Goal: Task Accomplishment & Management: Manage account settings

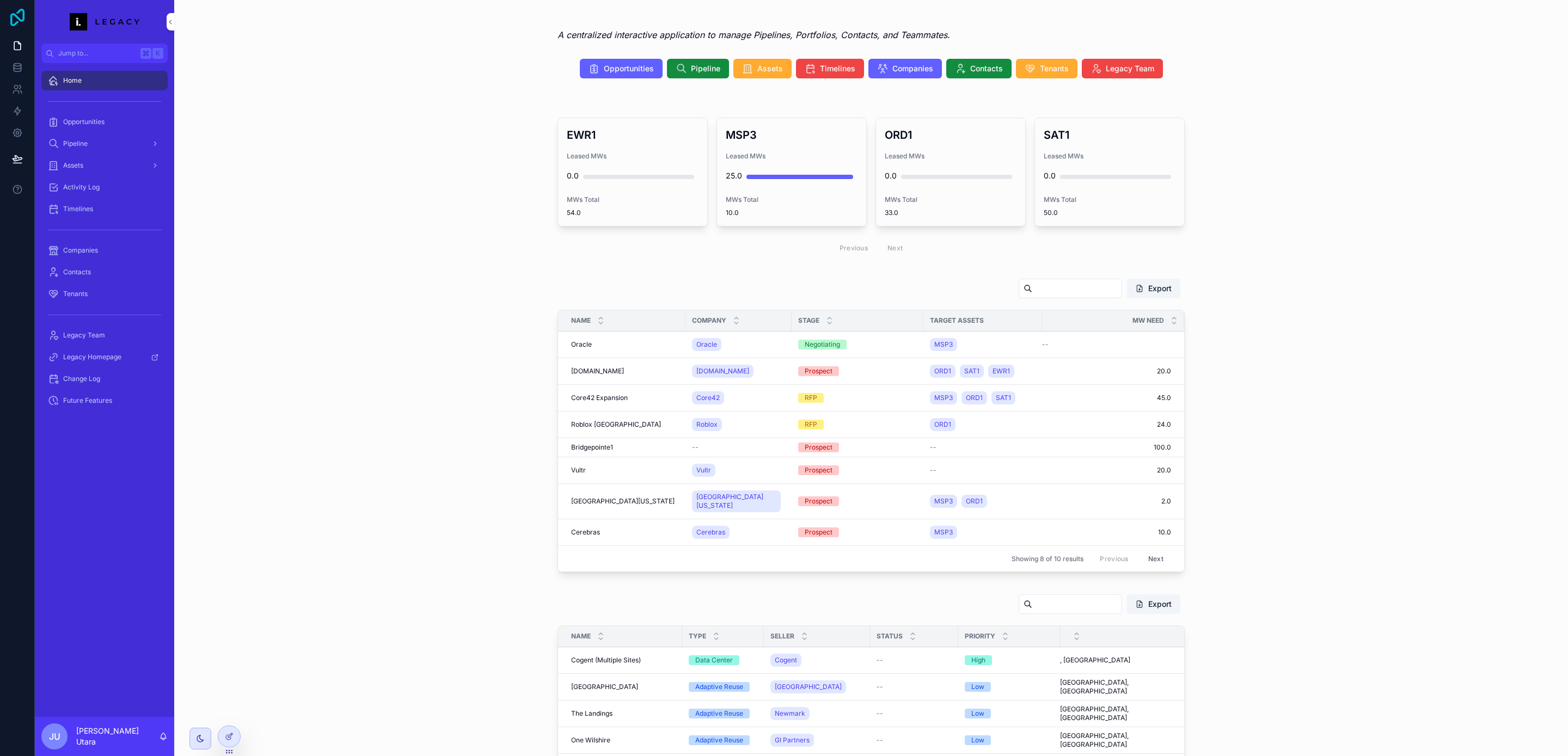
click at [19, 20] on icon at bounding box center [18, 18] width 22 height 18
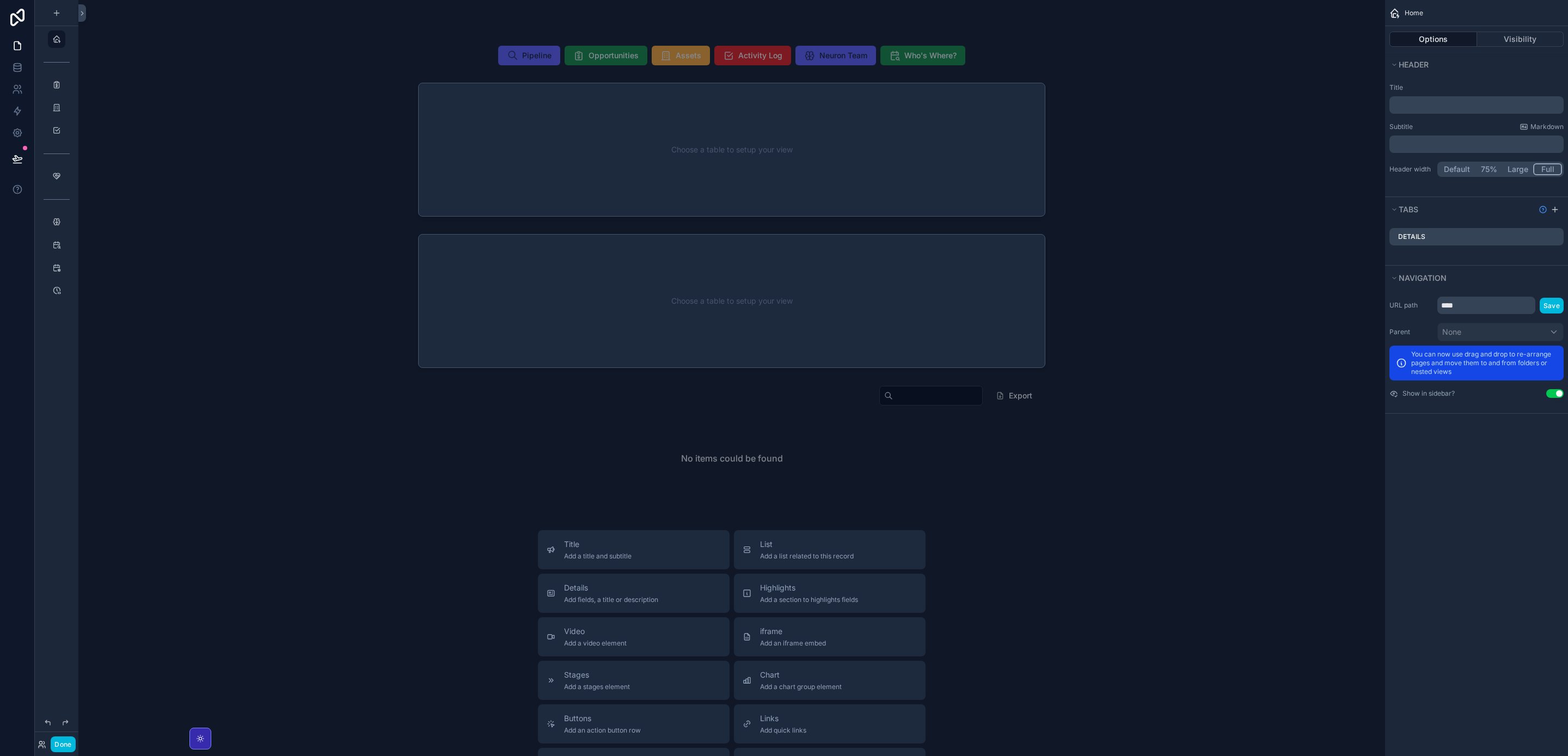
click at [202, 740] on icon "scrollable content" at bounding box center [200, 738] width 9 height 9
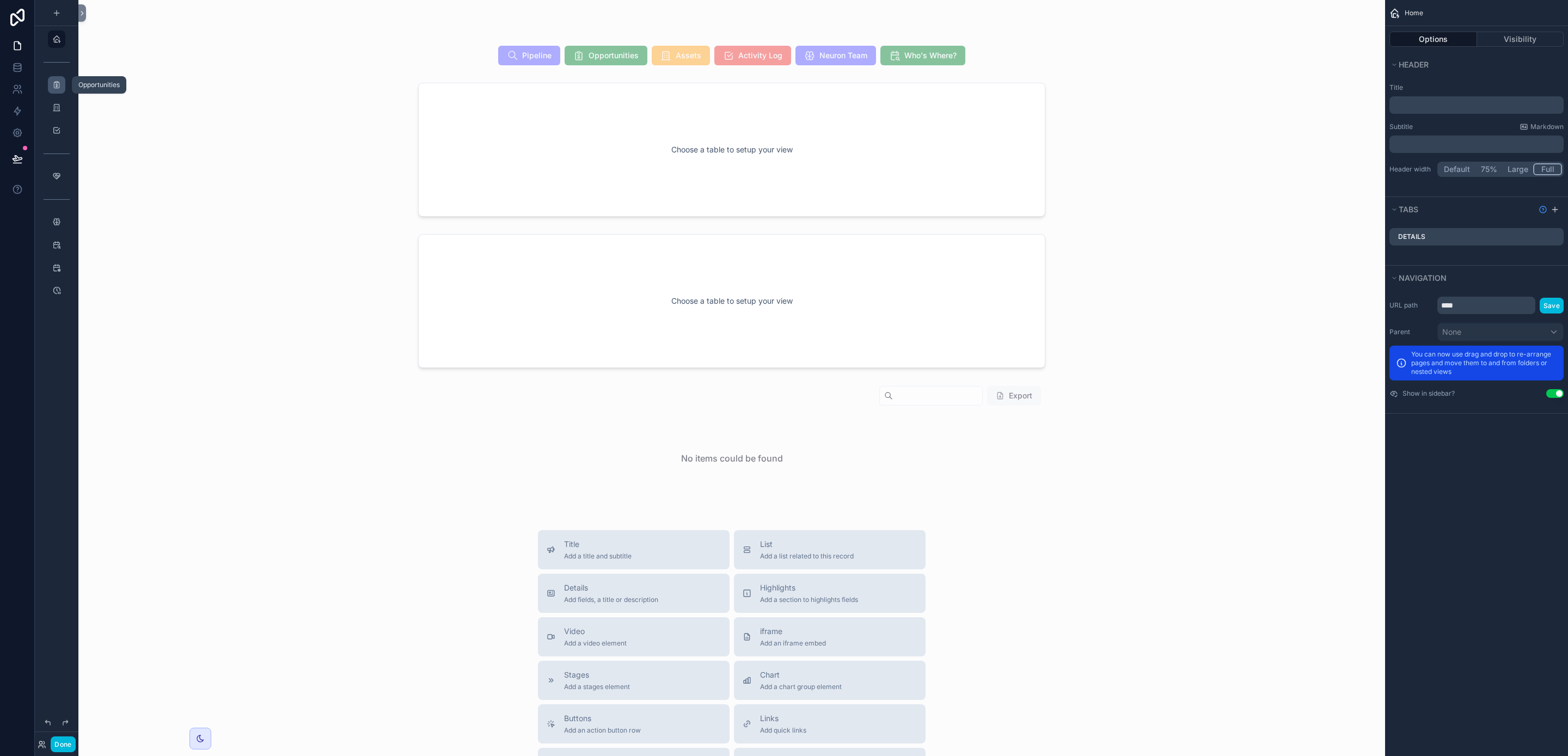
click at [54, 90] on div "scrollable content" at bounding box center [56, 85] width 13 height 18
click at [56, 119] on div "scrollable content" at bounding box center [56, 118] width 43 height 2
click at [56, 111] on icon "scrollable content" at bounding box center [56, 107] width 9 height 9
click at [56, 106] on icon "scrollable content" at bounding box center [56, 107] width 9 height 9
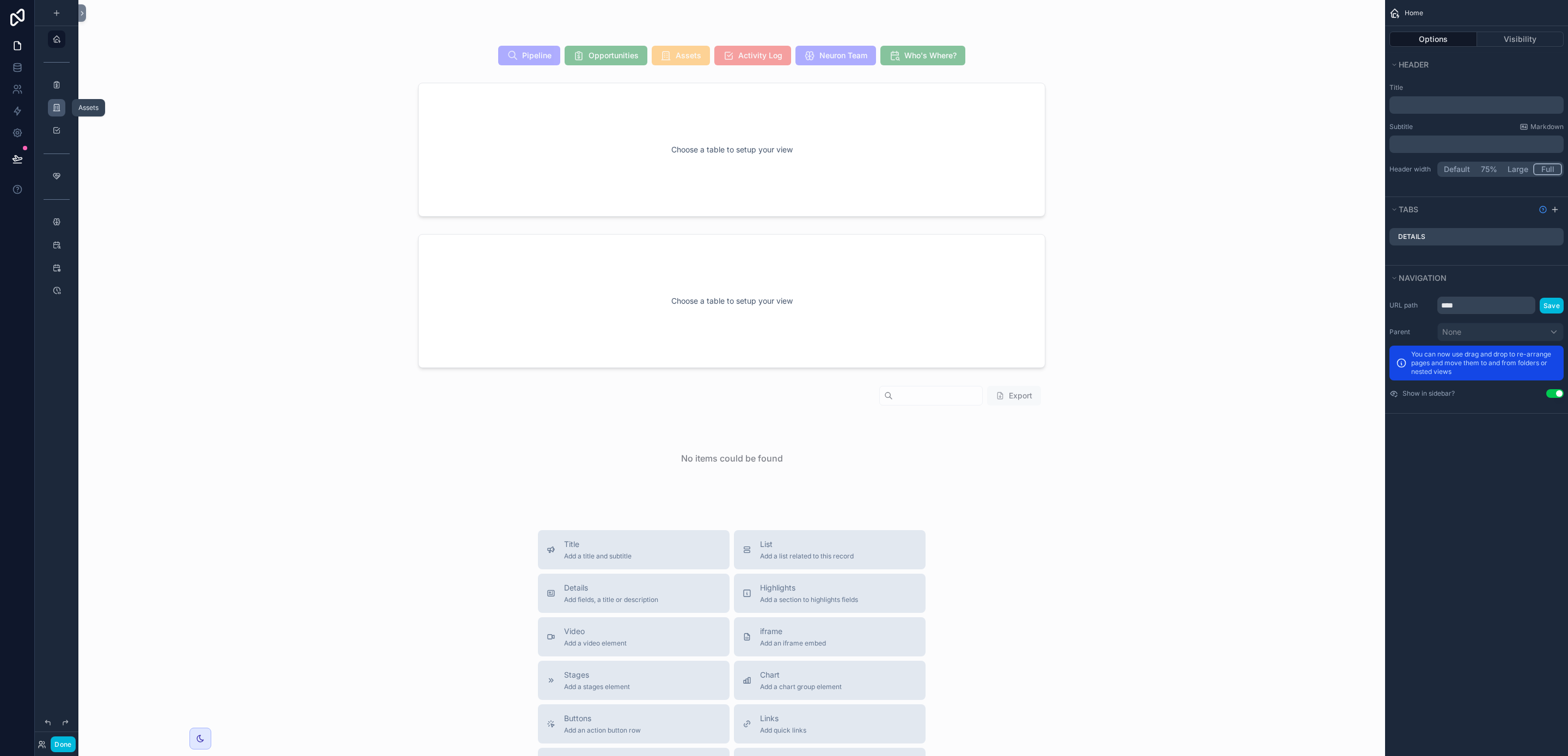
click at [56, 106] on icon "scrollable content" at bounding box center [56, 107] width 9 height 9
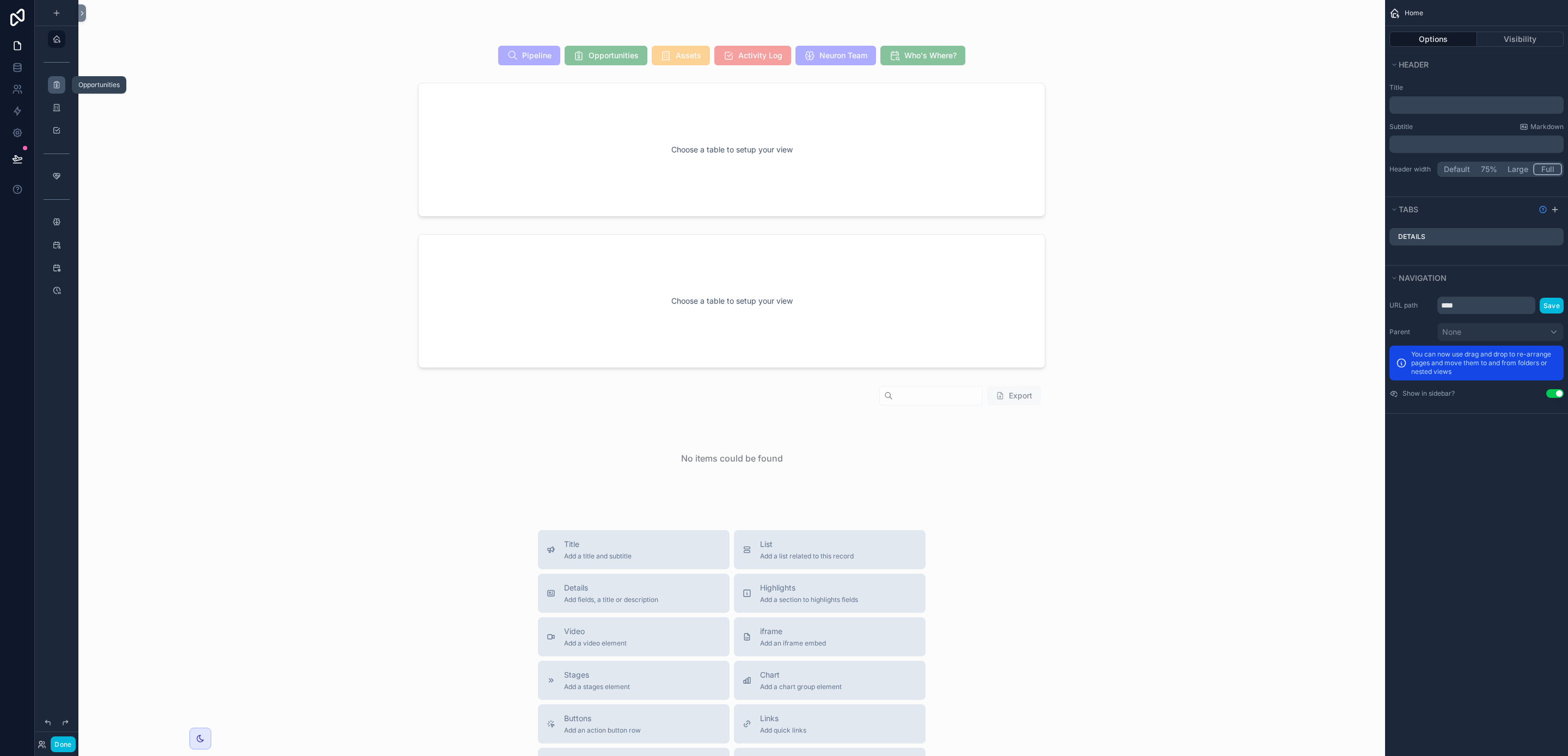
click at [59, 90] on div "scrollable content" at bounding box center [56, 85] width 13 height 18
click at [60, 136] on div "scrollable content" at bounding box center [56, 131] width 13 height 18
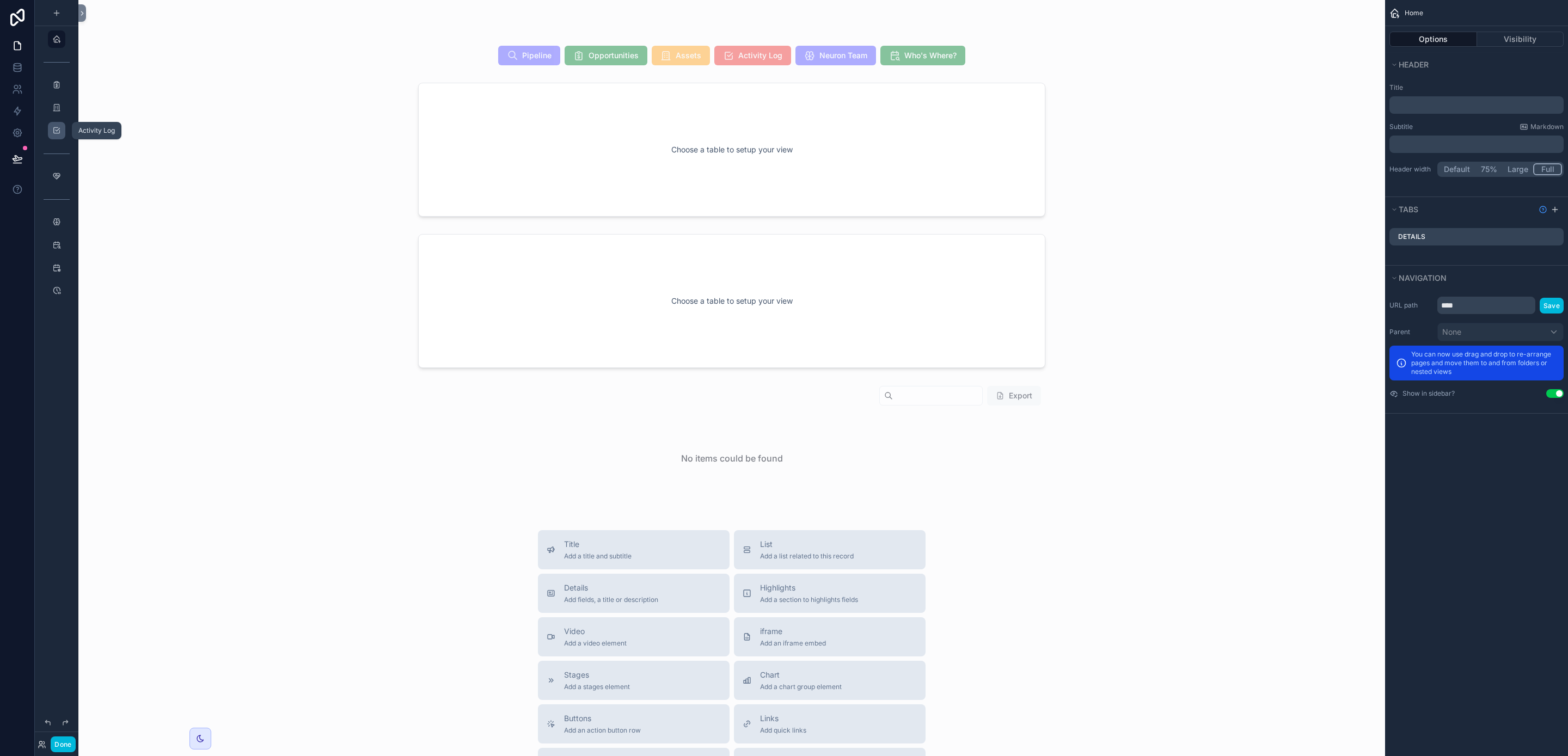
click at [60, 136] on div "scrollable content" at bounding box center [56, 131] width 13 height 18
click at [56, 178] on icon "scrollable content" at bounding box center [56, 176] width 9 height 9
click at [56, 219] on icon "scrollable content" at bounding box center [56, 222] width 9 height 9
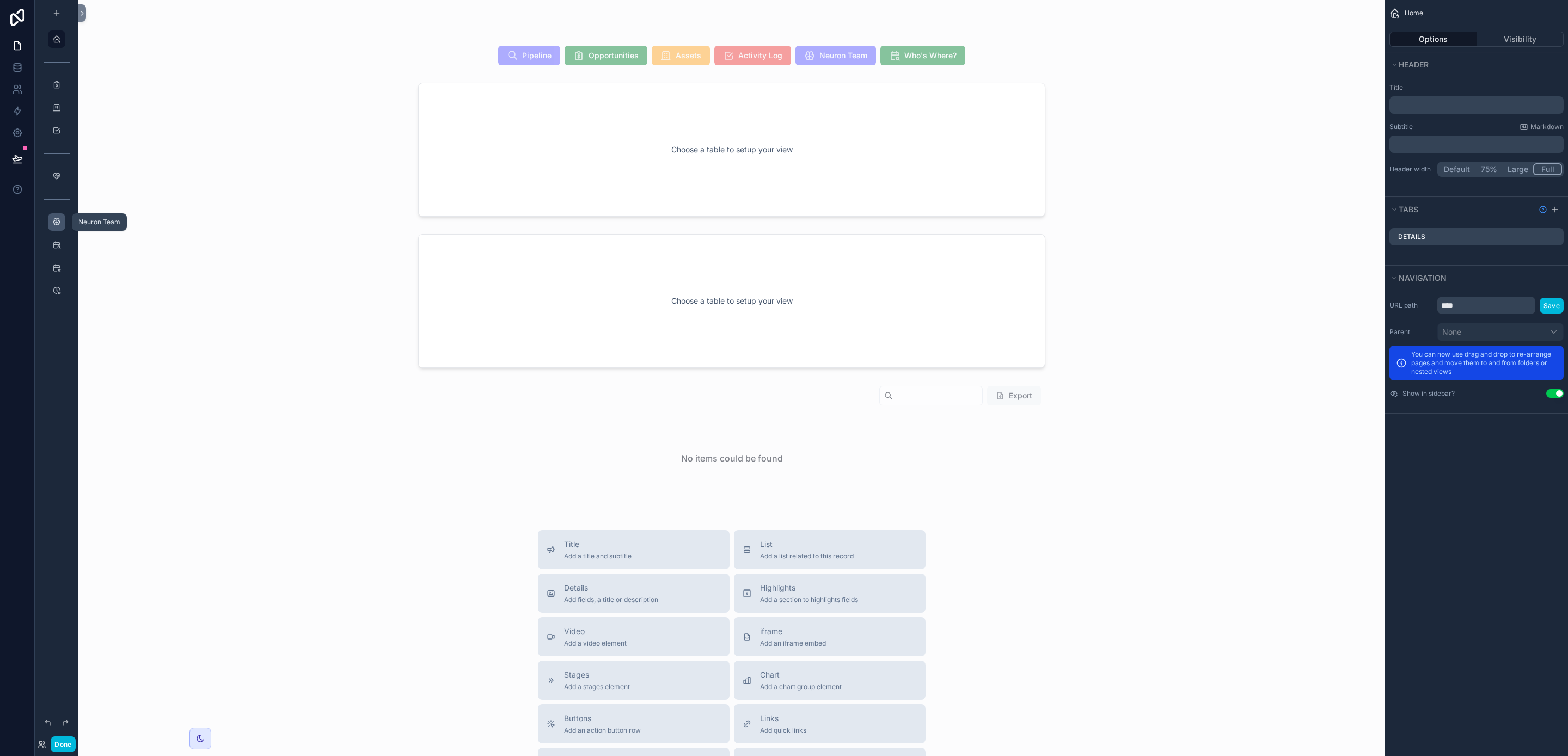
click at [56, 222] on icon "scrollable content" at bounding box center [56, 222] width 9 height 9
click at [60, 256] on div "scrollable content" at bounding box center [56, 255] width 43 height 2
click at [59, 245] on icon "scrollable content" at bounding box center [56, 245] width 9 height 9
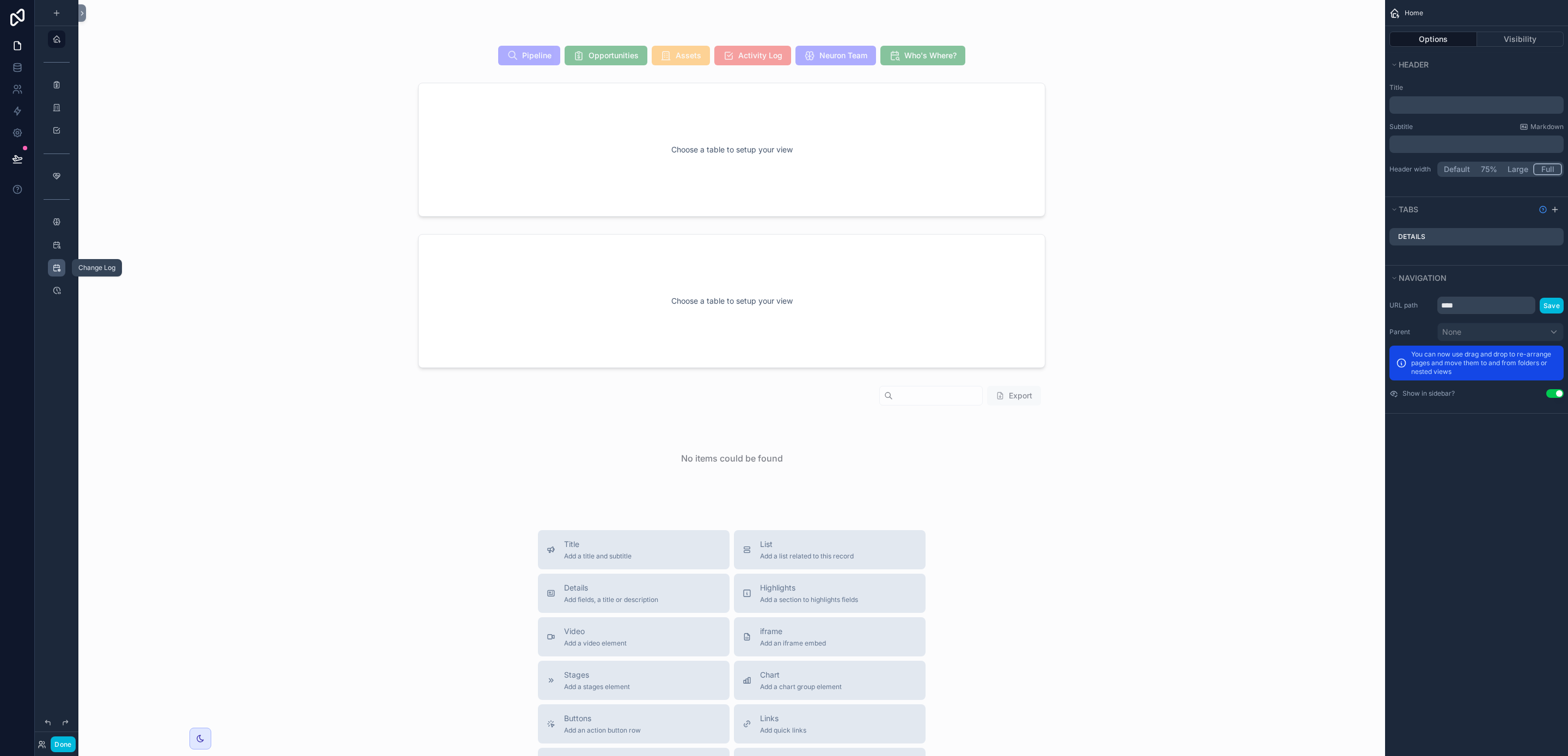
click at [58, 265] on icon "scrollable content" at bounding box center [56, 267] width 9 height 9
click at [56, 299] on div "scrollable content" at bounding box center [56, 291] width 13 height 18
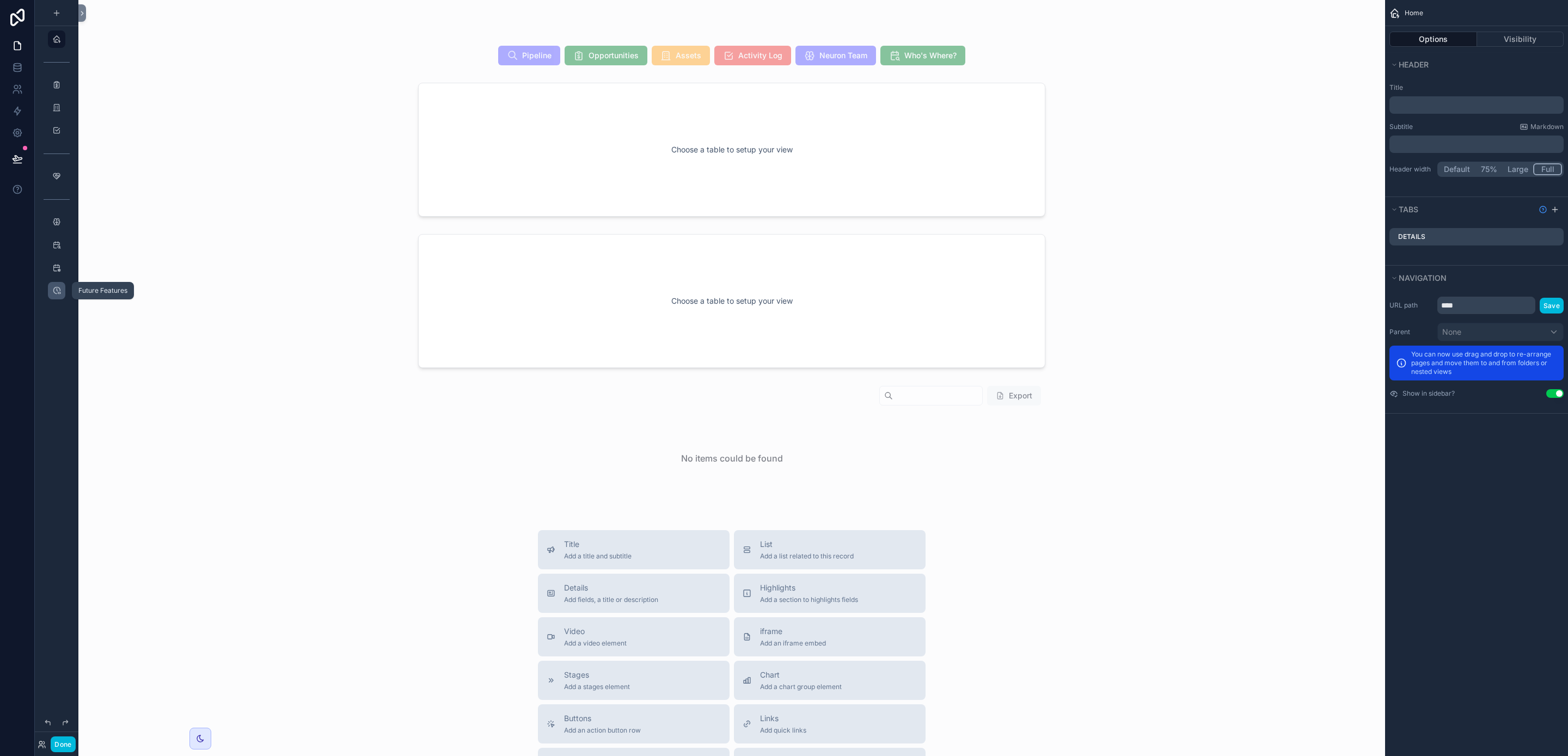
click at [56, 299] on div "scrollable content" at bounding box center [56, 291] width 13 height 18
click at [56, 295] on icon "scrollable content" at bounding box center [56, 290] width 9 height 9
click at [61, 87] on div "scrollable content" at bounding box center [56, 85] width 13 height 18
click at [59, 84] on icon "scrollable content" at bounding box center [56, 85] width 9 height 9
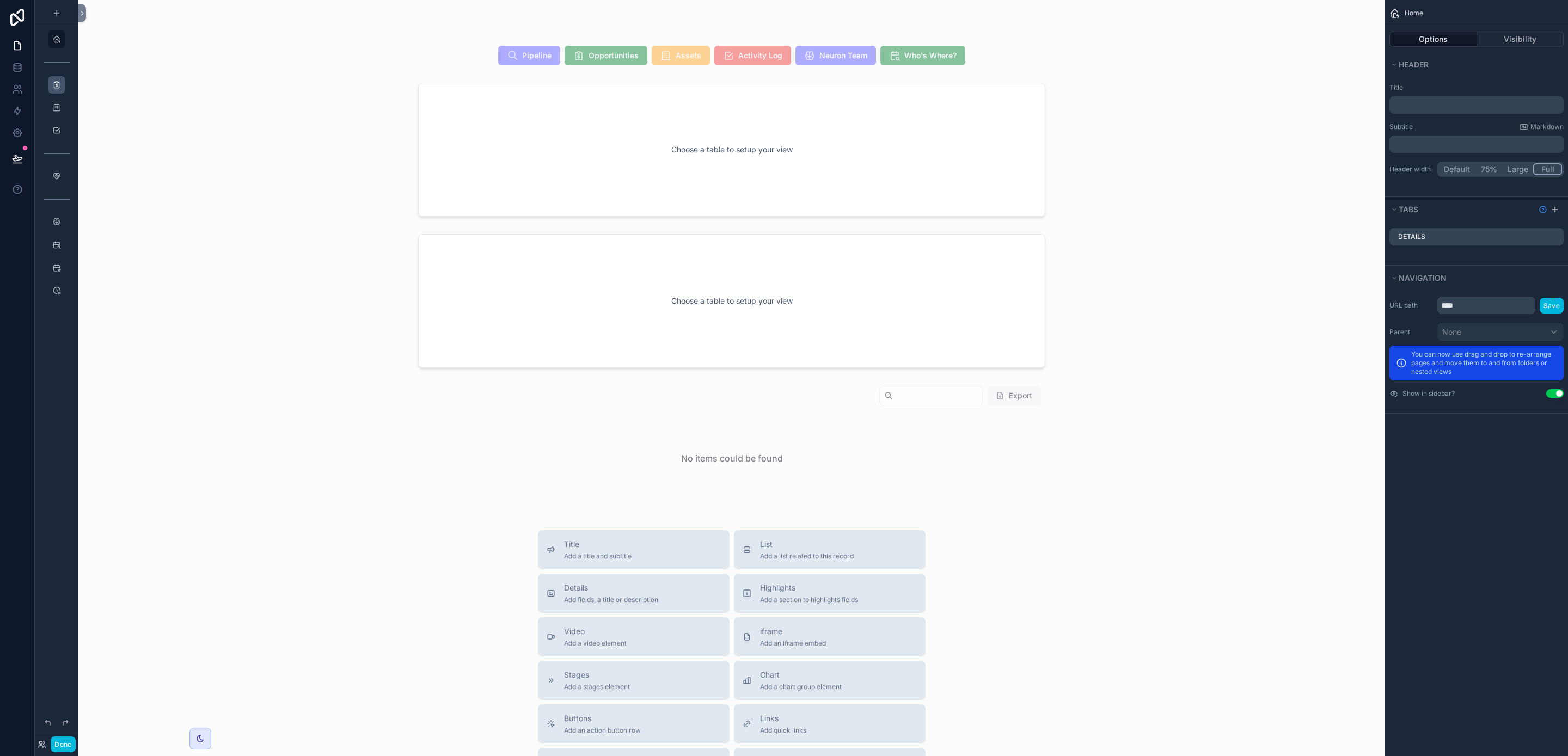
click at [59, 84] on icon "scrollable content" at bounding box center [56, 85] width 9 height 9
click at [65, 720] on icon at bounding box center [65, 723] width 9 height 9
click at [76, 366] on div "scrollable content" at bounding box center [56, 371] width 43 height 743
click at [53, 7] on div "scrollable content" at bounding box center [56, 13] width 13 height 13
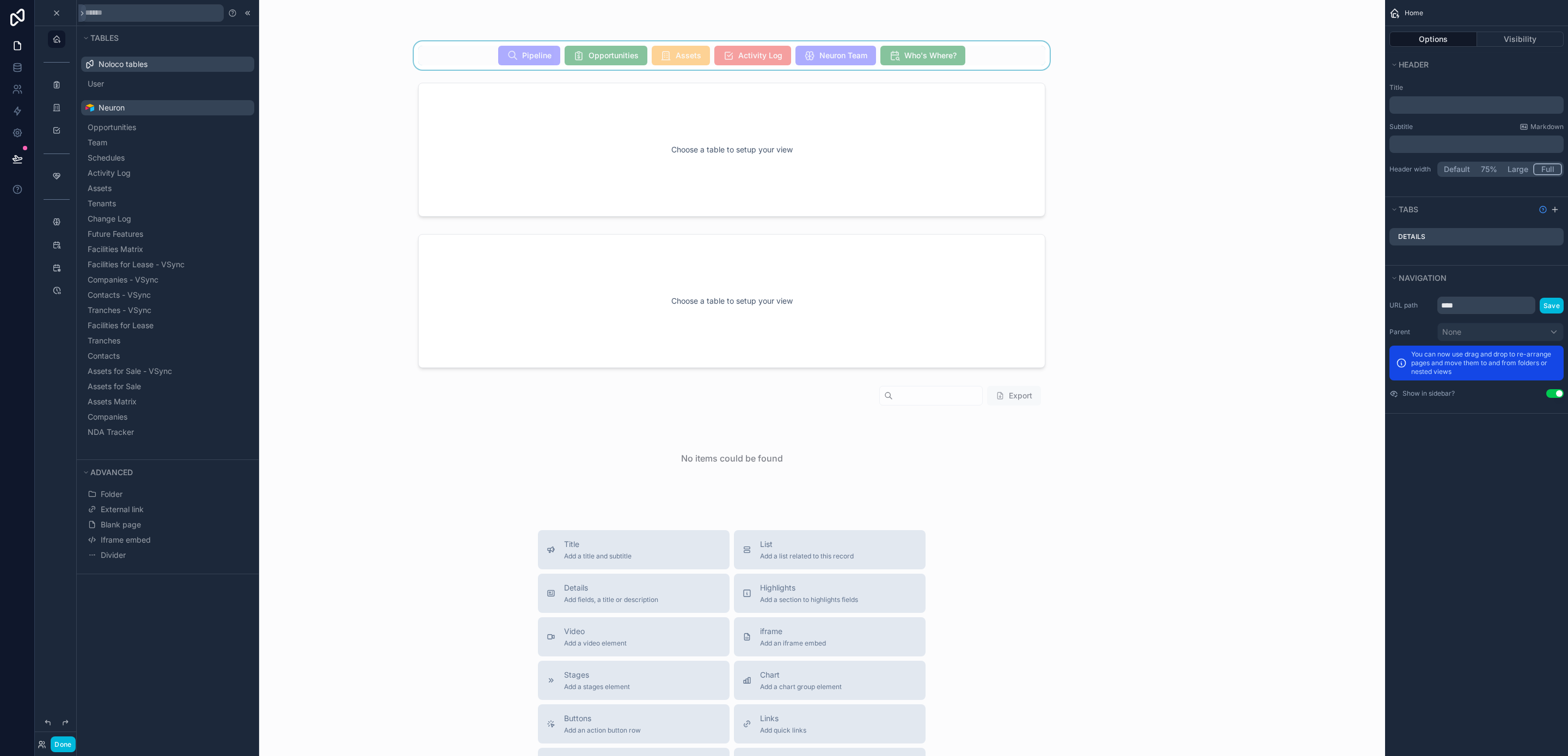
click at [333, 56] on div "scrollable content" at bounding box center [732, 56] width 1290 height 29
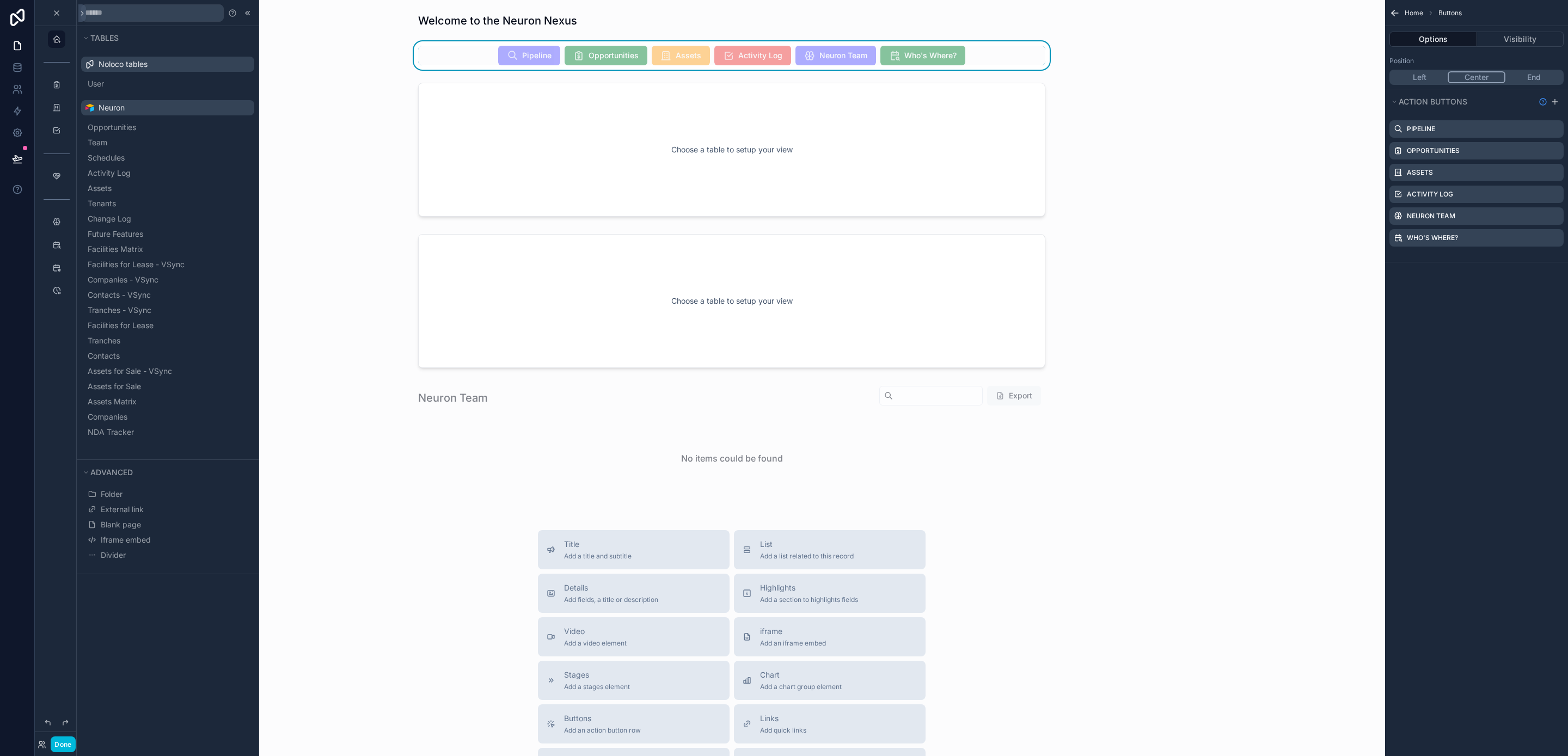
click at [333, 56] on div "Pipeline Opportunities Assets Activity Log Neuron Team Who's Where?" at bounding box center [732, 56] width 1290 height 29
click at [16, 15] on icon at bounding box center [17, 18] width 14 height 18
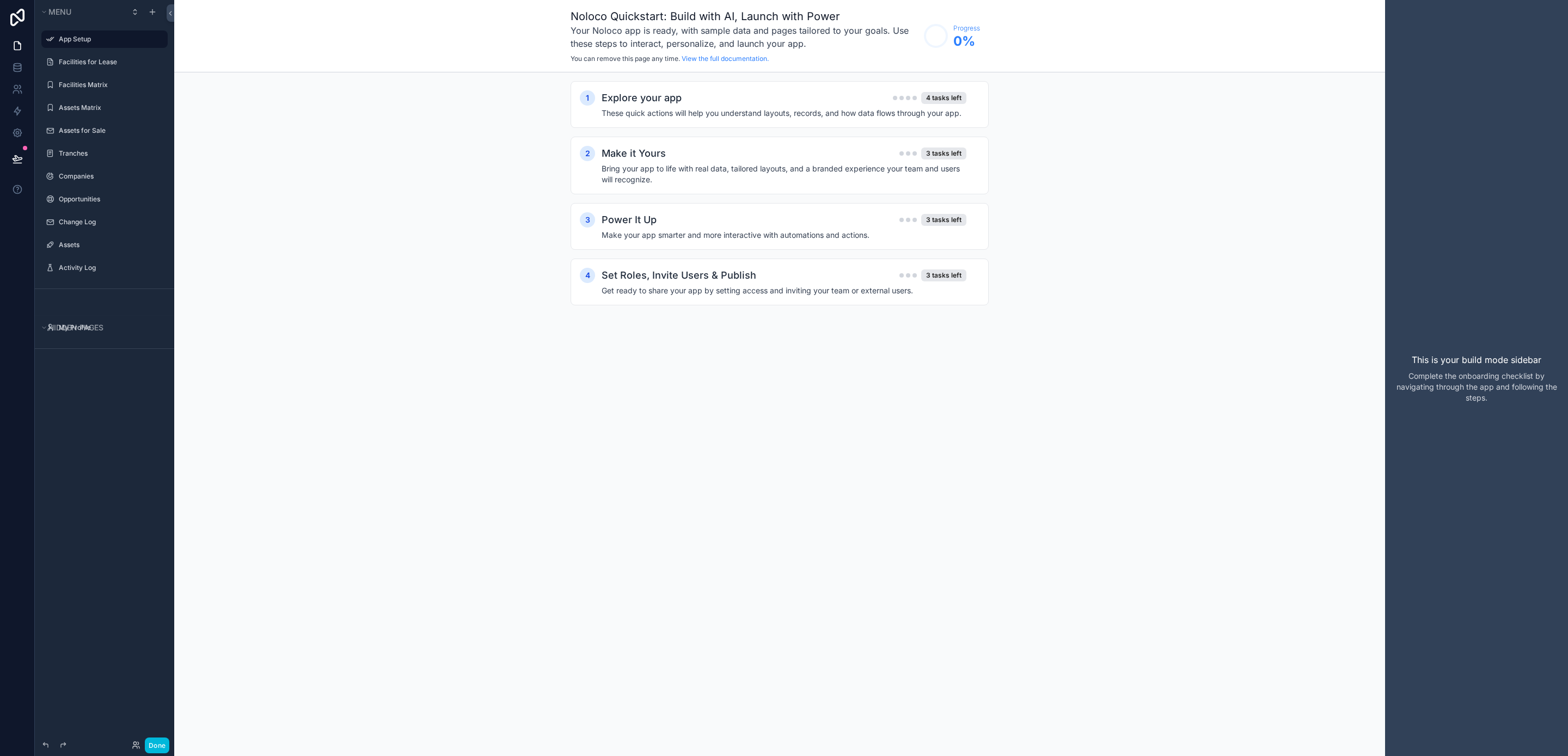
click at [362, 474] on div "Noloco Quickstart: Build with AI, Launch with Power Your Noloco app is ready, w…" at bounding box center [780, 378] width 1211 height 756
click at [947, 100] on div "4 tasks left" at bounding box center [944, 98] width 45 height 12
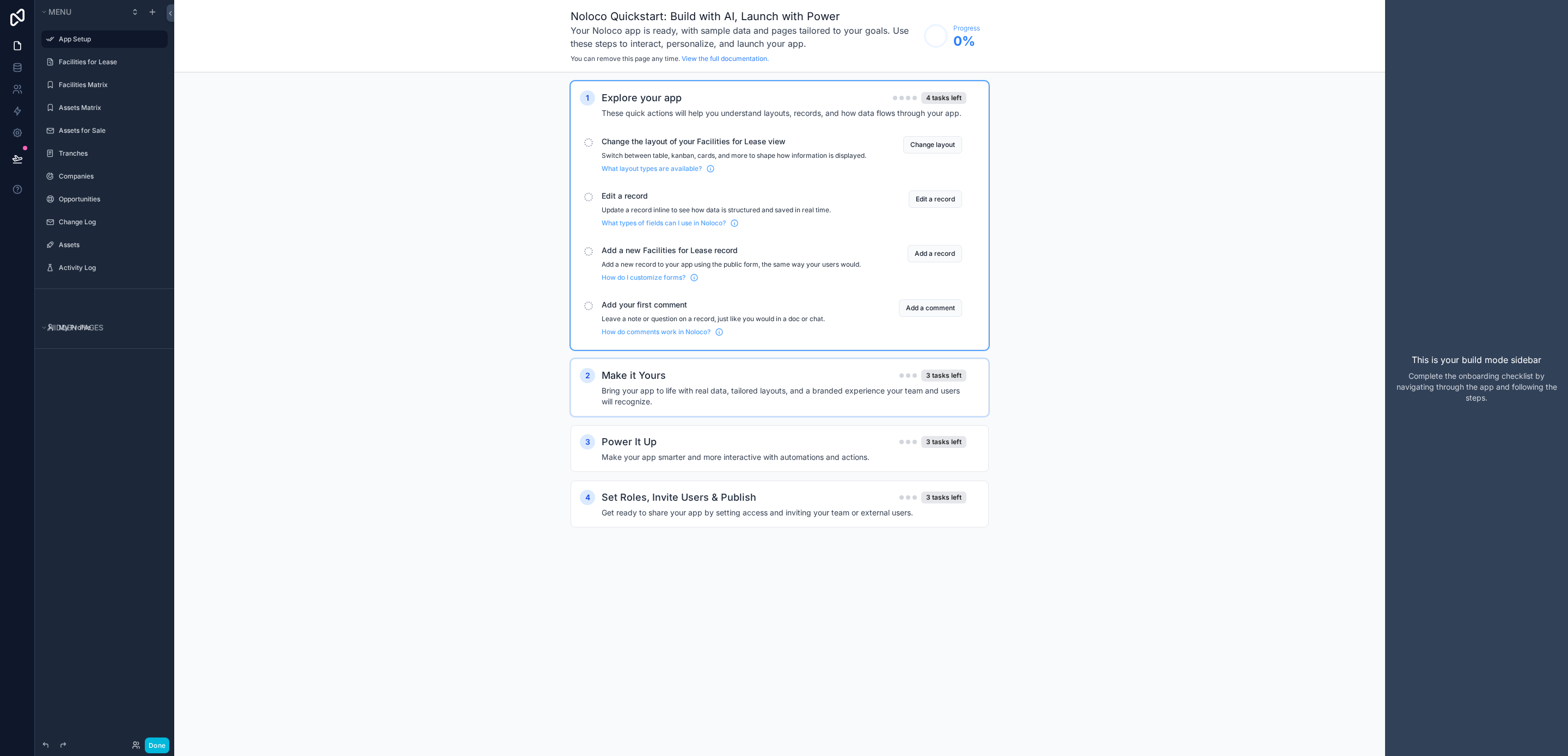
click at [800, 383] on div "Make it Yours 3 tasks left" at bounding box center [783, 375] width 365 height 15
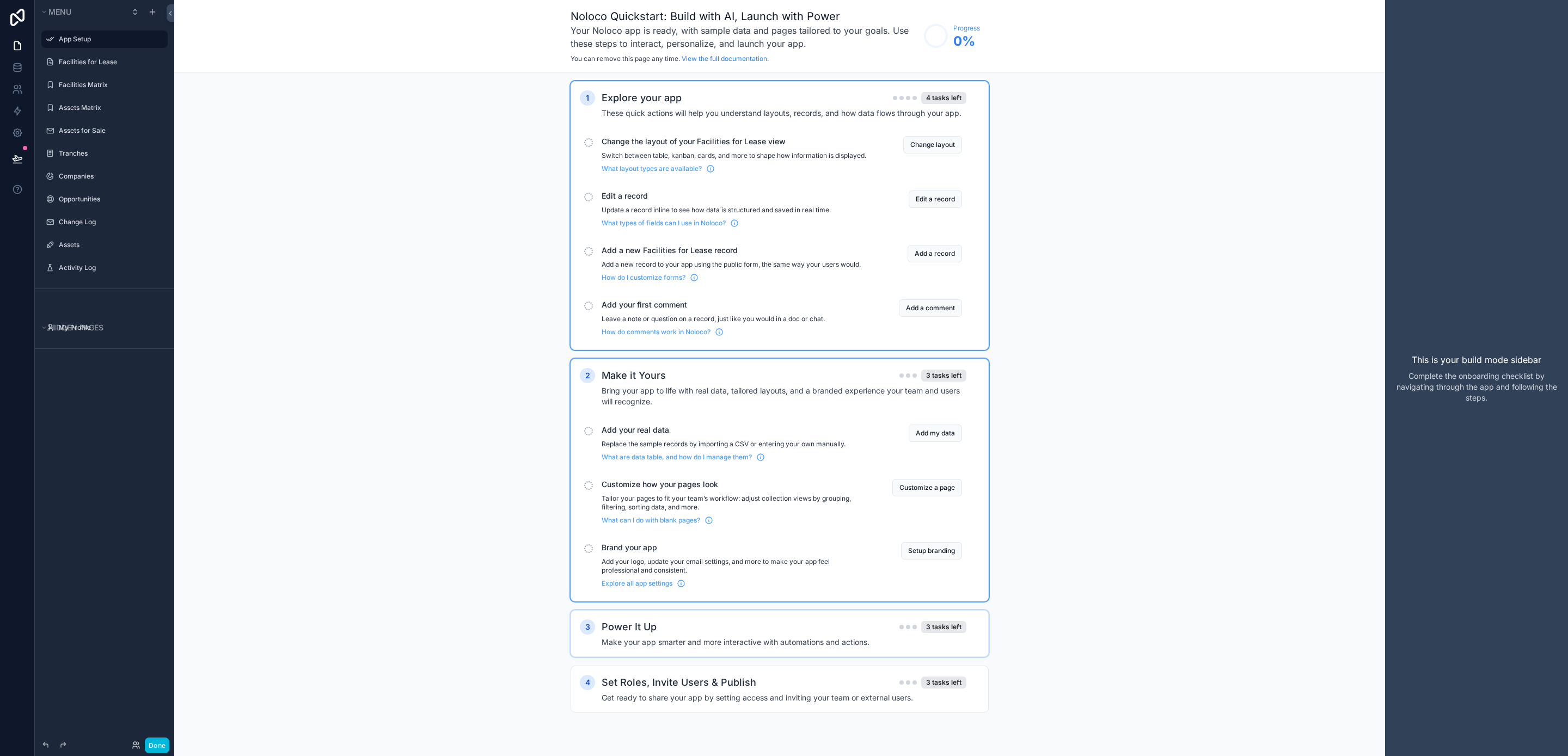
click at [748, 635] on div "Power It Up 3 tasks left" at bounding box center [783, 627] width 365 height 15
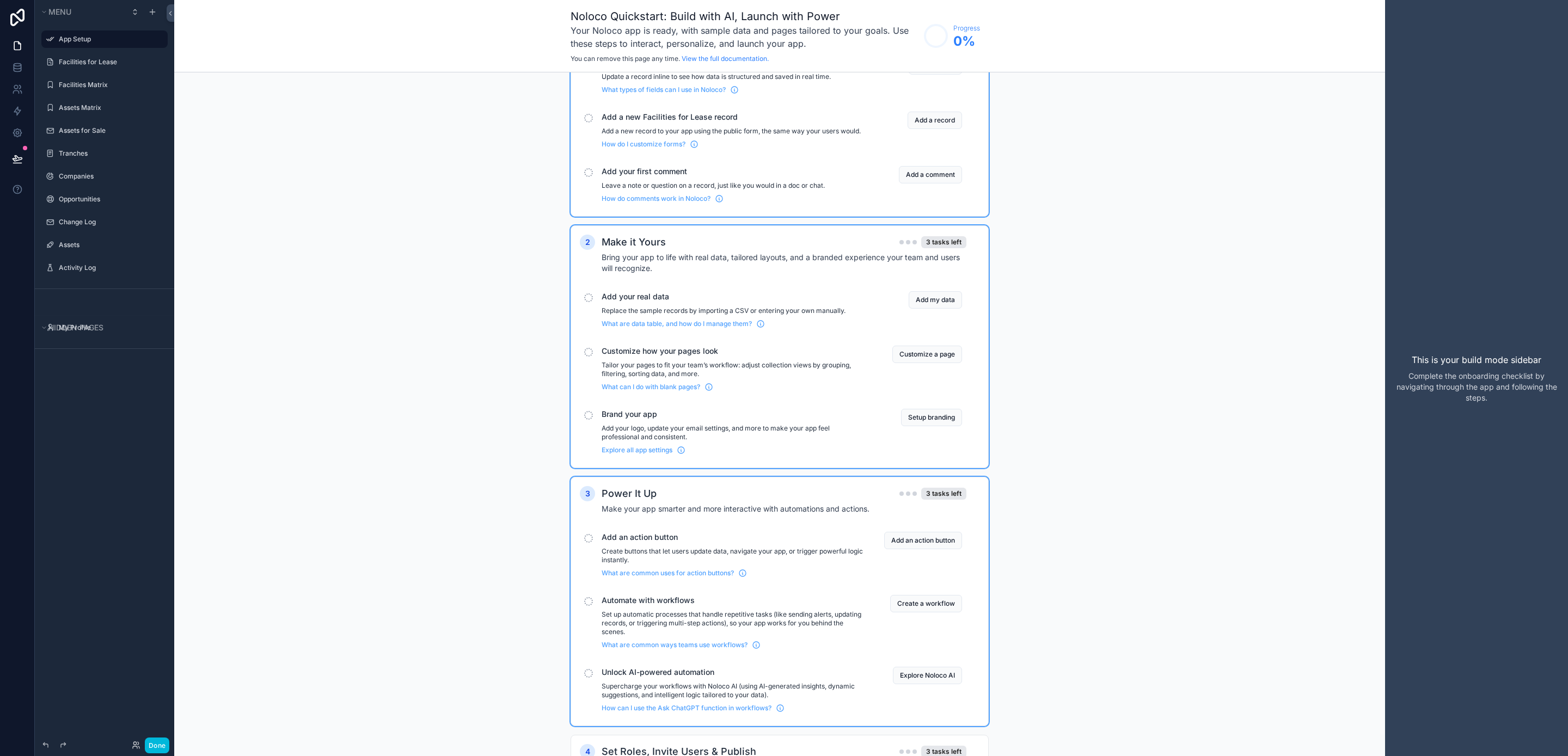
scroll to position [198, 0]
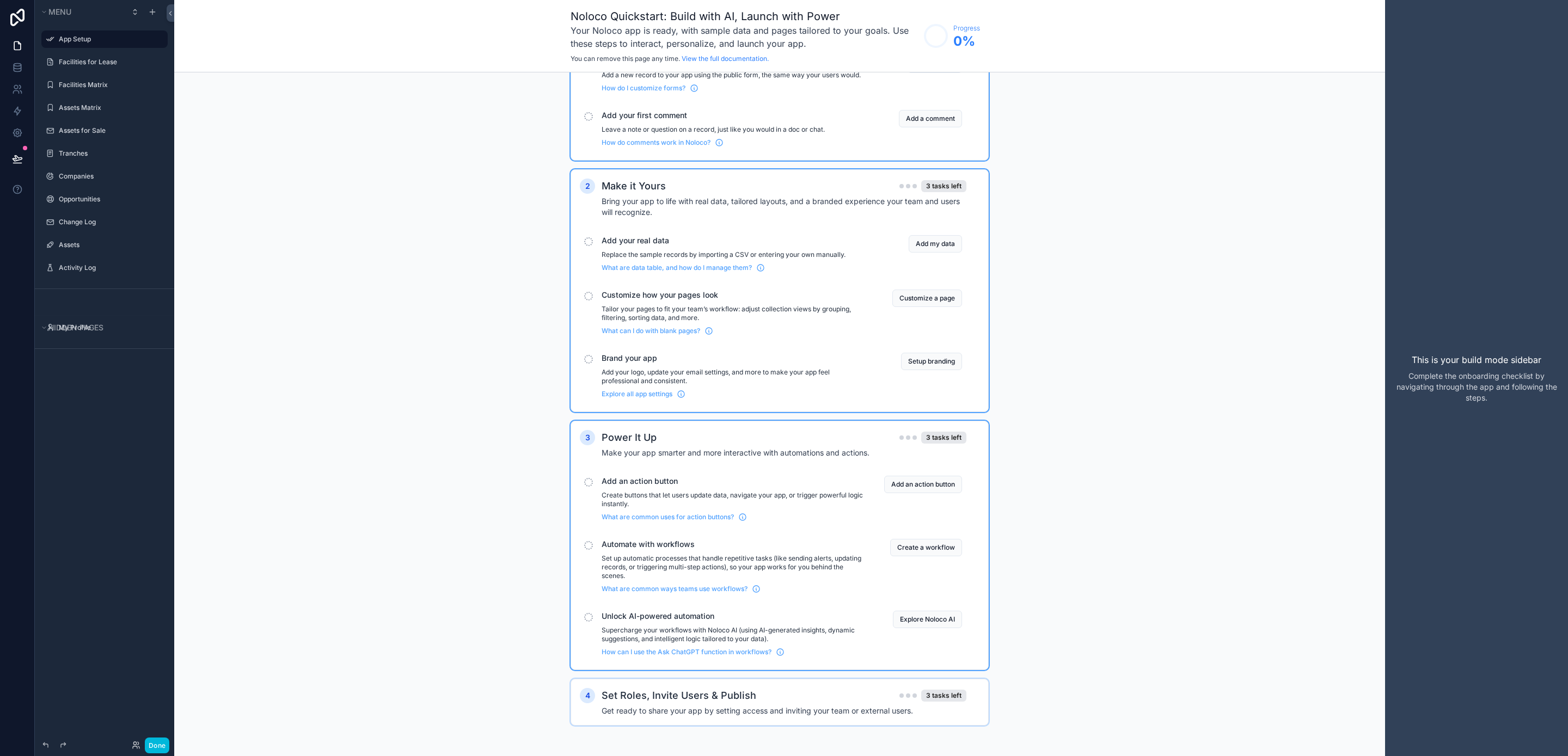
click at [762, 700] on div "Set Roles, Invite Users & Publish 3 tasks left" at bounding box center [783, 696] width 365 height 15
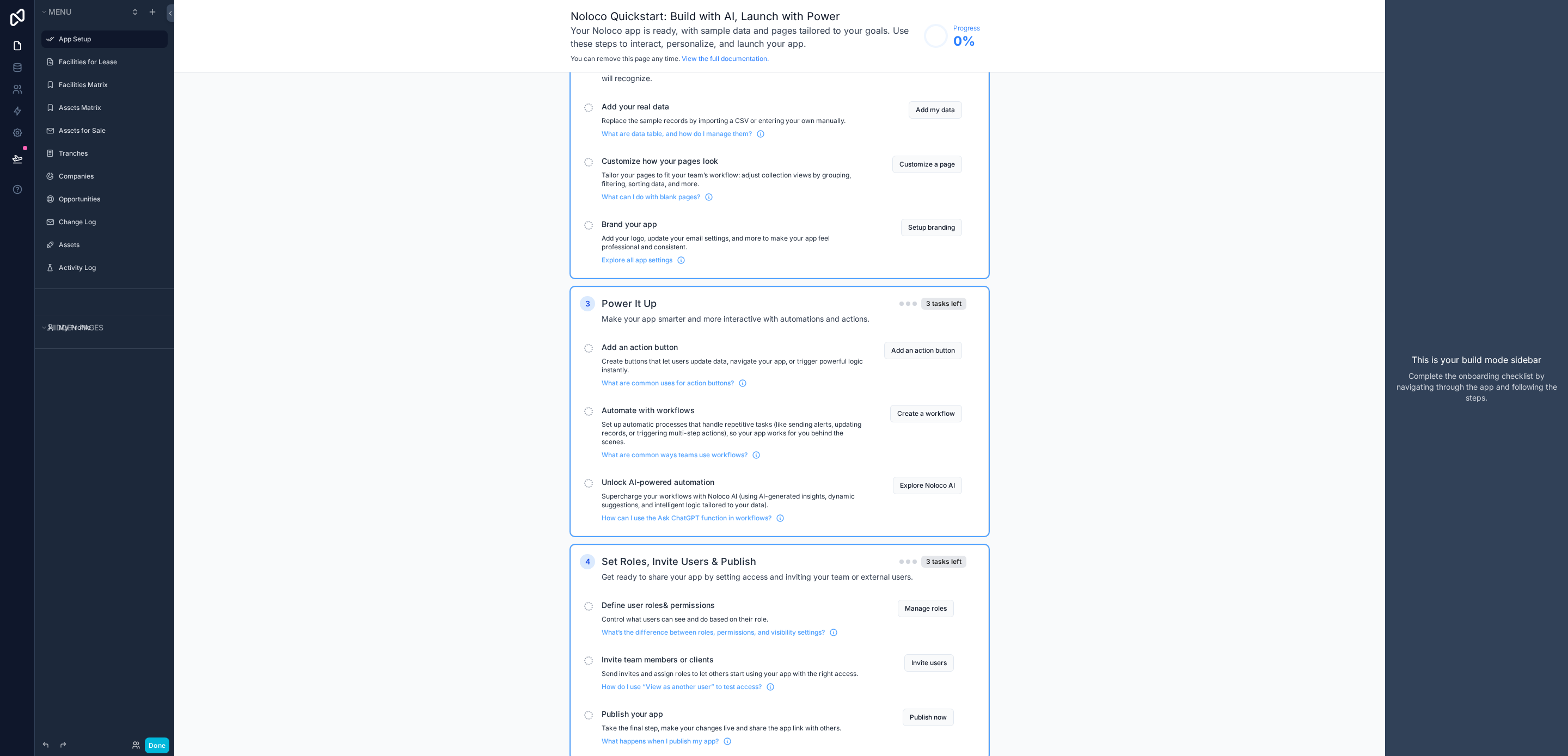
scroll to position [366, 0]
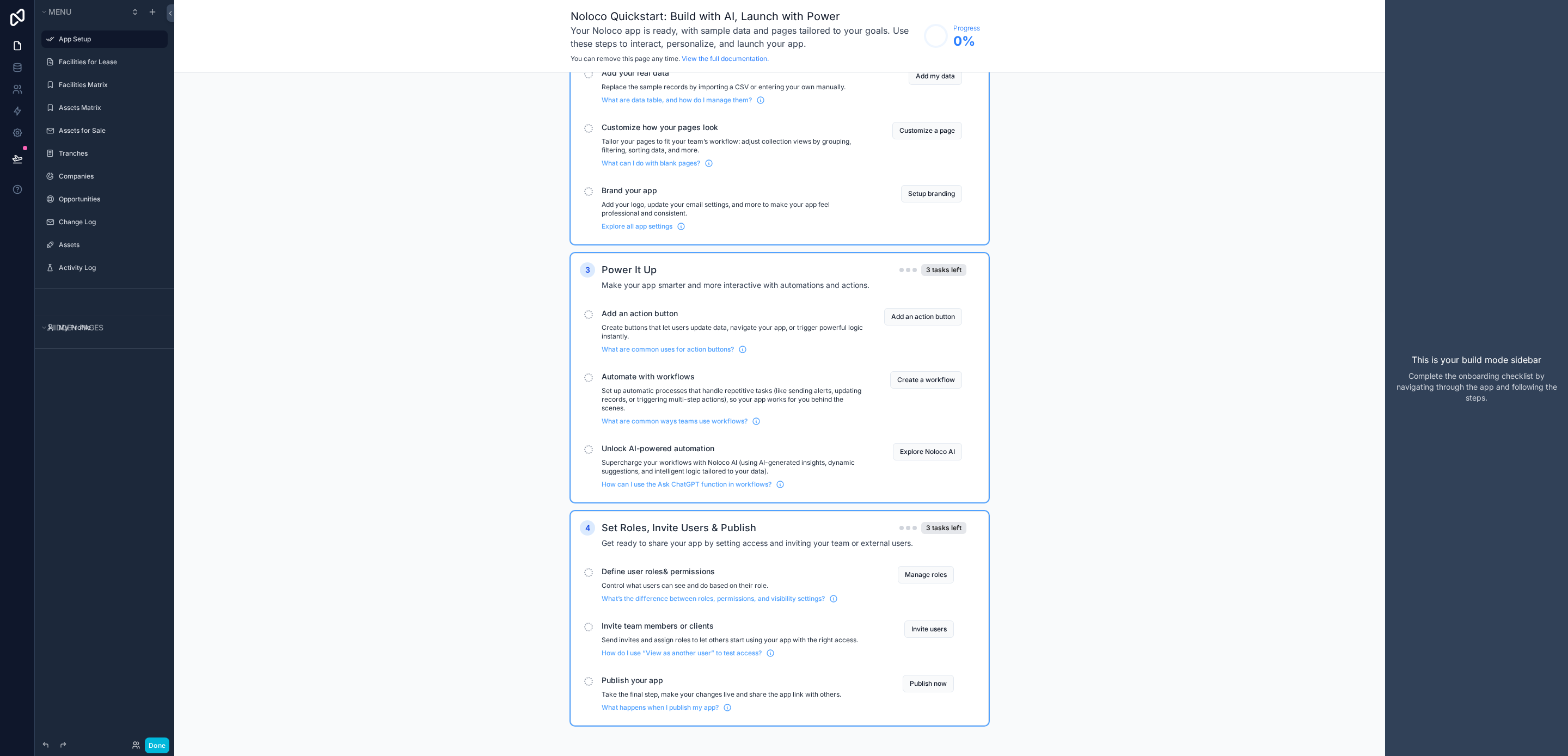
click at [0, 0] on icon "scrollable content" at bounding box center [0, 0] width 0 height 0
click at [199, 49] on span "Remove" at bounding box center [208, 47] width 29 height 11
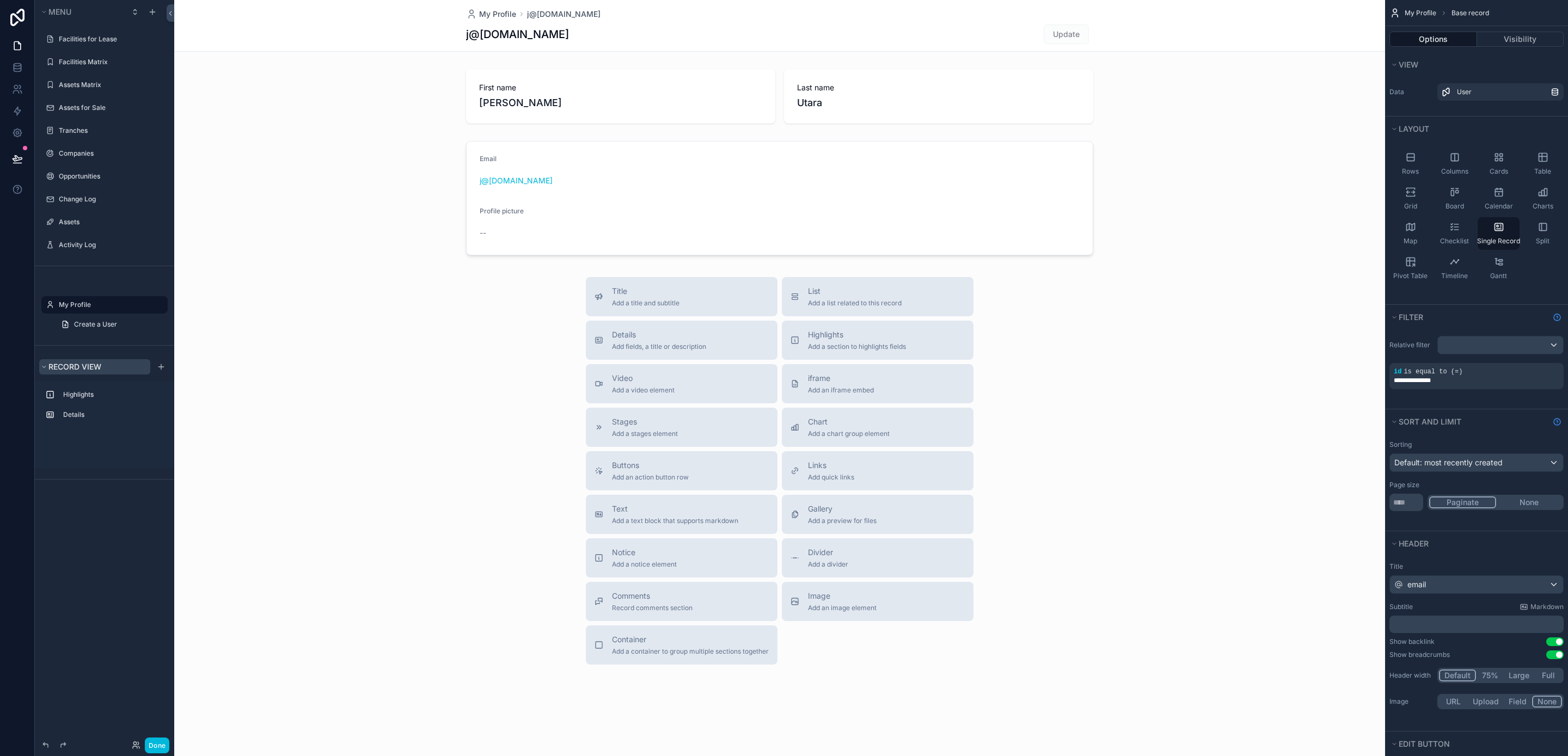
click at [54, 370] on span "Record view" at bounding box center [75, 366] width 53 height 10
click at [56, 369] on span "Record view" at bounding box center [75, 366] width 53 height 10
click at [81, 401] on div "Highlights" at bounding box center [105, 395] width 126 height 18
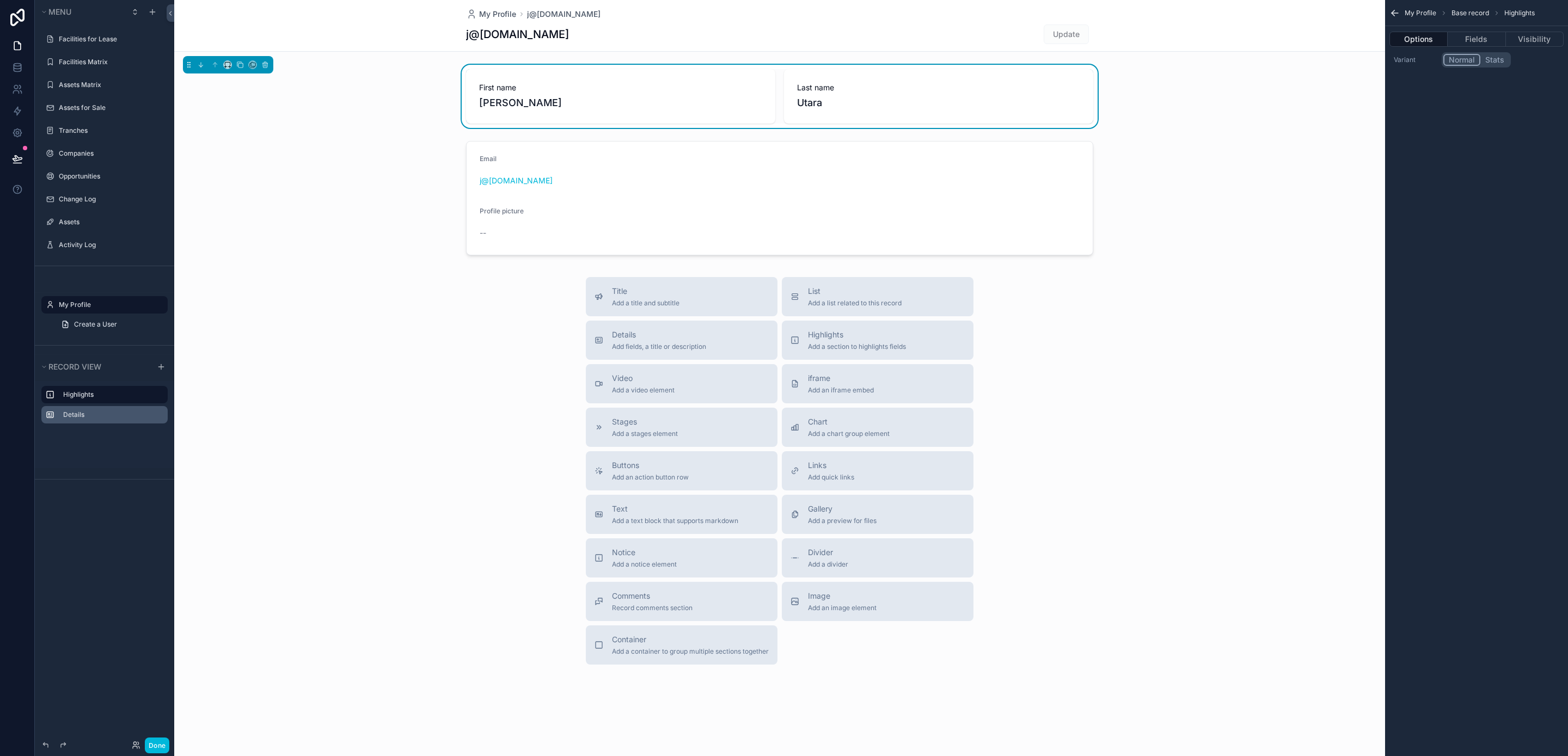
click at [80, 414] on label "Details" at bounding box center [111, 415] width 96 height 9
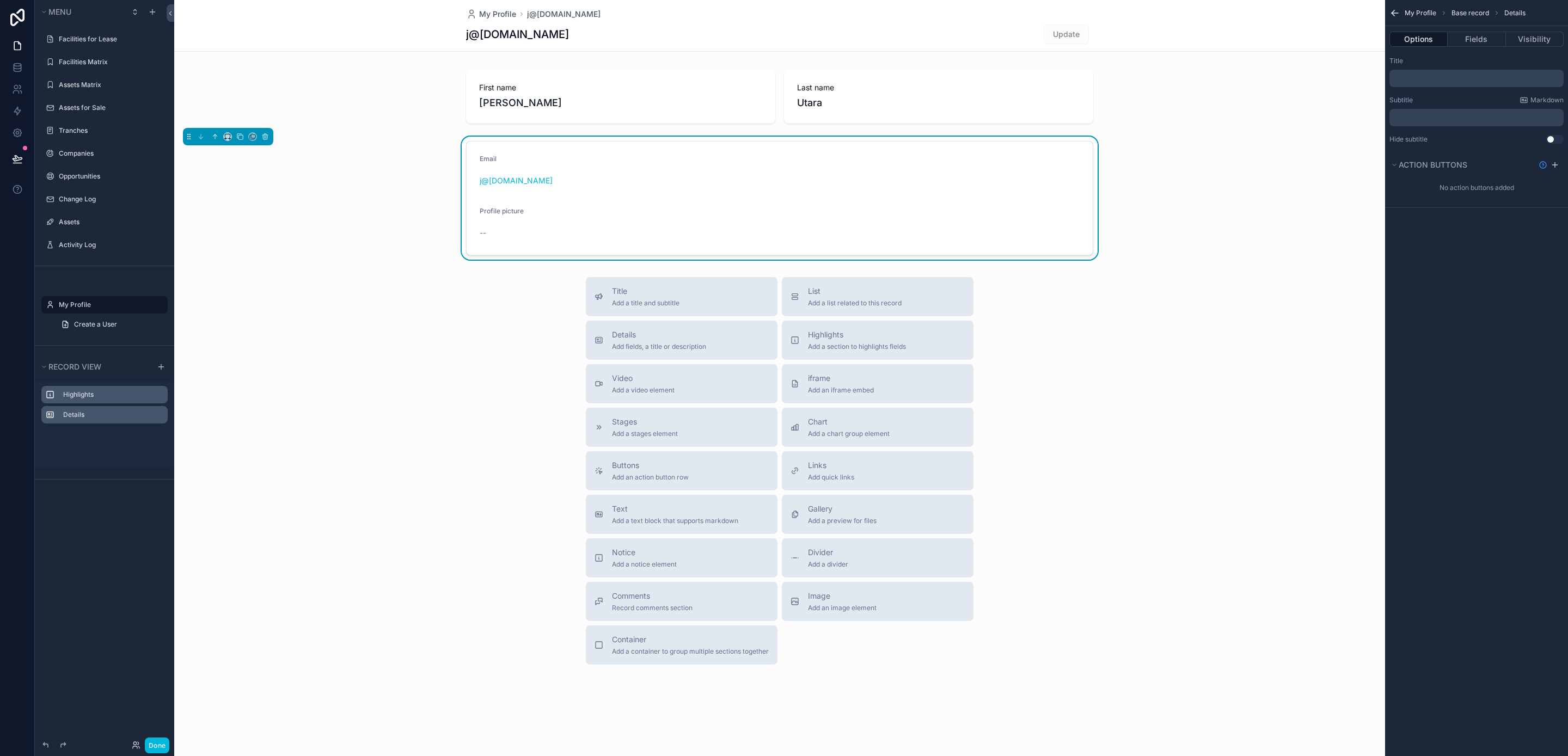
click at [86, 398] on label "Highlights" at bounding box center [111, 394] width 96 height 9
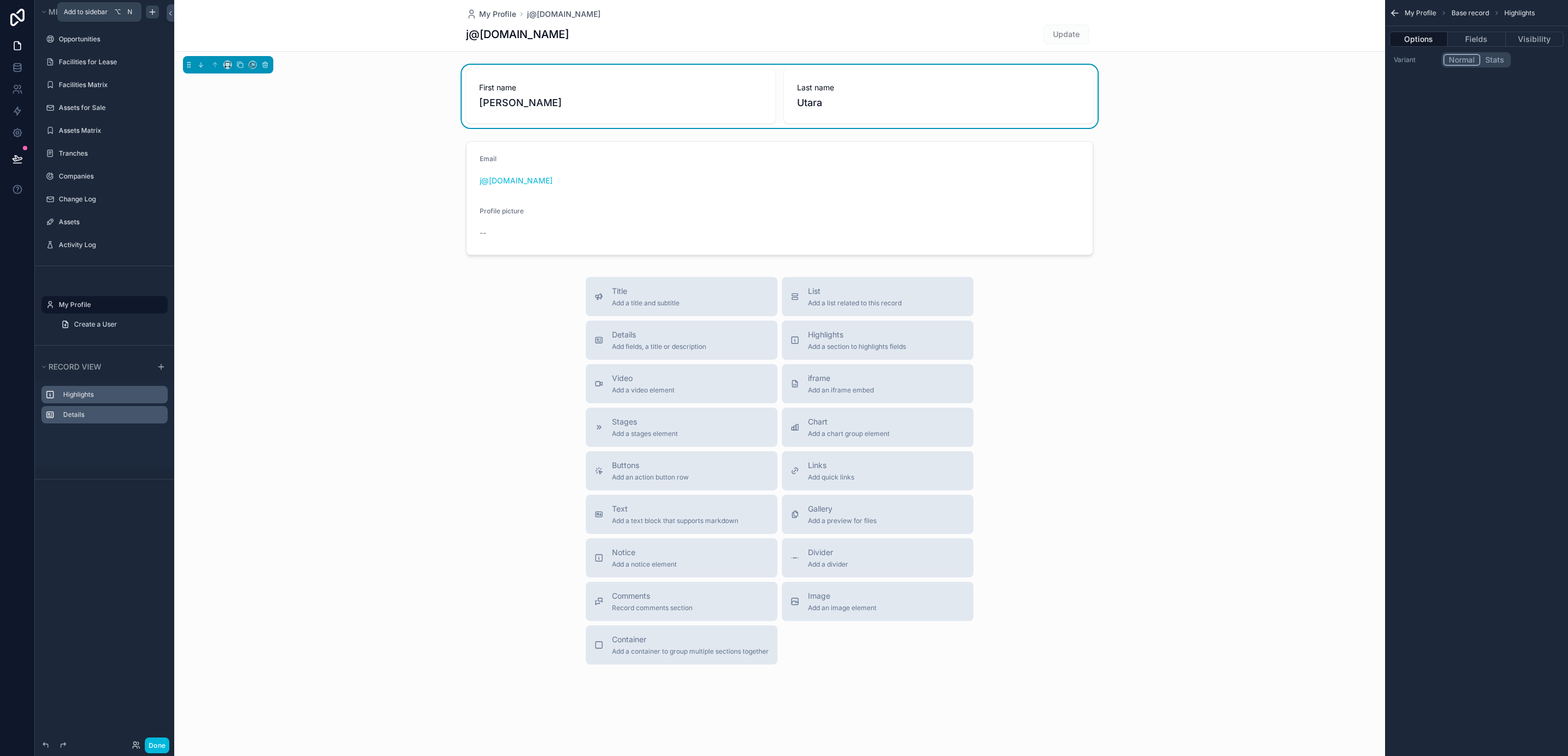
click at [150, 13] on icon "scrollable content" at bounding box center [152, 12] width 9 height 9
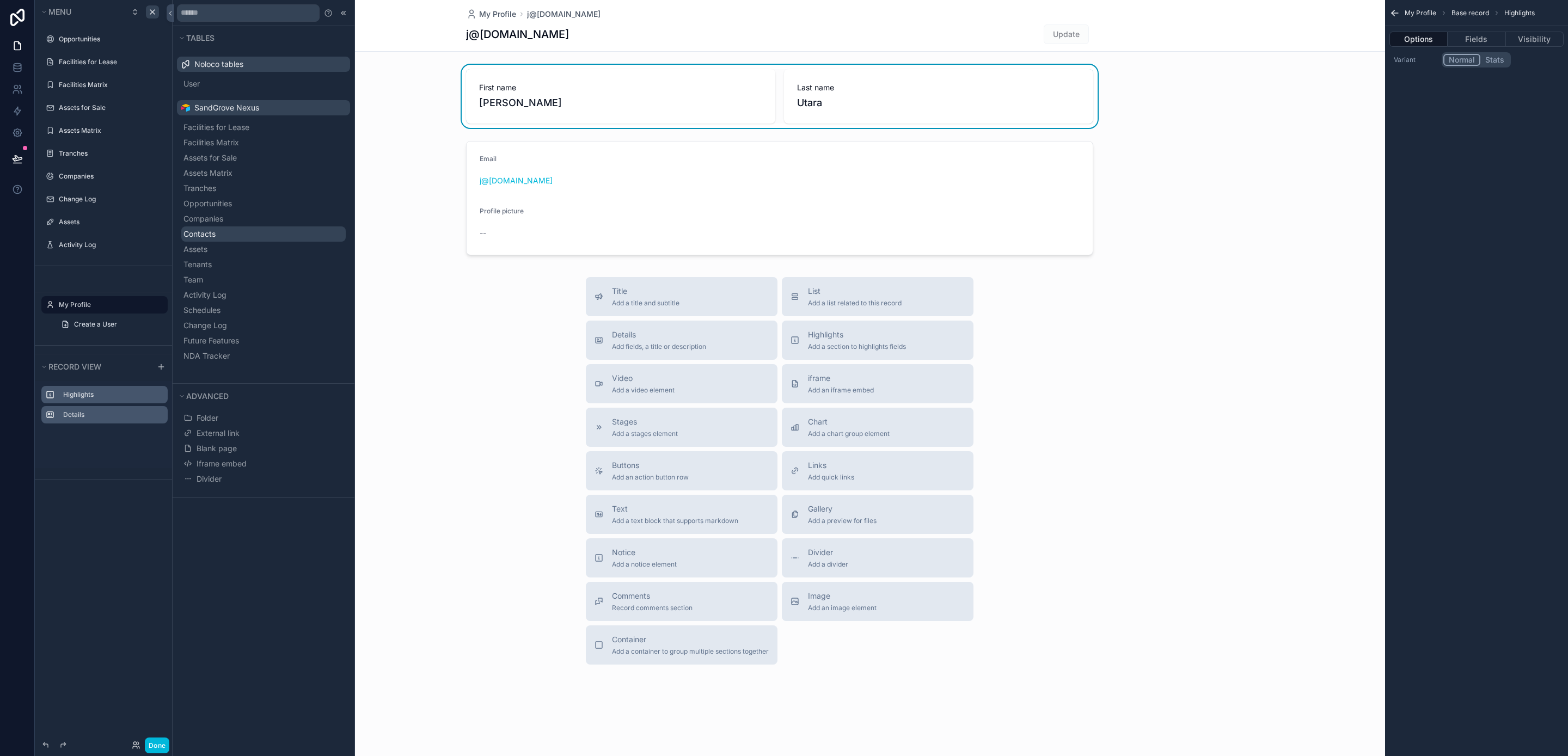
click at [244, 235] on button "Contacts" at bounding box center [263, 234] width 164 height 15
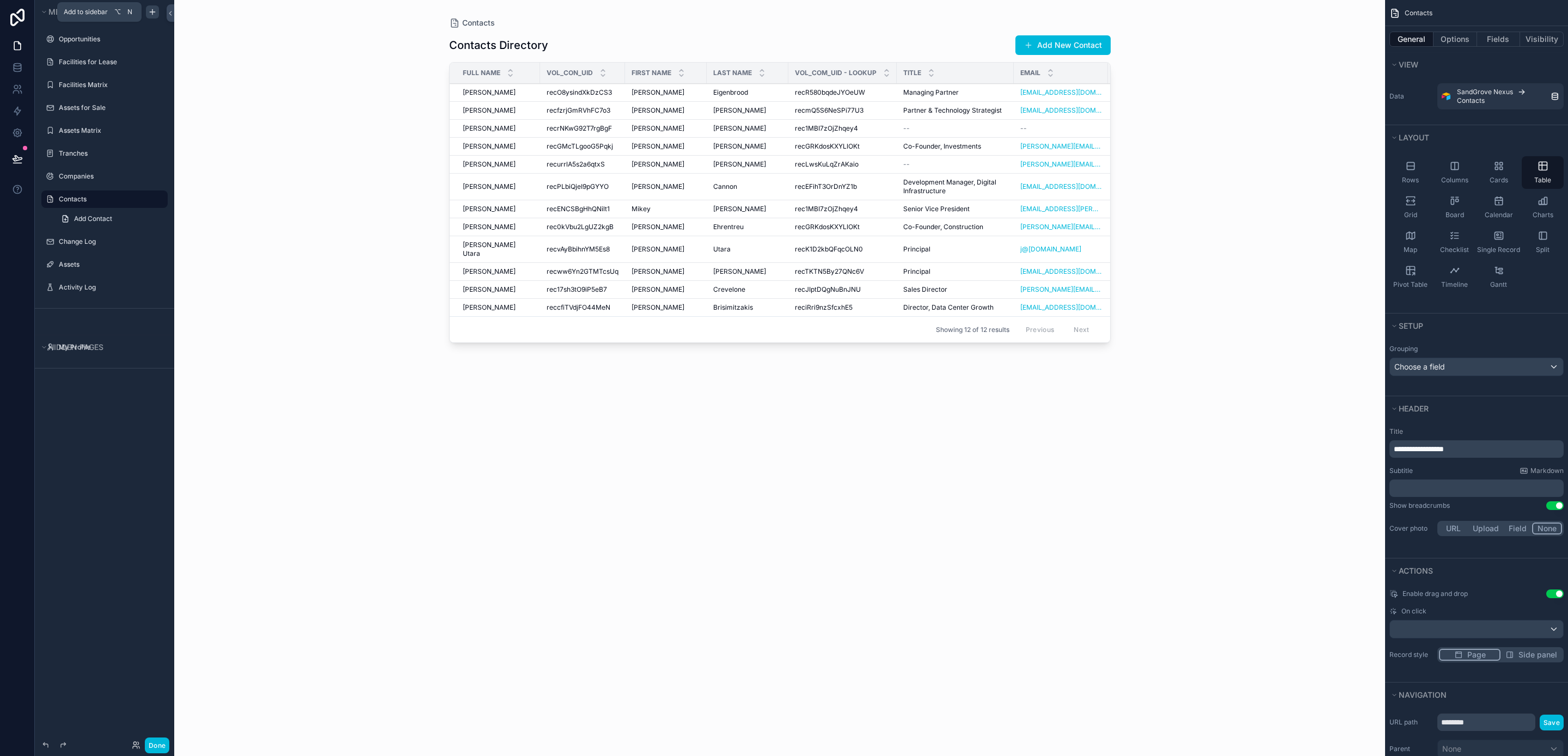
click at [155, 12] on icon "scrollable content" at bounding box center [152, 12] width 9 height 9
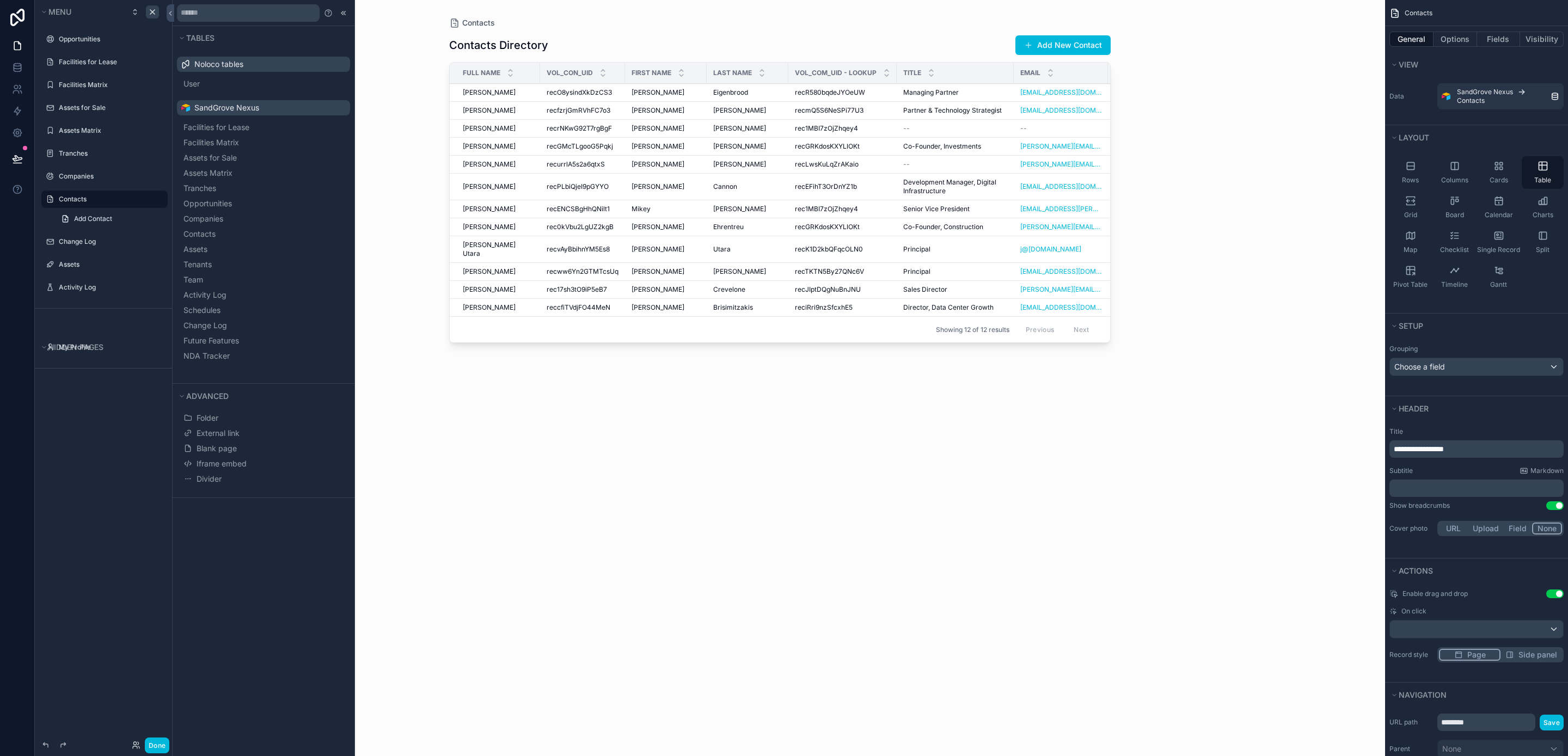
click at [117, 436] on div "Menu Opportunities Facilities for Lease Facilities Matrix Assets for Sale Asset…" at bounding box center [104, 371] width 139 height 743
click at [60, 403] on div "Menu Opportunities Facilities for Lease Facilities Matrix Assets for Sale Asset…" at bounding box center [104, 371] width 139 height 743
click at [343, 12] on icon at bounding box center [342, 13] width 1 height 4
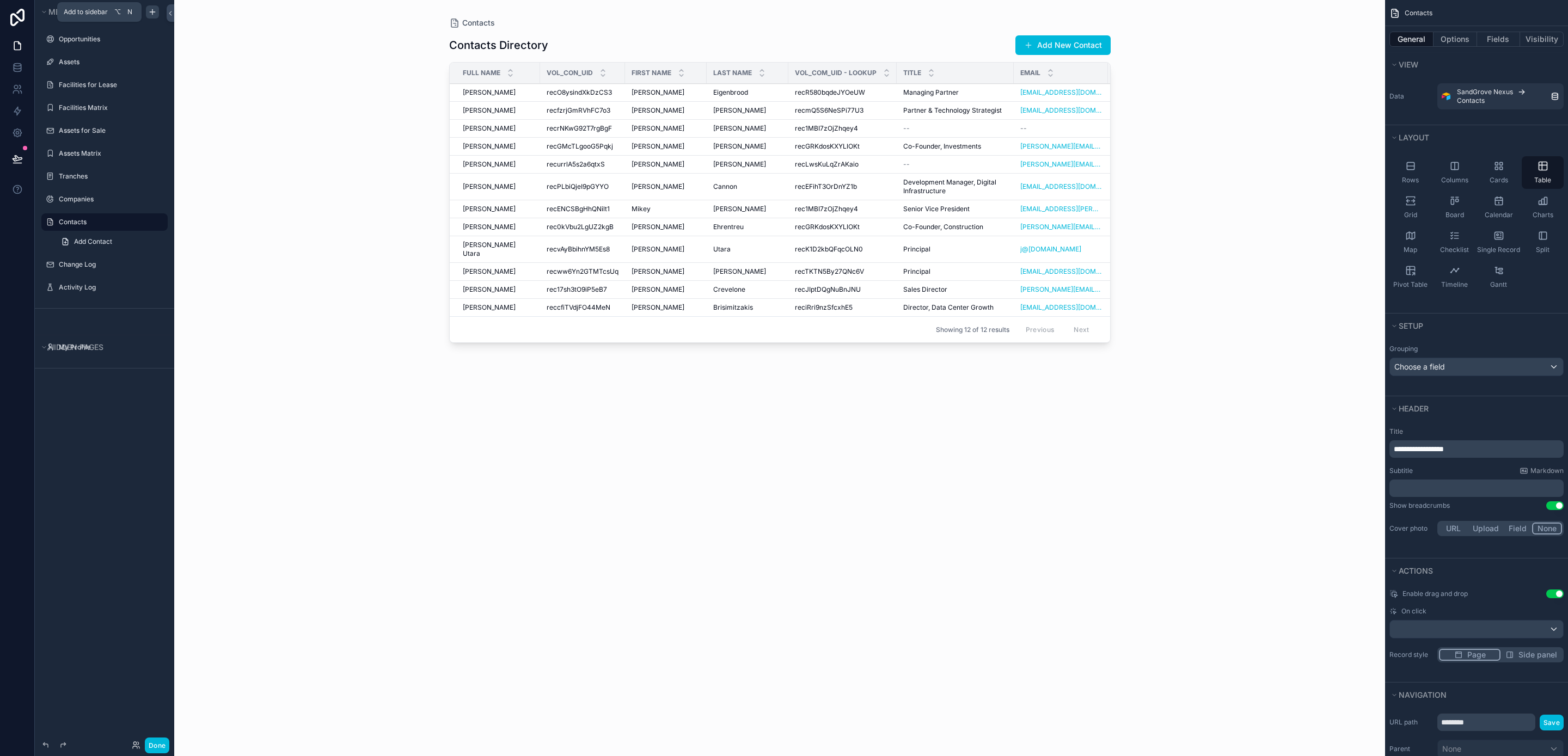
click at [150, 12] on icon "scrollable content" at bounding box center [152, 12] width 9 height 9
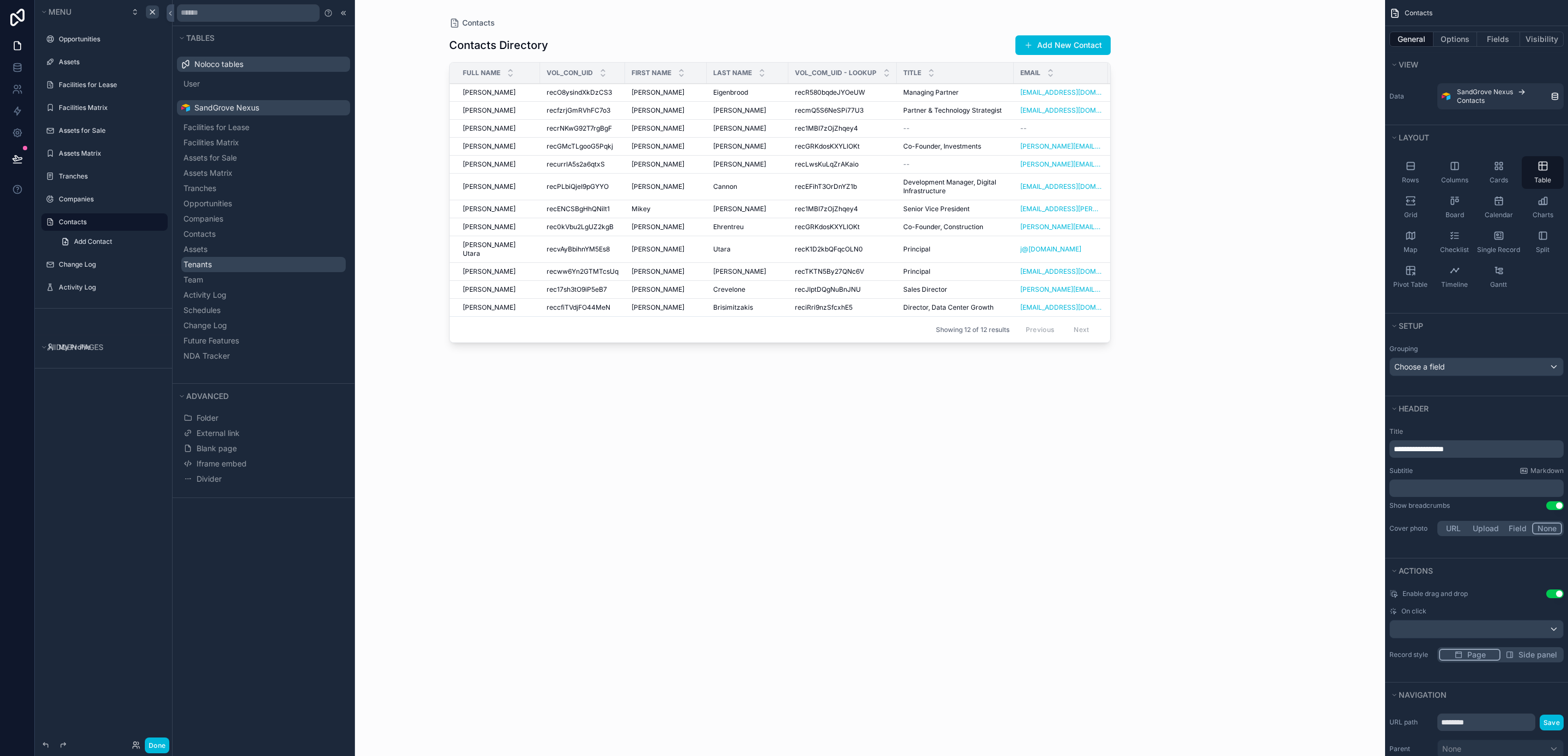
click at [280, 257] on button "Tenants" at bounding box center [263, 265] width 164 height 15
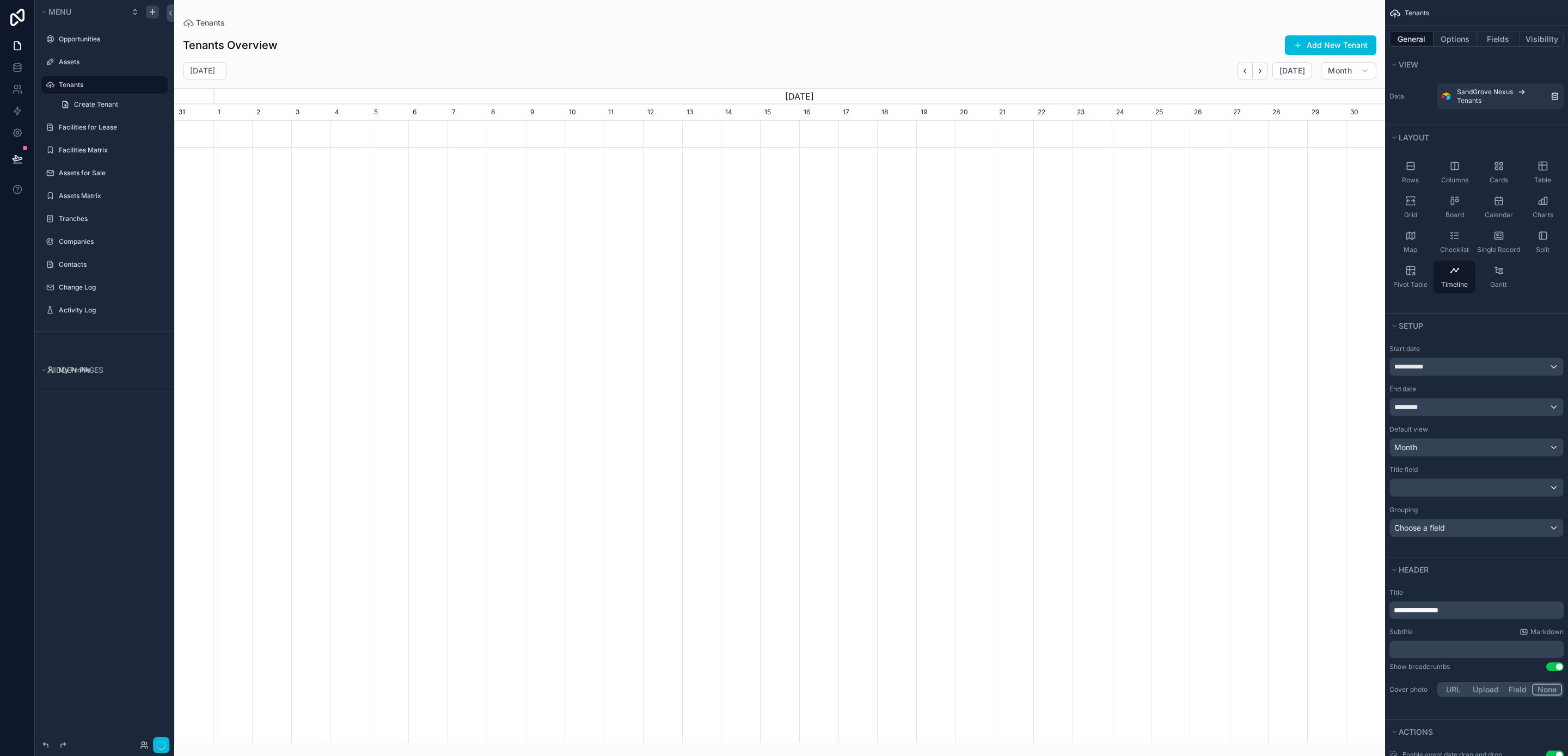
scroll to position [0, 1211]
click at [155, 10] on icon "scrollable content" at bounding box center [152, 12] width 9 height 9
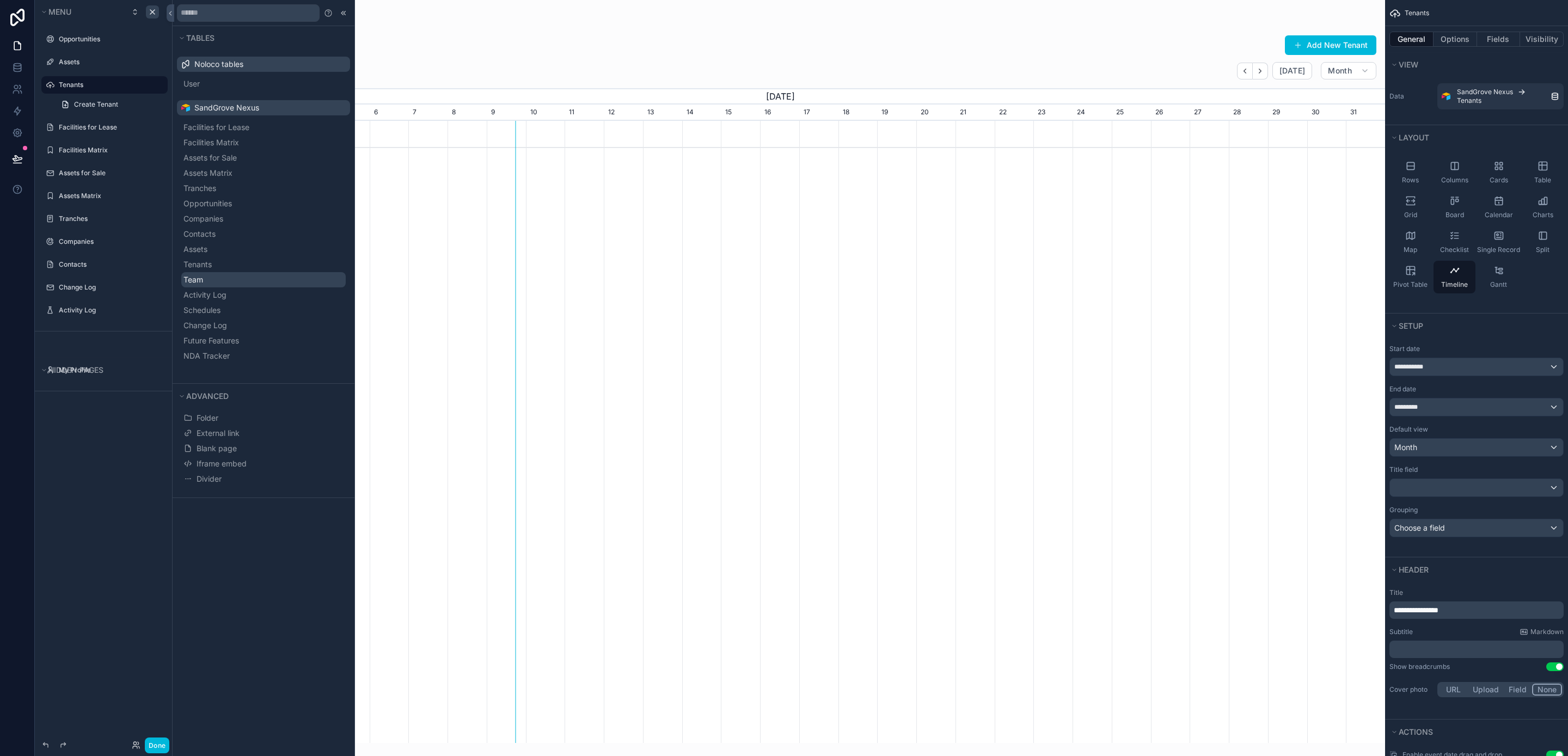
click at [293, 284] on button "Team" at bounding box center [263, 280] width 164 height 15
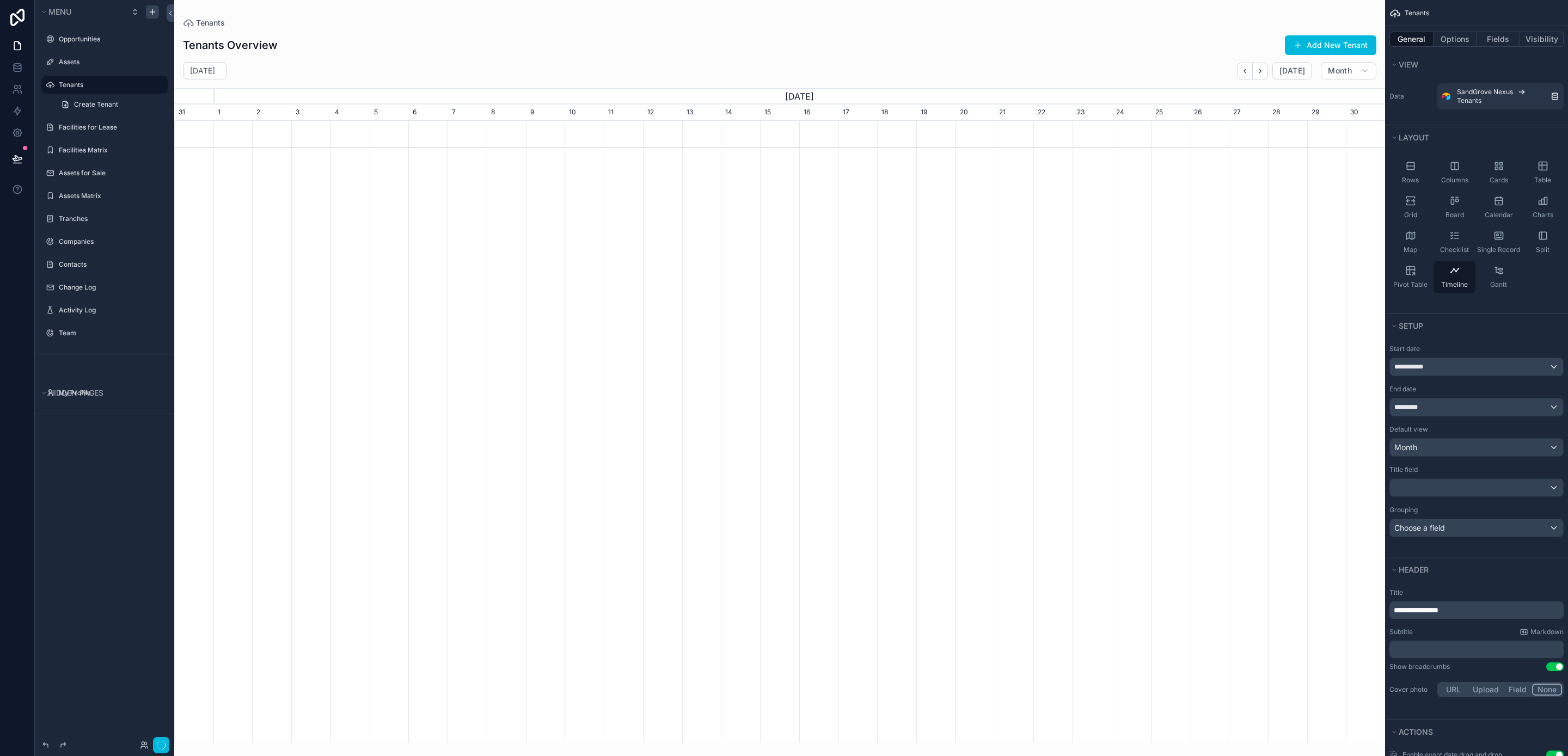
scroll to position [0, 1211]
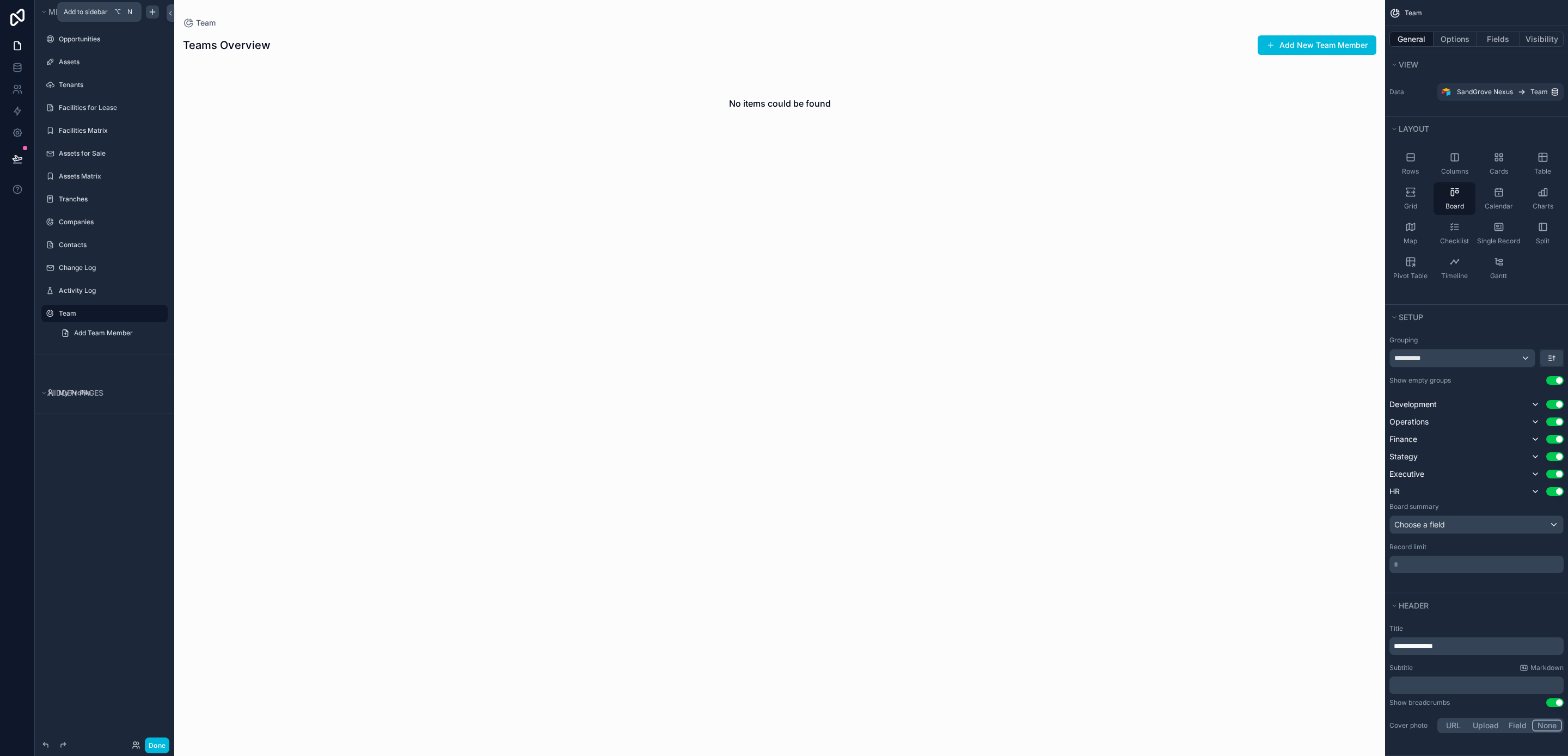
click at [153, 13] on icon "scrollable content" at bounding box center [153, 12] width 0 height 5
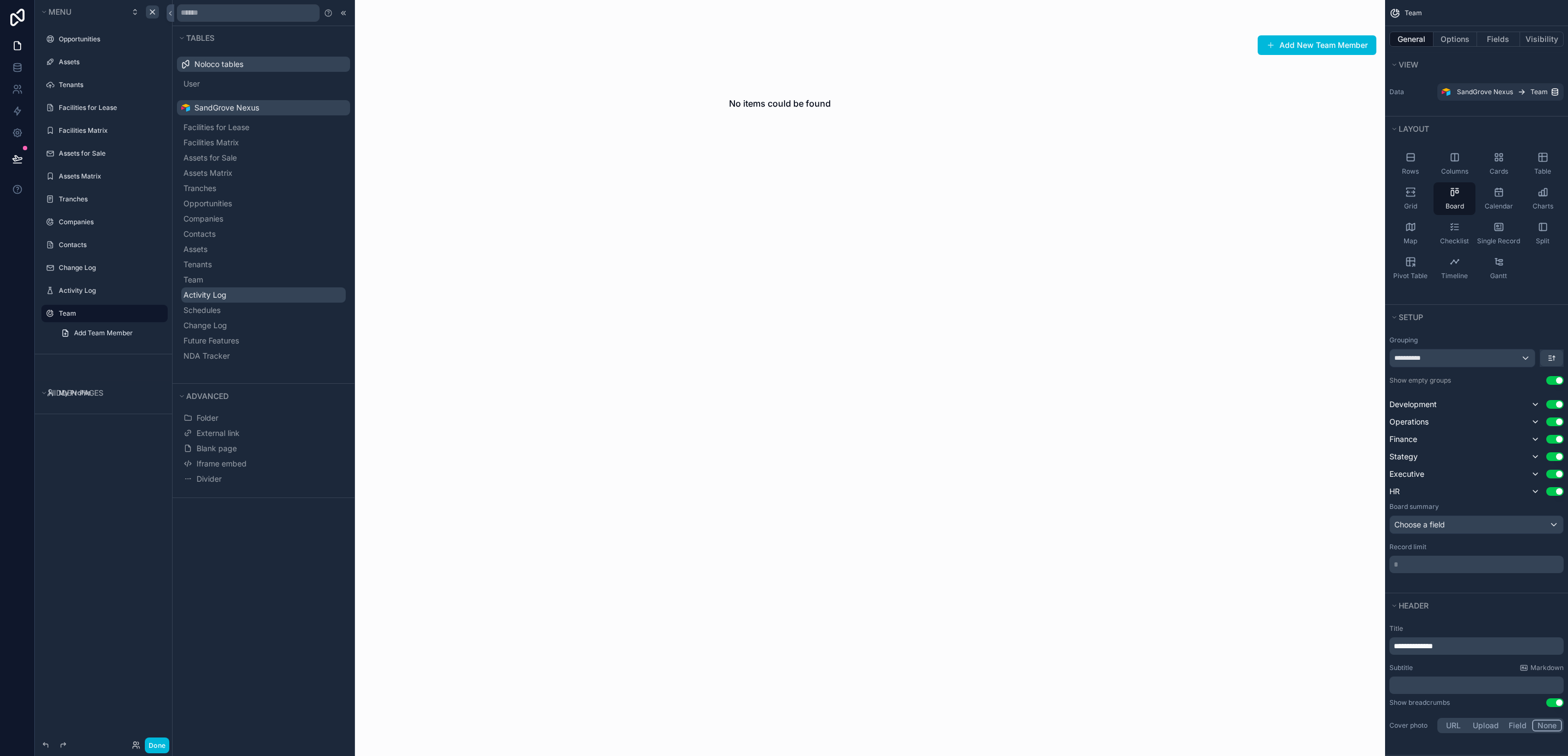
click at [303, 294] on button "Activity Log" at bounding box center [263, 295] width 164 height 15
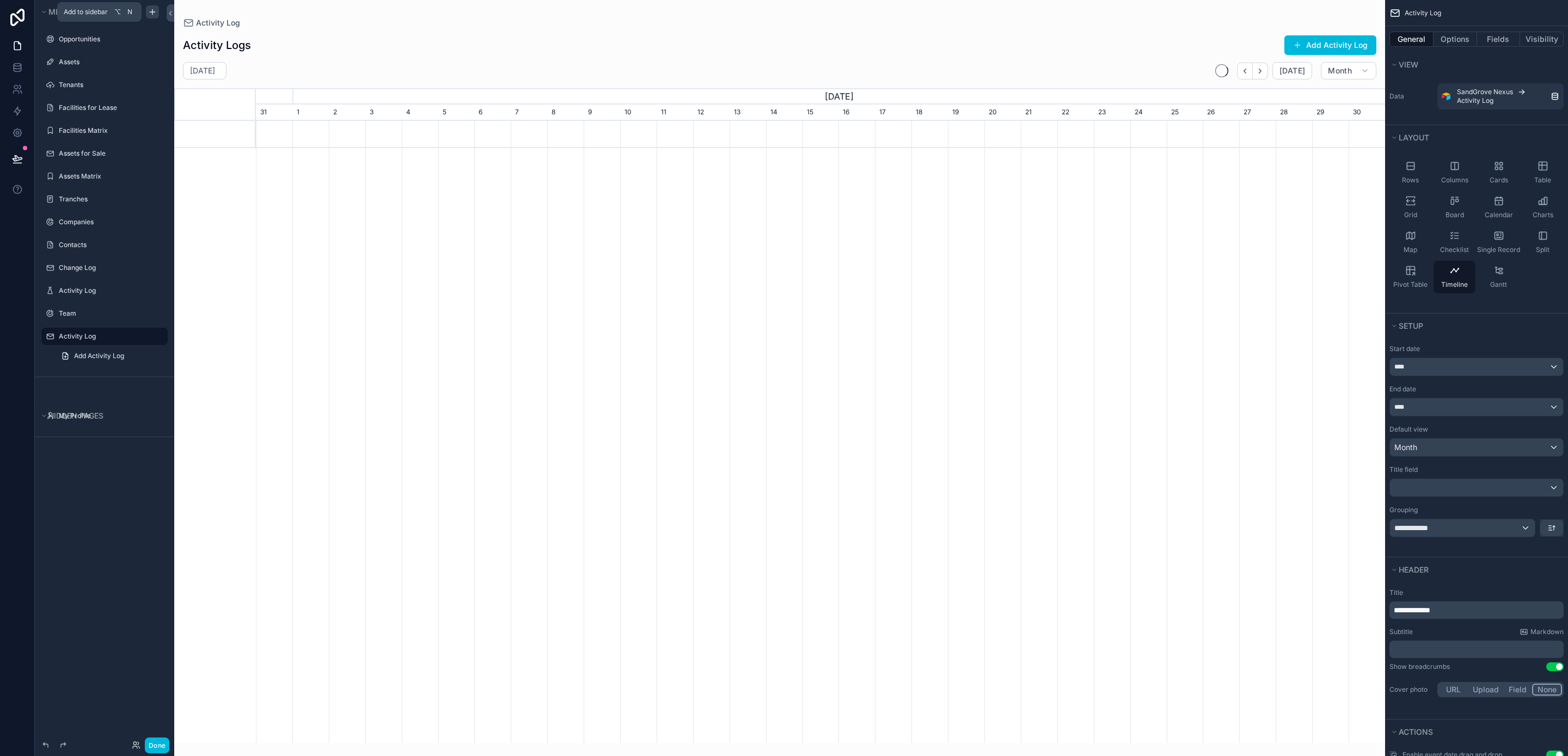
scroll to position [0, 1130]
click at [155, 10] on icon "scrollable content" at bounding box center [152, 12] width 9 height 9
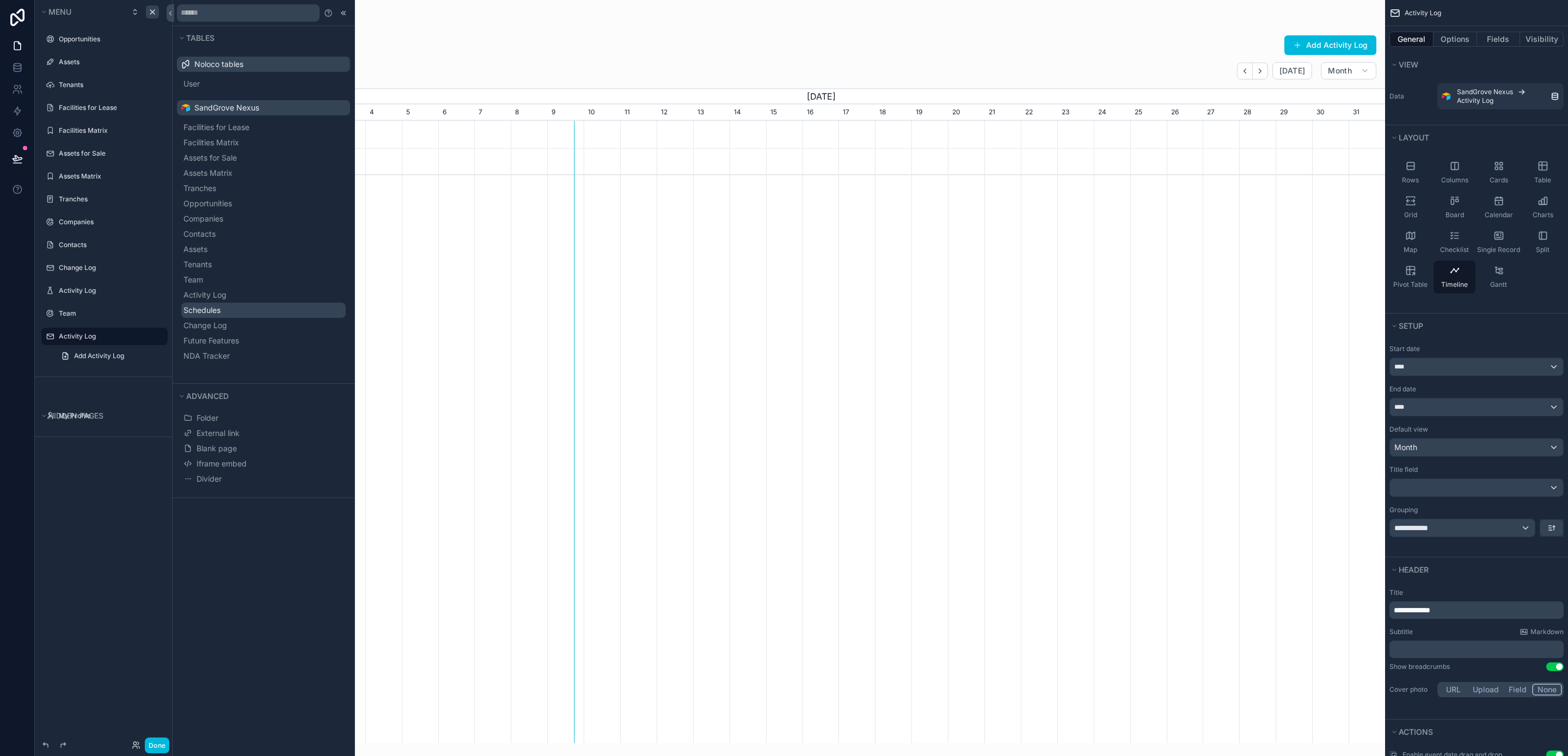
click at [265, 314] on button "Schedules" at bounding box center [263, 310] width 164 height 15
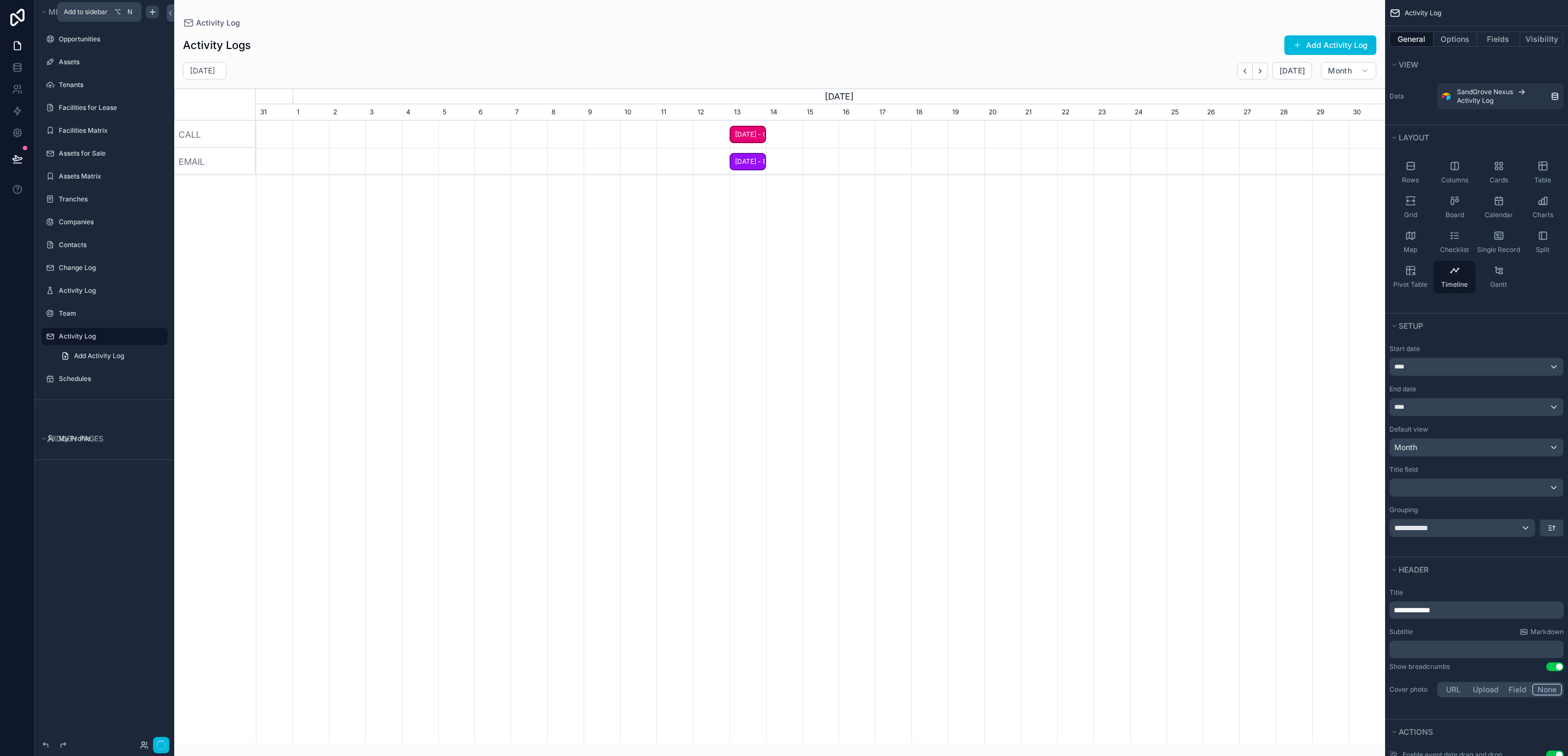
scroll to position [0, 1130]
click at [155, 12] on icon "scrollable content" at bounding box center [152, 12] width 9 height 9
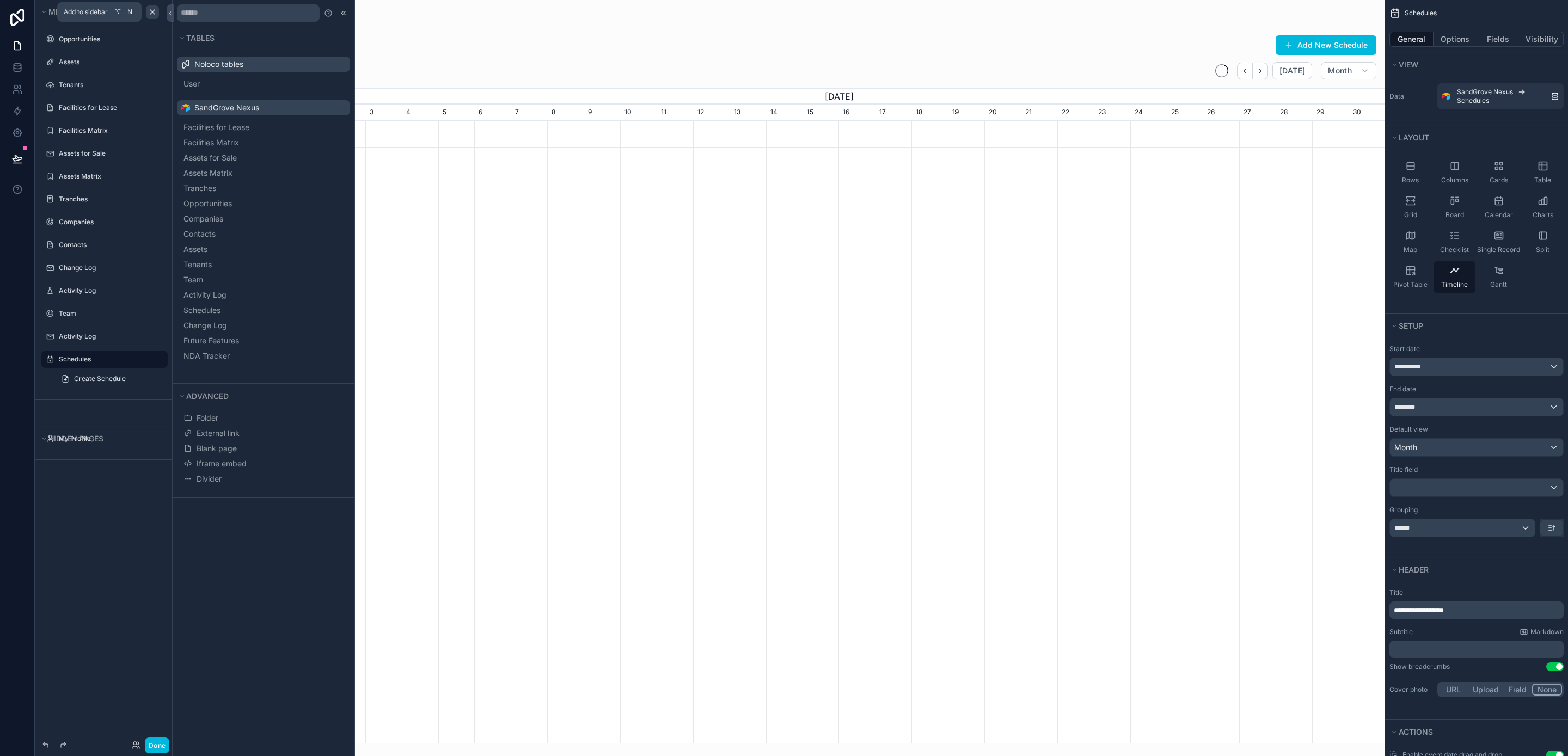
scroll to position [0, 1130]
click at [233, 362] on button "NDA Tracker" at bounding box center [263, 356] width 164 height 15
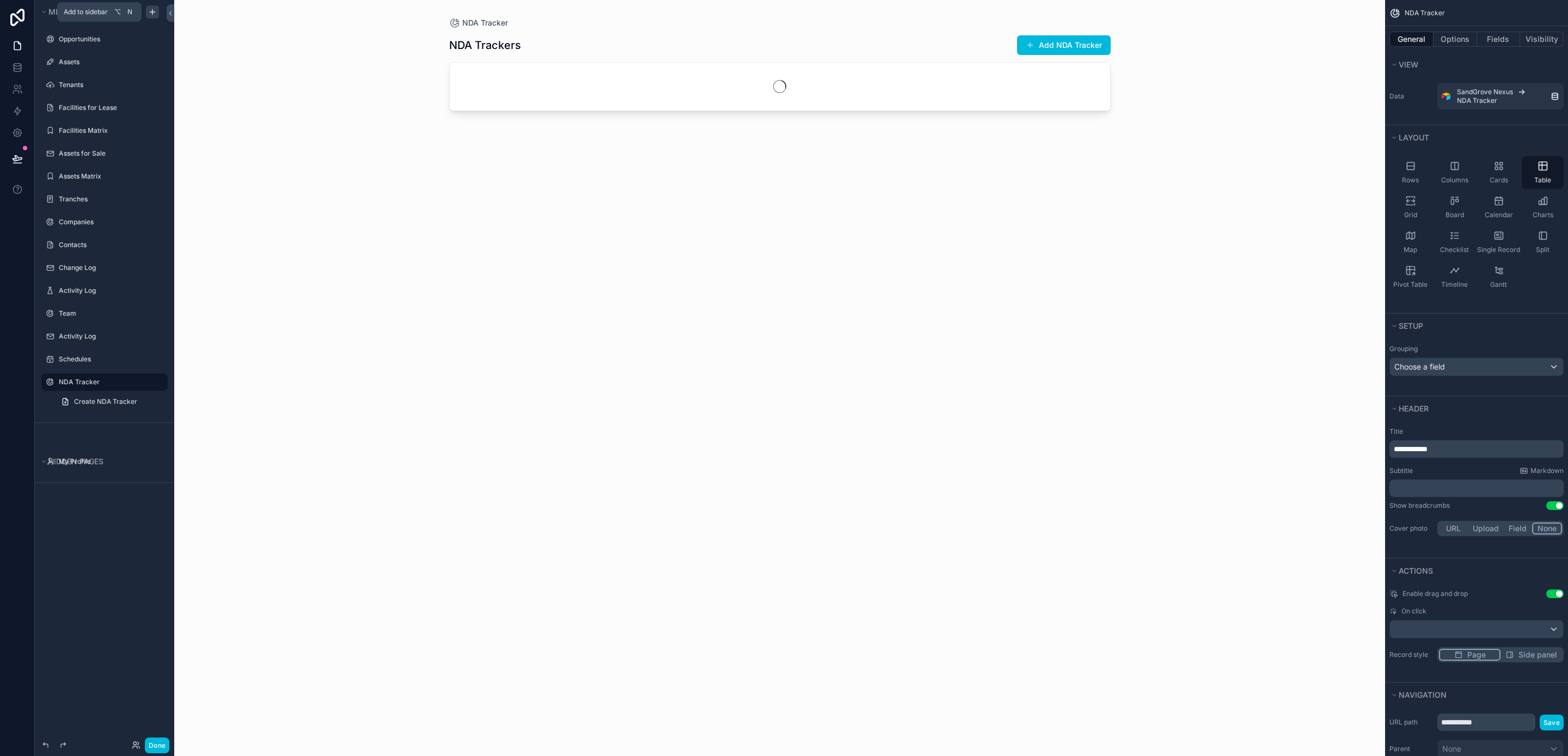
click at [153, 12] on icon "scrollable content" at bounding box center [152, 12] width 9 height 9
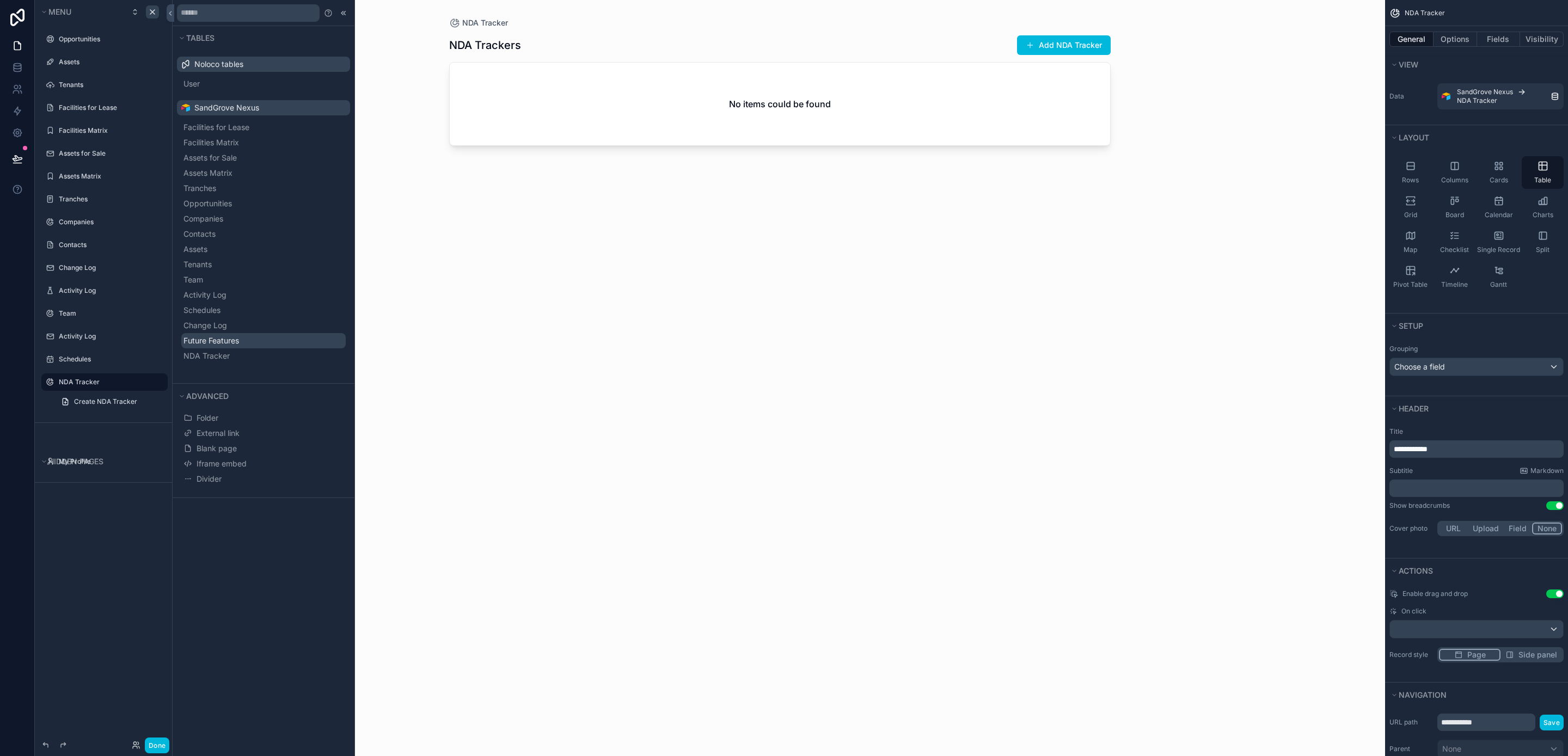
click at [239, 341] on span "Future Features" at bounding box center [211, 341] width 56 height 11
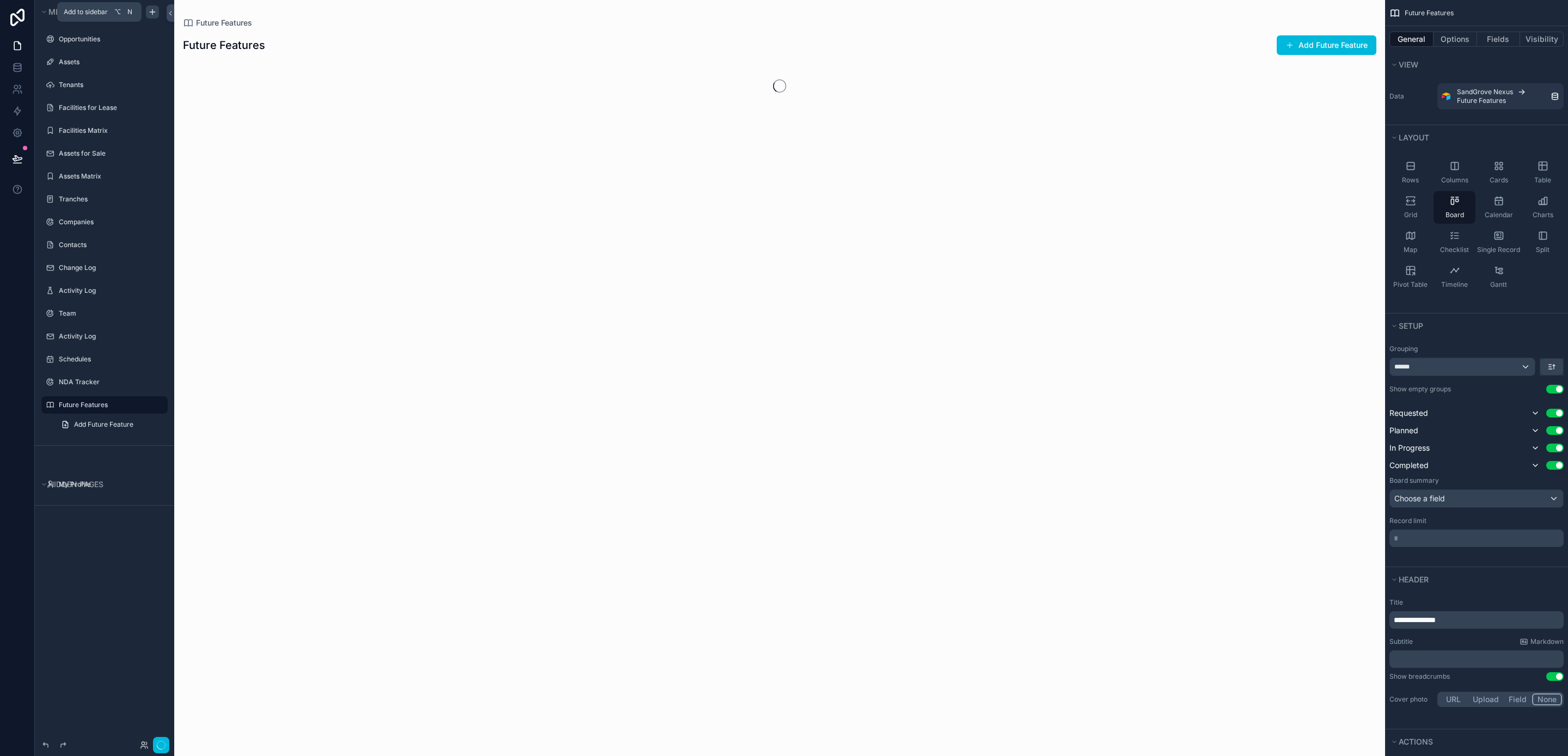
click at [153, 11] on icon "scrollable content" at bounding box center [153, 12] width 0 height 5
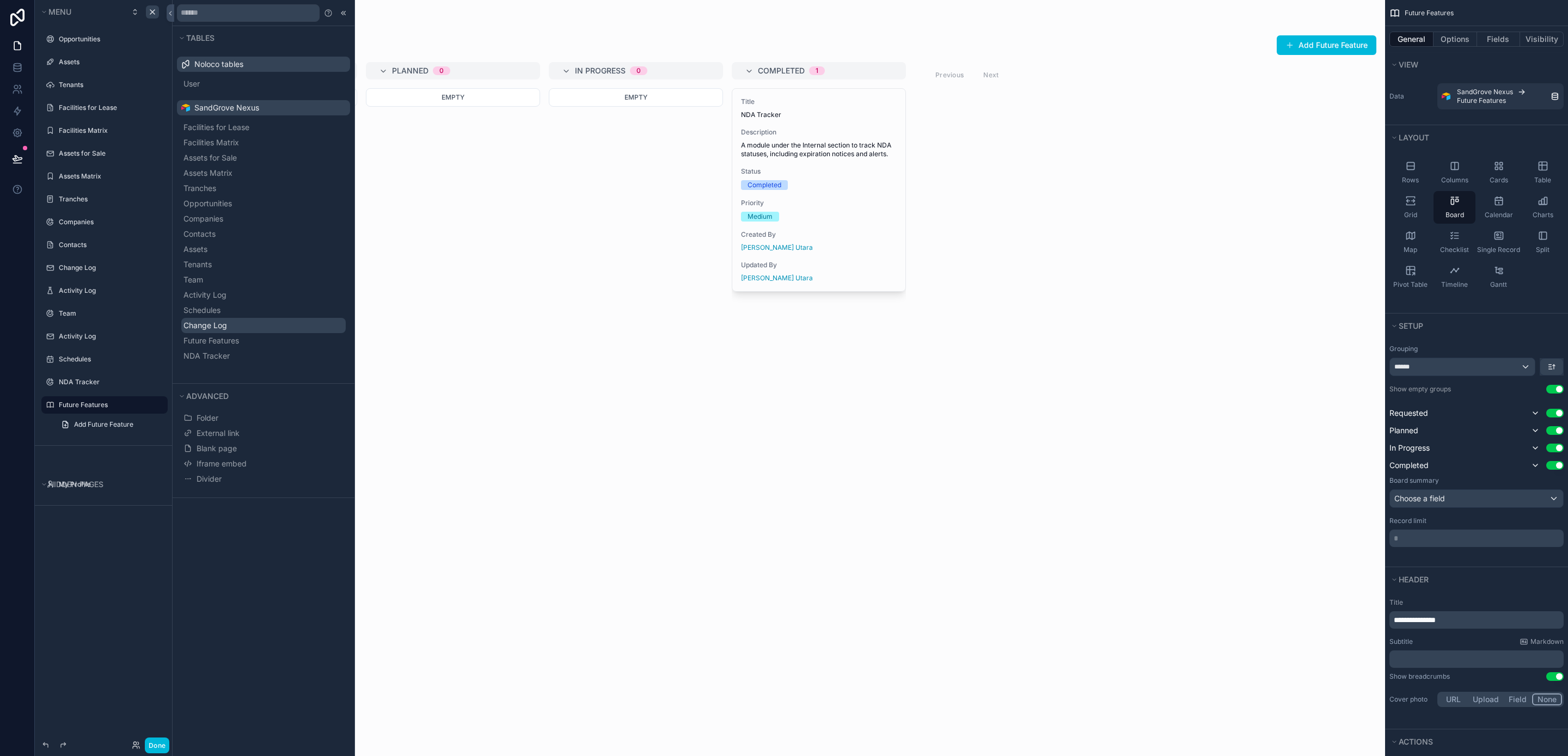
click at [255, 327] on button "Change Log" at bounding box center [263, 325] width 164 height 15
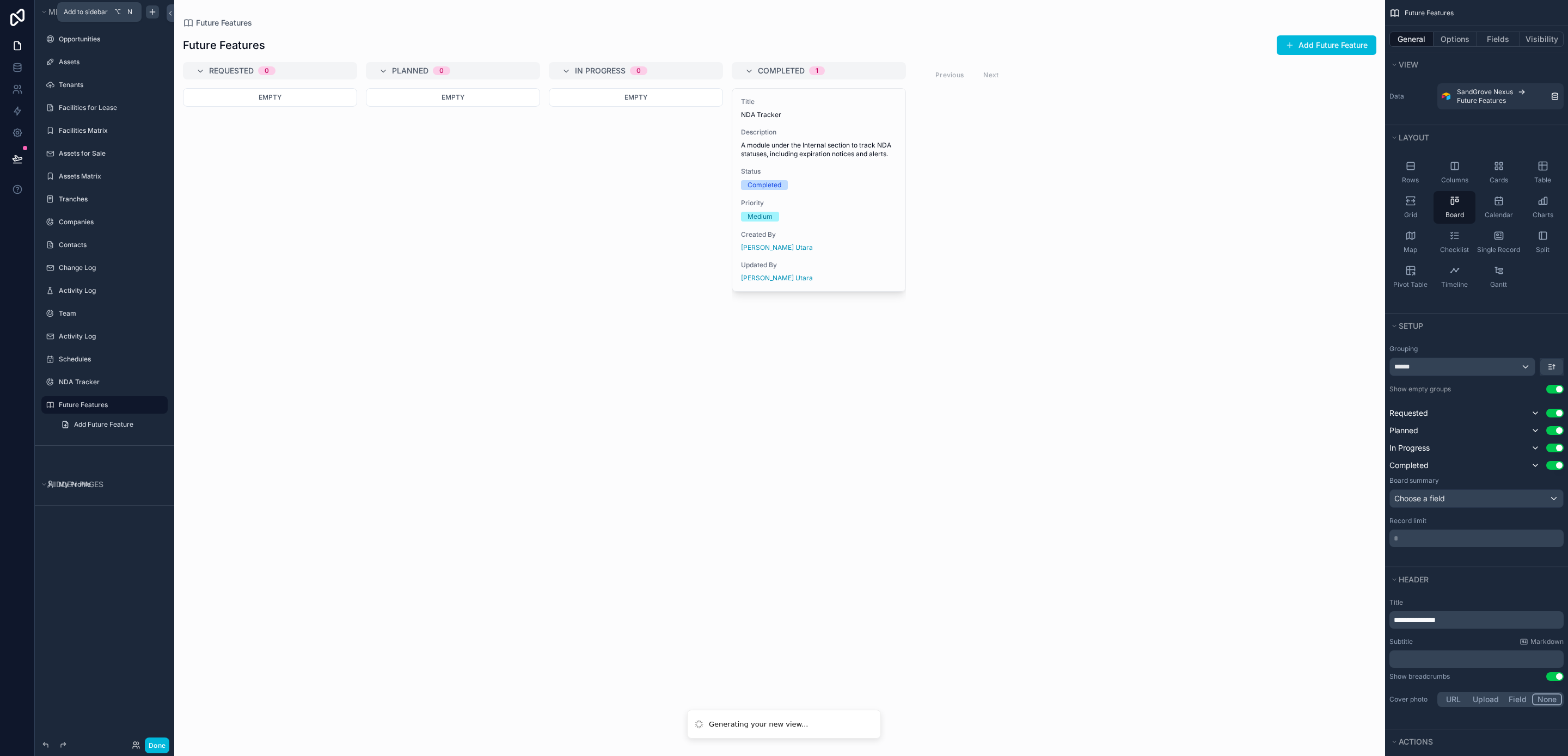
click at [155, 10] on icon "scrollable content" at bounding box center [152, 12] width 9 height 9
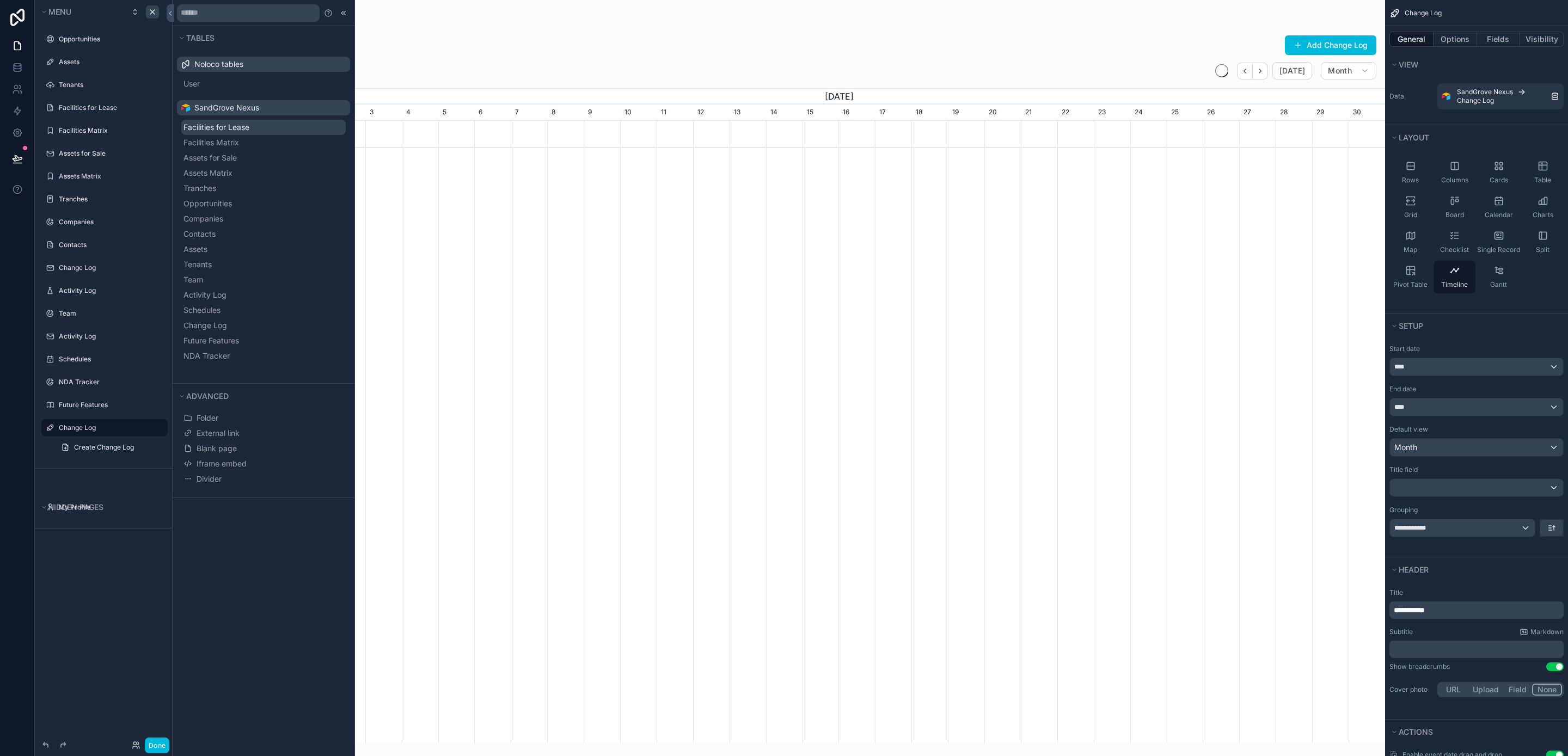
scroll to position [0, 1130]
click at [0, 0] on icon "scrollable content" at bounding box center [0, 0] width 0 height 0
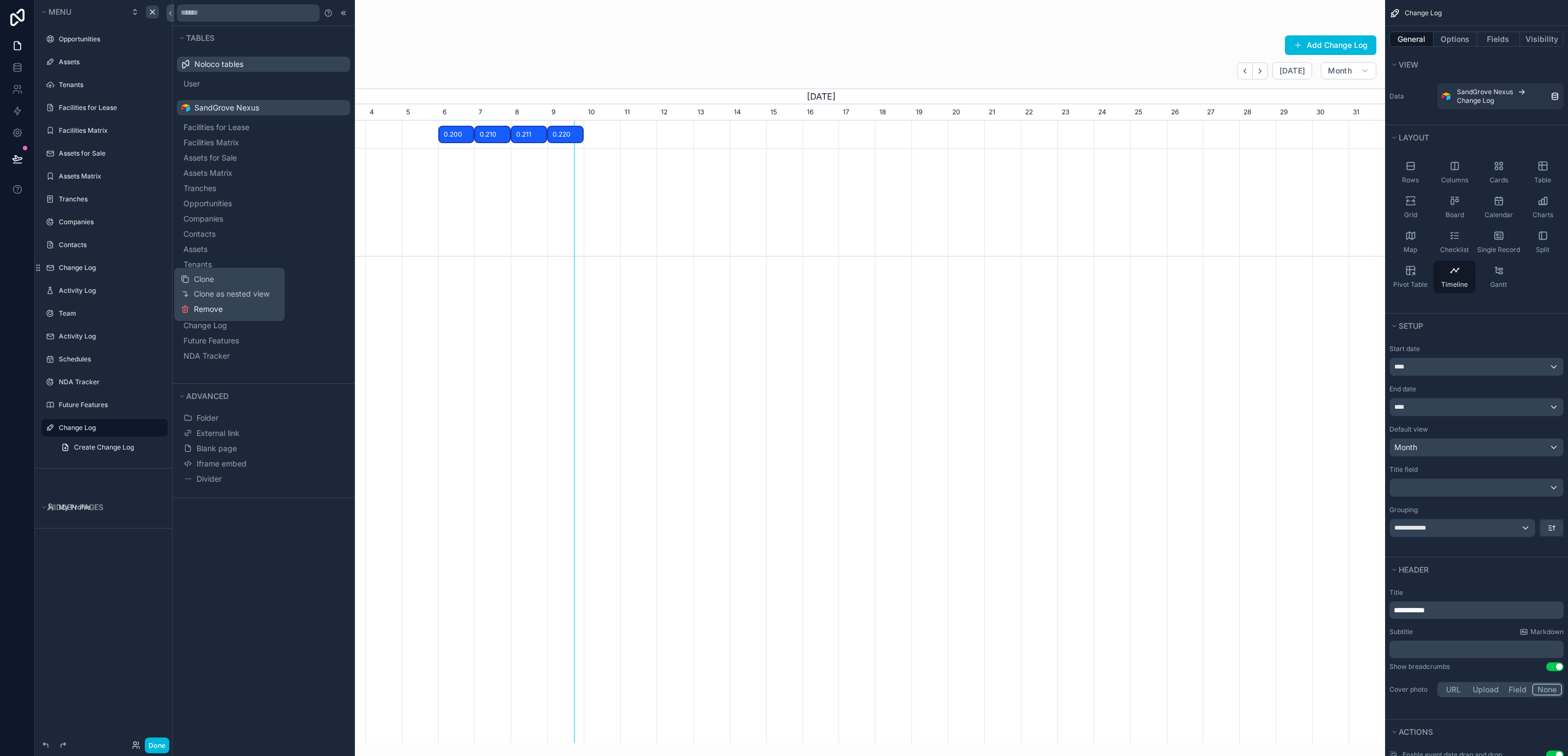
click at [199, 309] on span "Remove" at bounding box center [208, 309] width 29 height 11
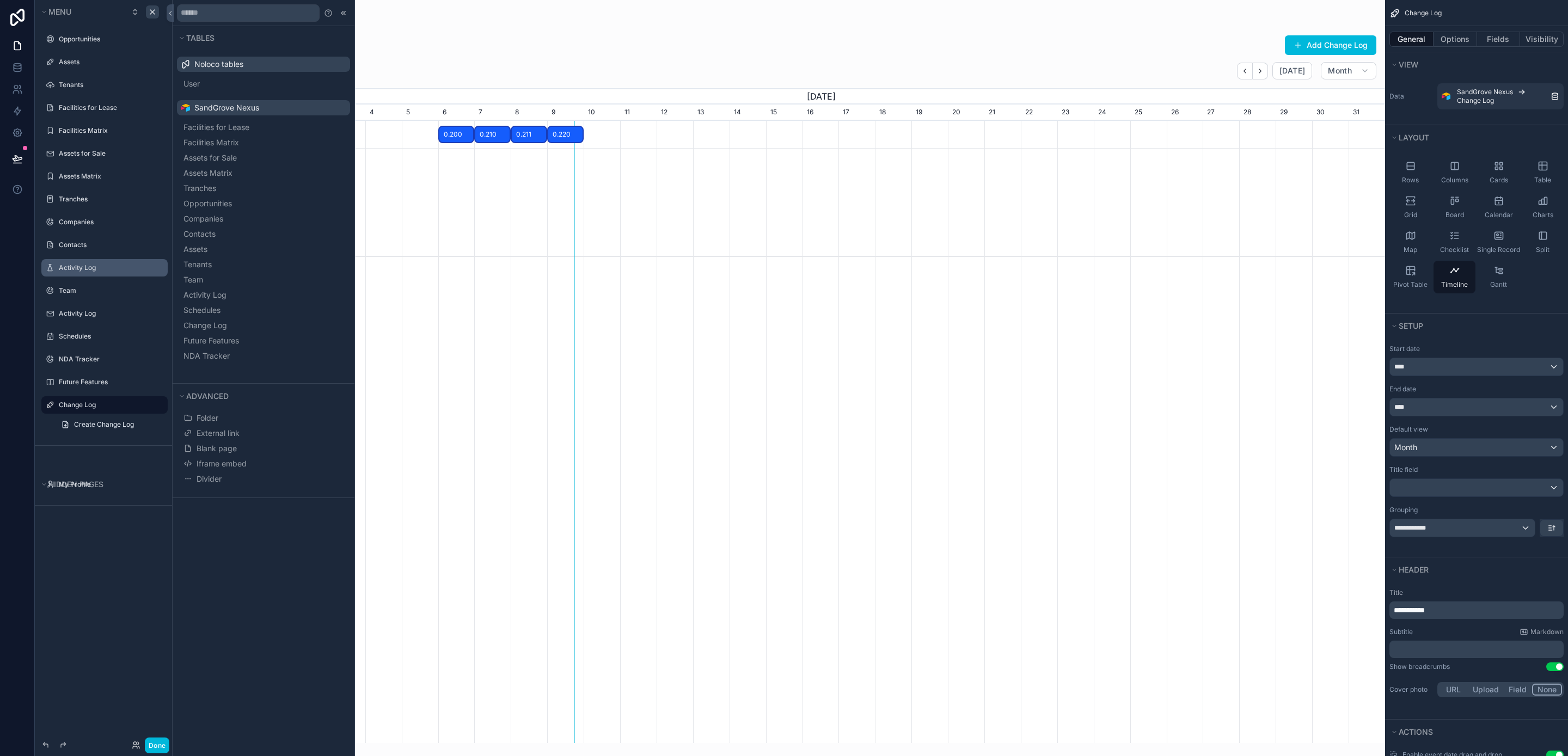
click at [0, 0] on icon "scrollable content" at bounding box center [0, 0] width 0 height 0
click at [199, 282] on span "Remove" at bounding box center [208, 282] width 29 height 11
click at [305, 473] on button "Divider" at bounding box center [263, 479] width 164 height 15
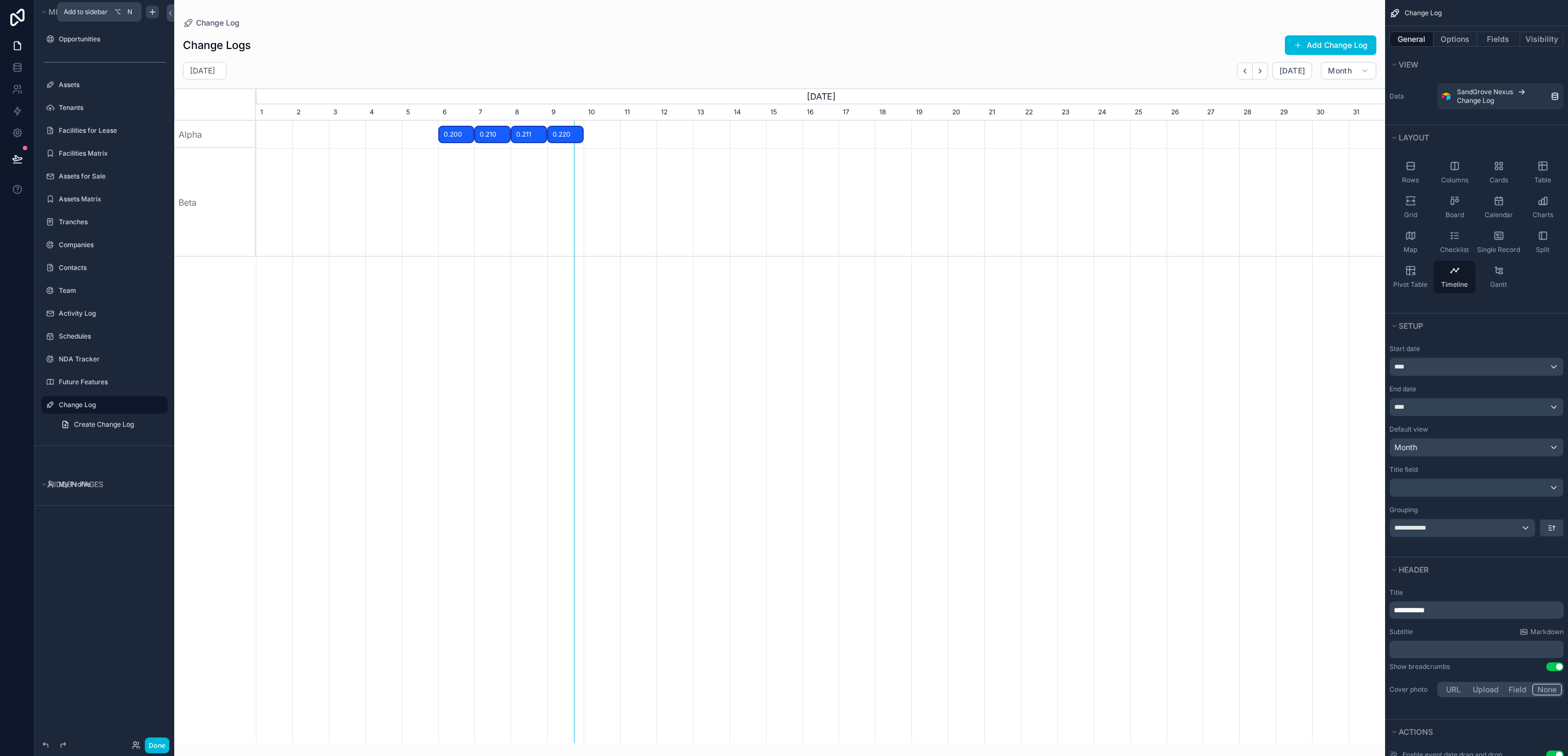
click at [155, 12] on icon "scrollable content" at bounding box center [152, 12] width 9 height 9
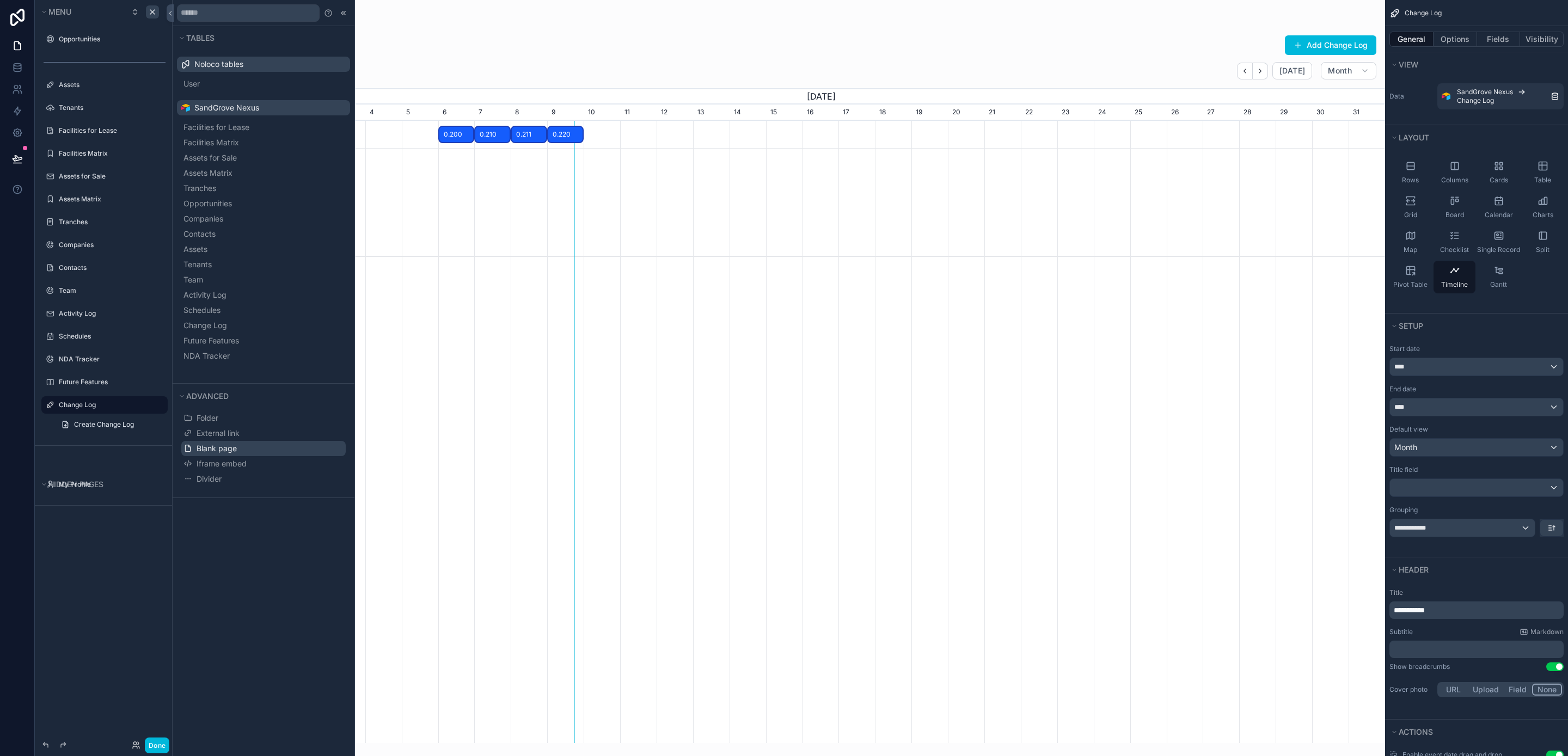
click at [271, 445] on button "Blank page" at bounding box center [263, 449] width 164 height 15
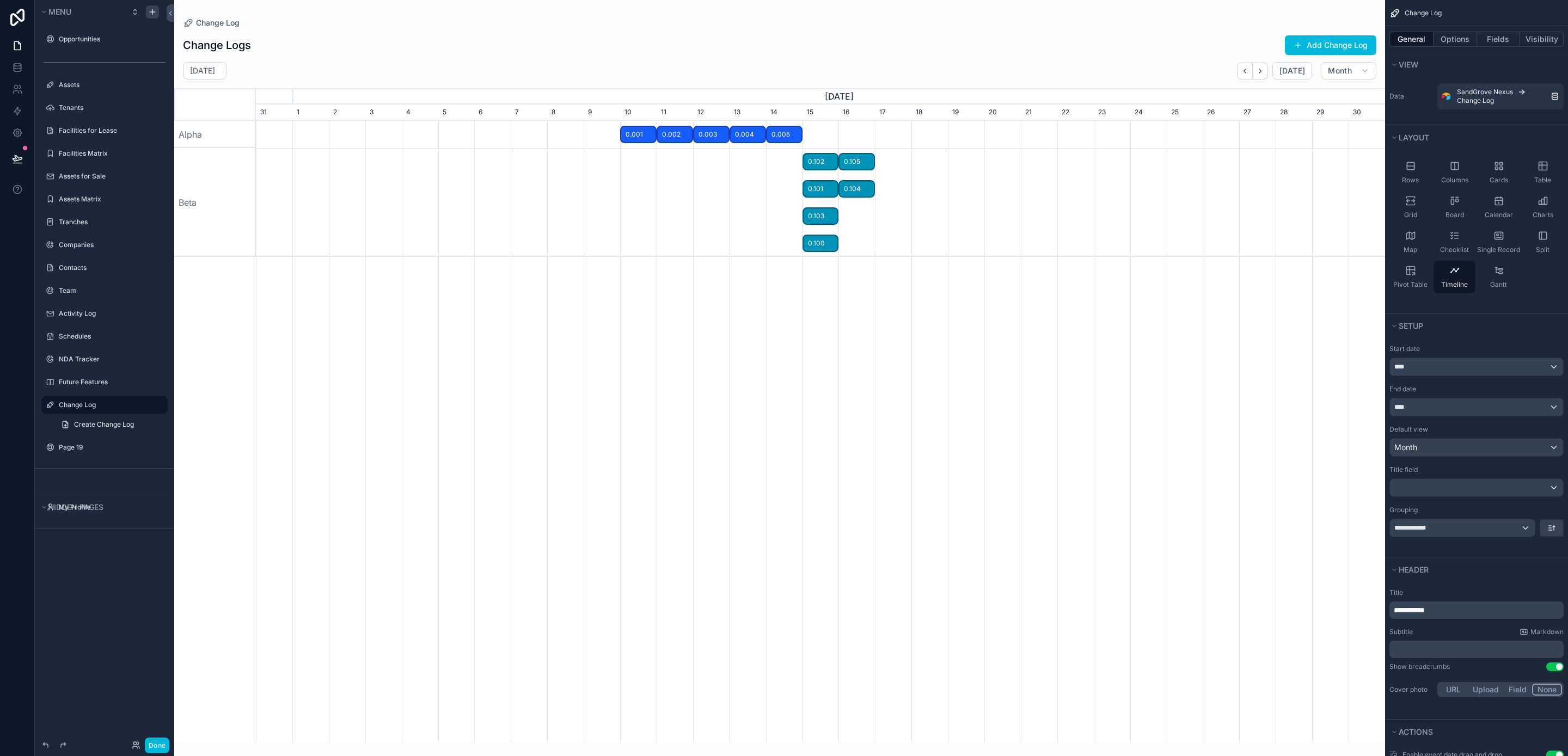
scroll to position [0, 1130]
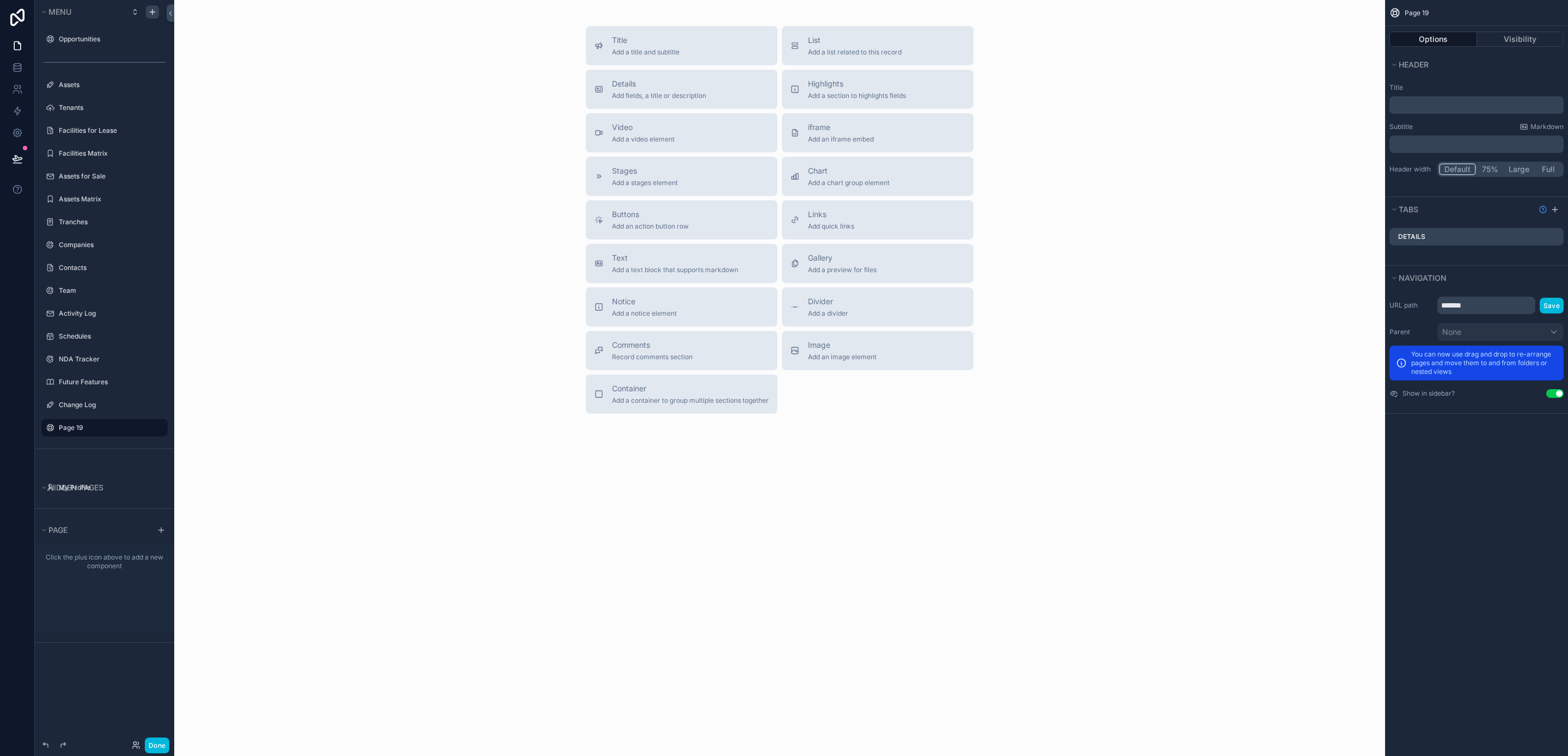
click at [71, 428] on label "Page 19" at bounding box center [110, 428] width 102 height 9
click at [0, 0] on icon "scrollable content" at bounding box center [0, 0] width 0 height 0
click at [73, 430] on input "*******" at bounding box center [96, 428] width 74 height 13
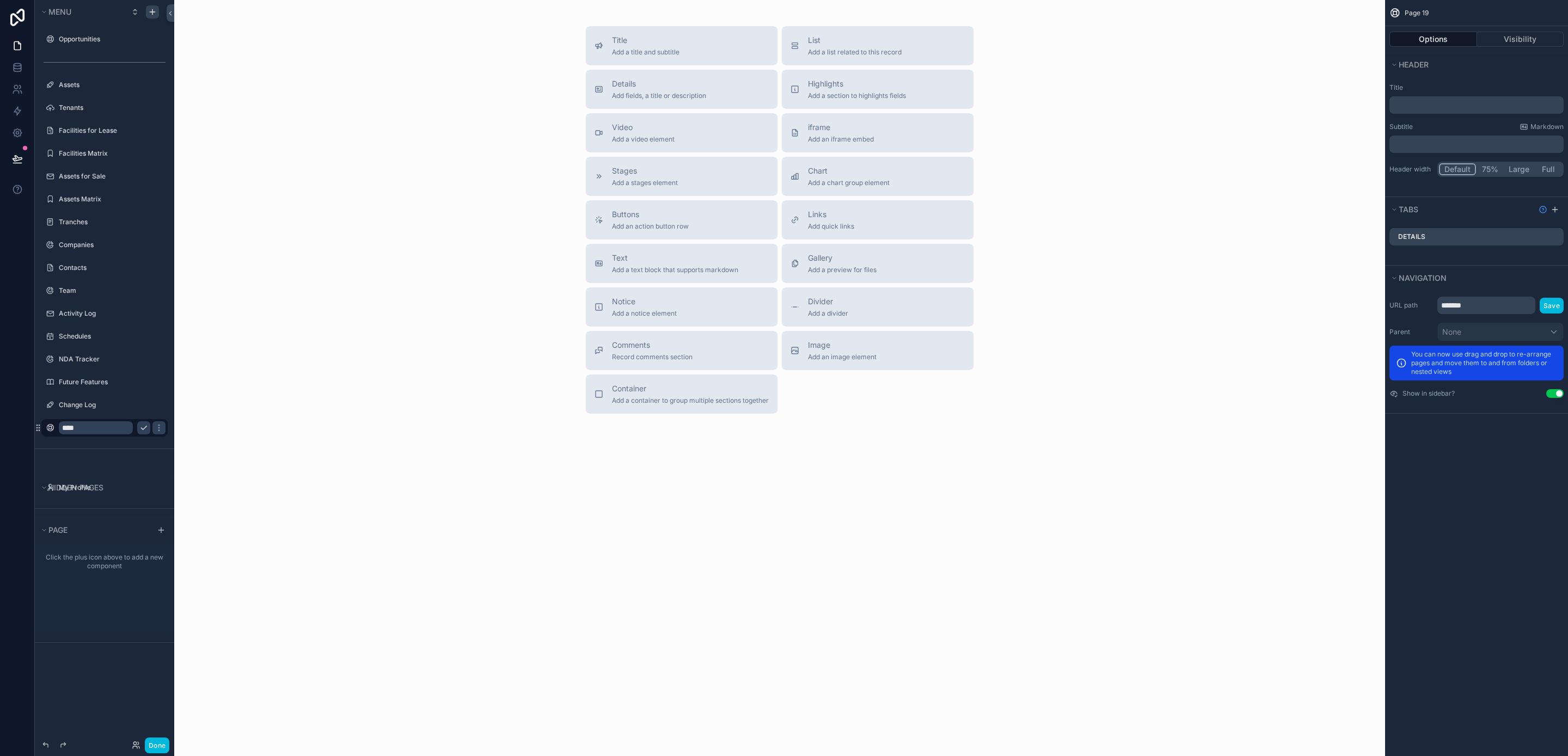
type input "****"
click at [142, 428] on icon "scrollable content" at bounding box center [143, 428] width 9 height 9
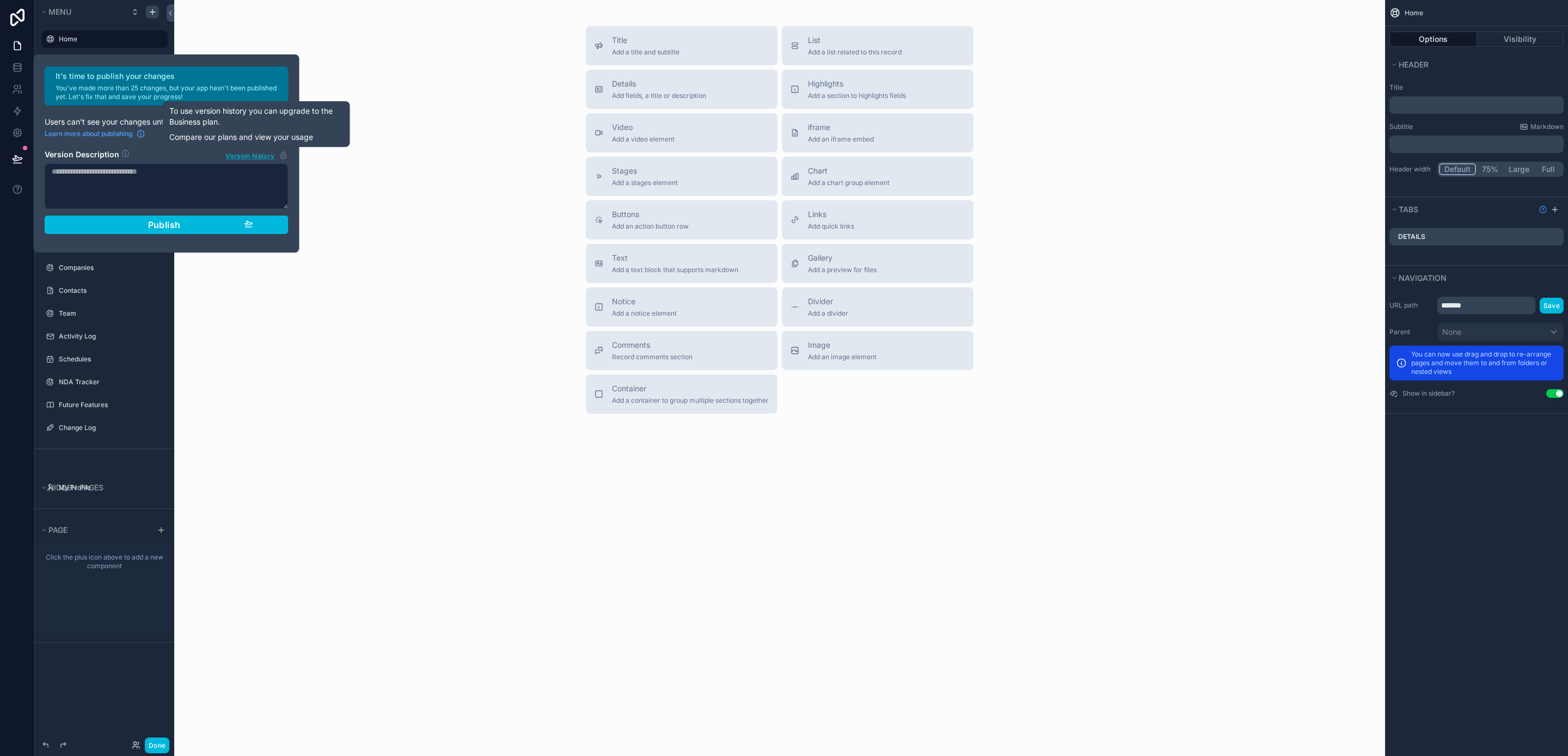
click at [263, 156] on span "Version history" at bounding box center [250, 155] width 49 height 11
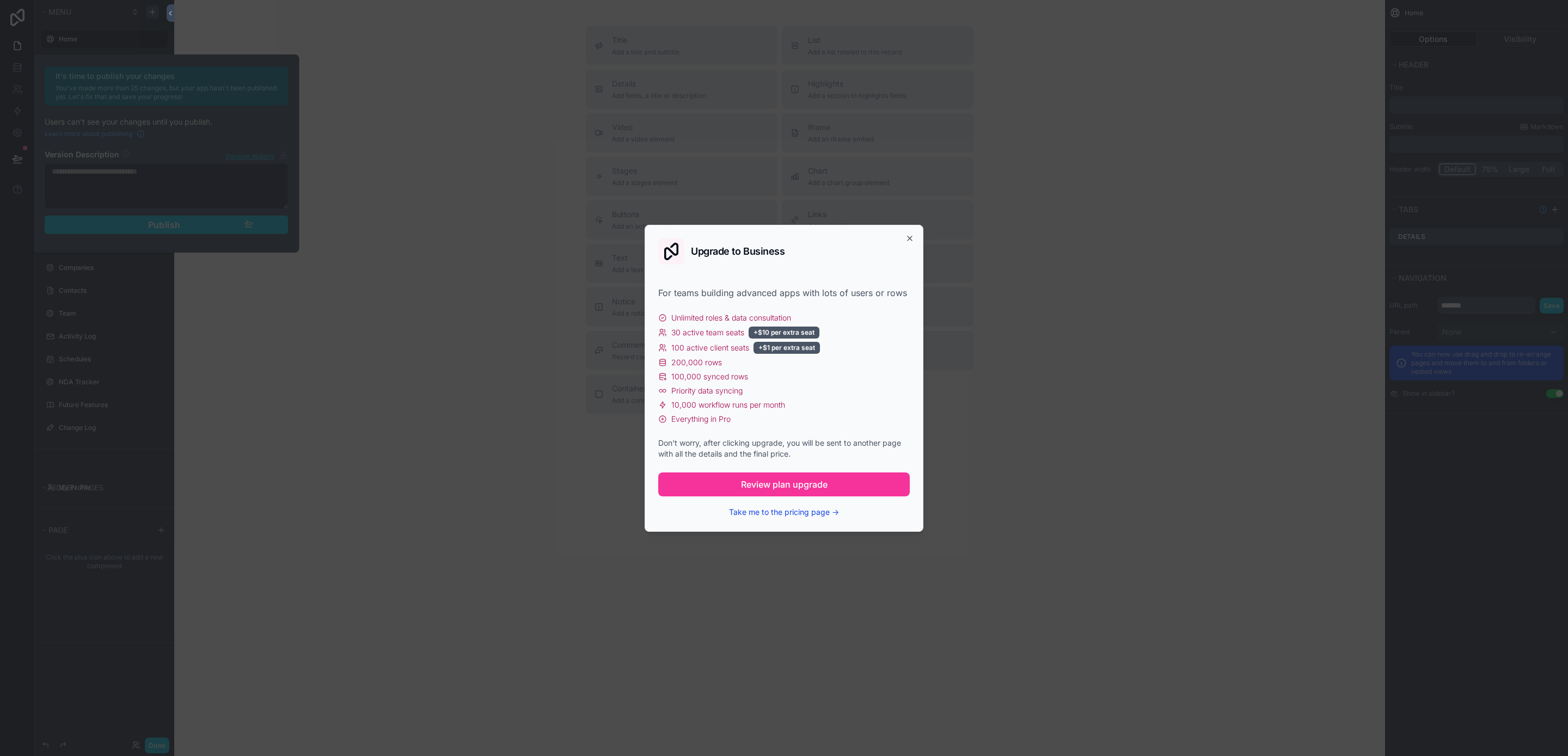
click at [812, 508] on button "Take me to the pricing page →" at bounding box center [784, 512] width 110 height 11
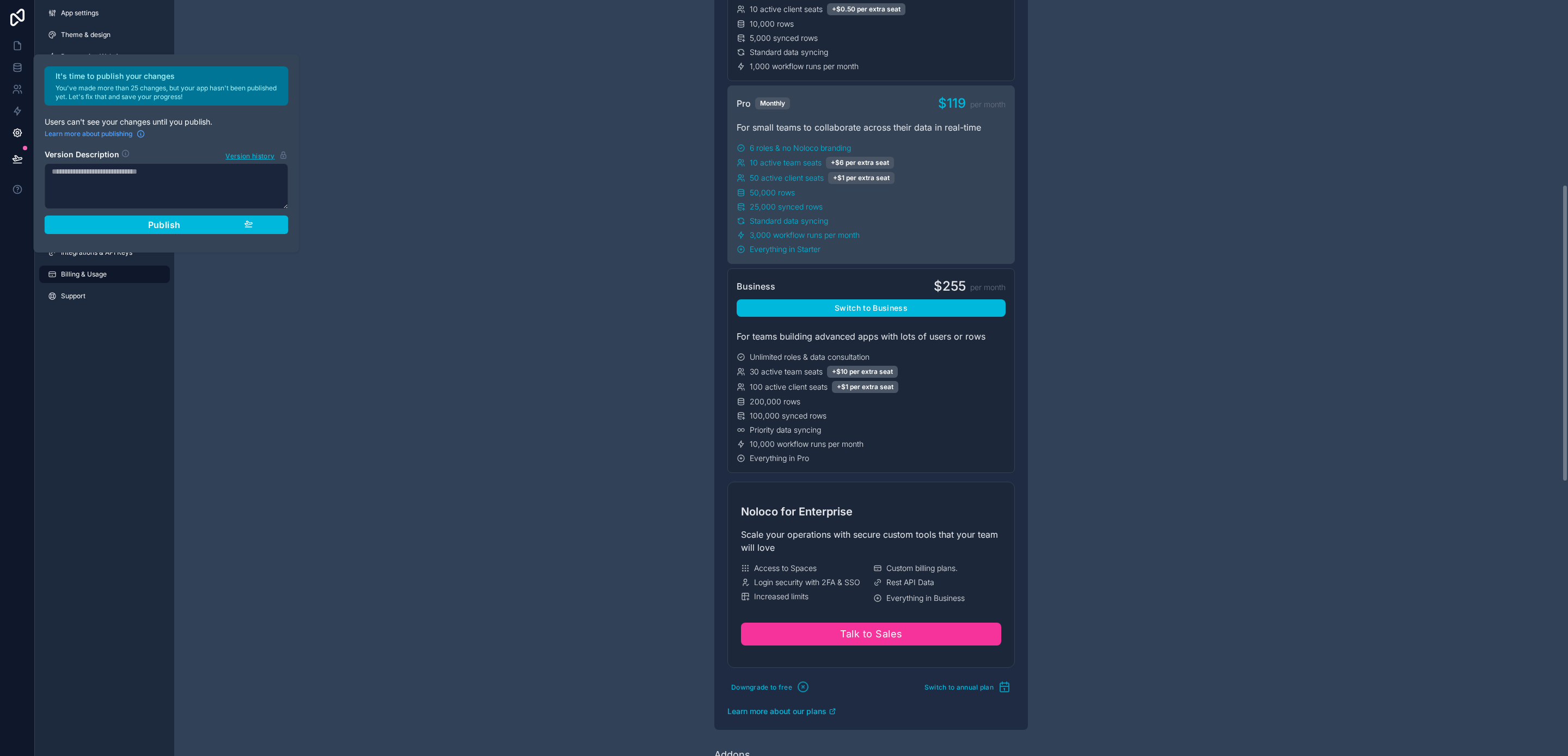
scroll to position [470, 0]
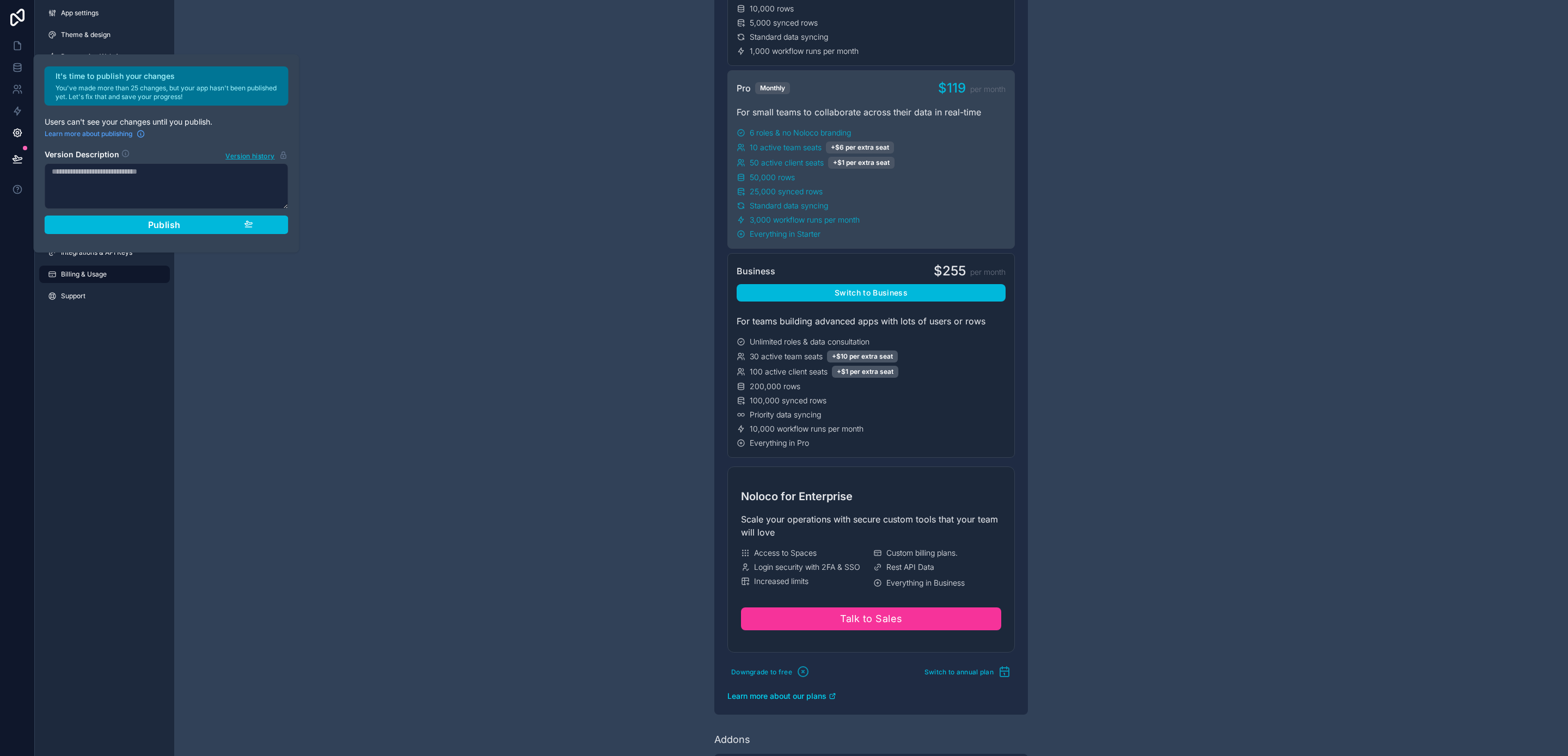
click at [808, 694] on span "Learn more about our plans" at bounding box center [777, 696] width 99 height 11
click at [247, 224] on icon "button" at bounding box center [248, 223] width 7 height 4
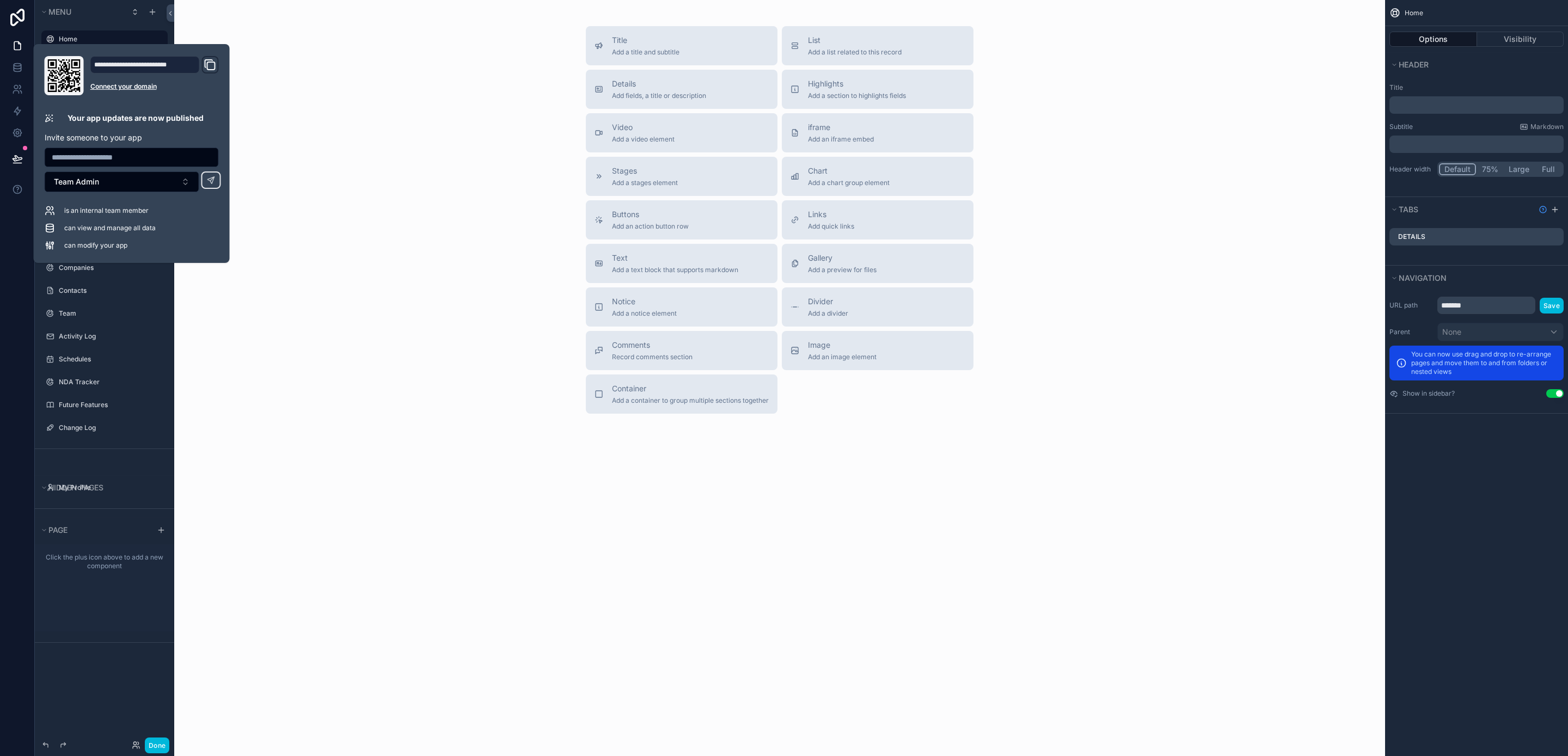
click at [392, 228] on div "Title Add a title and subtitle List Add a list related to this record Details A…" at bounding box center [780, 220] width 1193 height 388
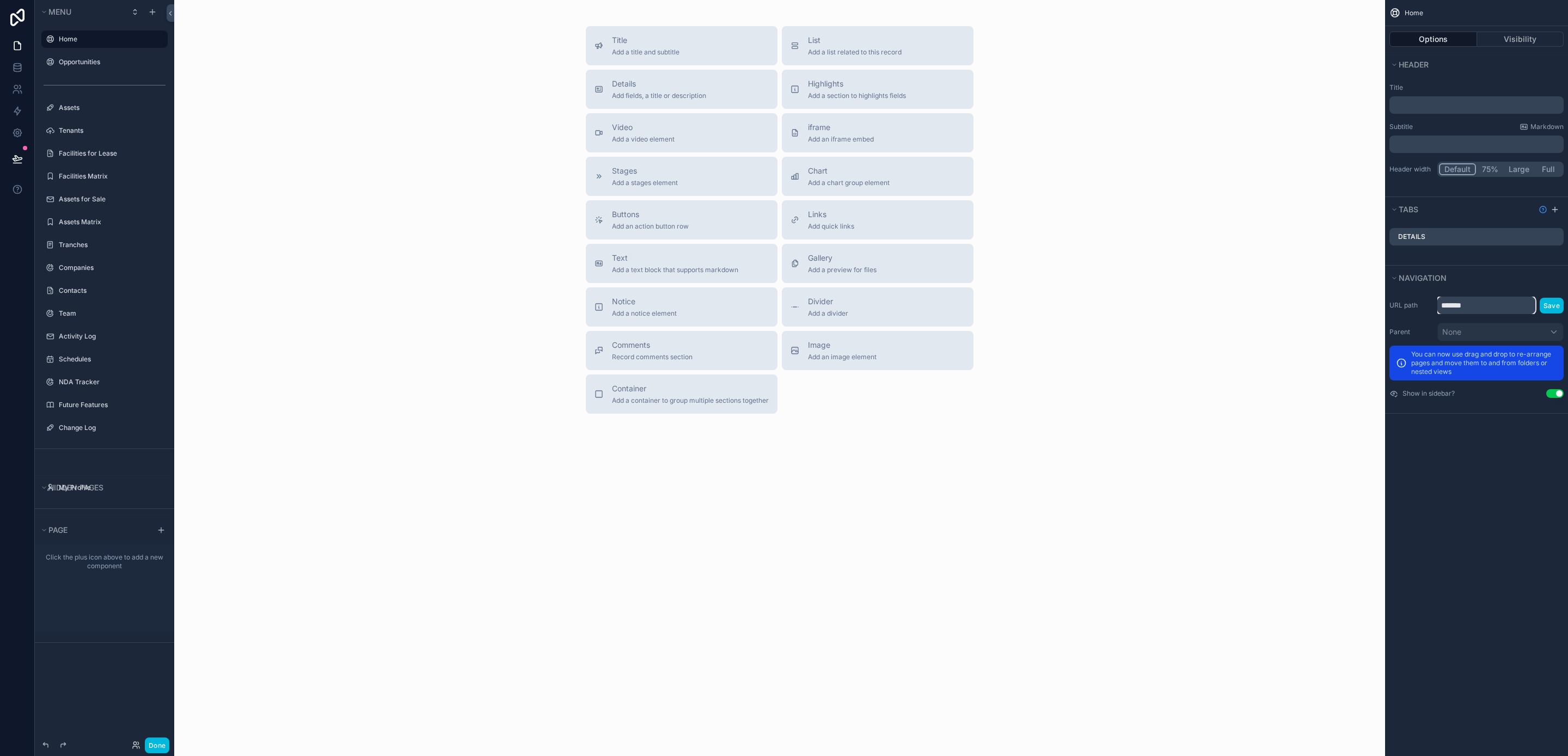
click at [1471, 310] on input "*******" at bounding box center [1487, 305] width 98 height 18
drag, startPoint x: 1446, startPoint y: 303, endPoint x: 1354, endPoint y: 286, distance: 93.6
click at [1354, 286] on div "Home Opportunities Assets Tenants Facilities for Lease Facilities Matrix Assets…" at bounding box center [872, 378] width 1394 height 756
type input "****"
click at [1550, 307] on button "Save" at bounding box center [1552, 305] width 24 height 16
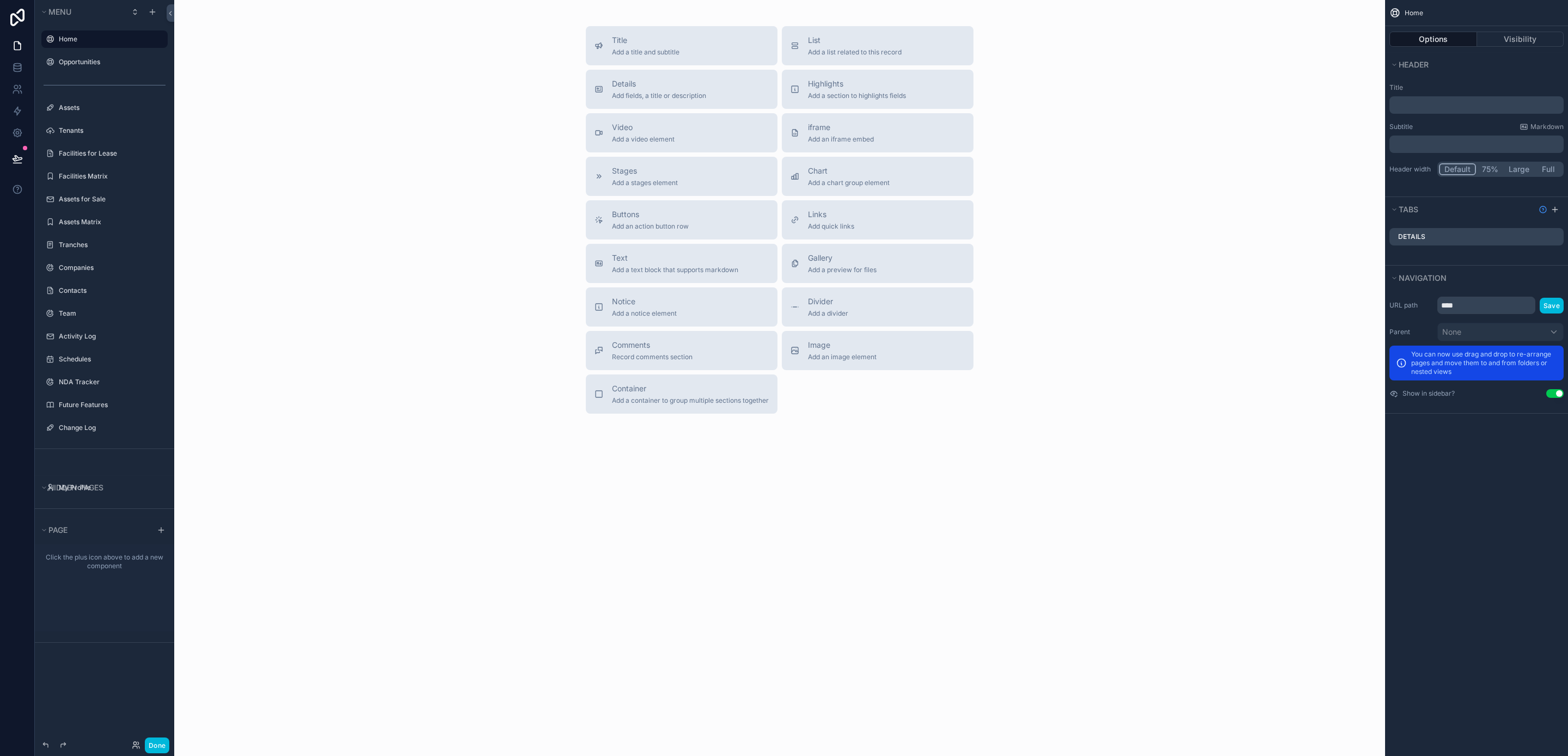
click at [426, 285] on div "Title Add a title and subtitle List Add a list related to this record Details A…" at bounding box center [780, 220] width 1193 height 388
click at [0, 0] on icon "scrollable content" at bounding box center [0, 0] width 0 height 0
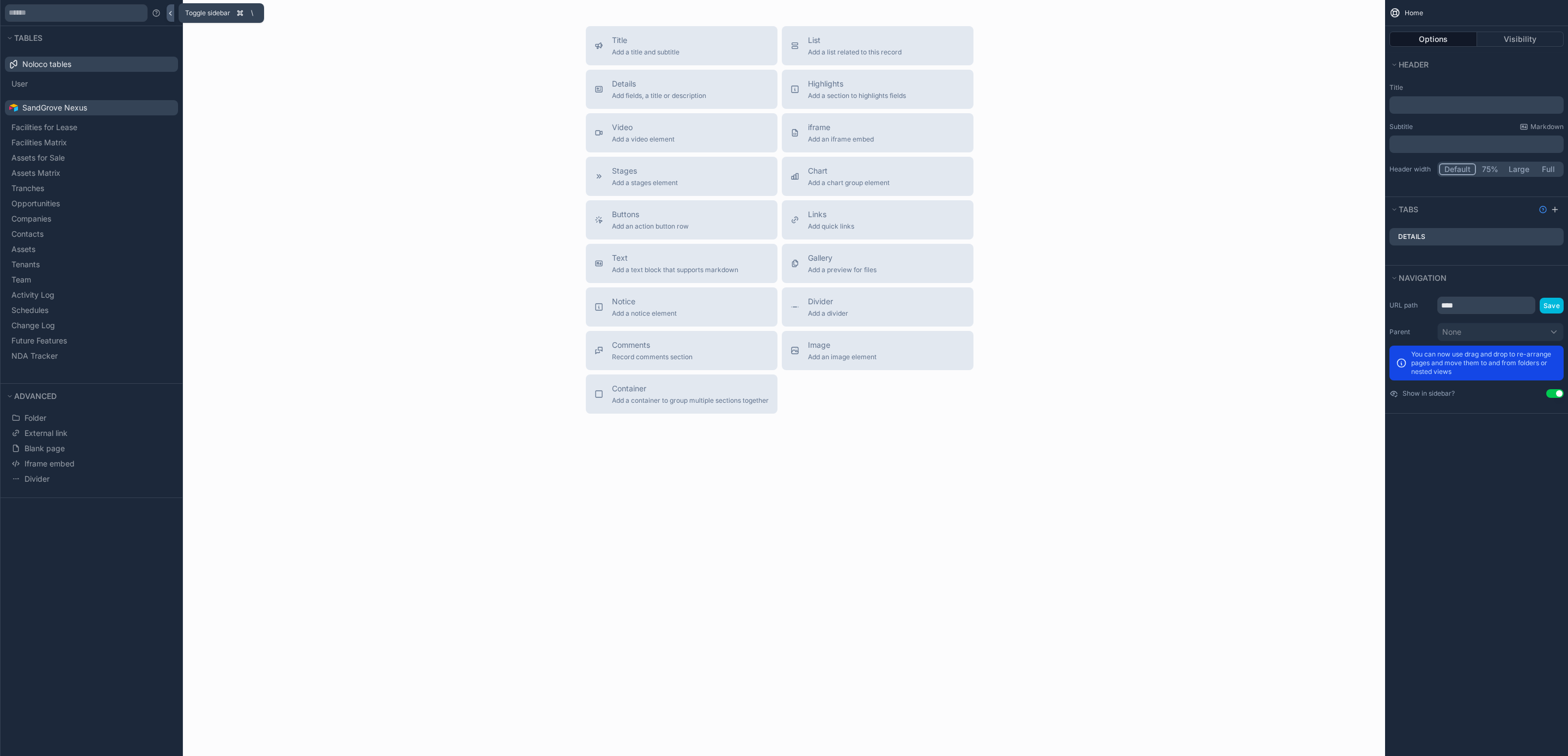
click at [170, 16] on icon at bounding box center [170, 14] width 7 height 8
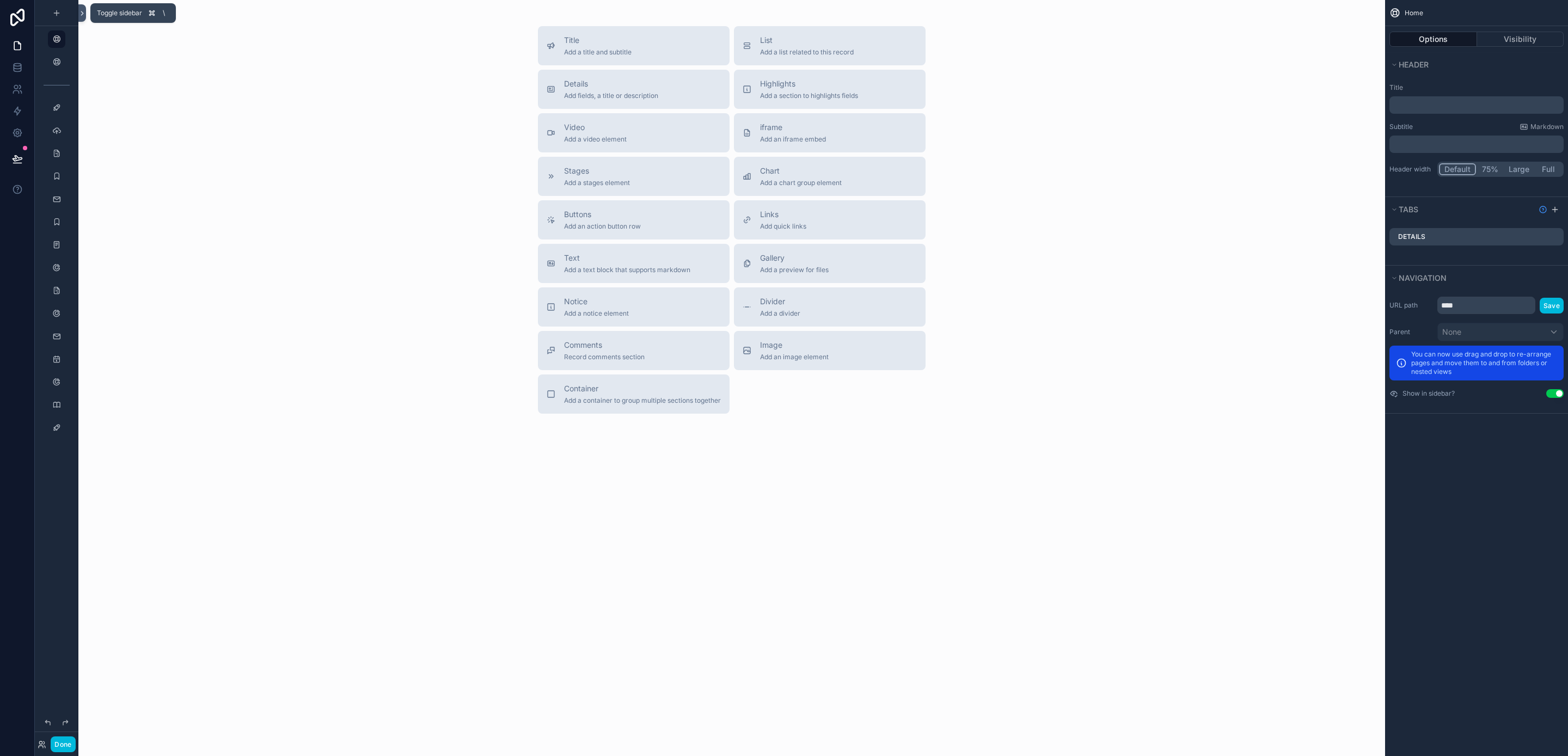
click at [83, 15] on icon at bounding box center [82, 14] width 7 height 8
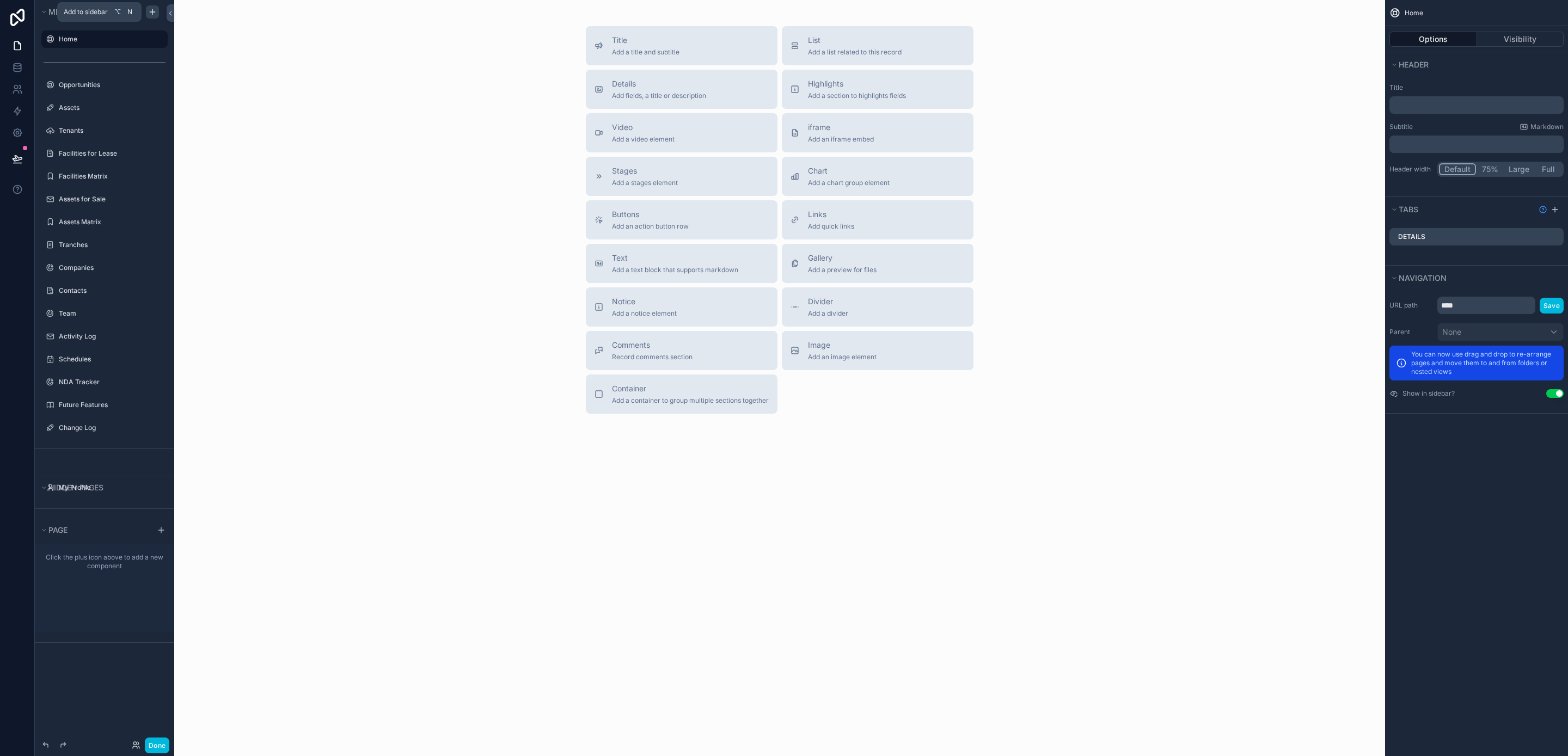
click at [155, 12] on icon "scrollable content" at bounding box center [152, 12] width 9 height 9
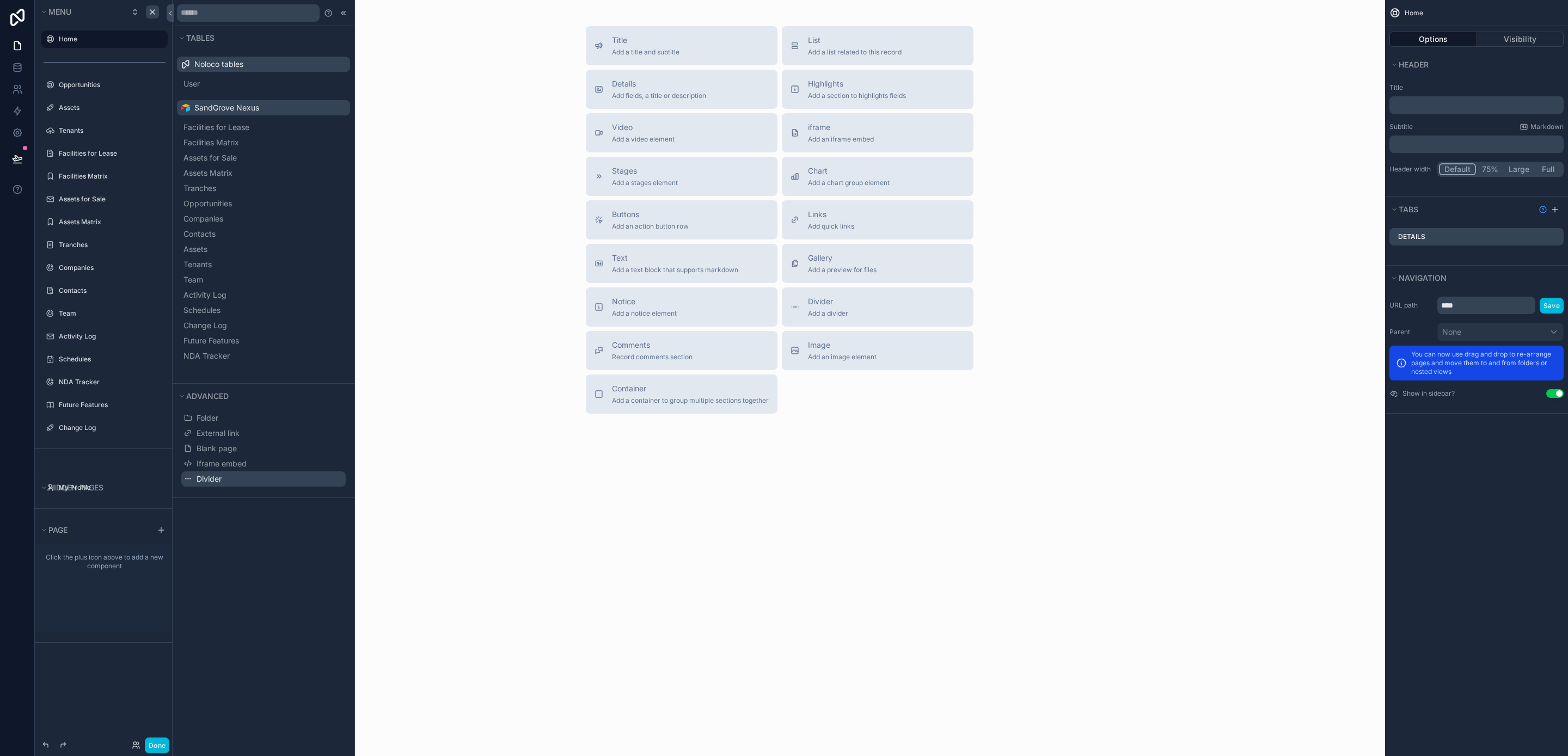
click at [254, 478] on button "Divider" at bounding box center [263, 479] width 164 height 15
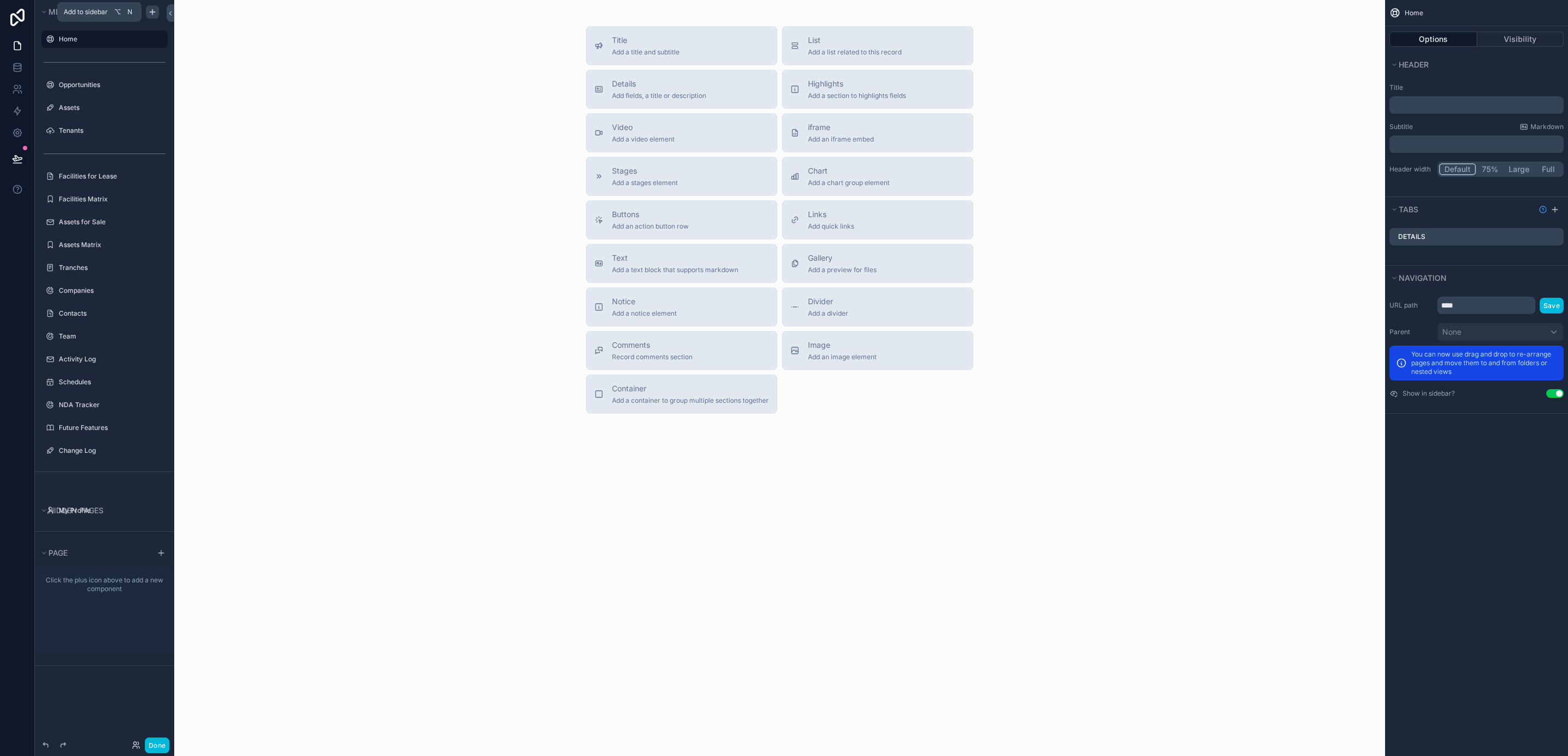
click at [149, 10] on icon "scrollable content" at bounding box center [152, 12] width 9 height 9
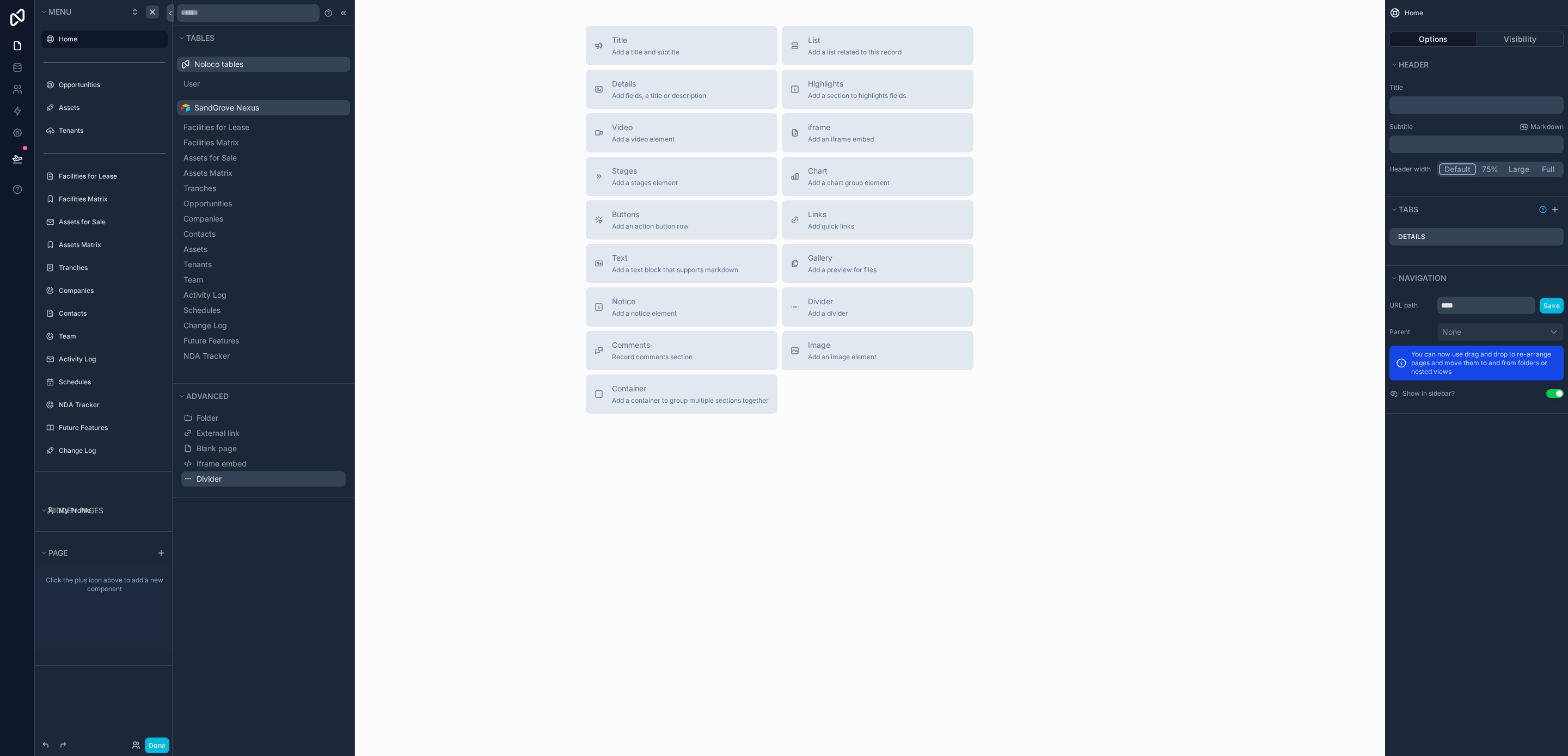
click at [250, 480] on button "Divider" at bounding box center [263, 479] width 164 height 15
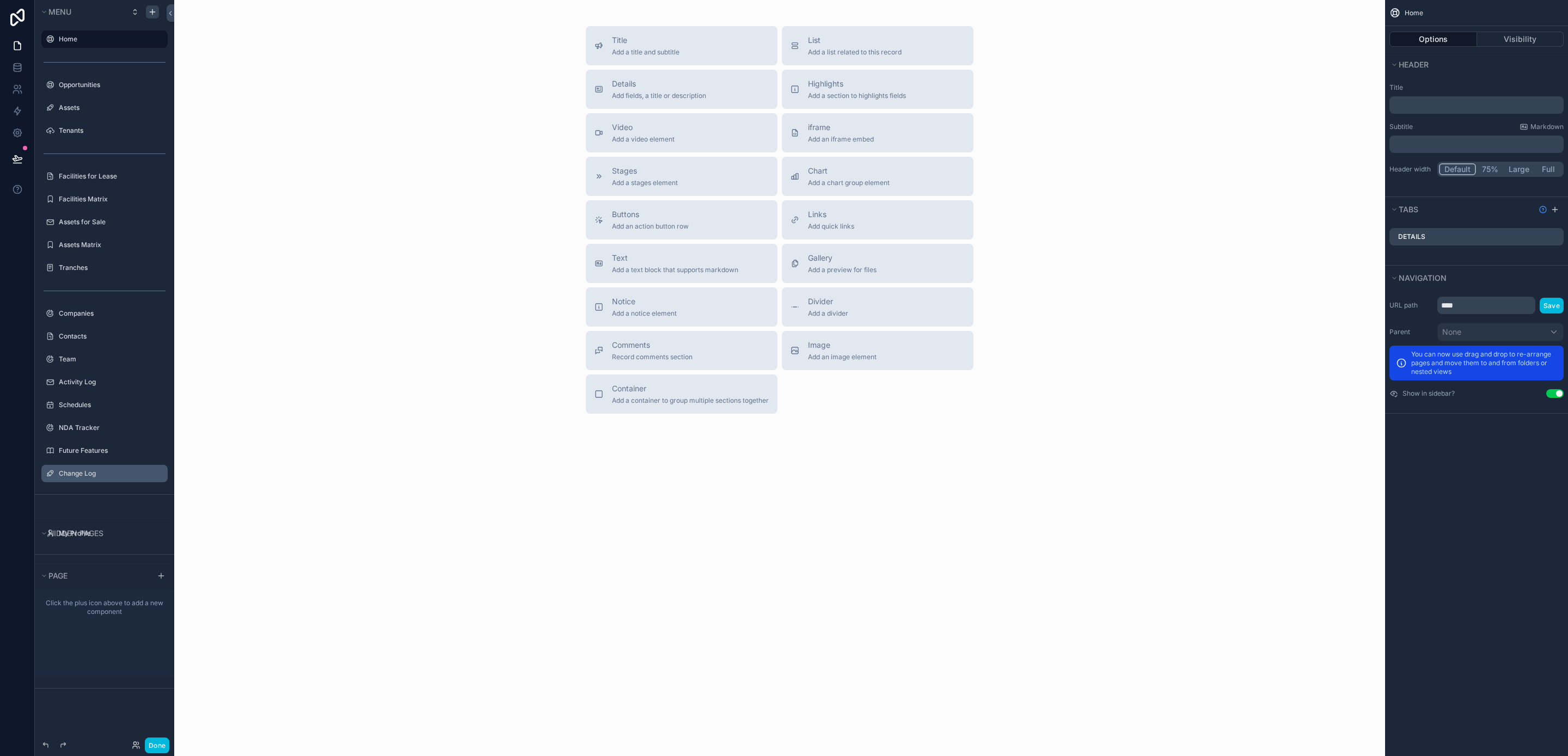
click at [0, 0] on icon "scrollable content" at bounding box center [0, 0] width 0 height 0
click at [115, 516] on div "Hidden pages My Profile" at bounding box center [104, 525] width 139 height 60
click at [0, 0] on icon "scrollable content" at bounding box center [0, 0] width 0 height 0
click at [205, 290] on span "Clone" at bounding box center [204, 290] width 20 height 11
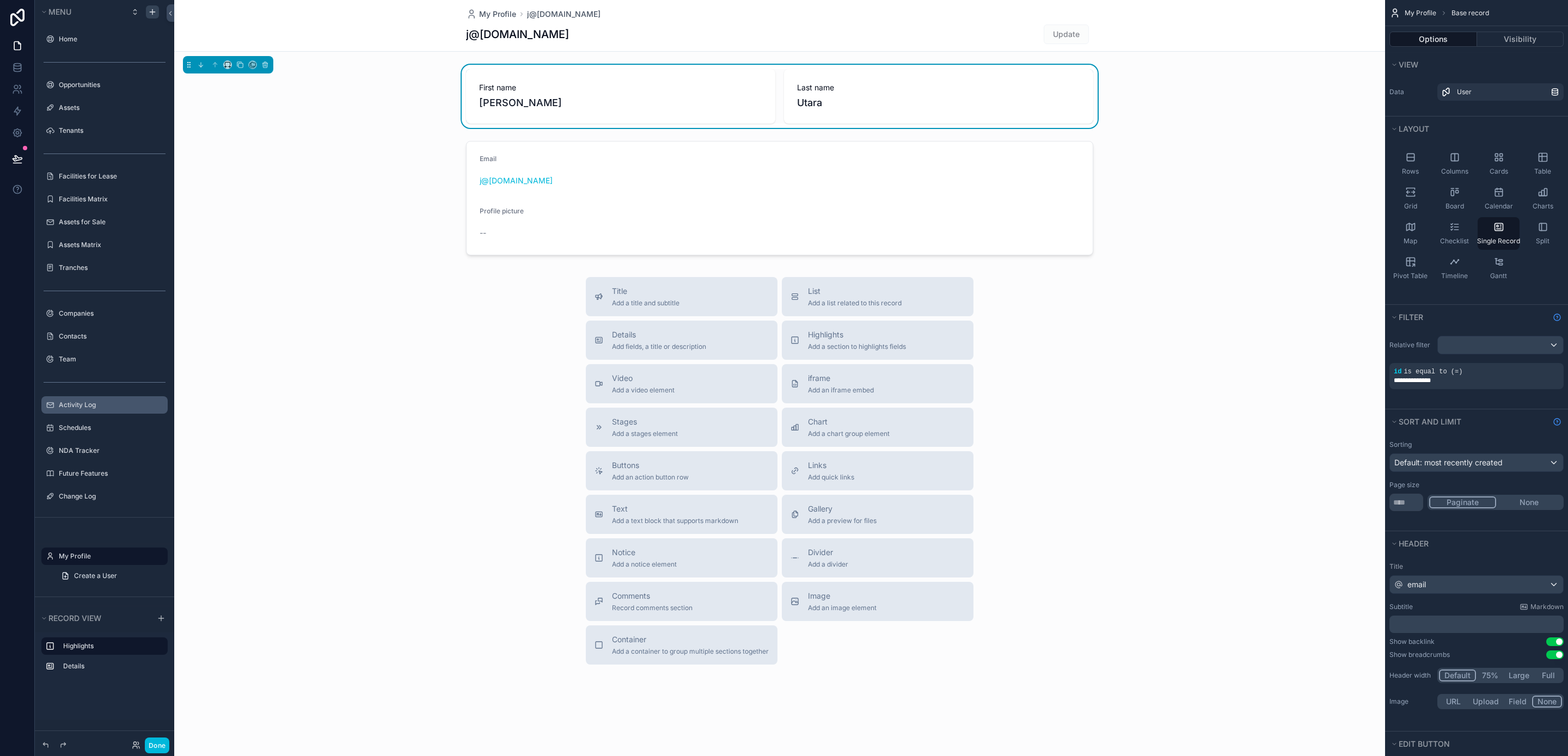
drag, startPoint x: 164, startPoint y: 384, endPoint x: 165, endPoint y: 411, distance: 27.0
click at [165, 411] on div "Home Opportunities Assets Tenants Facilities for Lease Facilities Matrix Assets…" at bounding box center [104, 267] width 139 height 480
click at [0, 0] on icon "scrollable content" at bounding box center [0, 0] width 0 height 0
click at [207, 360] on span "Clone" at bounding box center [204, 359] width 20 height 11
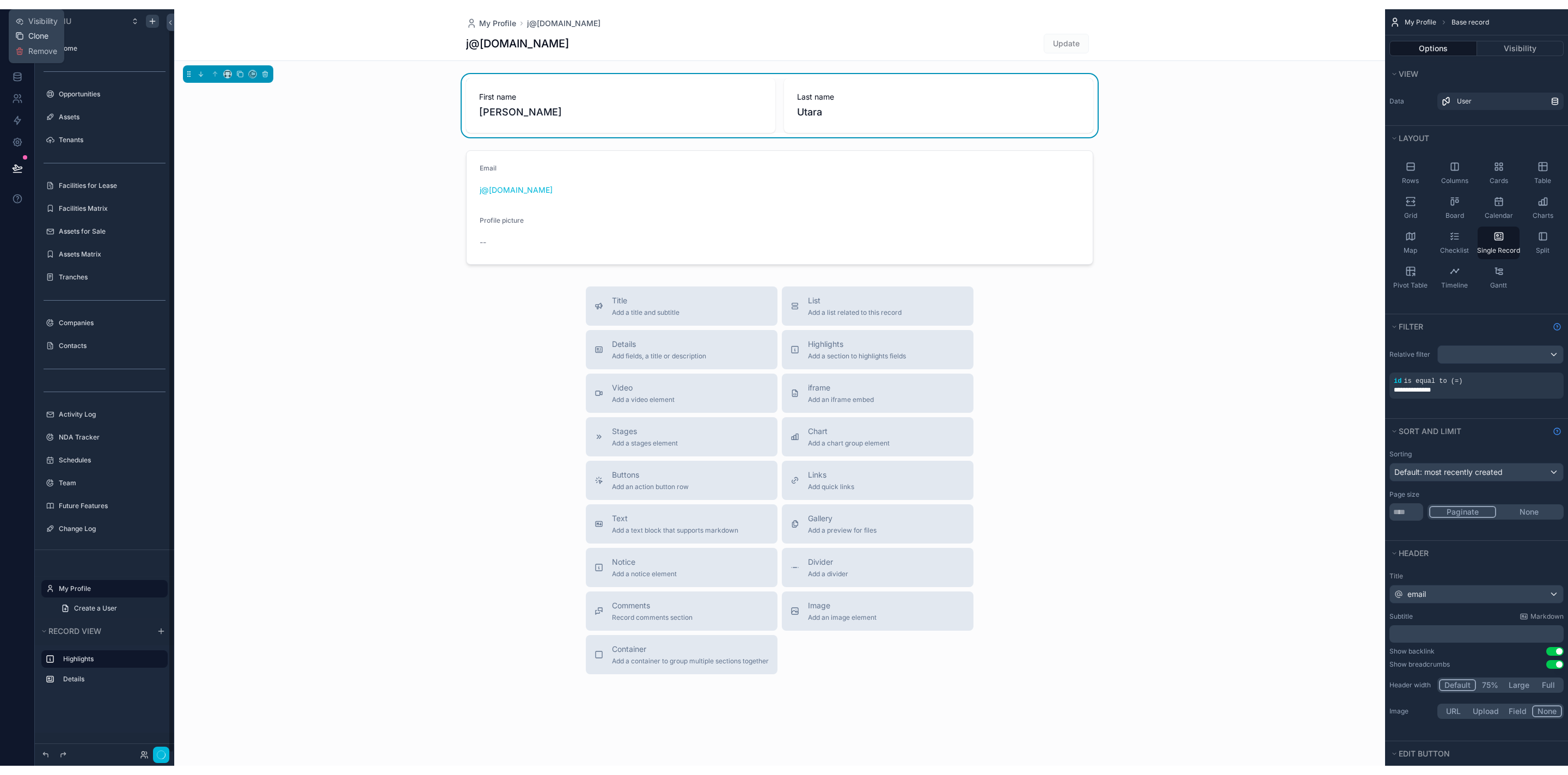
scroll to position [20, 0]
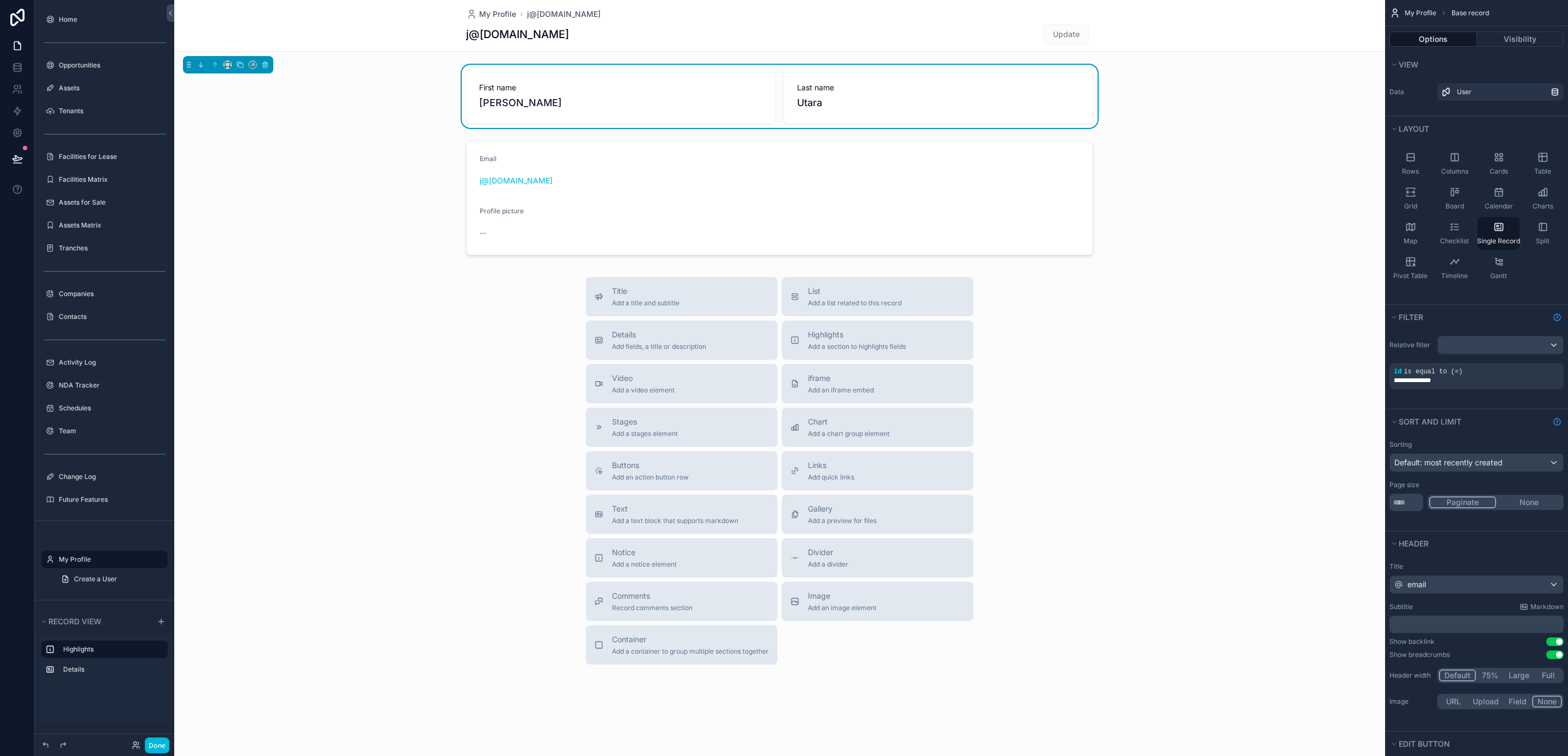
click at [279, 475] on div "scrollable content" at bounding box center [780, 376] width 1211 height 752
click at [160, 747] on button "Done" at bounding box center [157, 745] width 24 height 16
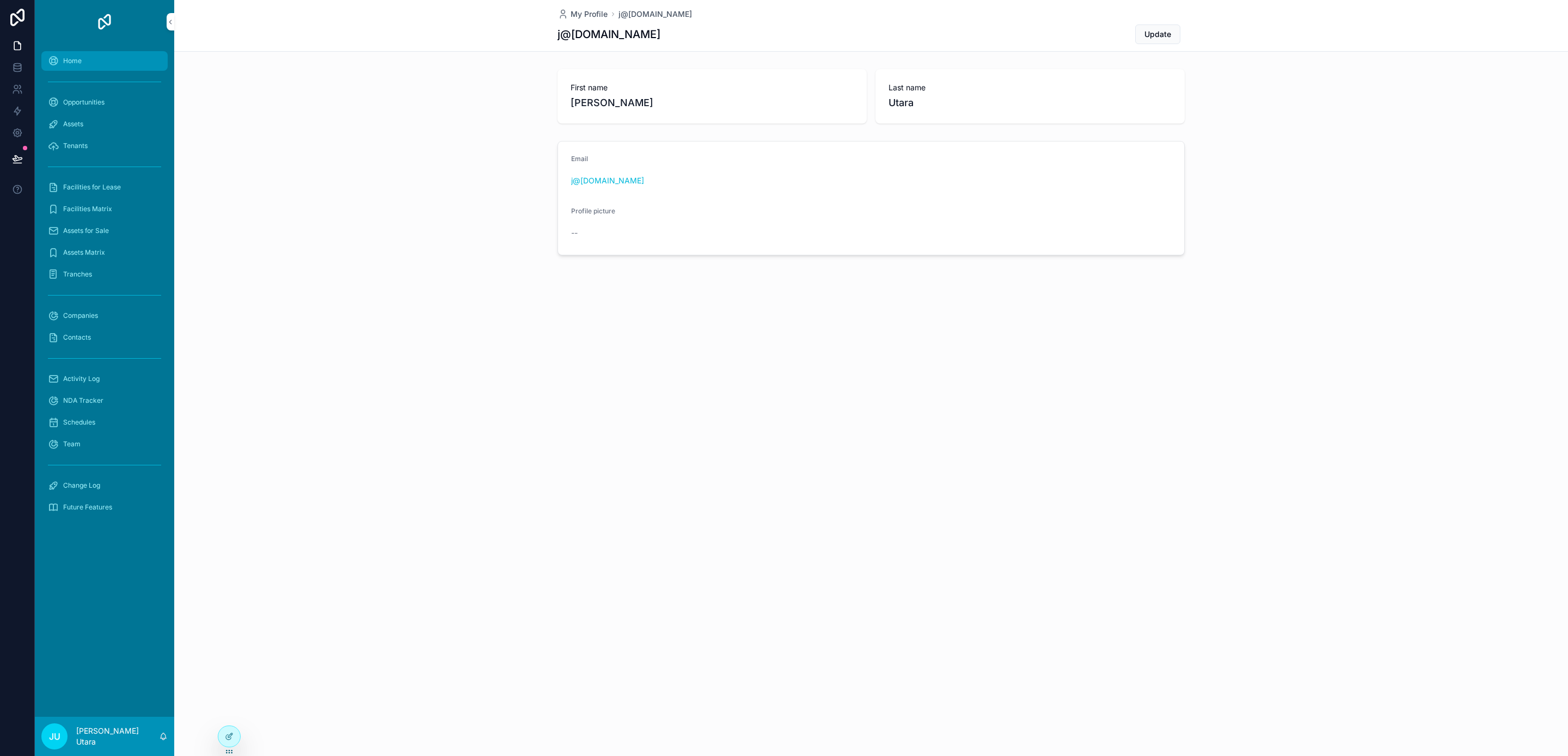
click at [50, 64] on icon "scrollable content" at bounding box center [54, 61] width 11 height 11
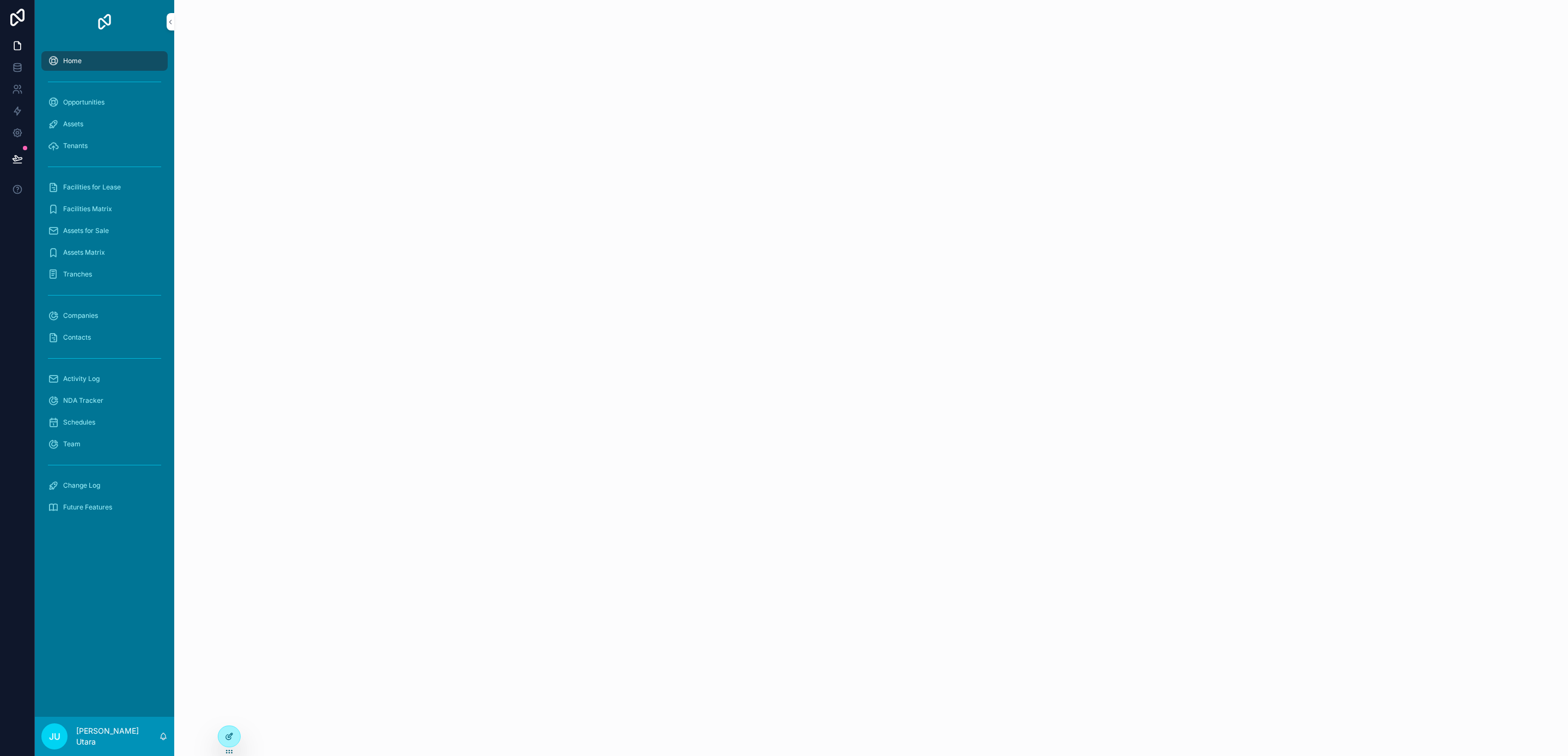
click at [231, 736] on icon at bounding box center [229, 736] width 9 height 9
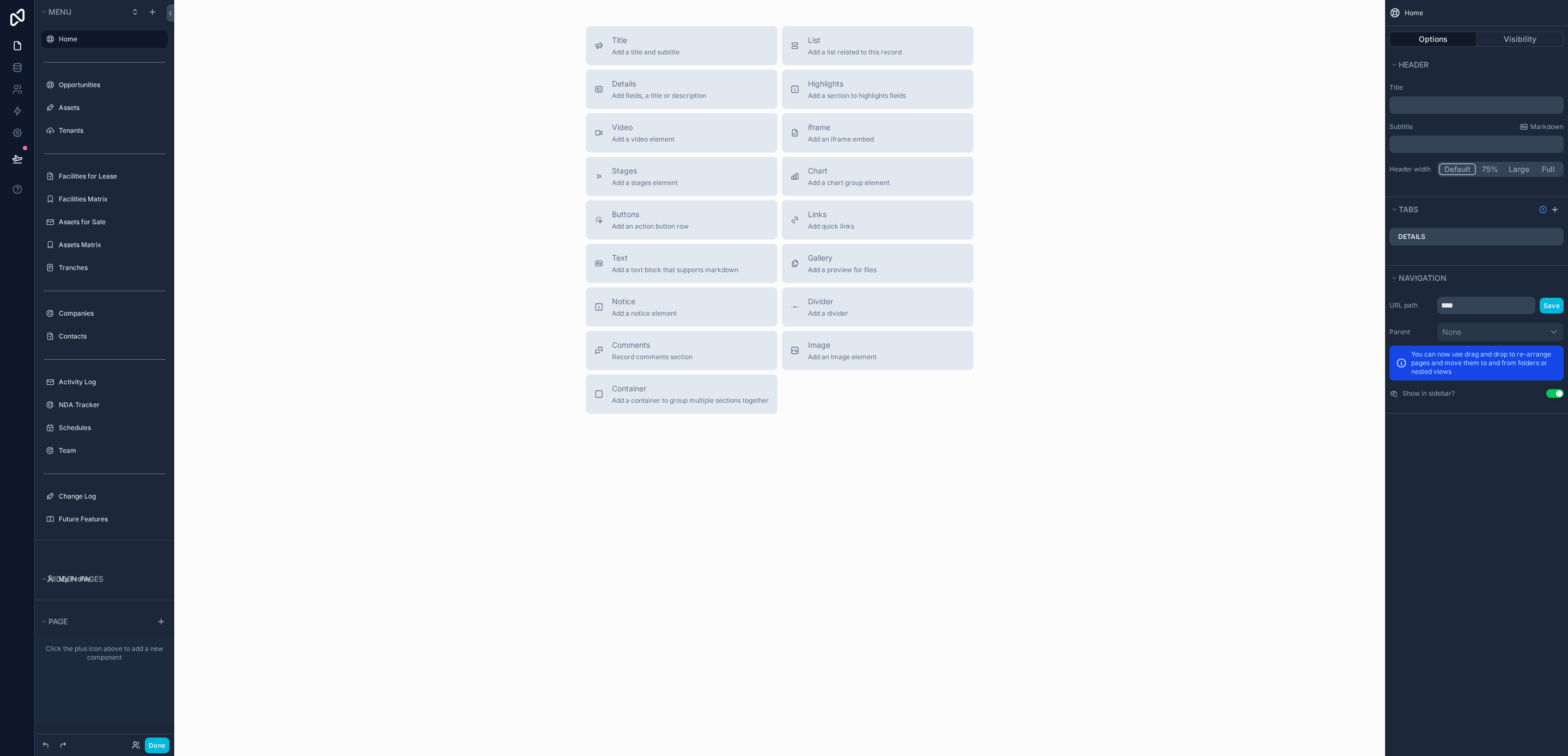
click at [0, 0] on button "scrollable content" at bounding box center [0, 0] width 0 height 0
click at [51, 40] on icon "scrollable content" at bounding box center [50, 39] width 9 height 9
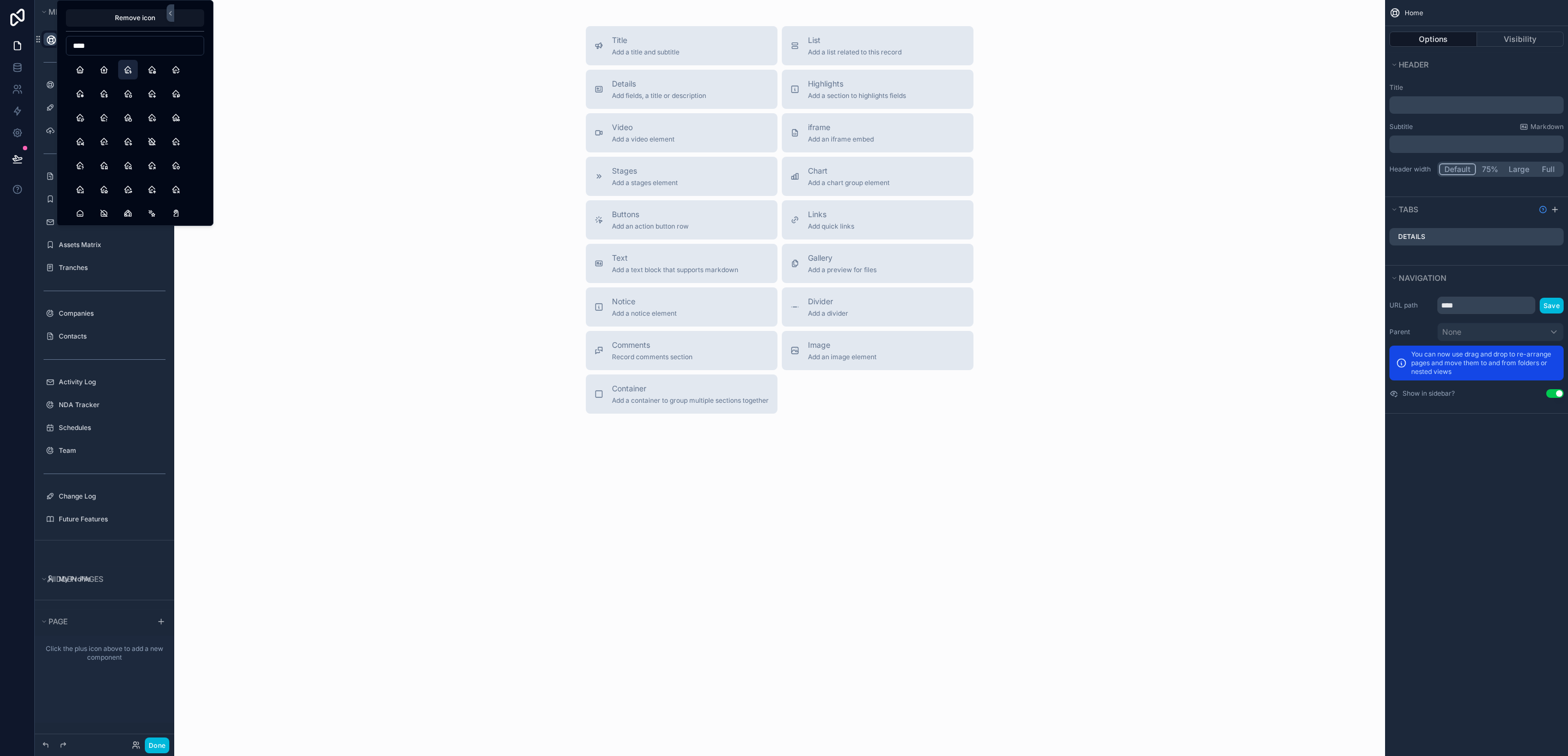
type input "****"
click at [131, 69] on button "HomeBolt" at bounding box center [128, 69] width 20 height 20
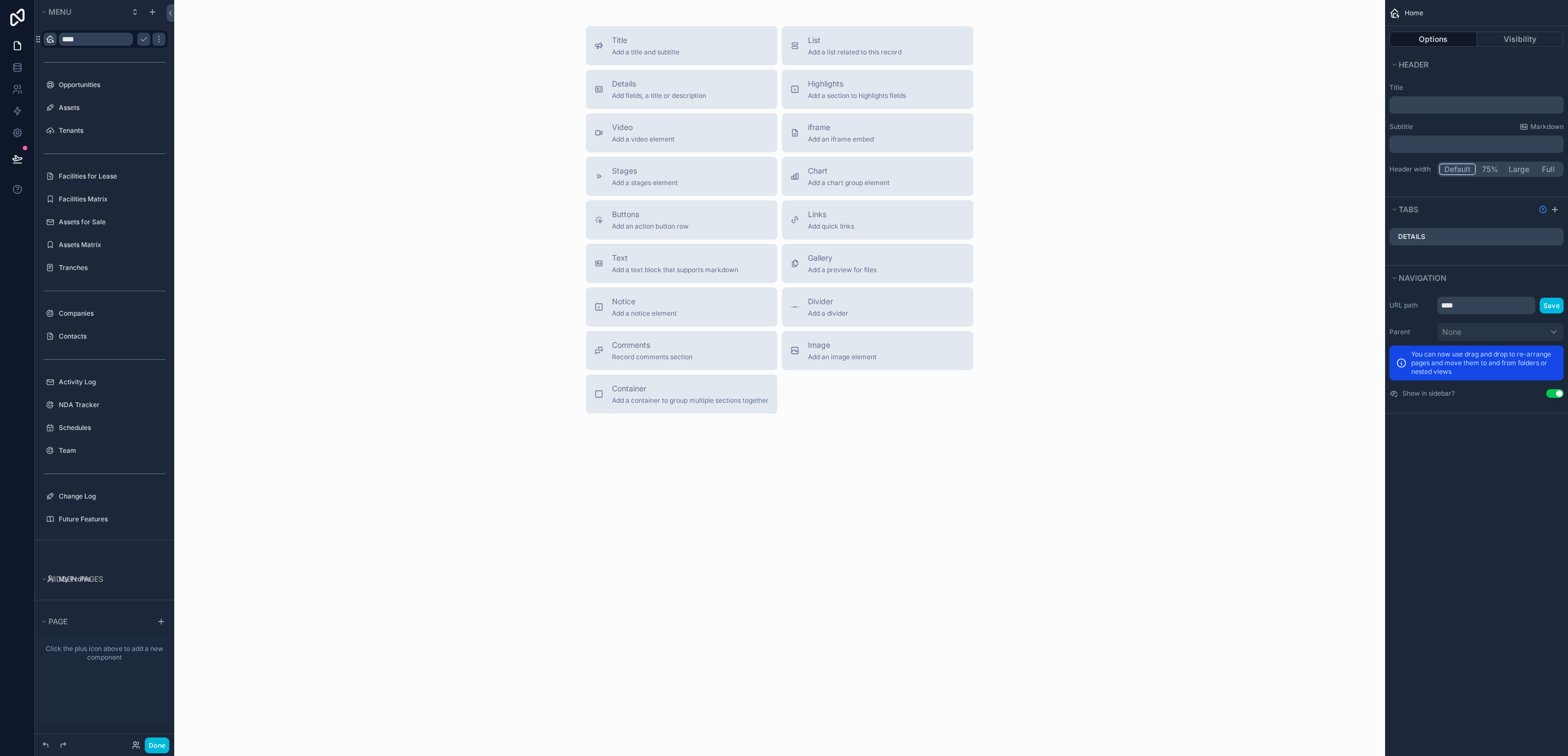
click at [358, 254] on div "Title Add a title and subtitle List Add a list related to this record Details A…" at bounding box center [780, 220] width 1193 height 388
click at [142, 37] on icon "scrollable content" at bounding box center [143, 39] width 9 height 9
click at [83, 108] on label "Assets" at bounding box center [110, 107] width 102 height 9
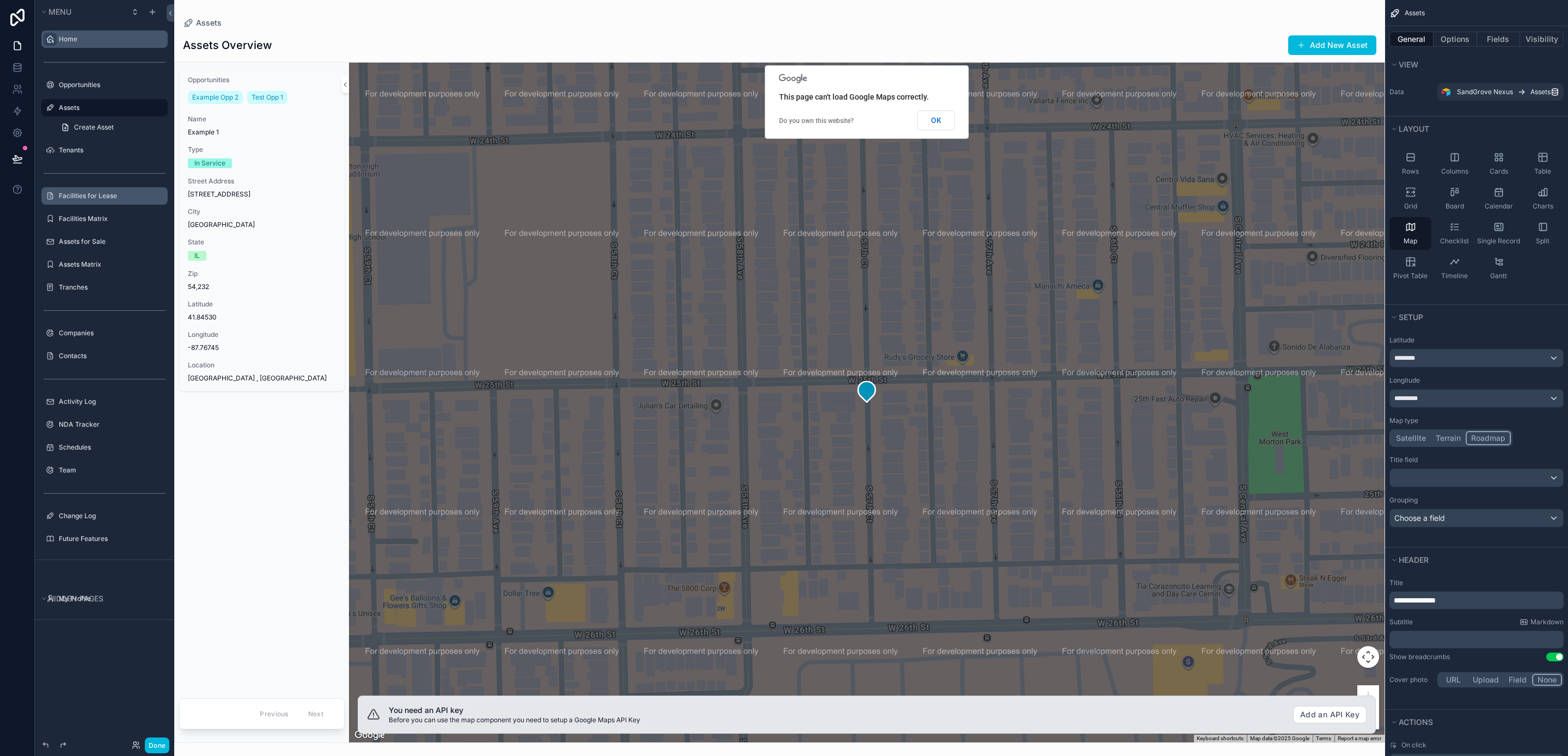
click at [105, 197] on label "Facilities for Lease" at bounding box center [110, 195] width 102 height 9
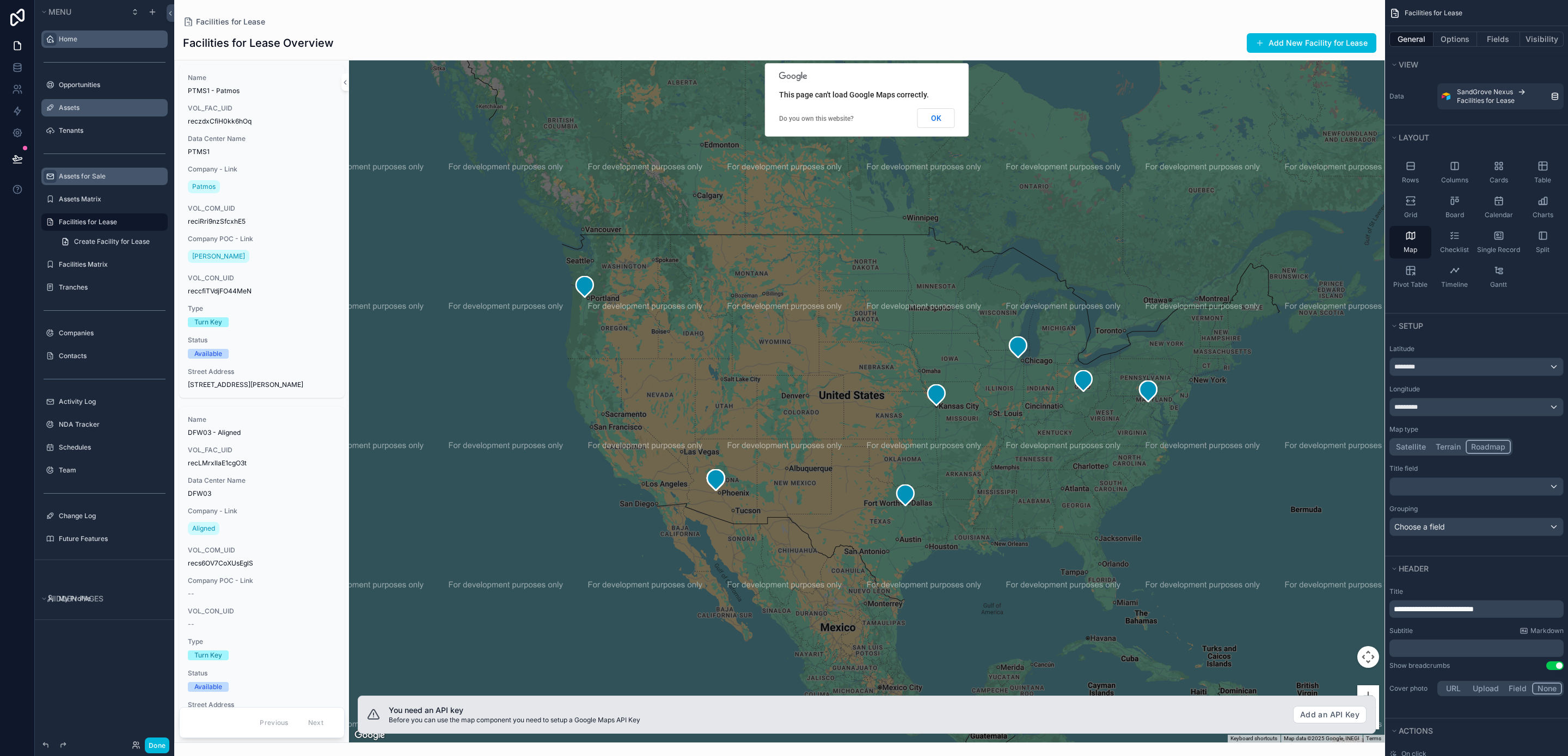
click at [49, 175] on icon "scrollable content" at bounding box center [50, 176] width 9 height 9
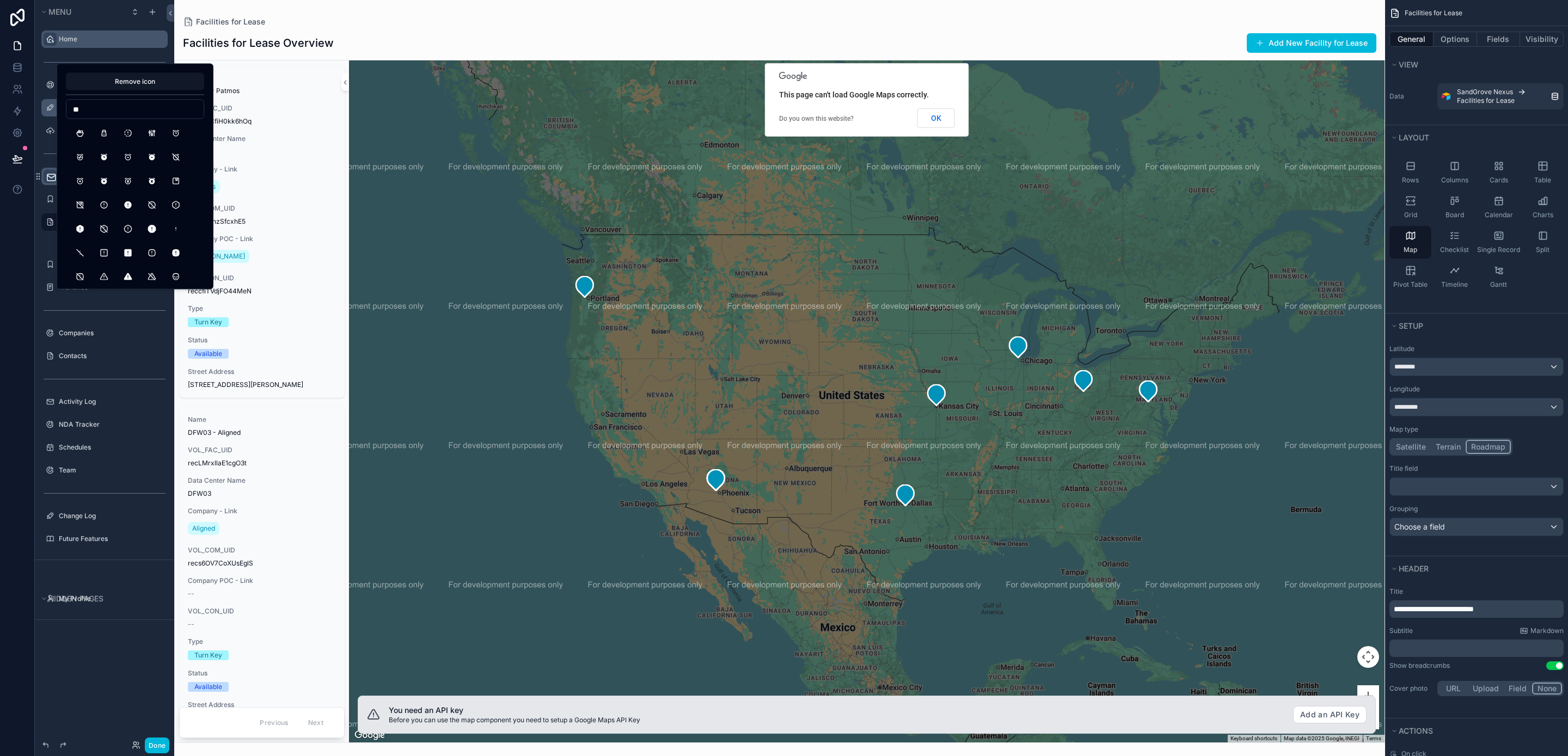
type input "*"
type input "********"
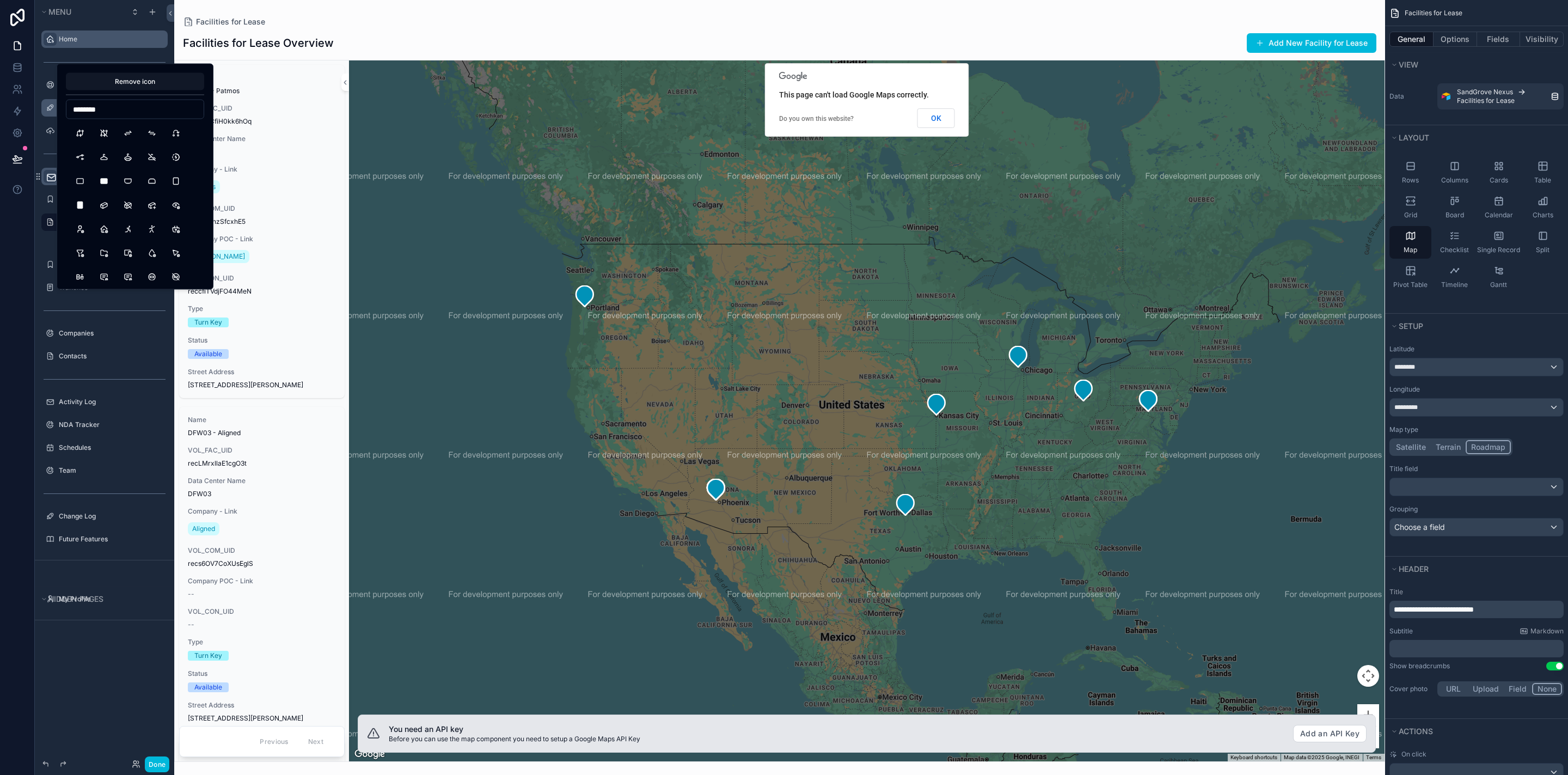
click at [0, 0] on button "scrollable content" at bounding box center [0, 0] width 0 height 0
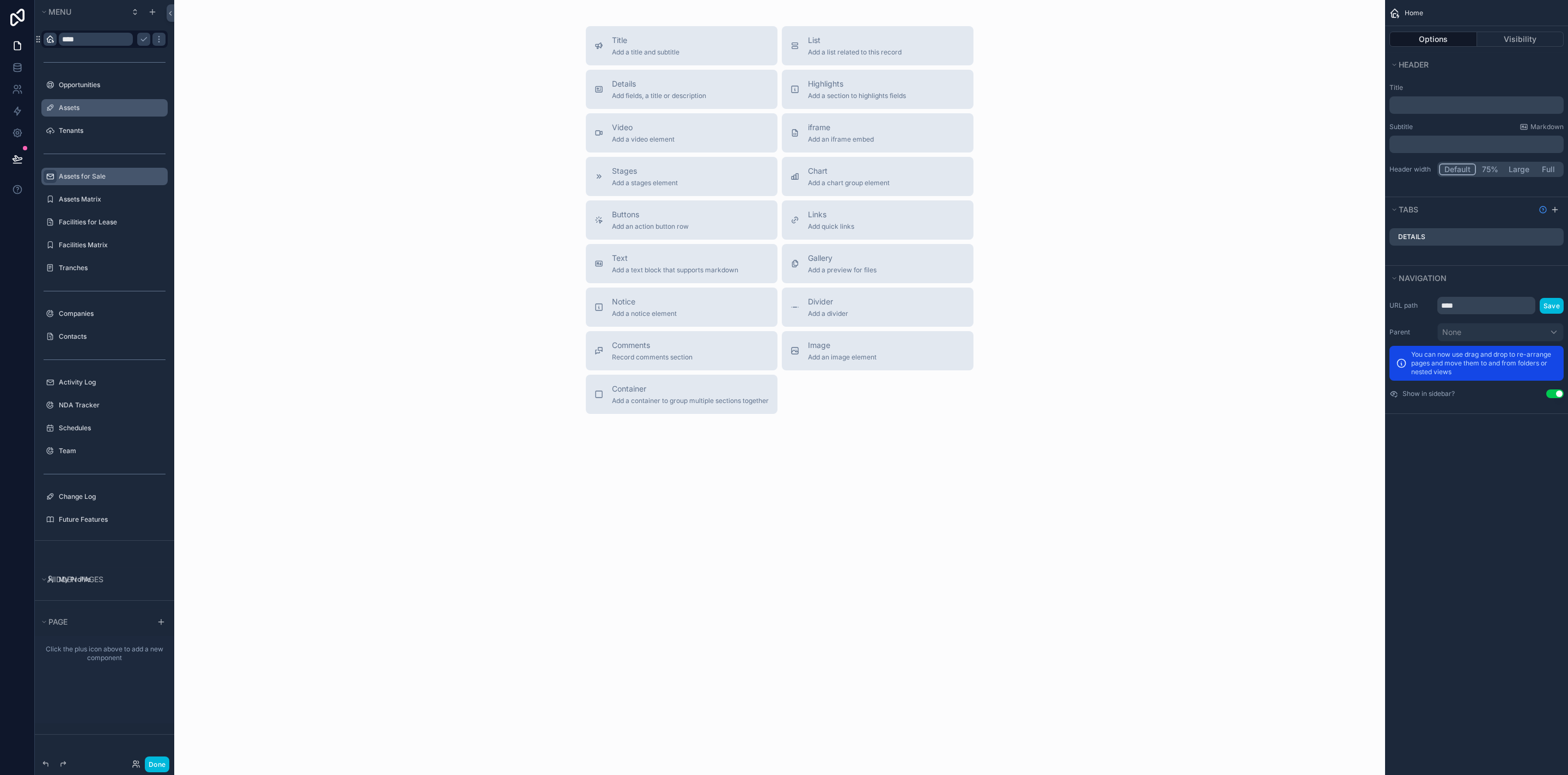
click at [97, 176] on label "Assets for Sale" at bounding box center [110, 176] width 102 height 9
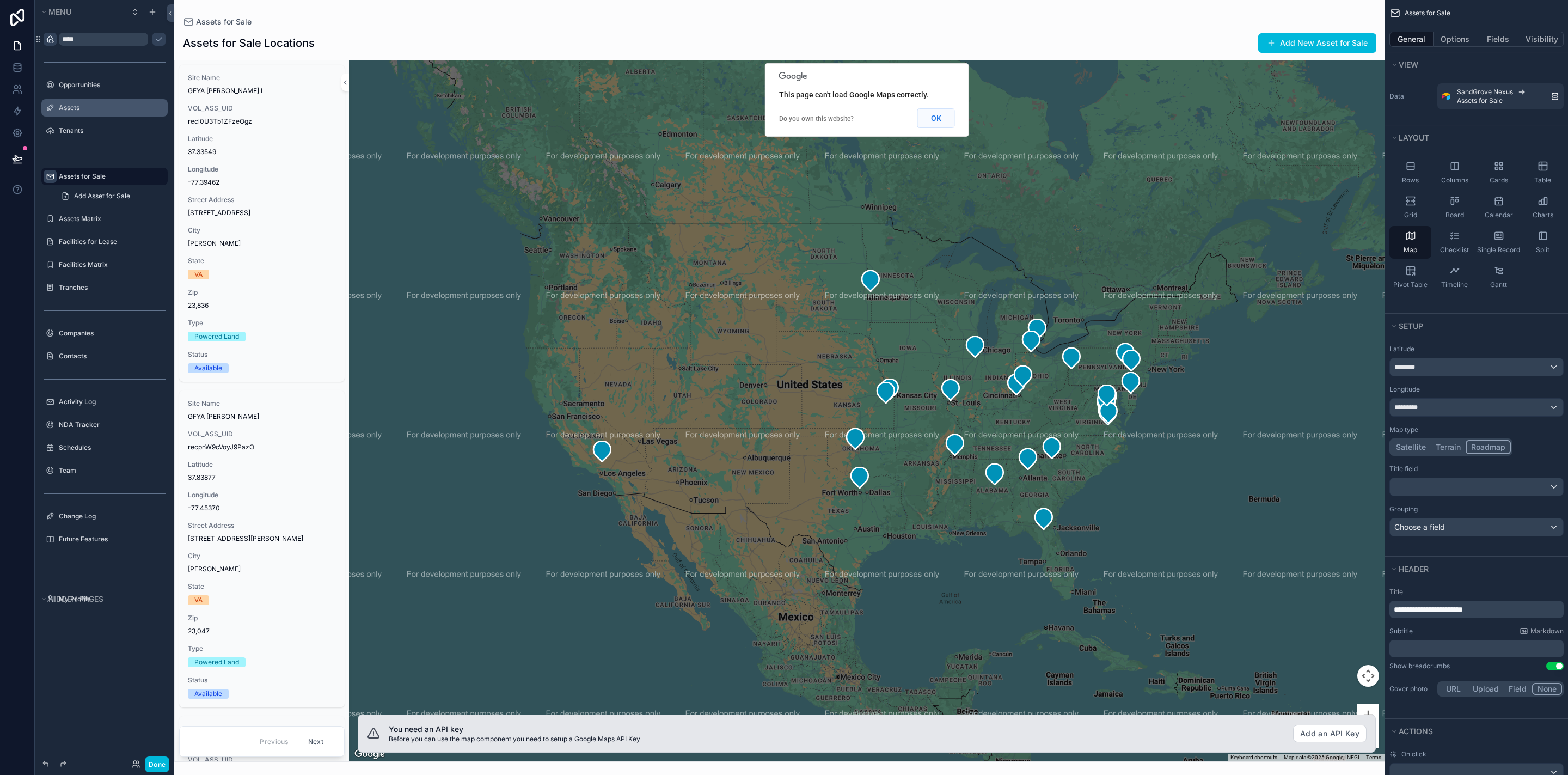
click at [925, 122] on button "OK" at bounding box center [936, 118] width 37 height 20
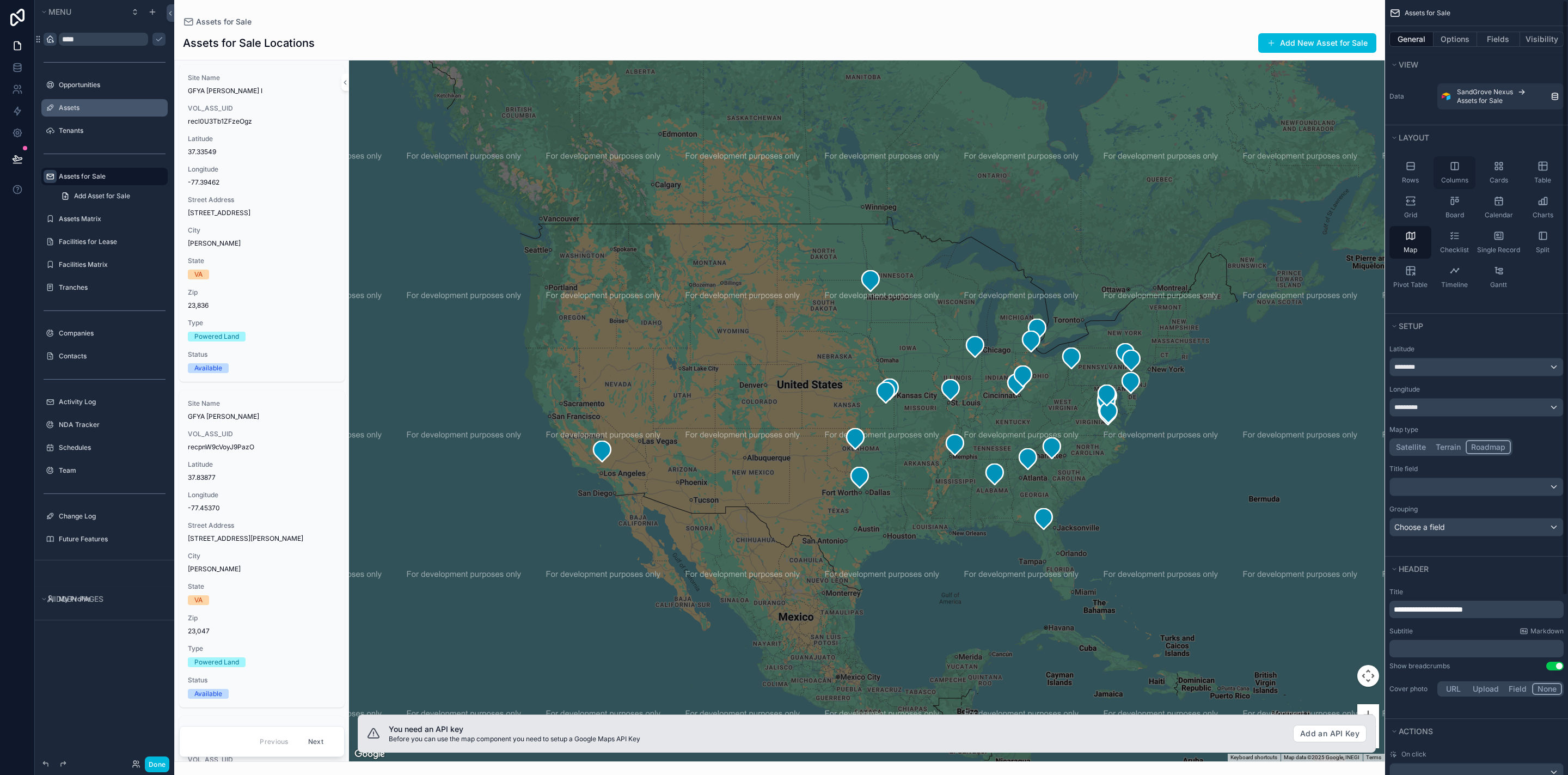
click at [1452, 174] on div "Columns" at bounding box center [1455, 172] width 42 height 33
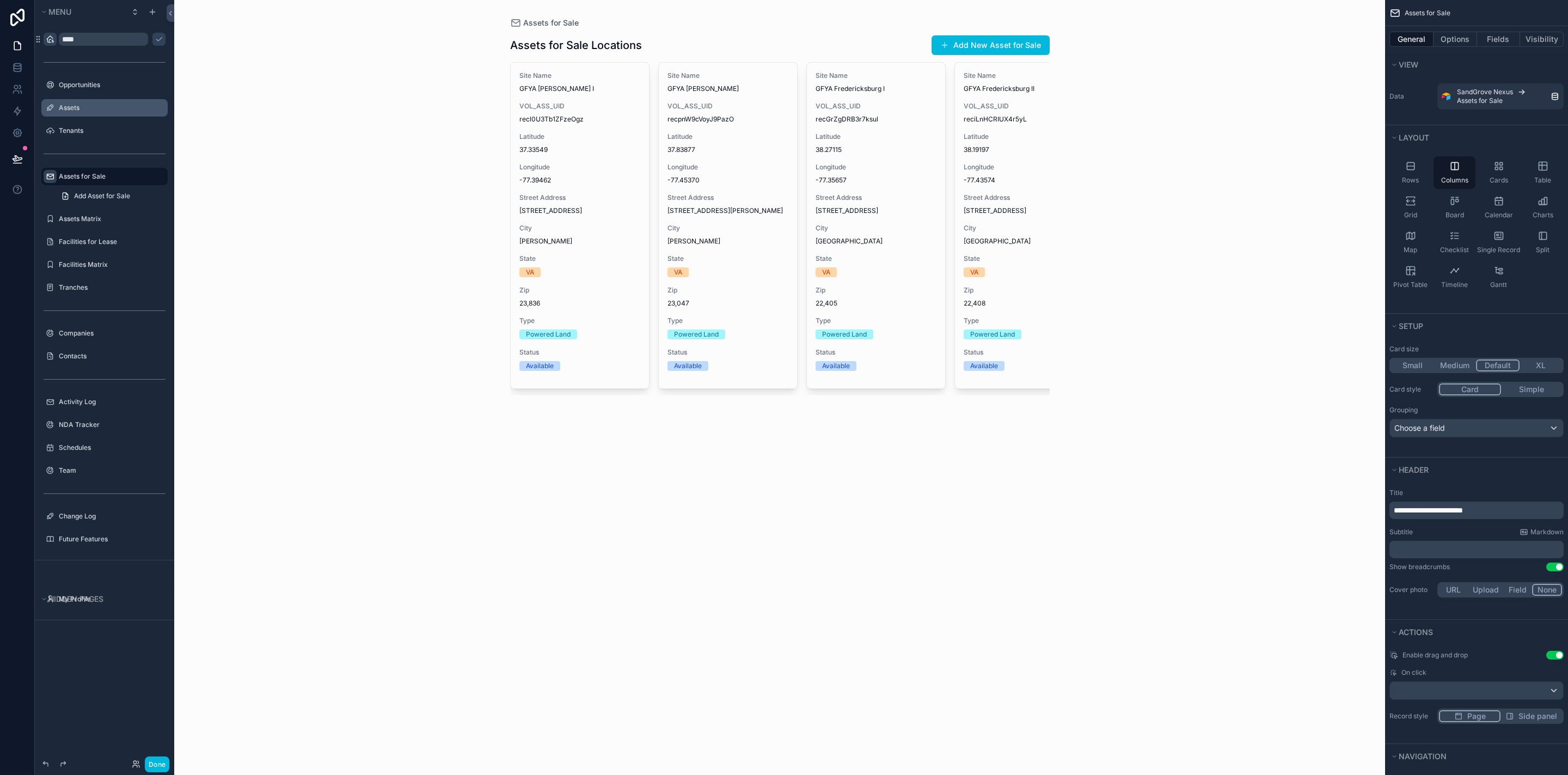
click at [585, 44] on div "scrollable content" at bounding box center [780, 215] width 557 height 430
click at [589, 40] on h1 "Assets for Sale Locations" at bounding box center [576, 45] width 132 height 15
click at [0, 0] on icon "scrollable content" at bounding box center [0, 0] width 0 height 0
click at [193, 508] on div "Assets for Sale Assets for Sale Locations Add New Asset for Sale Site Name GFYA…" at bounding box center [780, 388] width 1211 height 775
click at [0, 0] on icon "scrollable content" at bounding box center [0, 0] width 0 height 0
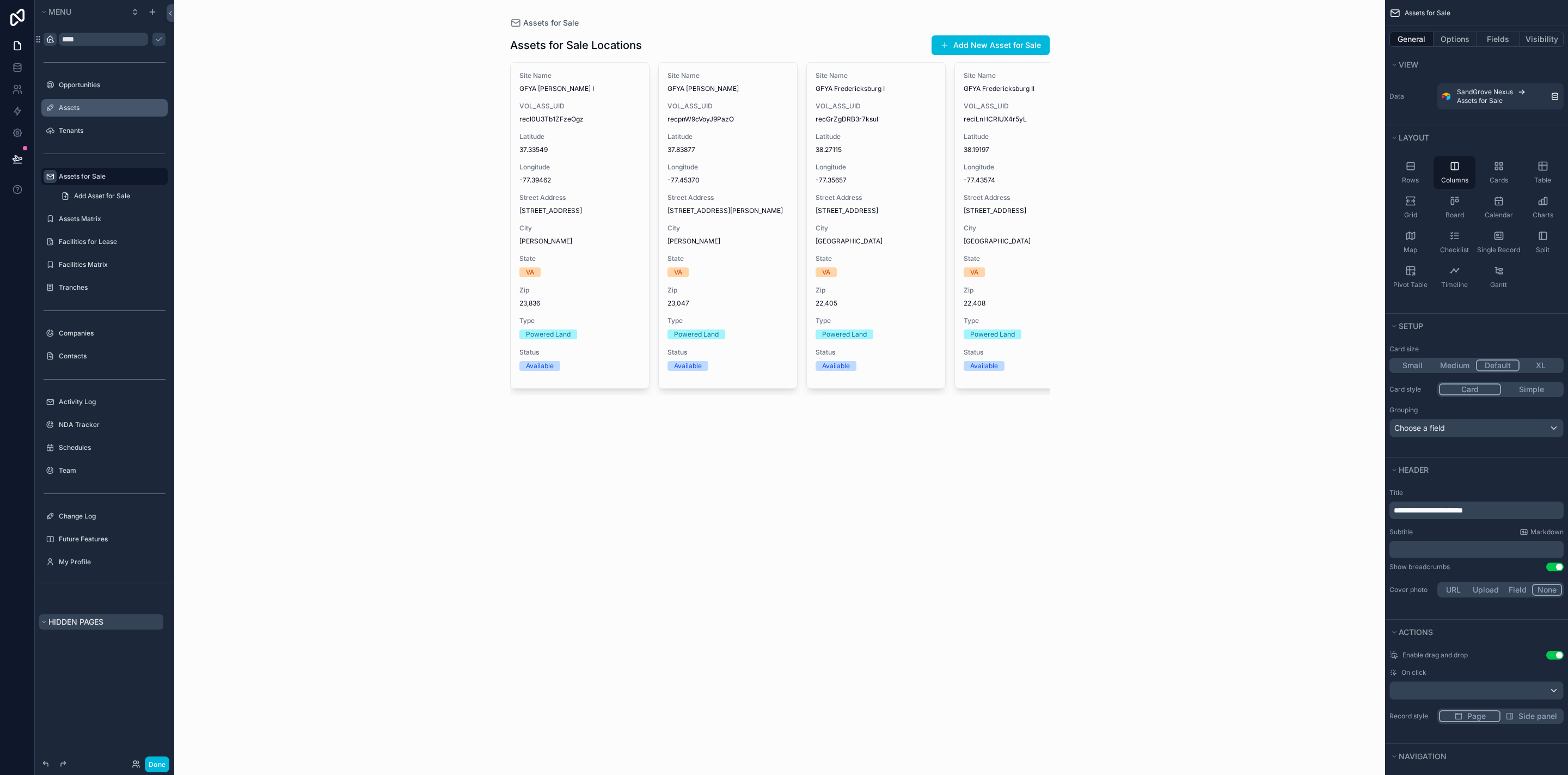
click at [50, 621] on span "Hidden pages" at bounding box center [75, 622] width 55 height 10
click at [48, 622] on button "Hidden pages" at bounding box center [101, 622] width 124 height 15
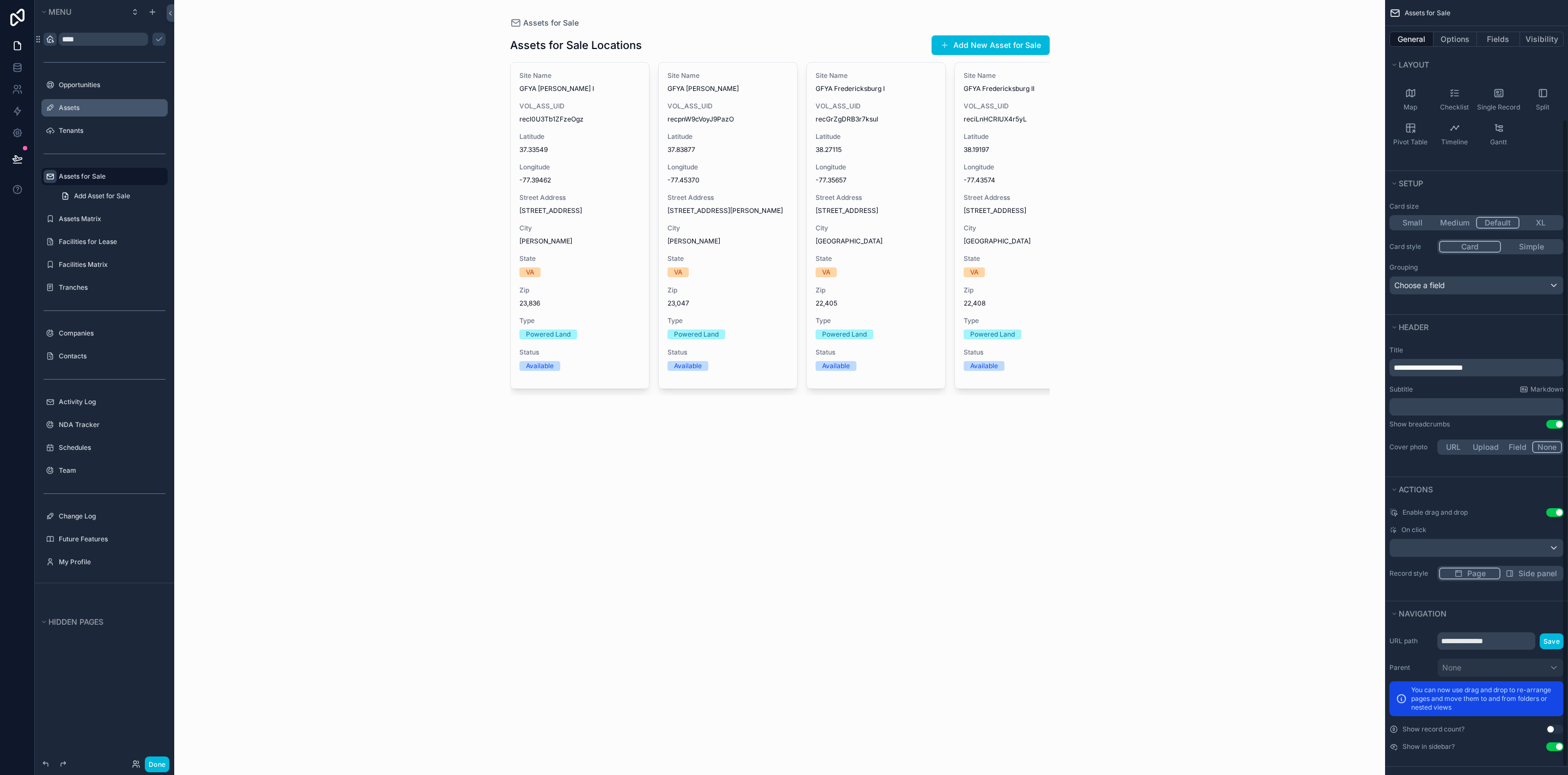
scroll to position [152, 0]
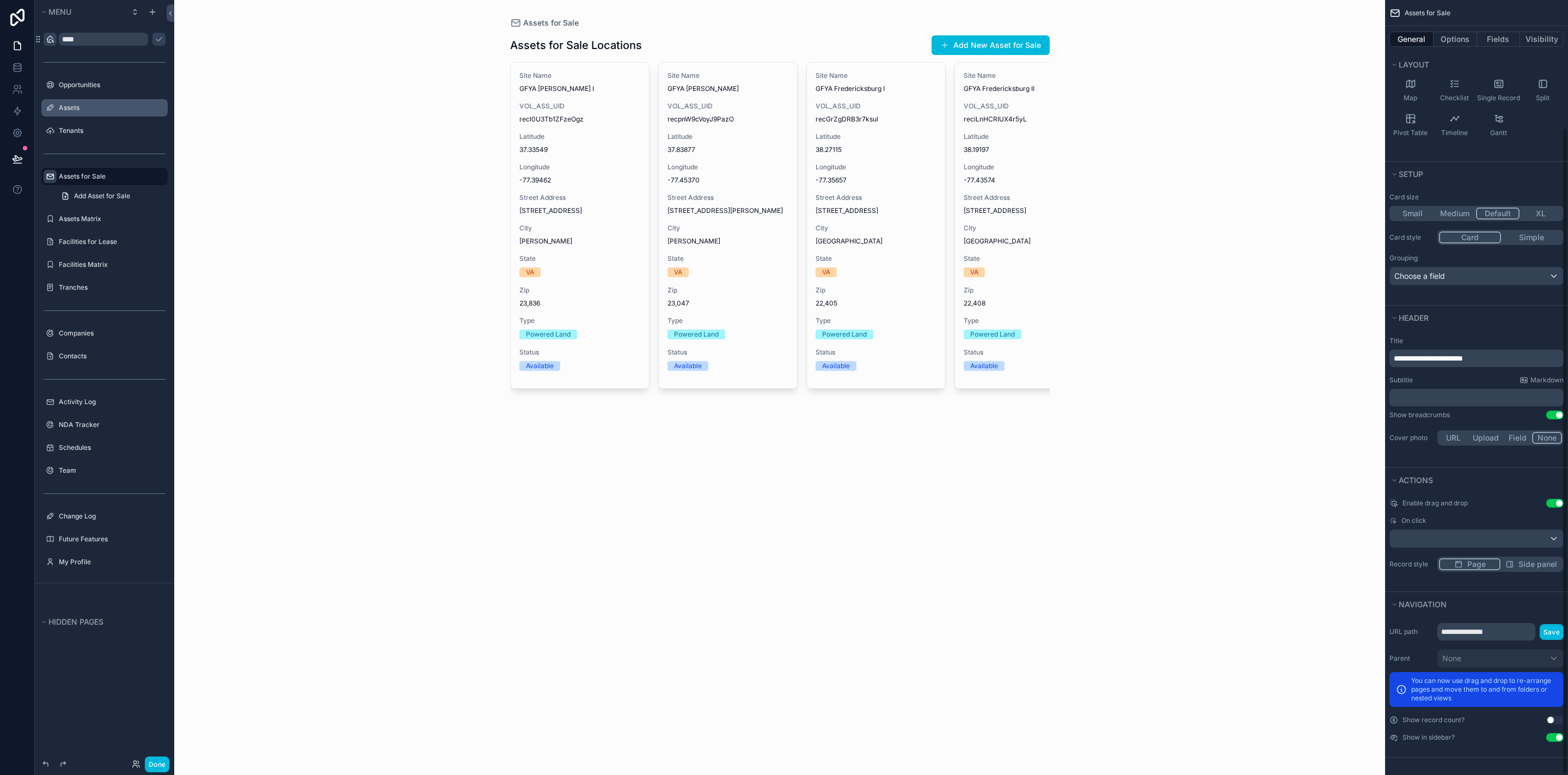
click at [1510, 558] on button "Side panel" at bounding box center [1531, 564] width 62 height 12
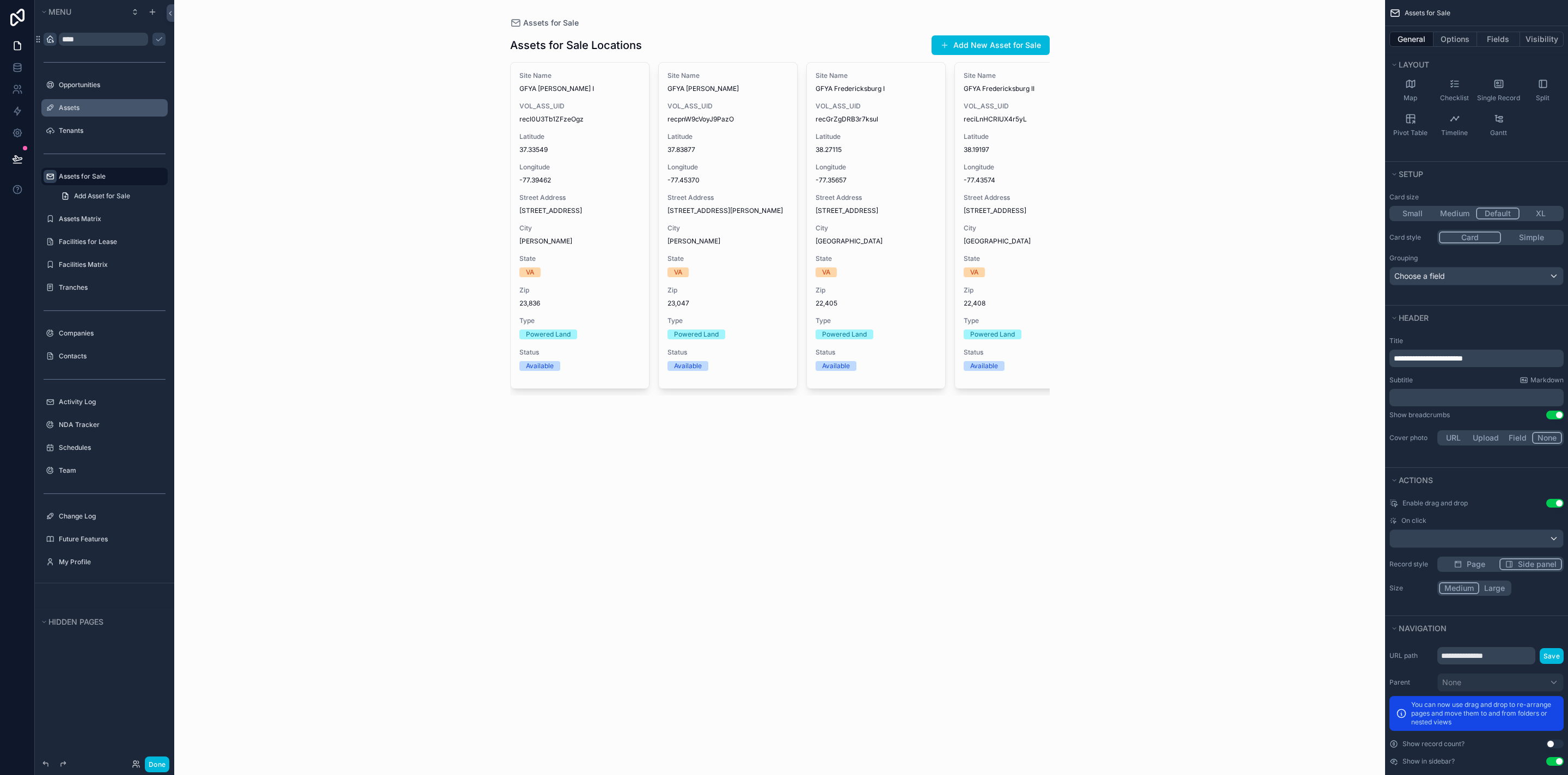
click at [1493, 565] on button "Page" at bounding box center [1469, 564] width 60 height 12
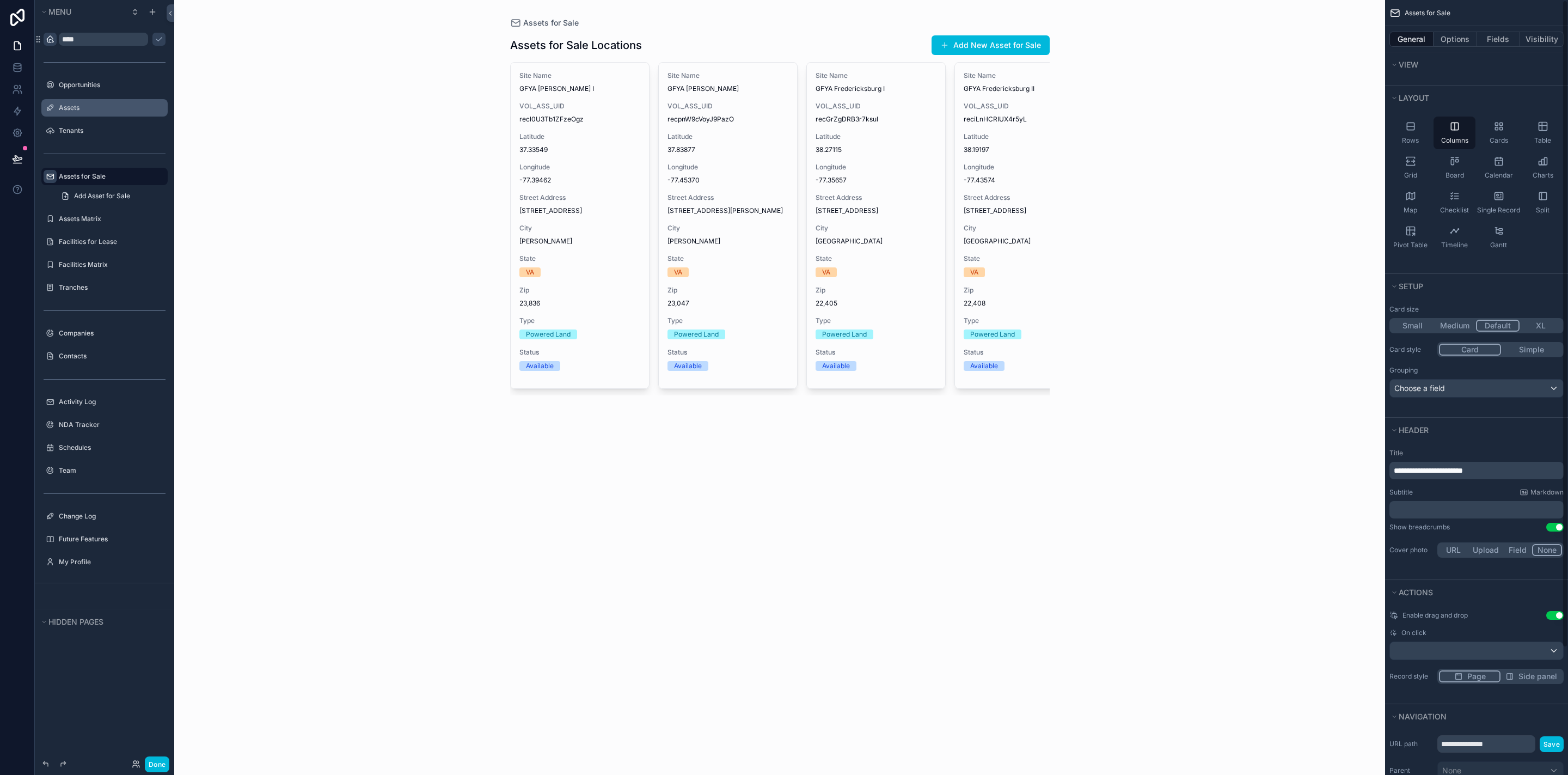
scroll to position [0, 0]
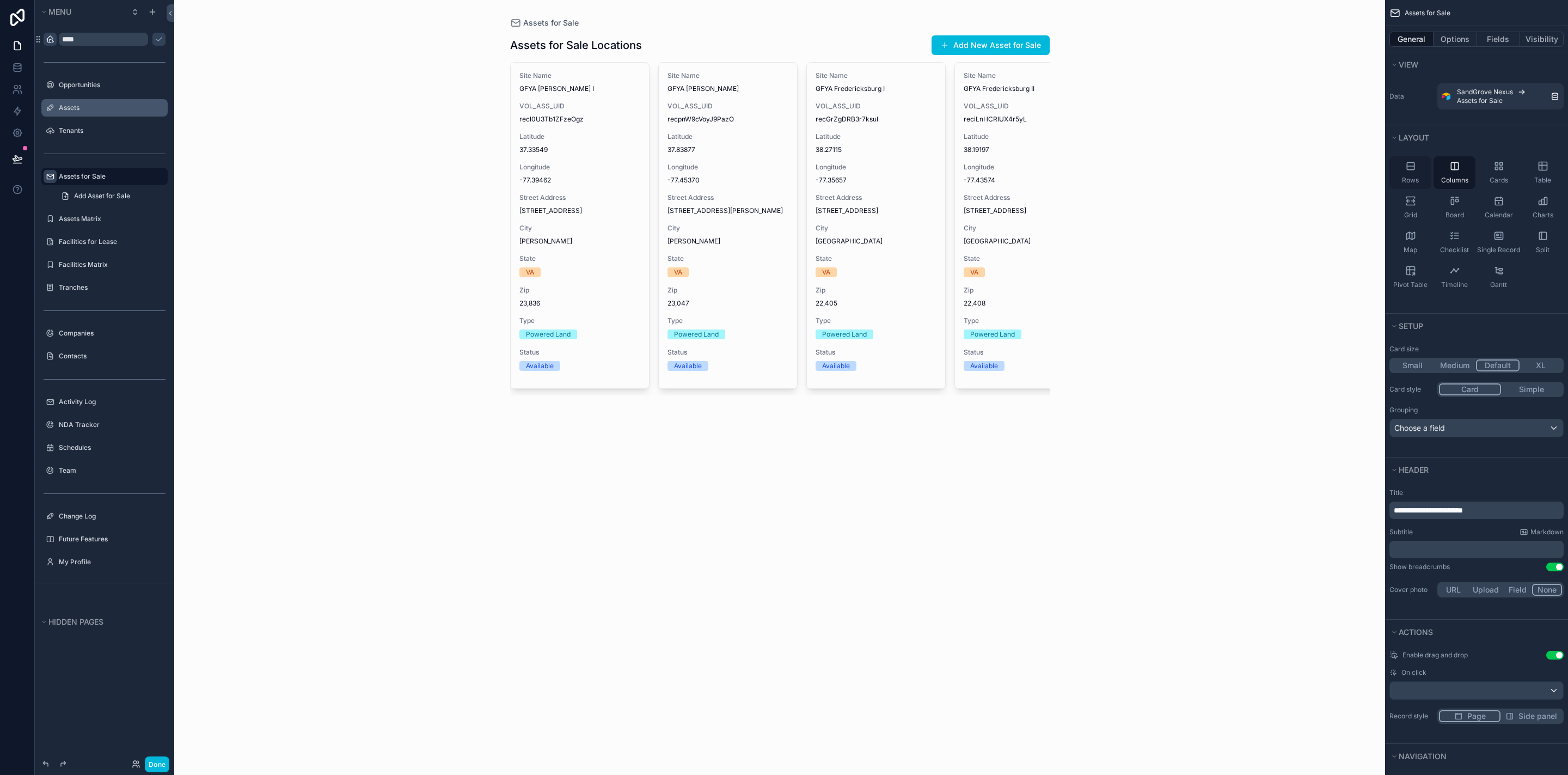
click at [1410, 164] on icon "scrollable content" at bounding box center [1411, 166] width 11 height 11
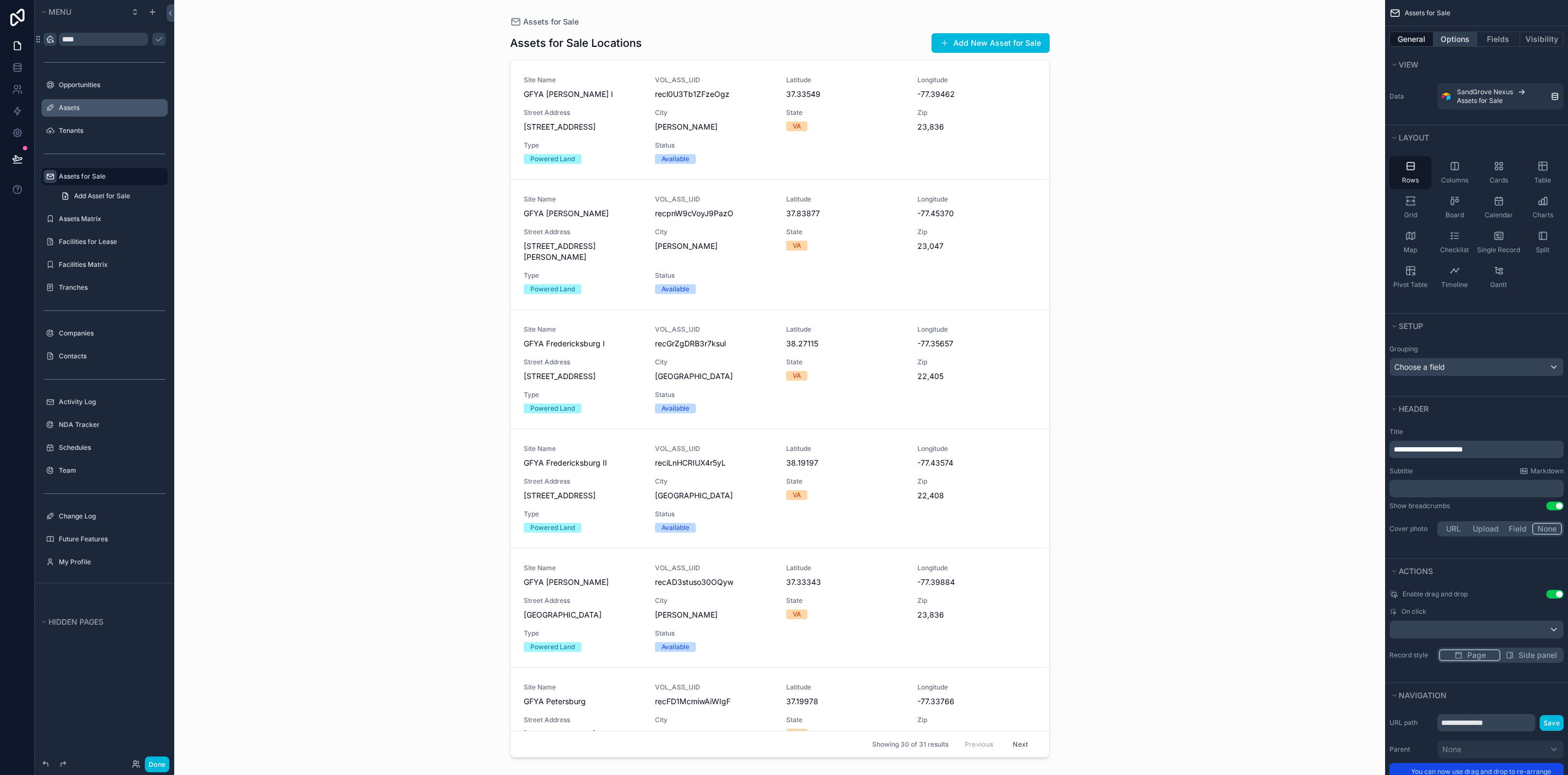
click at [1451, 40] on button "Options" at bounding box center [1455, 39] width 43 height 15
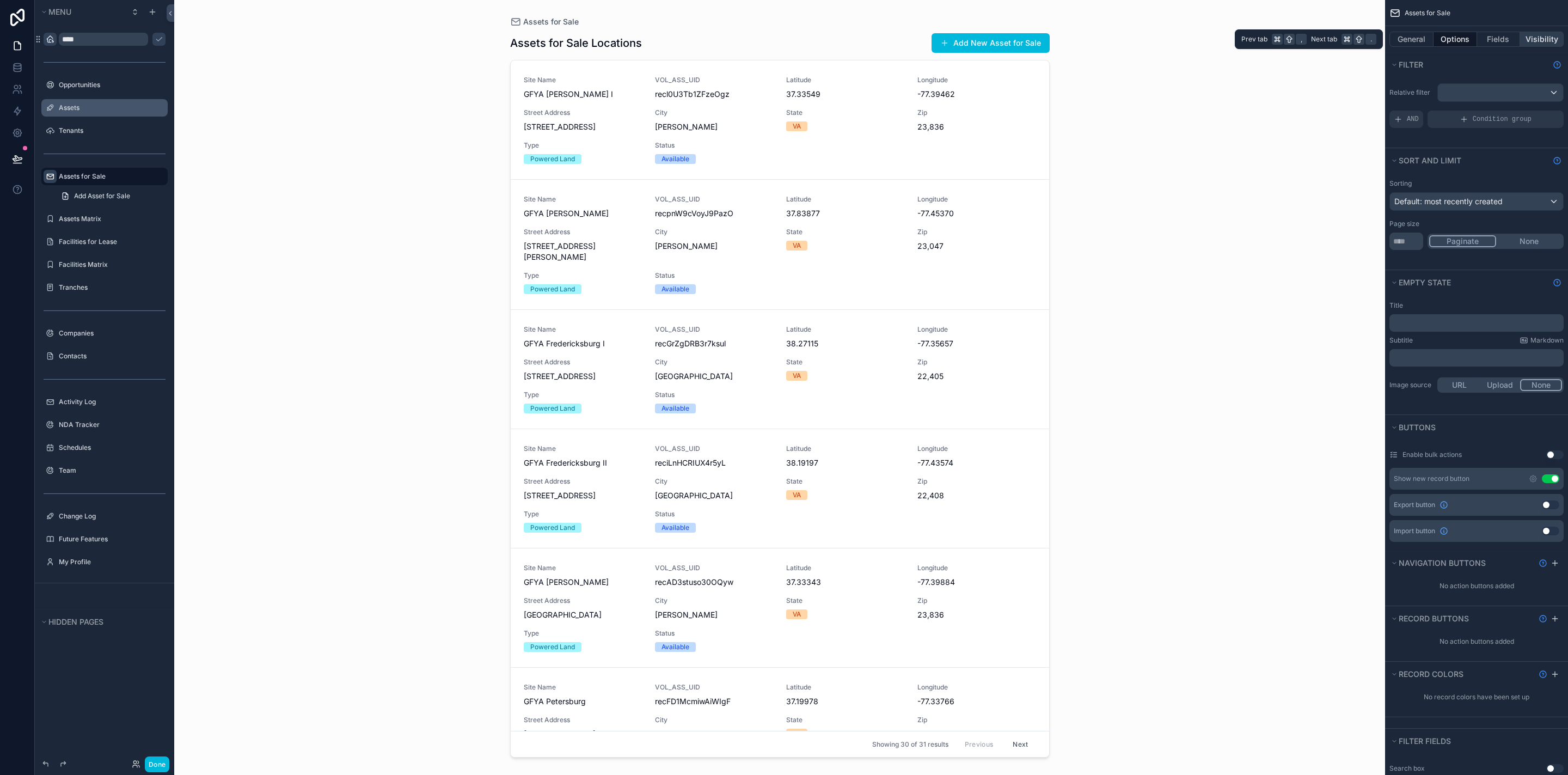
click at [1560, 37] on button "Visibility" at bounding box center [1542, 39] width 43 height 15
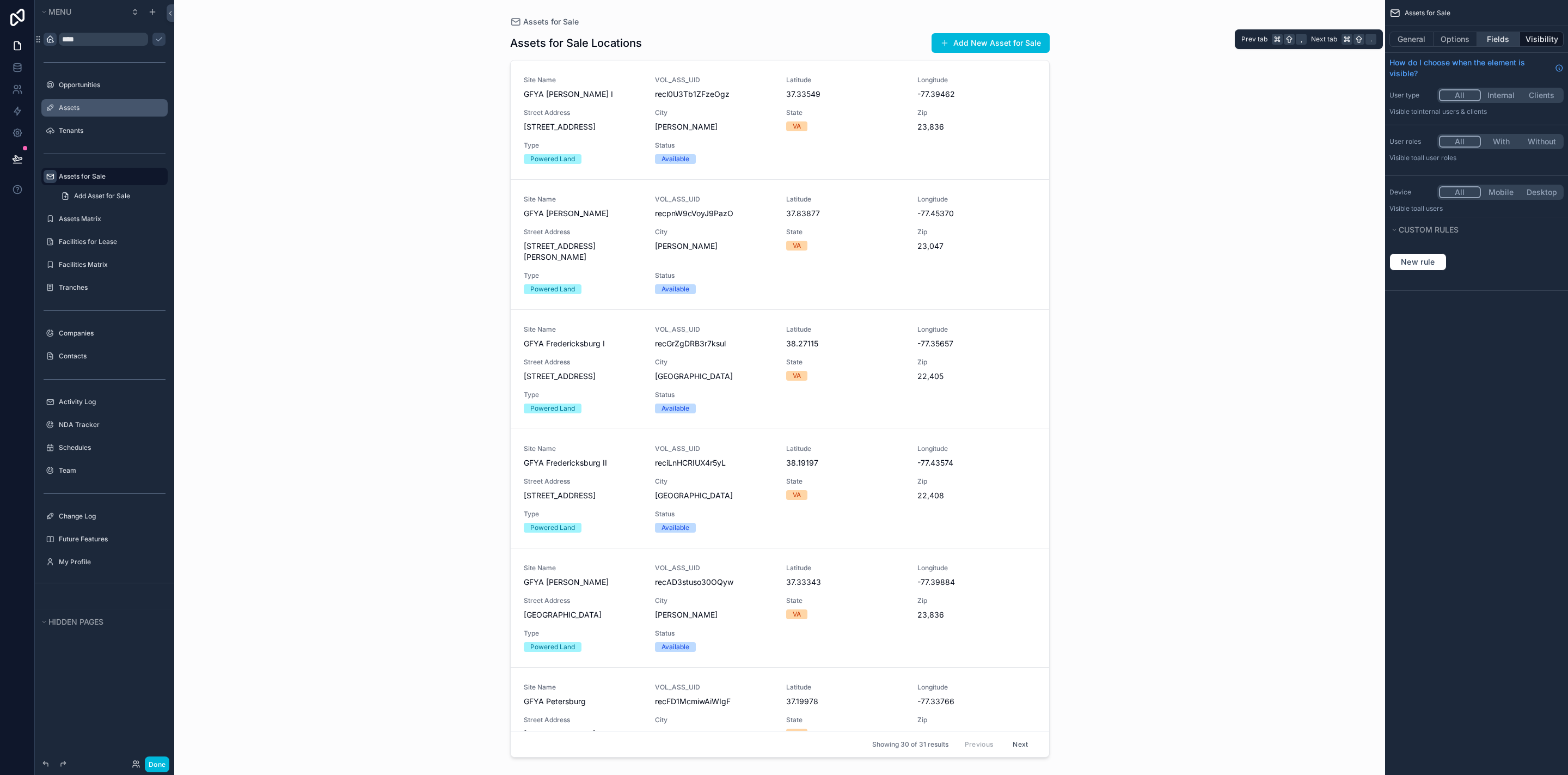
click at [1504, 43] on button "Fields" at bounding box center [1499, 39] width 43 height 15
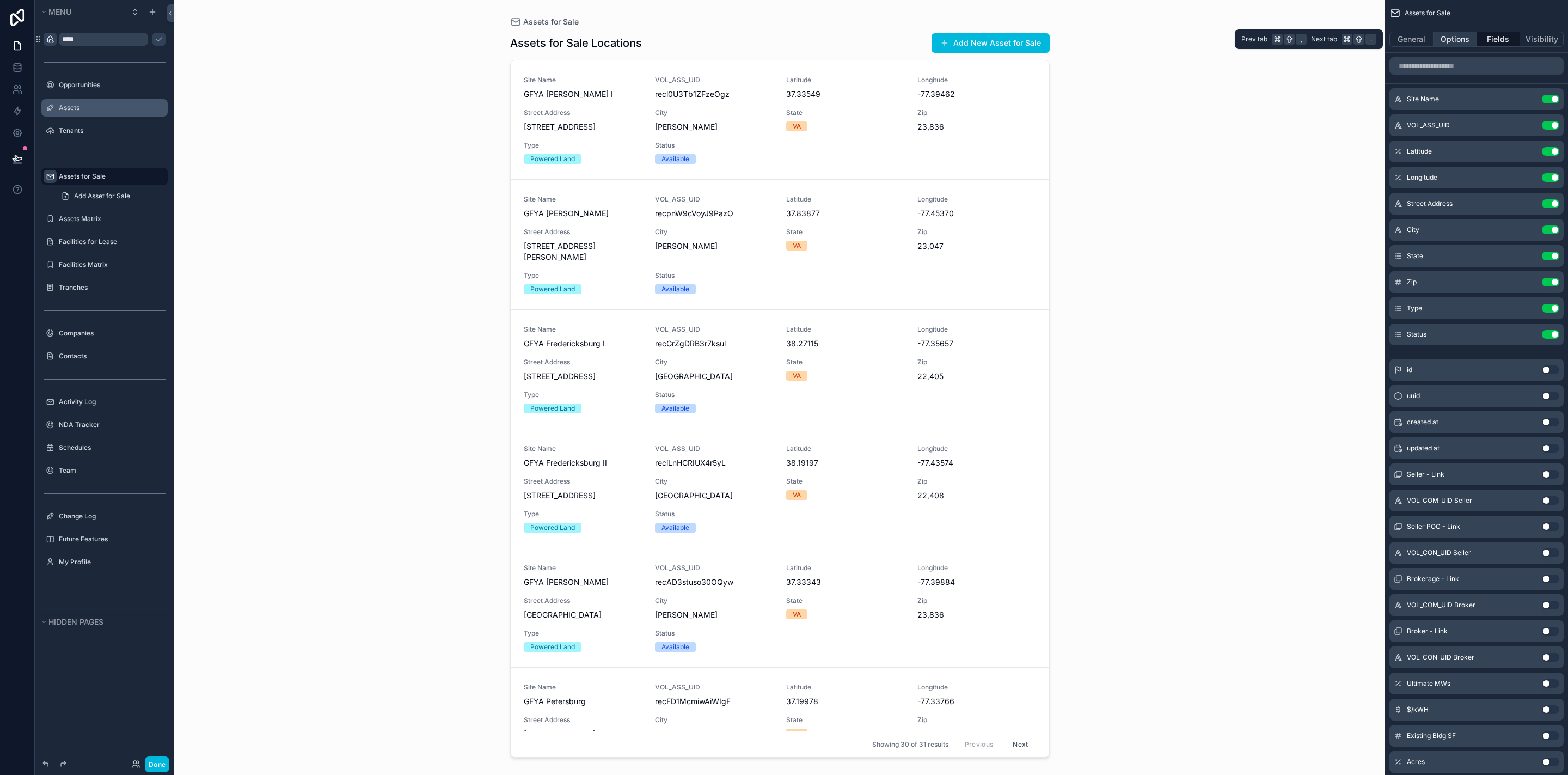
click at [1466, 43] on button "Options" at bounding box center [1455, 39] width 43 height 15
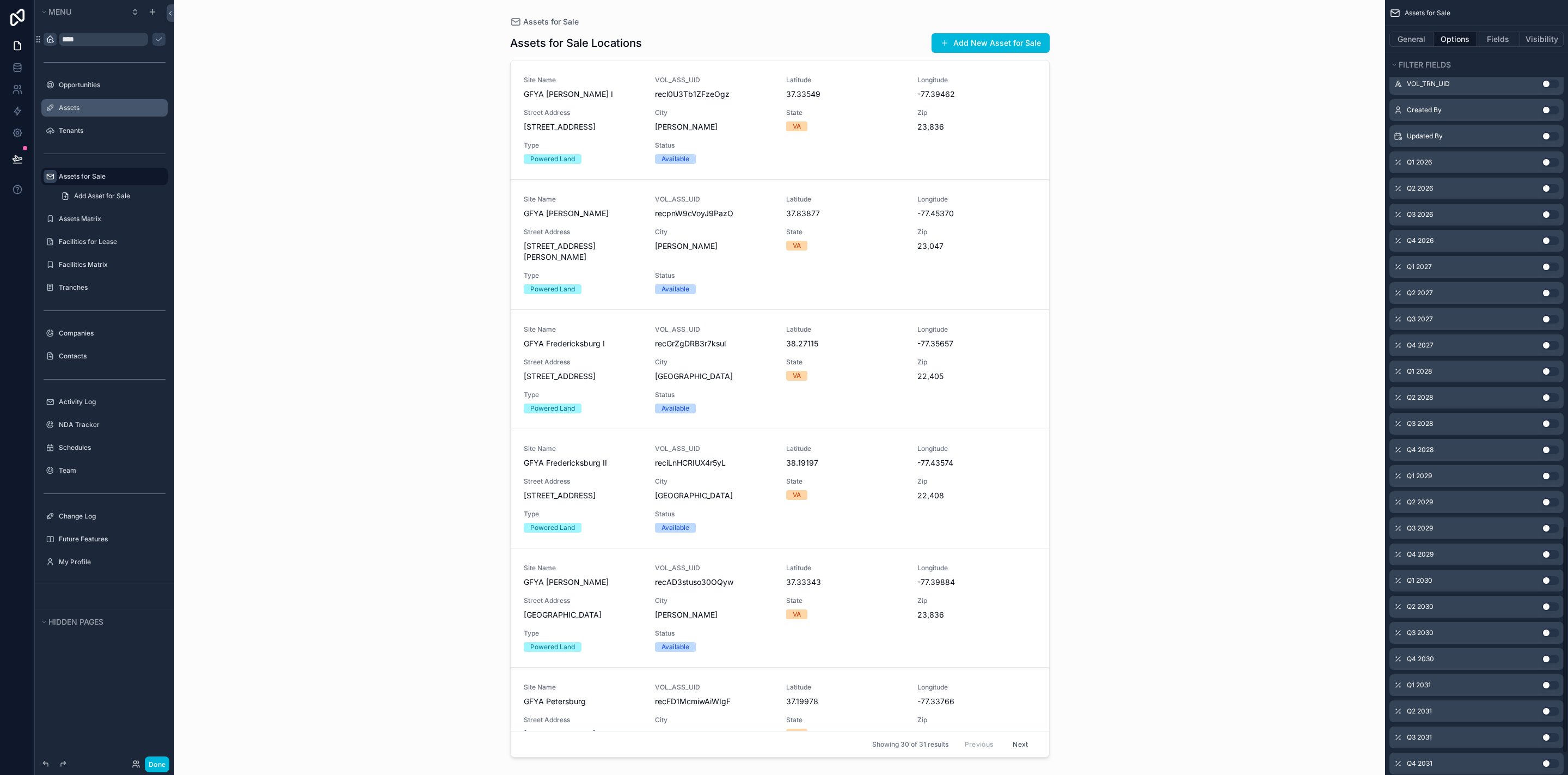
scroll to position [1857, 0]
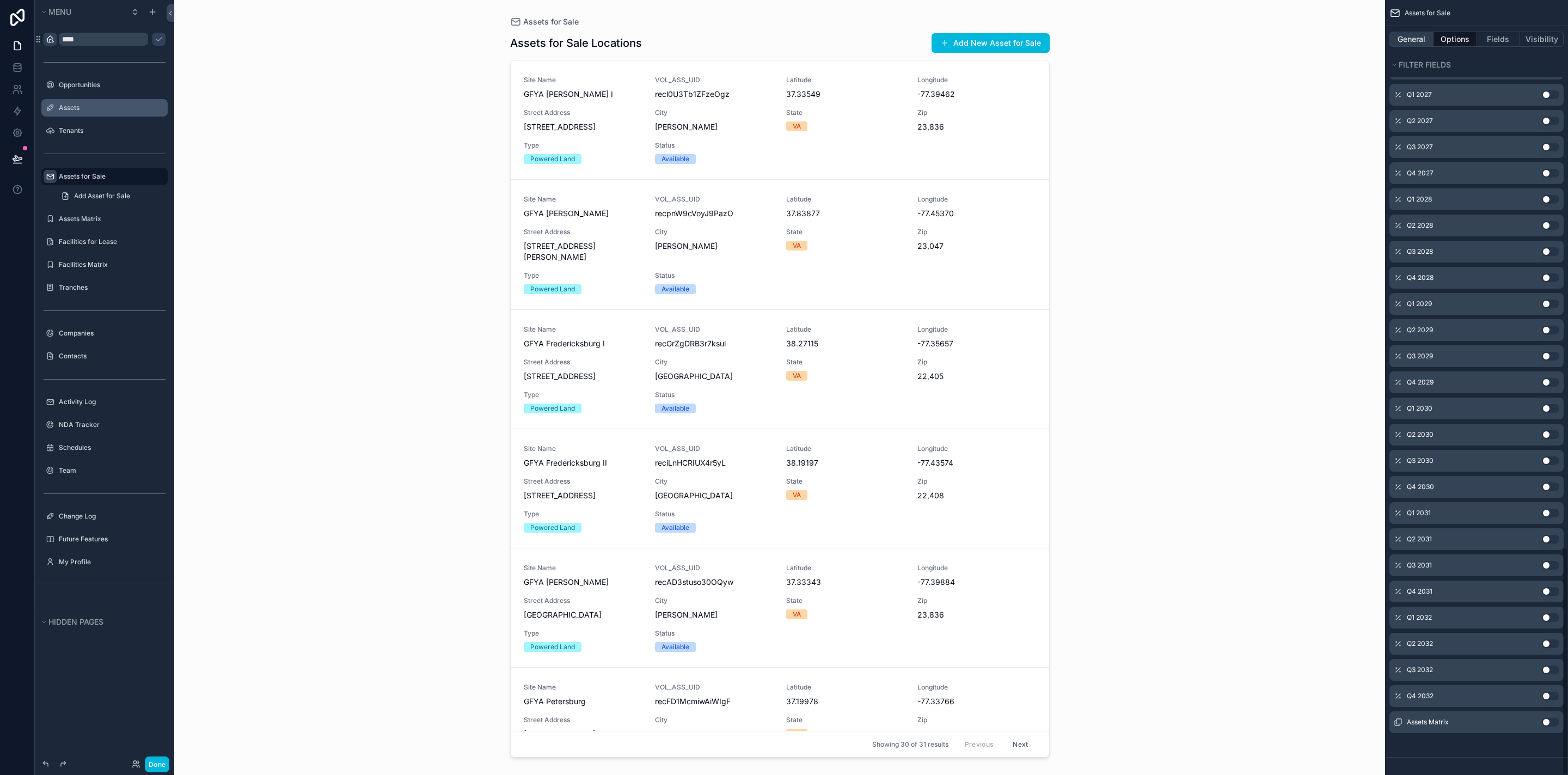
click at [1409, 43] on button "General" at bounding box center [1411, 39] width 44 height 15
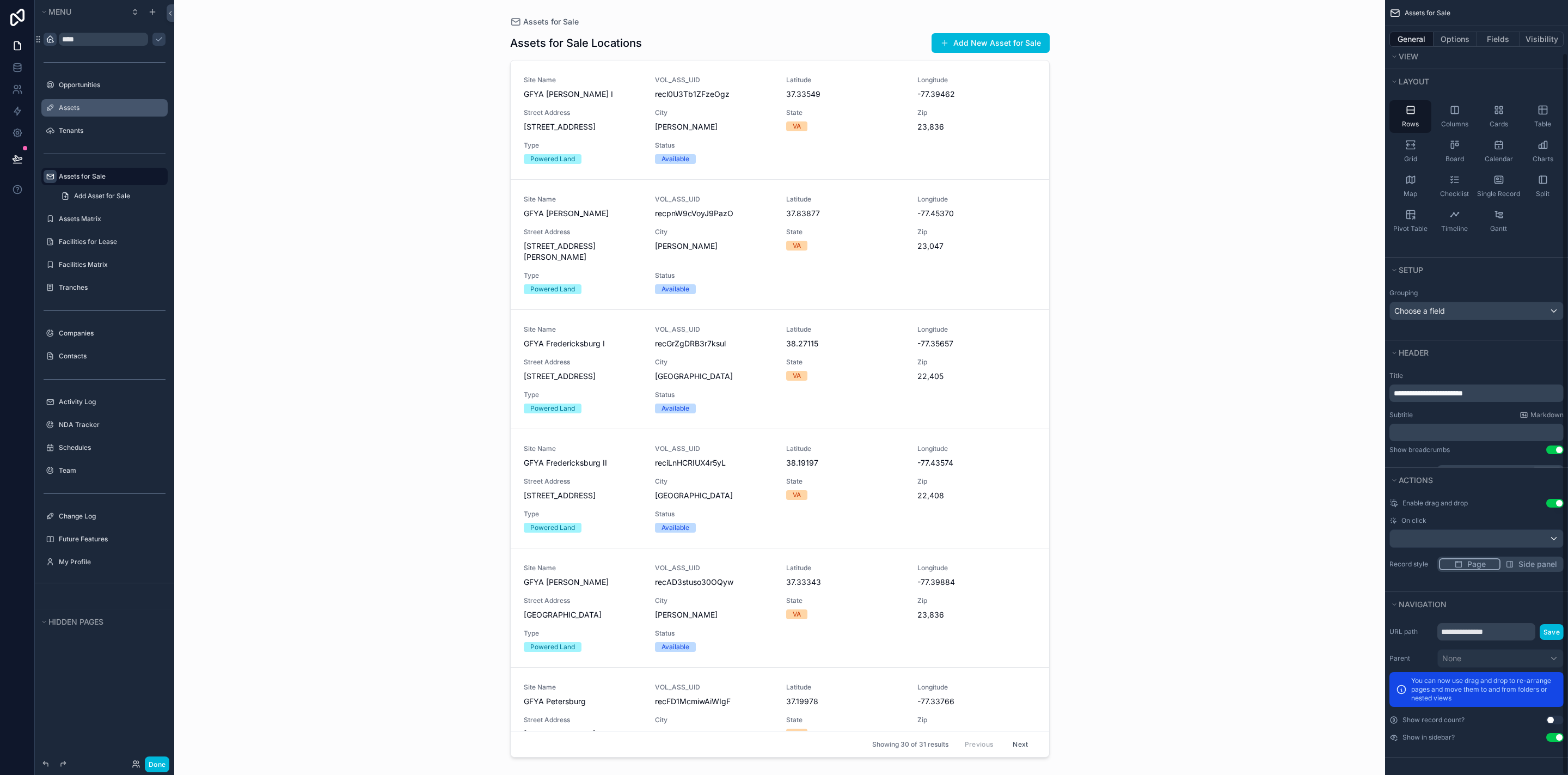
scroll to position [91, 0]
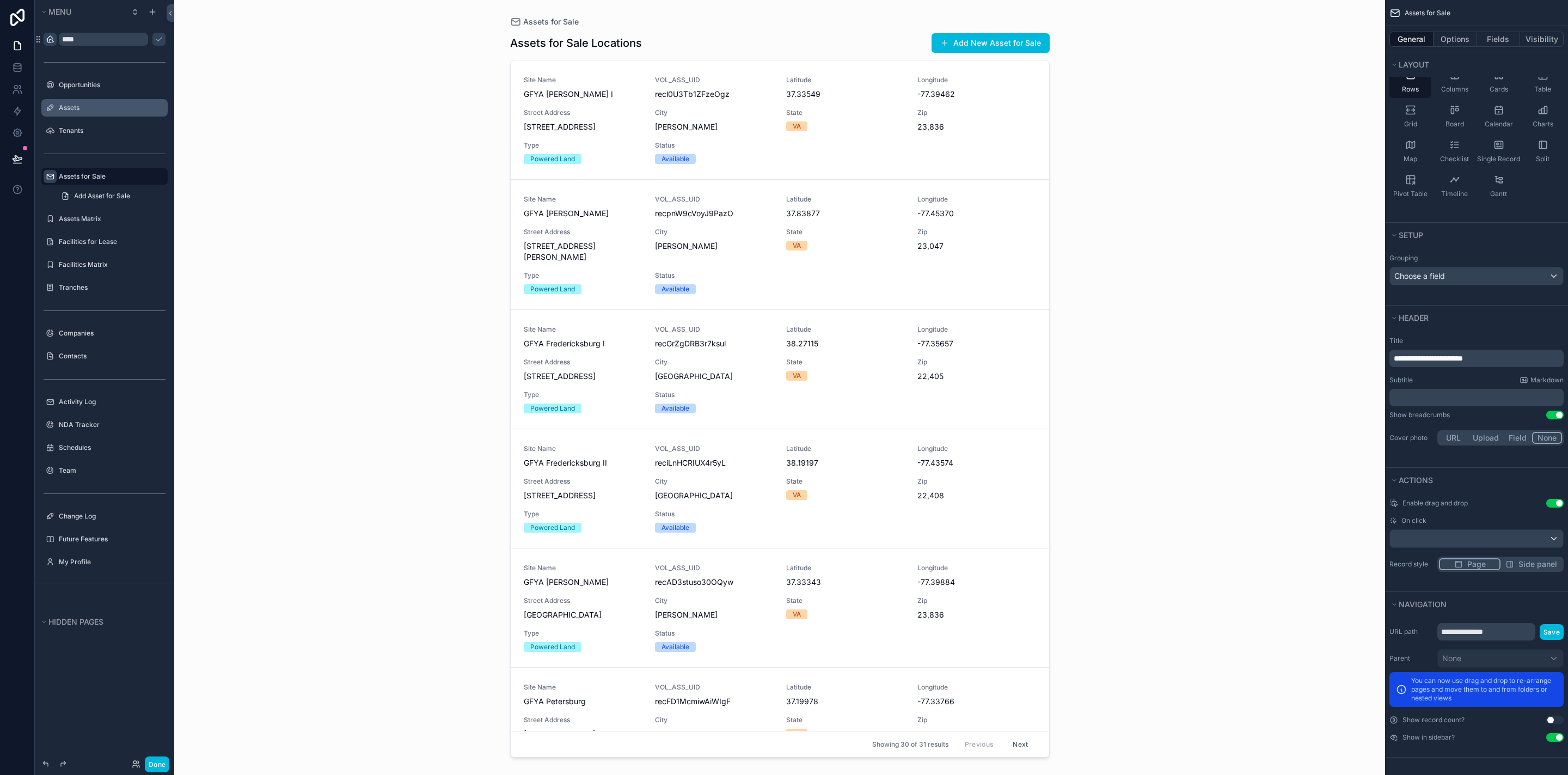
click at [431, 103] on div "Assets for Sale Assets for Sale Locations Add New Asset for Sale Site Name GFYA…" at bounding box center [780, 388] width 1211 height 775
click at [542, 28] on div "scrollable content" at bounding box center [780, 381] width 557 height 761
click at [536, 20] on span "Assets for Sale" at bounding box center [551, 22] width 56 height 11
click at [536, 35] on div "Assets for Sale Locations Add New Asset for Sale Site Name GFYA [PERSON_NAME] I…" at bounding box center [780, 394] width 540 height 736
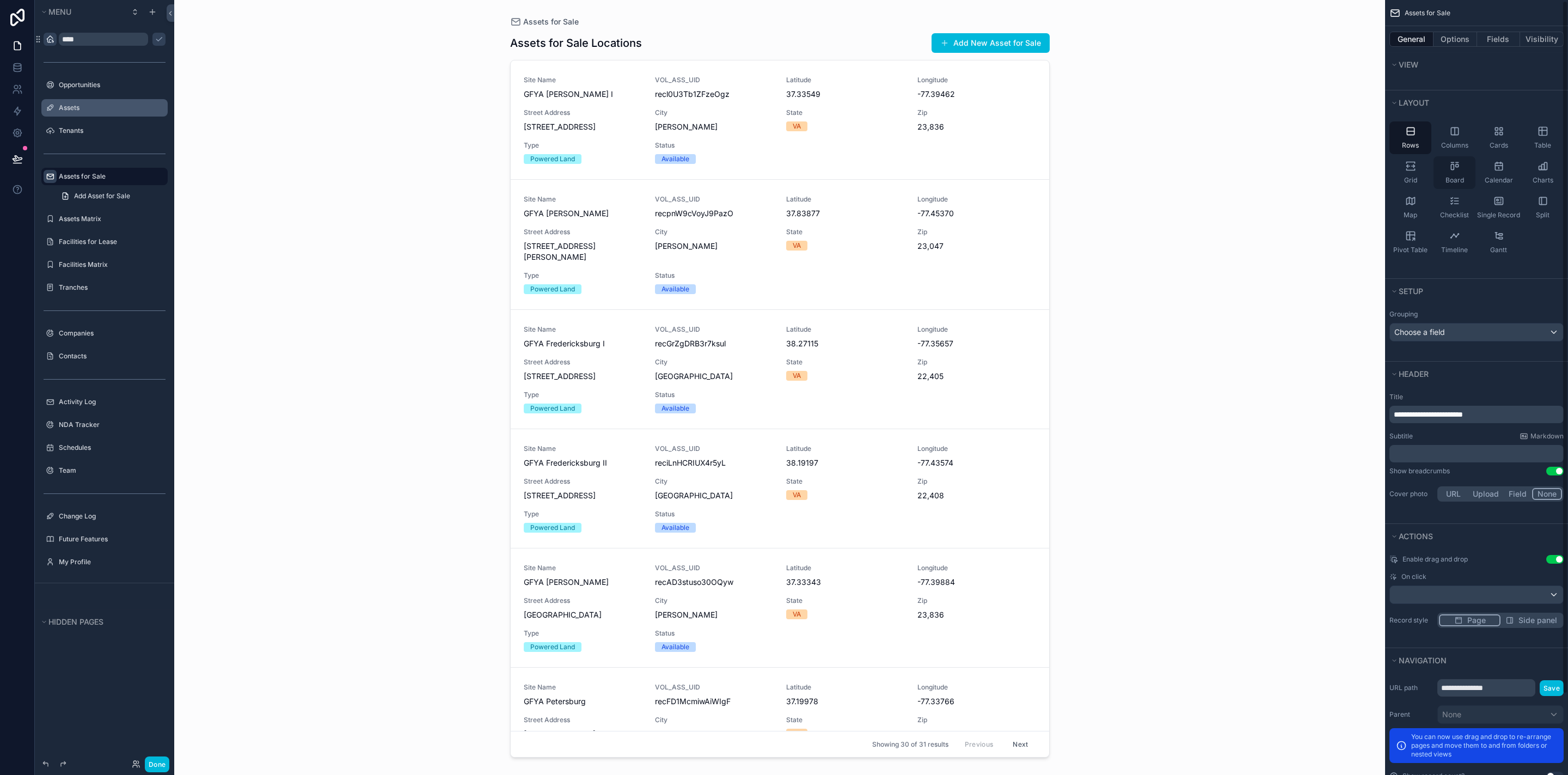
scroll to position [0, 0]
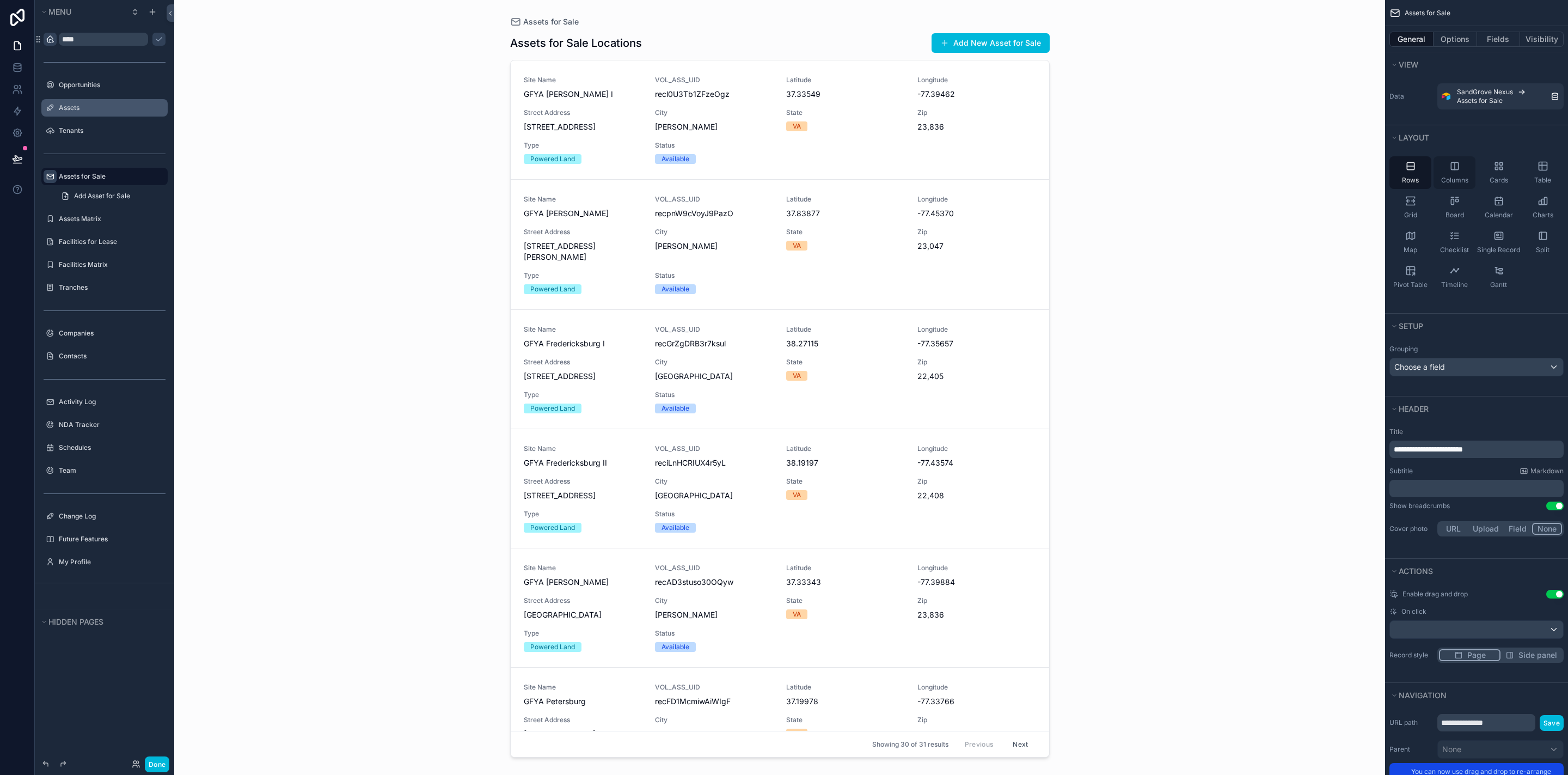
click at [1452, 173] on div "Columns" at bounding box center [1455, 172] width 42 height 33
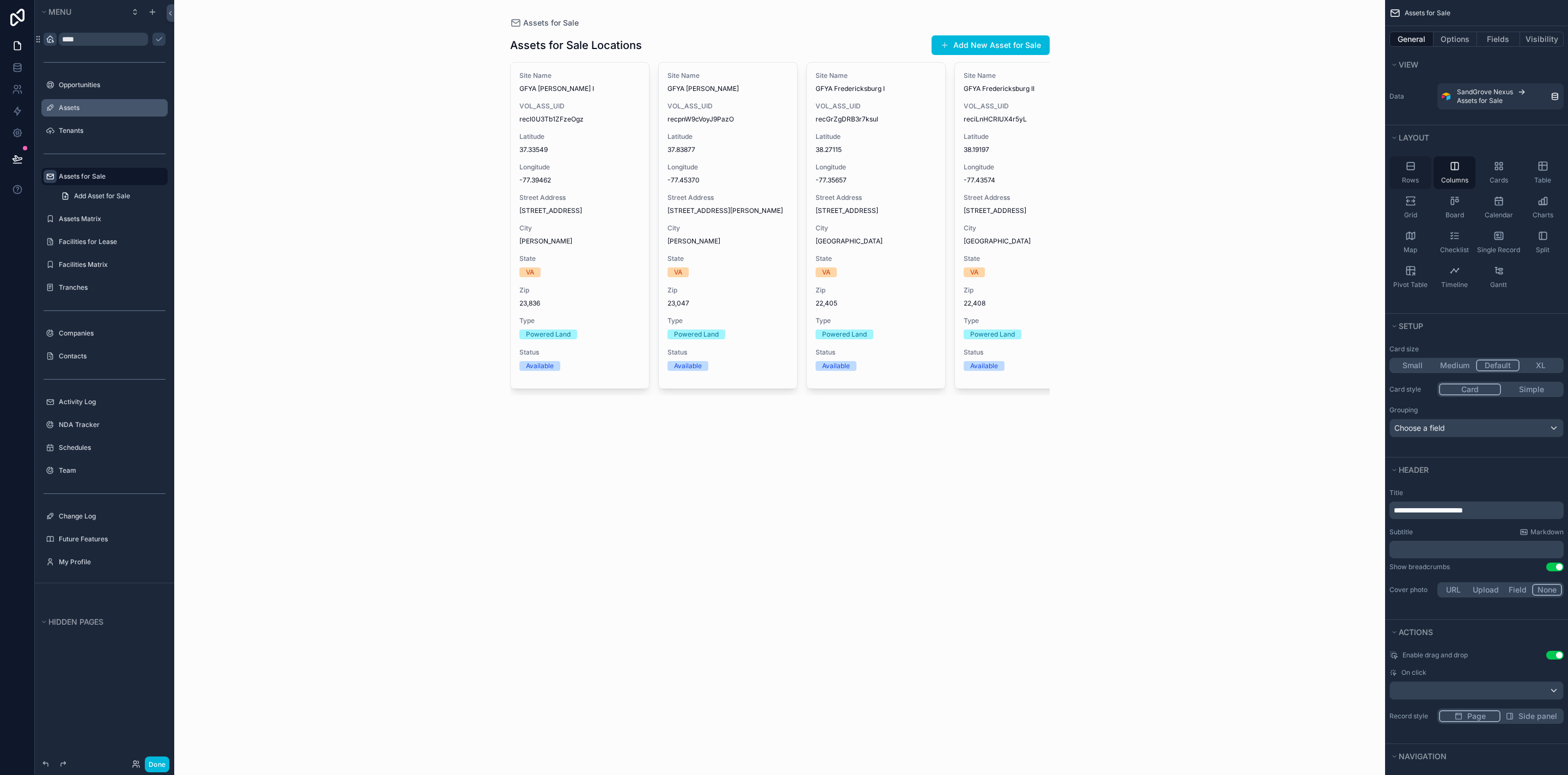
click at [1425, 162] on div "Rows" at bounding box center [1411, 172] width 42 height 33
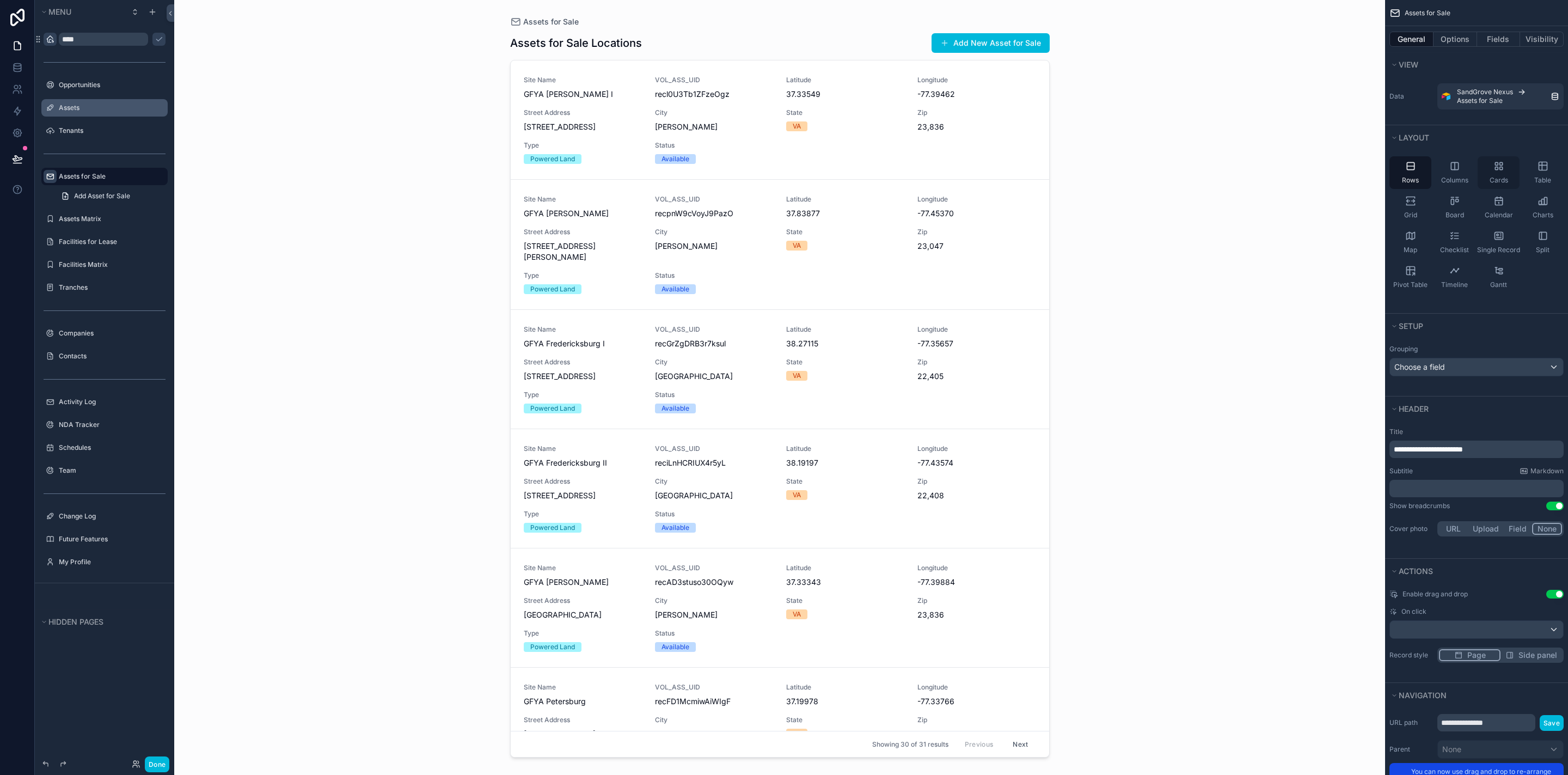
click at [1509, 170] on div "Cards" at bounding box center [1499, 172] width 42 height 33
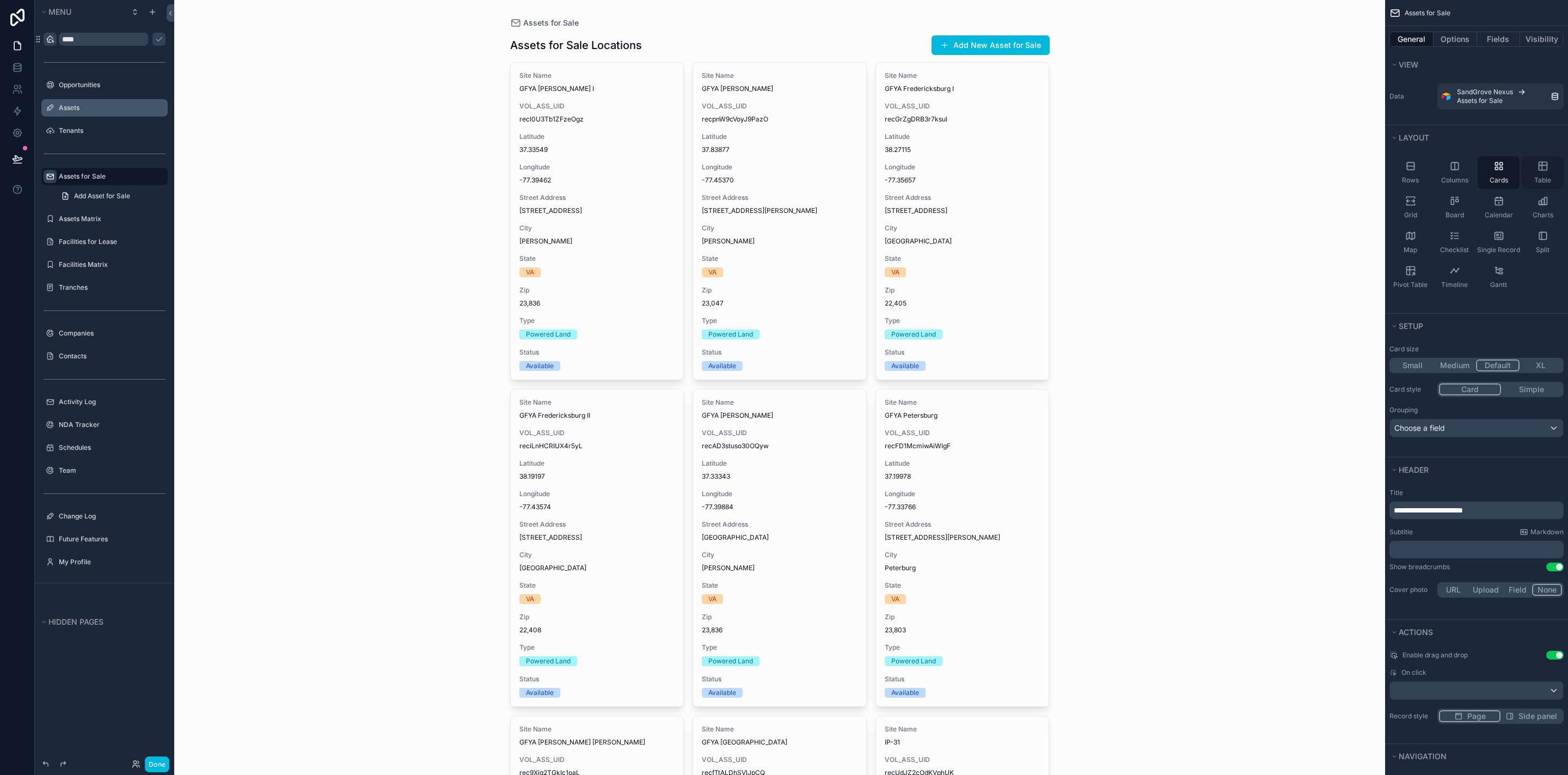
click at [1536, 168] on div "Table" at bounding box center [1543, 172] width 42 height 33
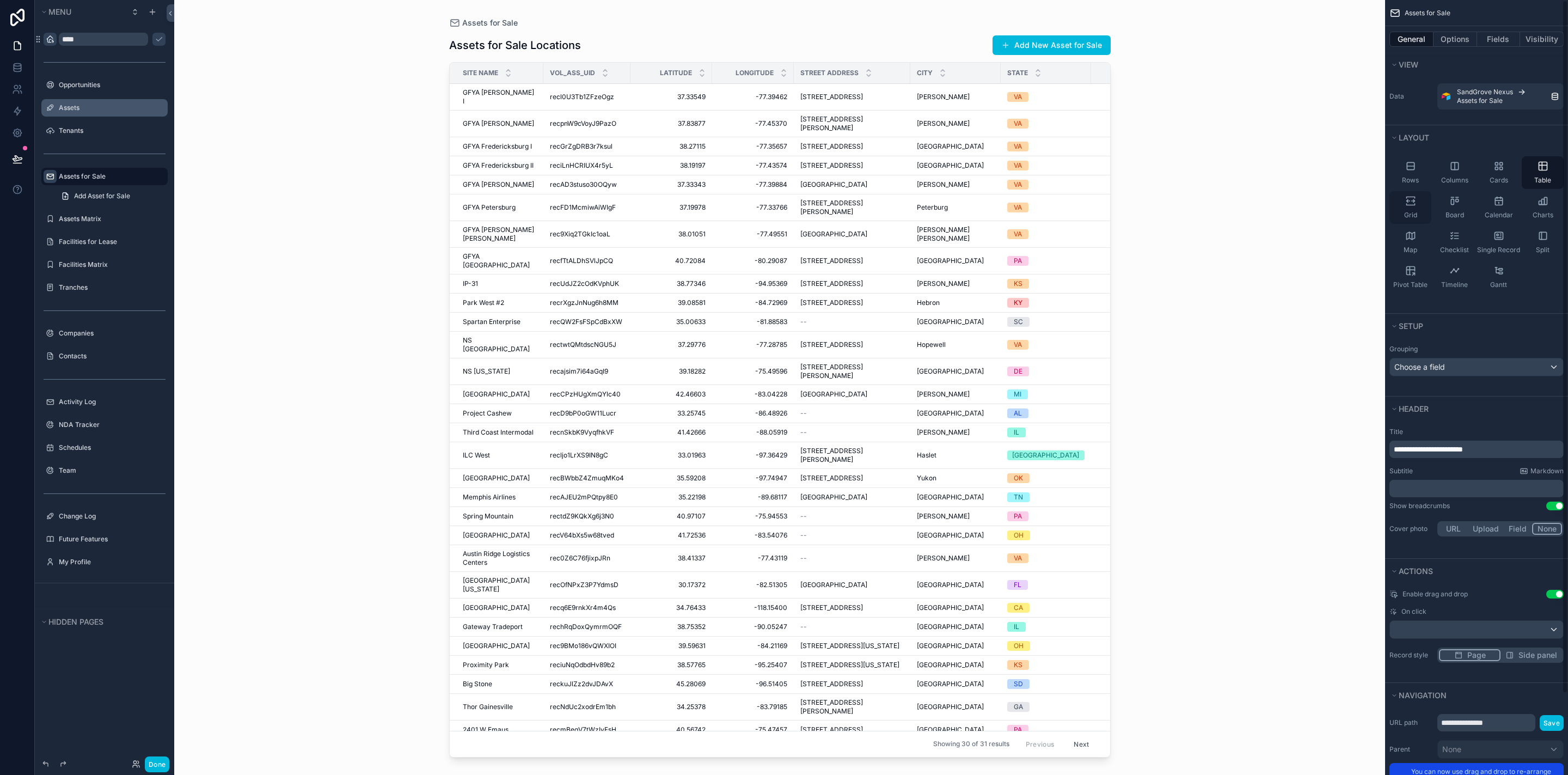
click at [1411, 204] on icon "scrollable content" at bounding box center [1411, 201] width 11 height 11
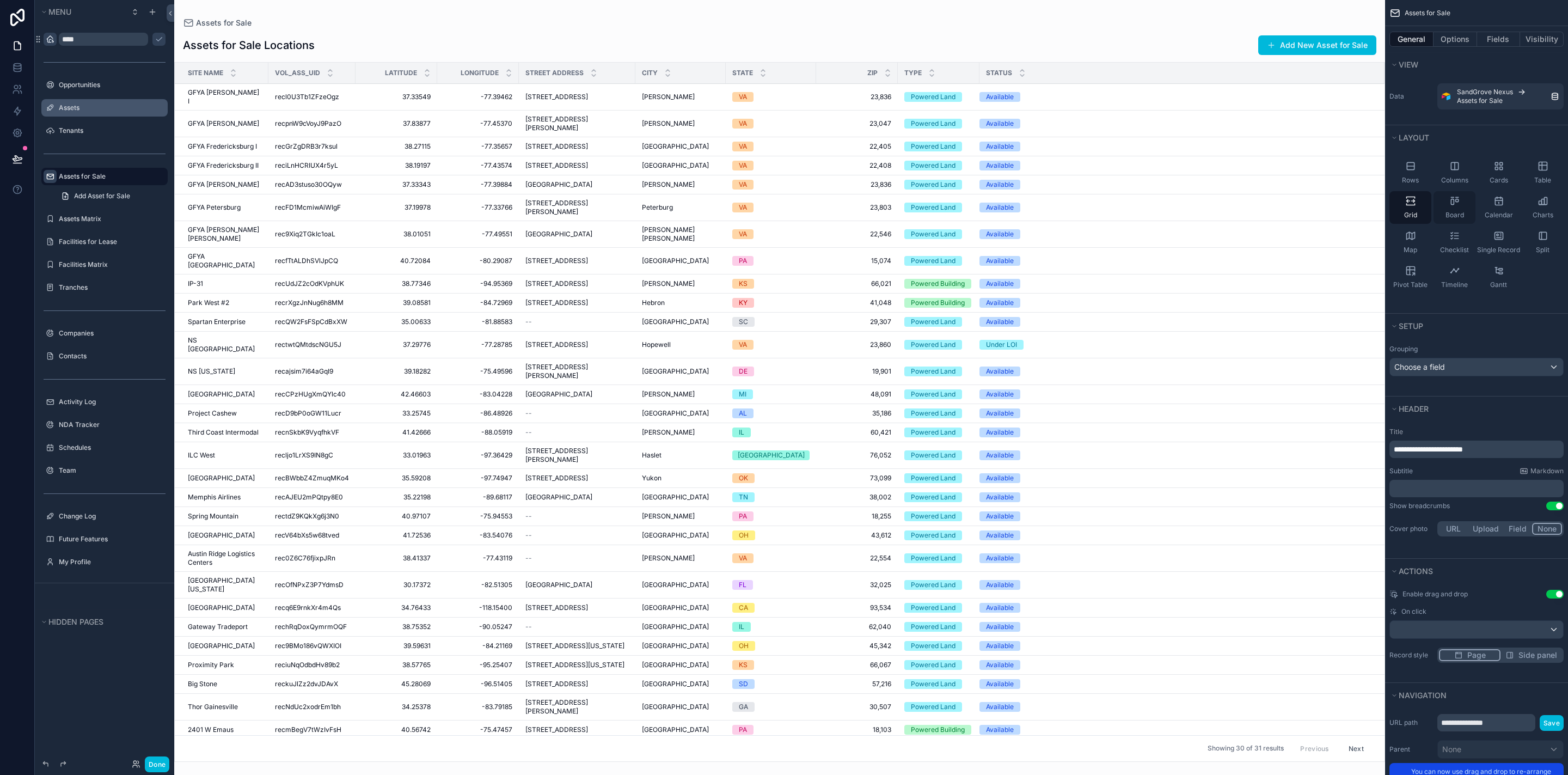
click at [1449, 205] on icon "scrollable content" at bounding box center [1455, 201] width 11 height 11
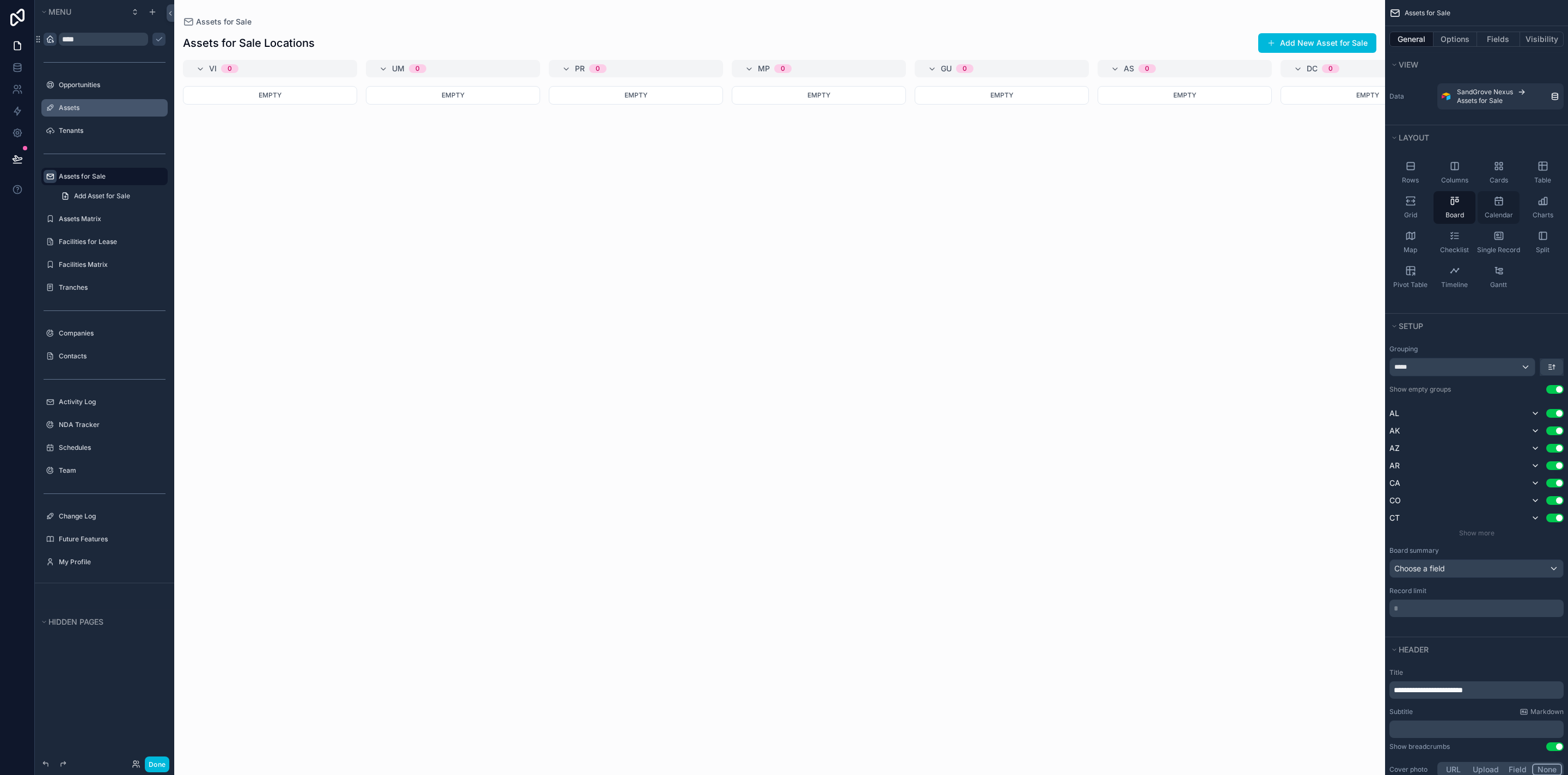
click at [1499, 210] on div "Calendar" at bounding box center [1499, 208] width 42 height 33
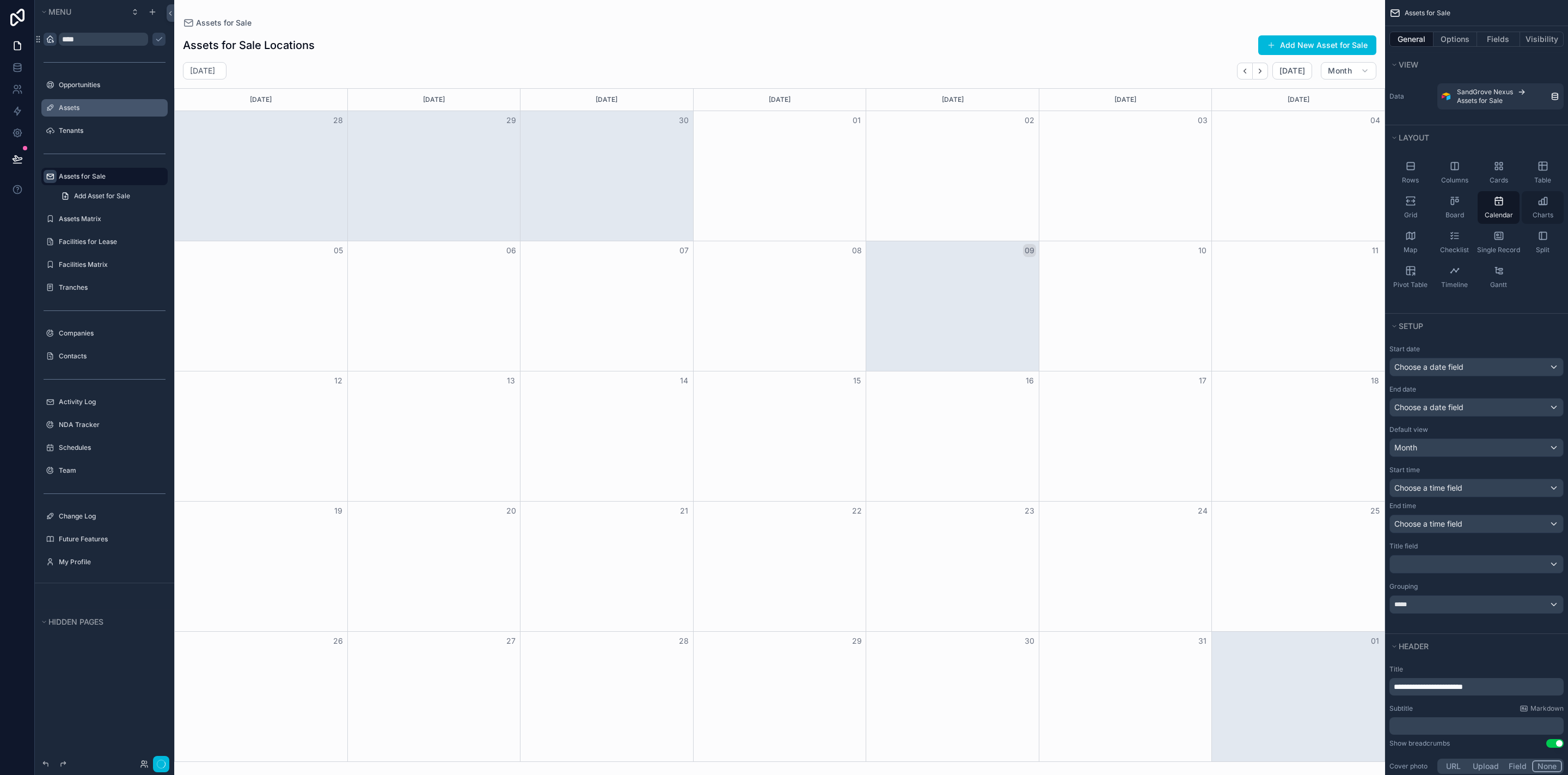
click at [1528, 210] on div "Charts" at bounding box center [1543, 208] width 42 height 33
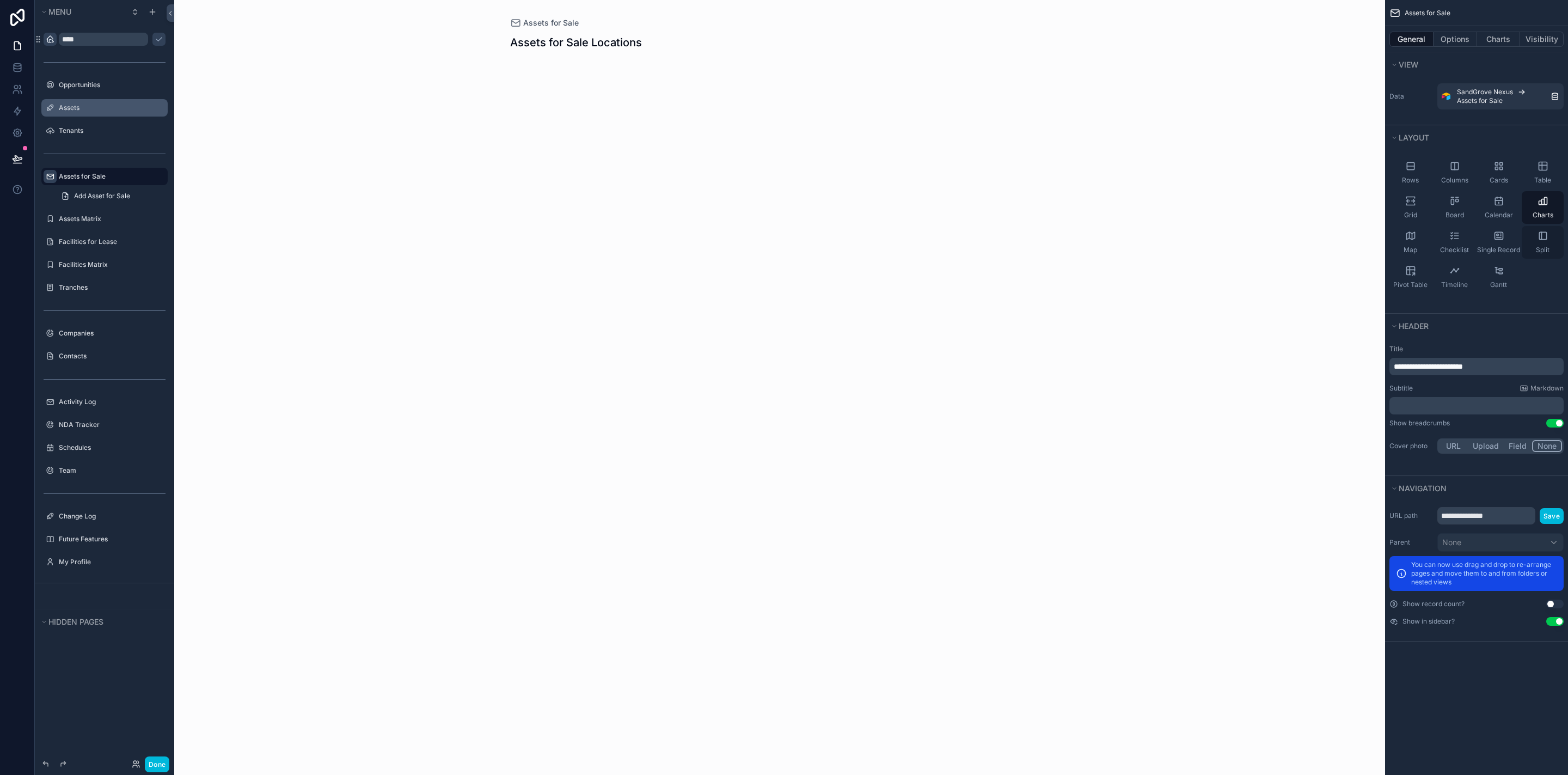
click at [1548, 240] on div "Split" at bounding box center [1543, 242] width 42 height 33
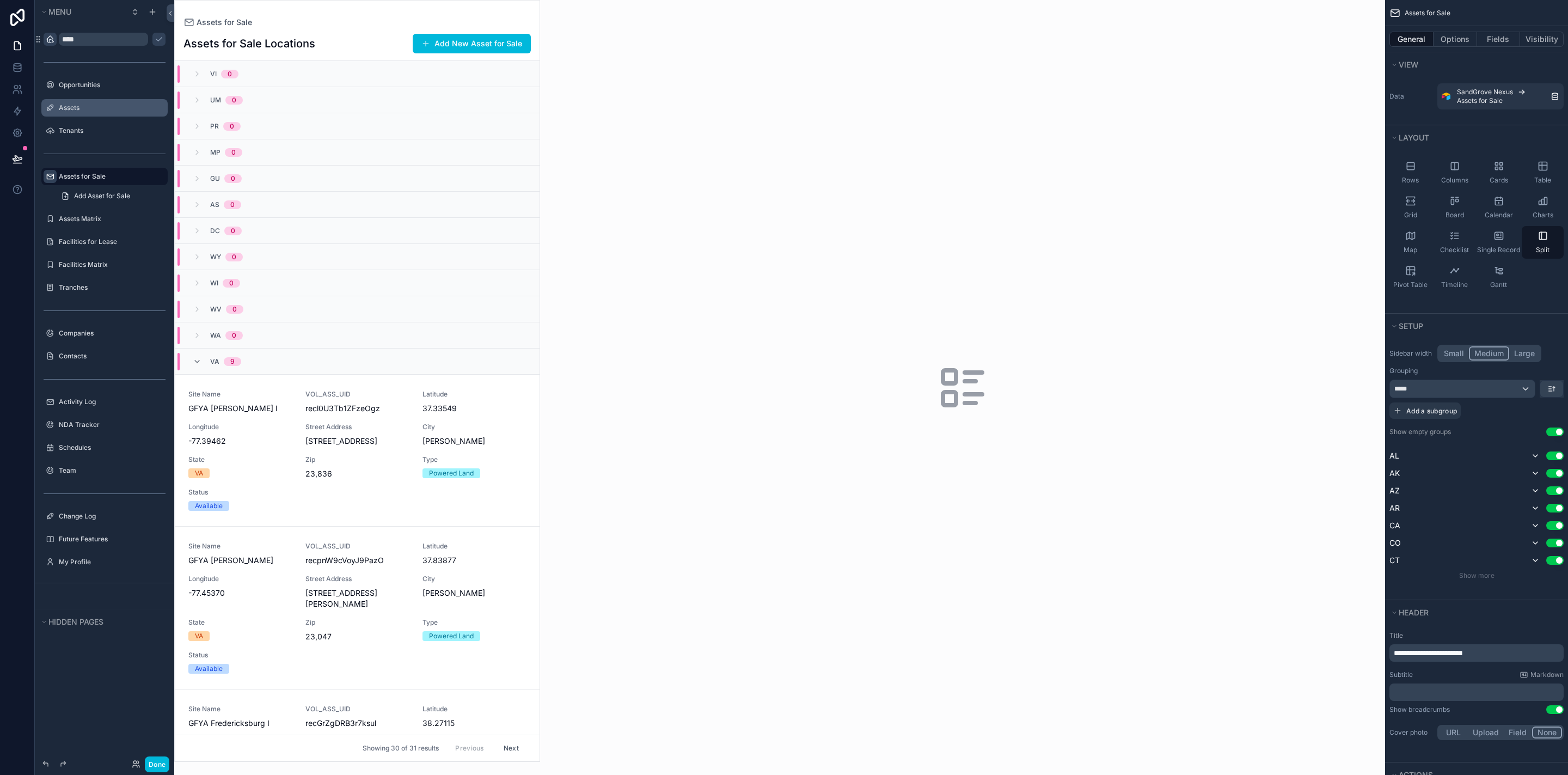
click at [385, 434] on div "Street Address [STREET_ADDRESS]" at bounding box center [357, 434] width 104 height 24
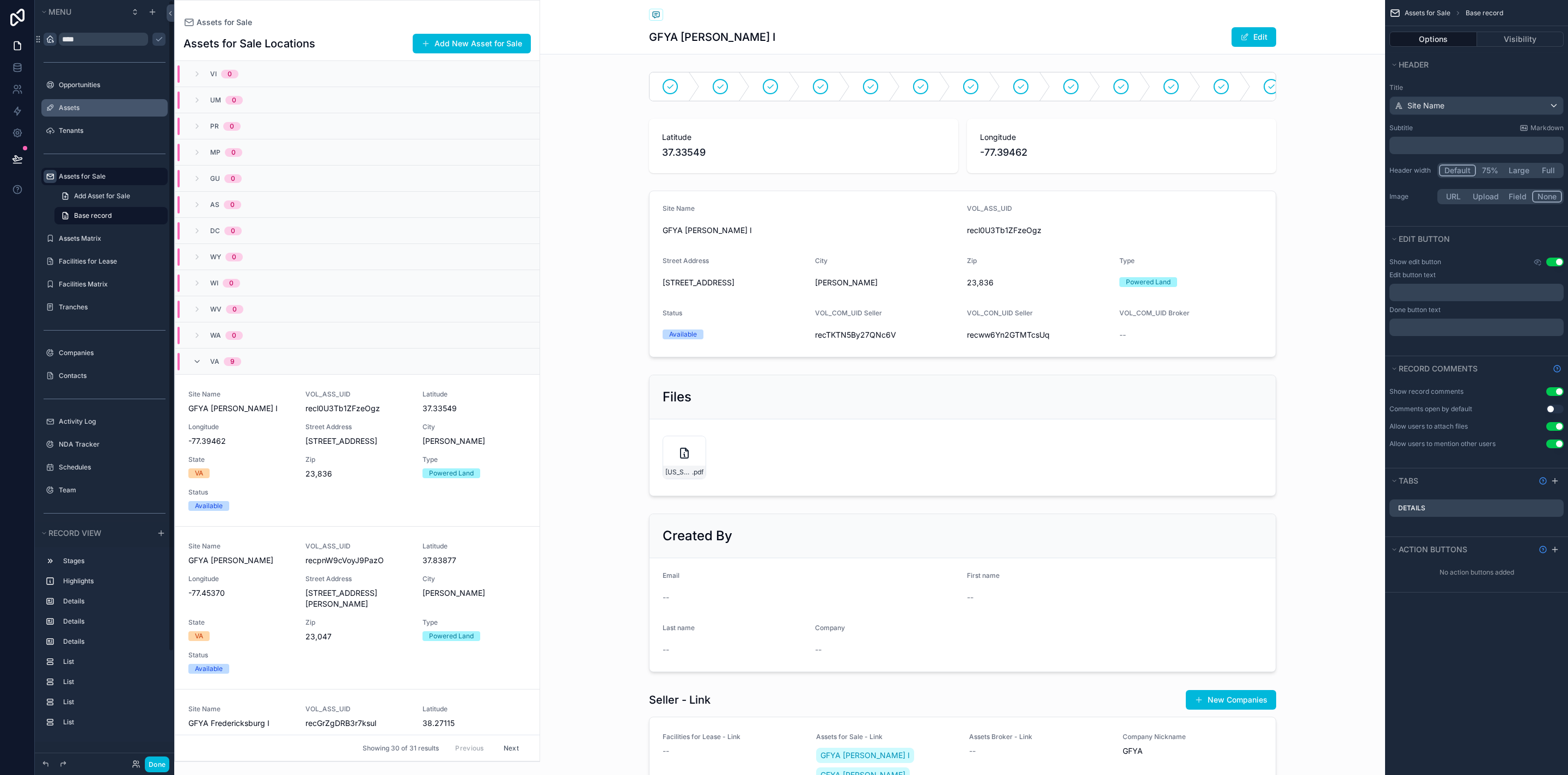
click at [108, 179] on label "Assets for Sale" at bounding box center [110, 176] width 102 height 9
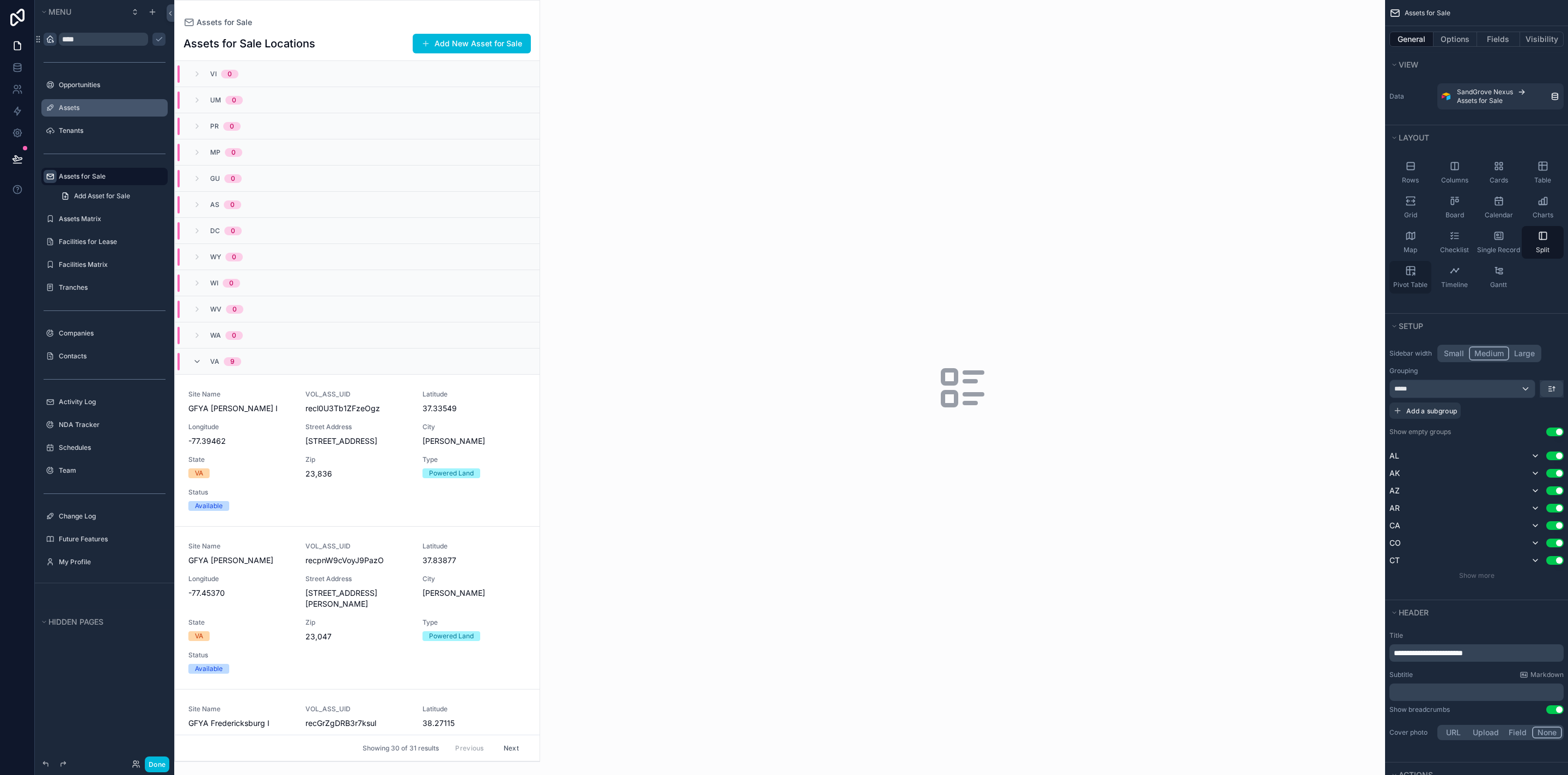
click at [1417, 265] on div "Pivot Table" at bounding box center [1411, 277] width 42 height 33
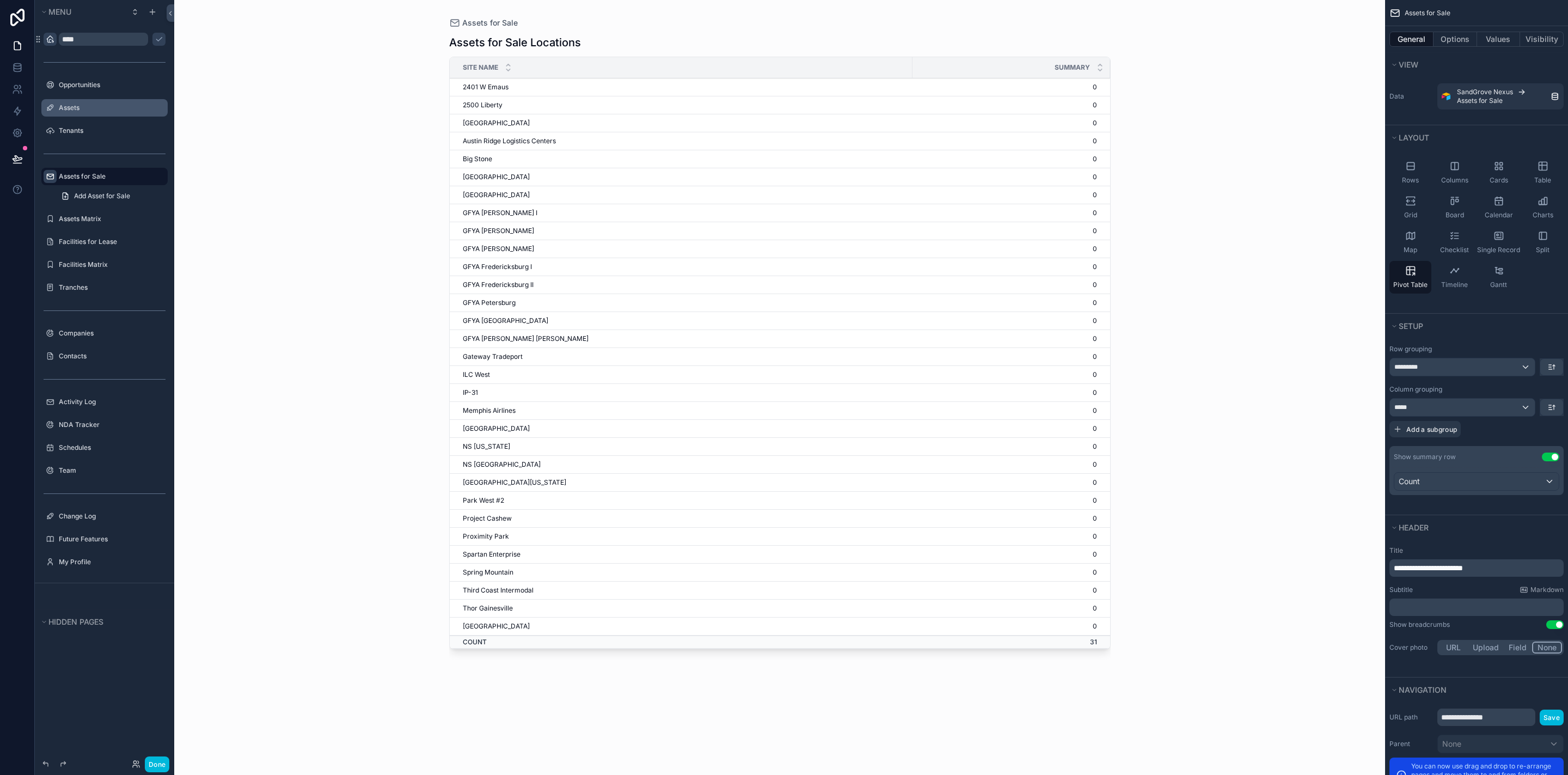
click at [558, 113] on td "2500 Liberty" at bounding box center [682, 105] width 463 height 18
click at [1446, 180] on span "Columns" at bounding box center [1455, 180] width 27 height 9
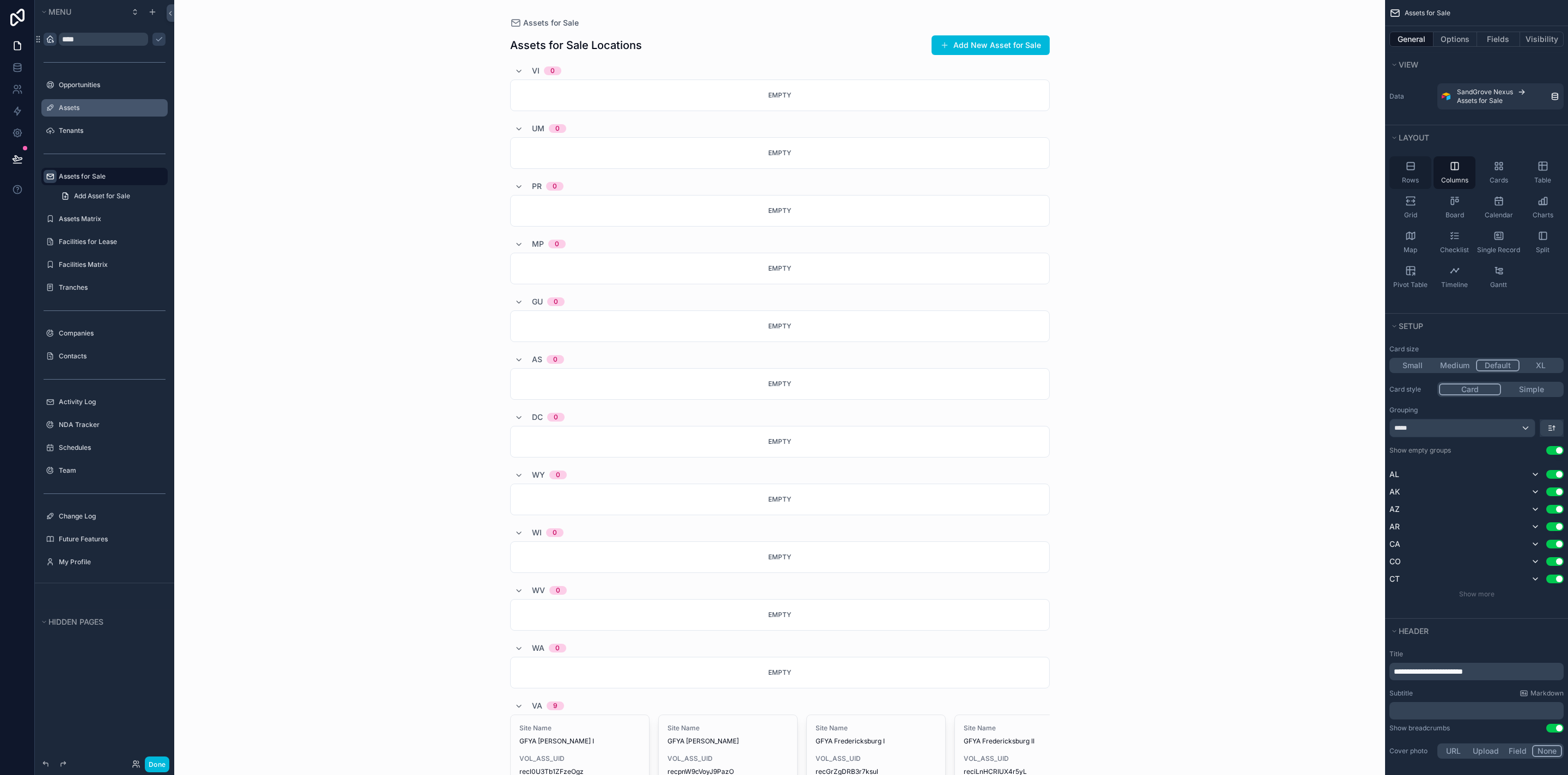
click at [1413, 174] on div "Rows" at bounding box center [1411, 172] width 42 height 33
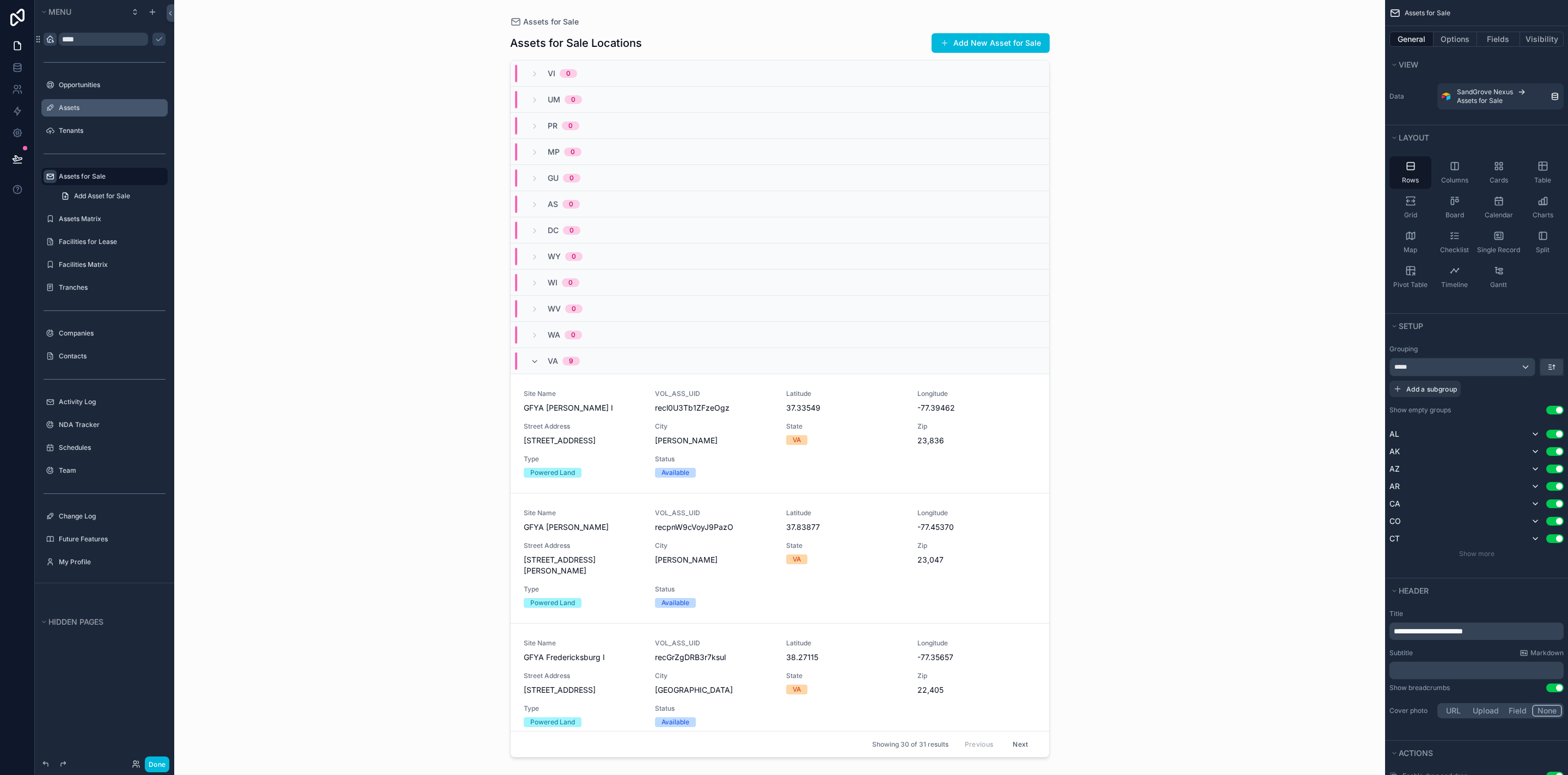
click at [629, 45] on h1 "Assets for Sale Locations" at bounding box center [576, 43] width 132 height 15
click at [1422, 204] on div "Grid" at bounding box center [1411, 208] width 42 height 33
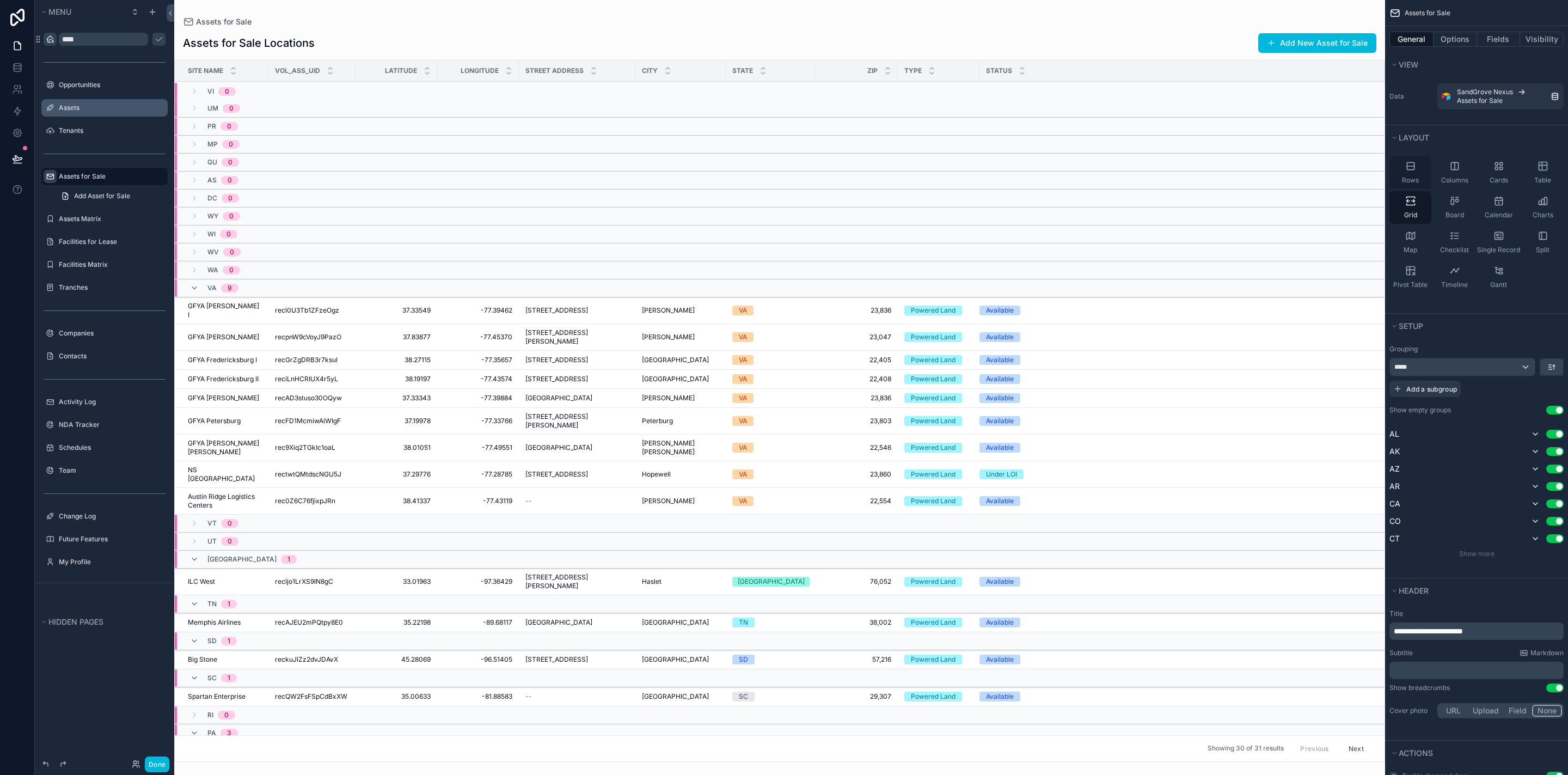
click at [1410, 172] on div "Rows" at bounding box center [1411, 172] width 42 height 33
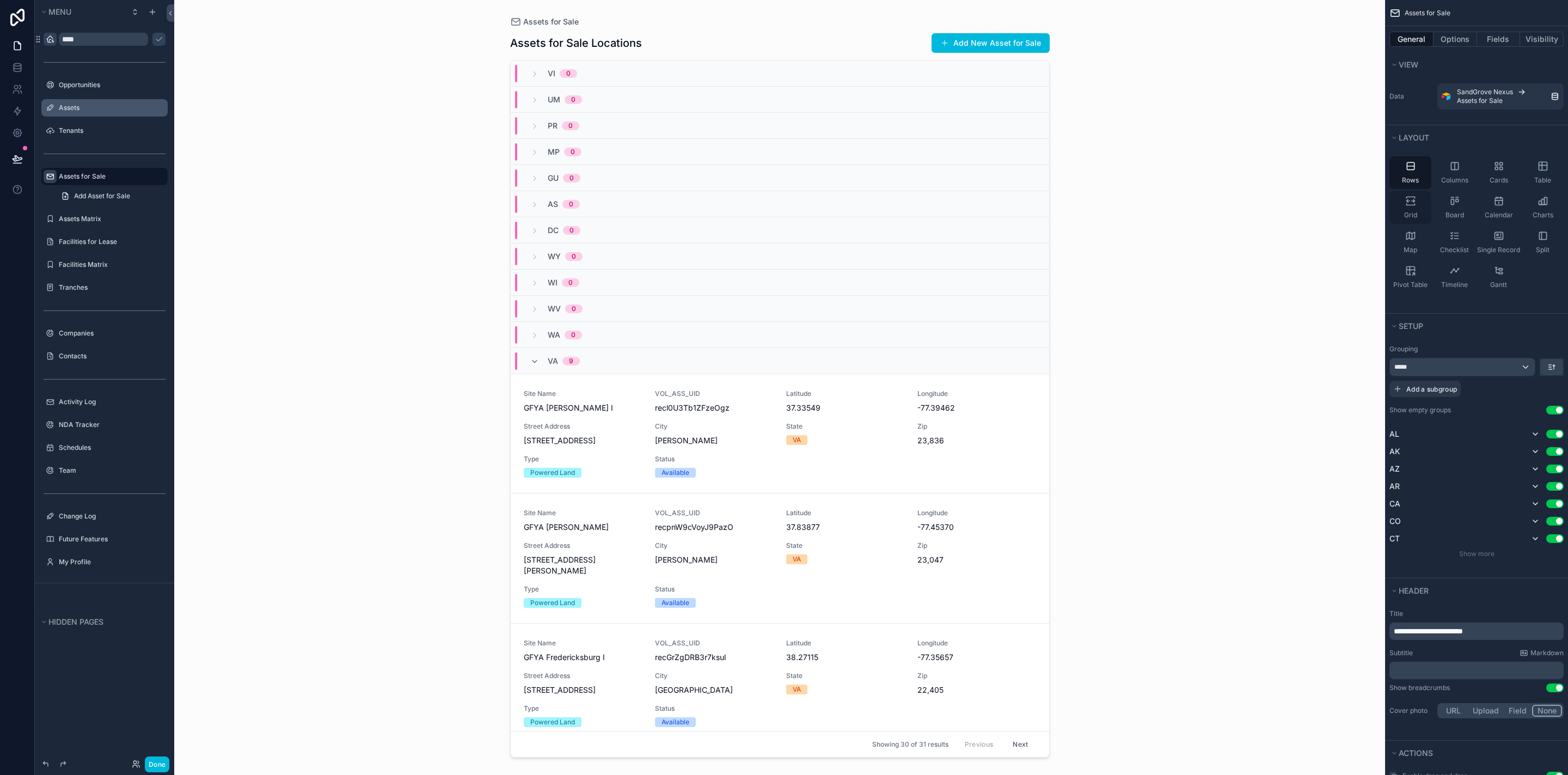
click at [1408, 205] on icon "scrollable content" at bounding box center [1411, 204] width 8 height 1
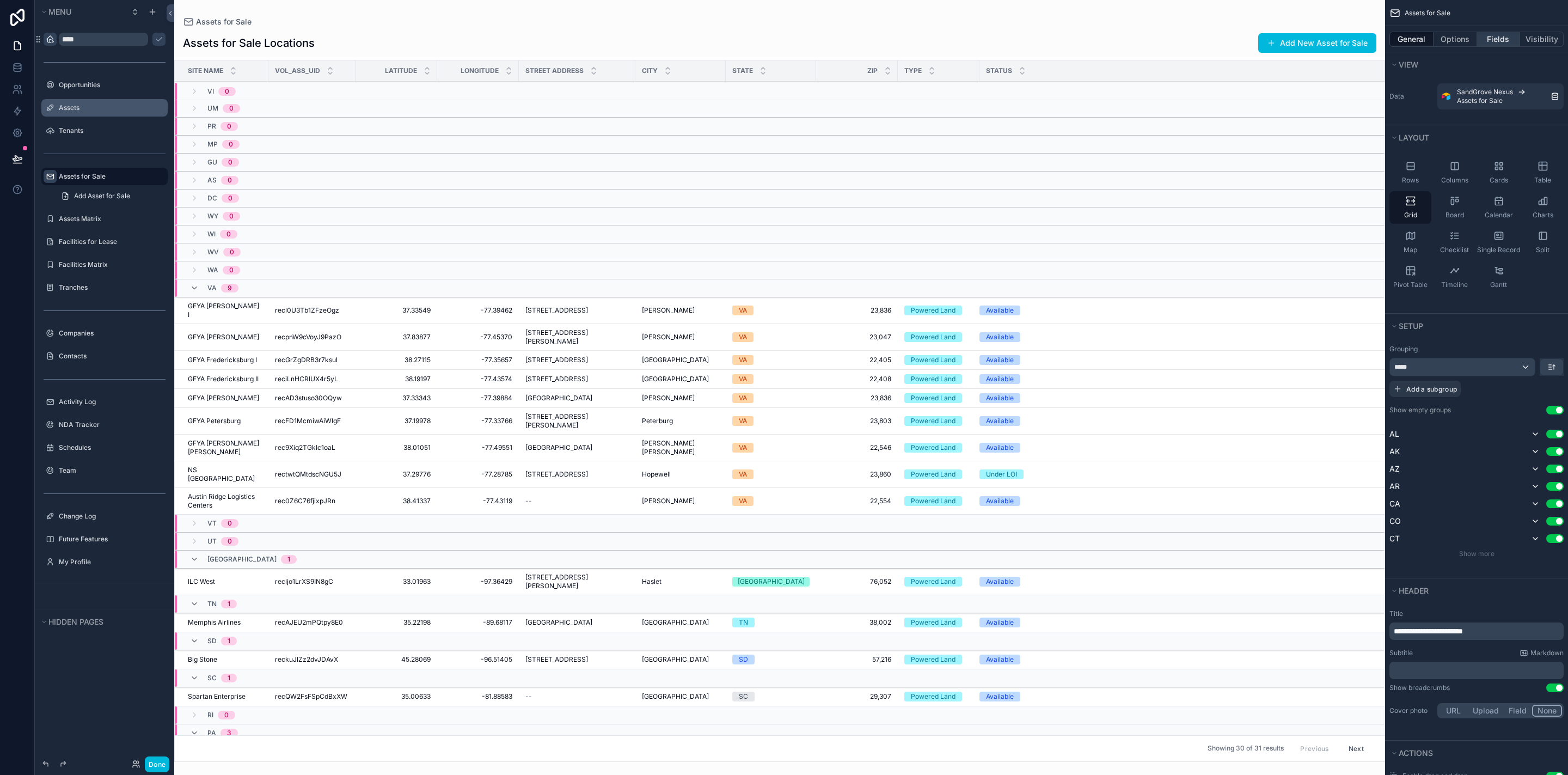
click at [1493, 37] on button "Fields" at bounding box center [1499, 39] width 43 height 15
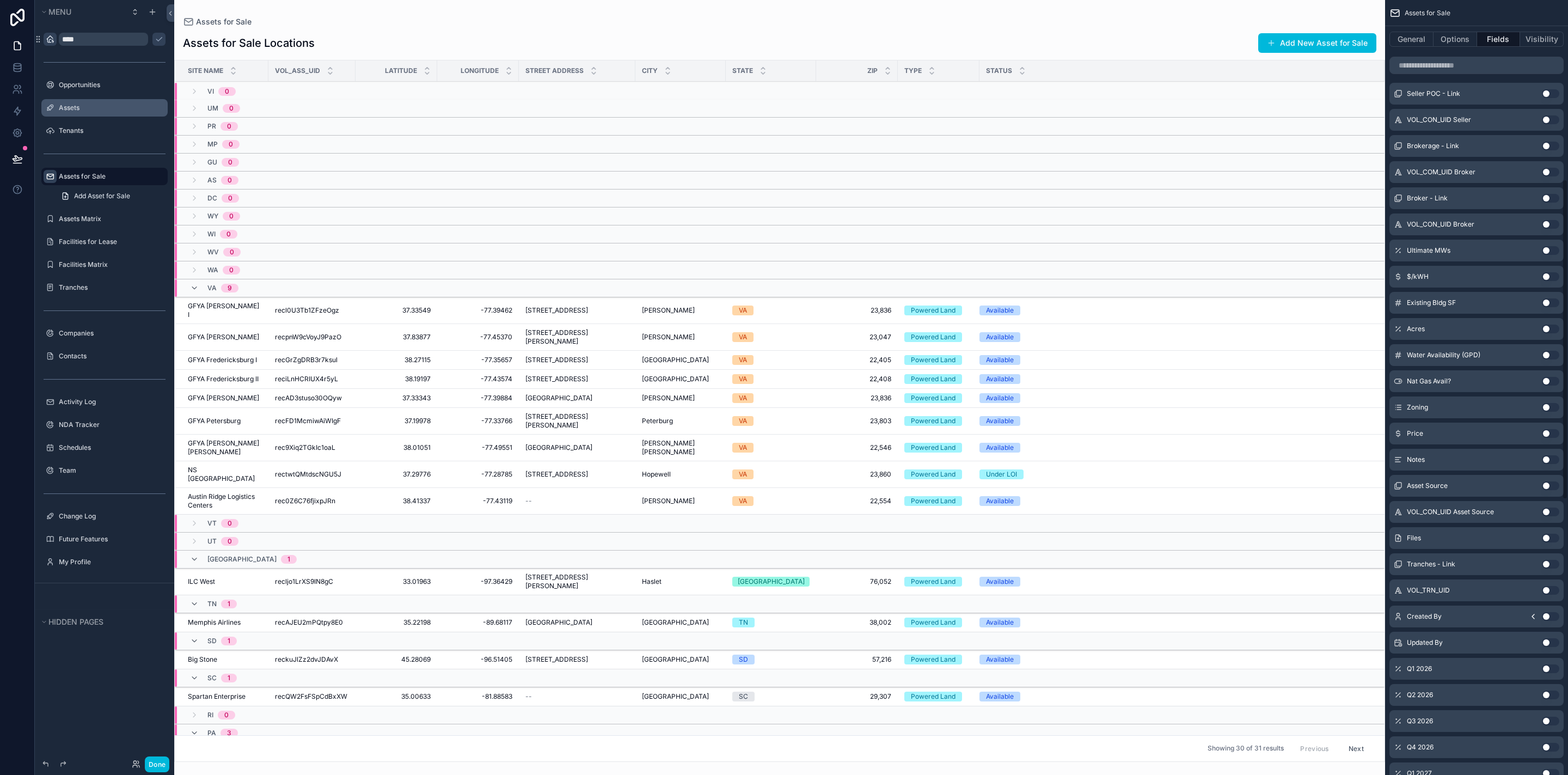
scroll to position [434, 0]
click at [1548, 485] on button "Use setting" at bounding box center [1551, 485] width 18 height 9
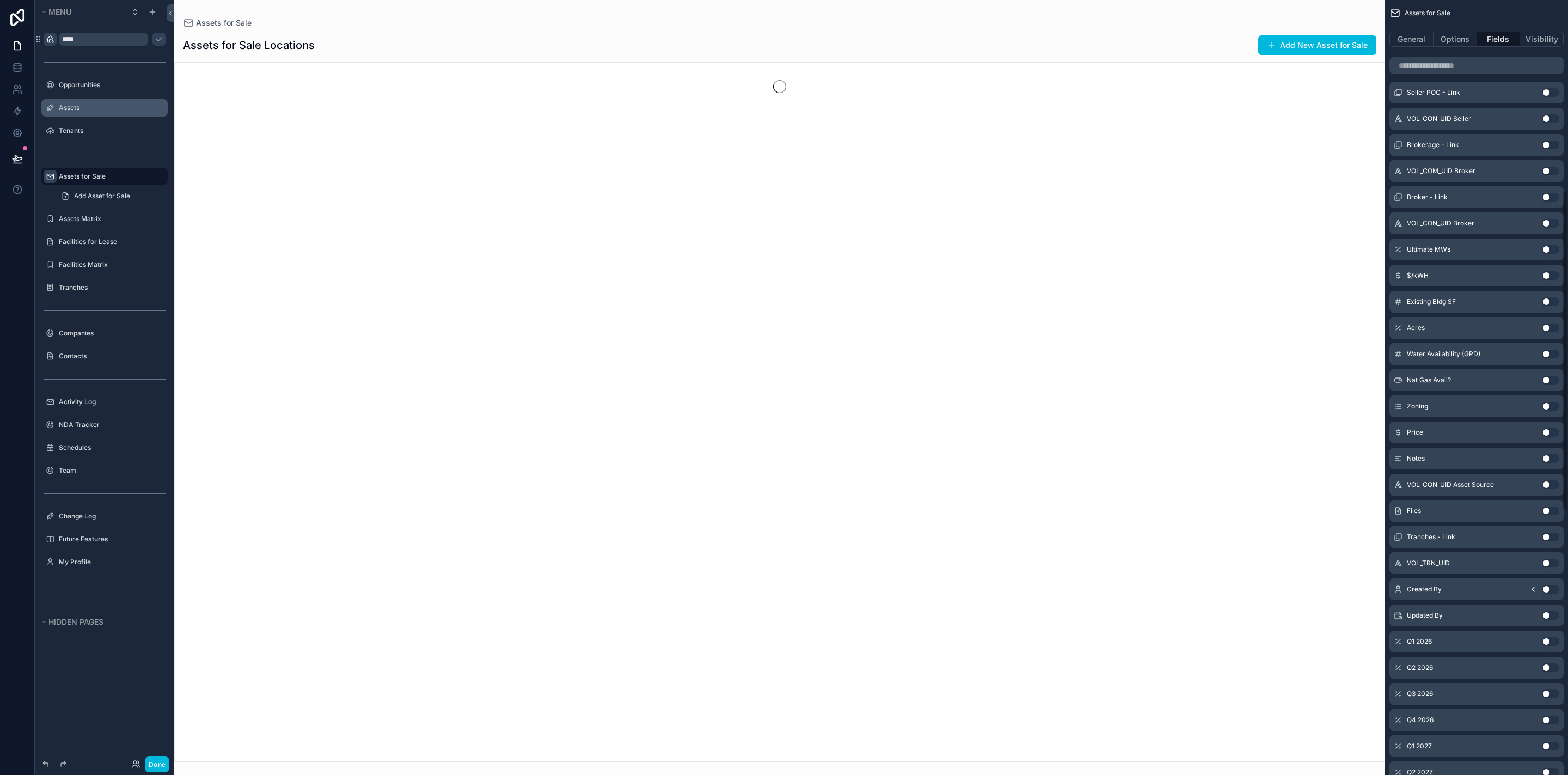
click at [1548, 455] on button "Use setting" at bounding box center [1551, 458] width 18 height 9
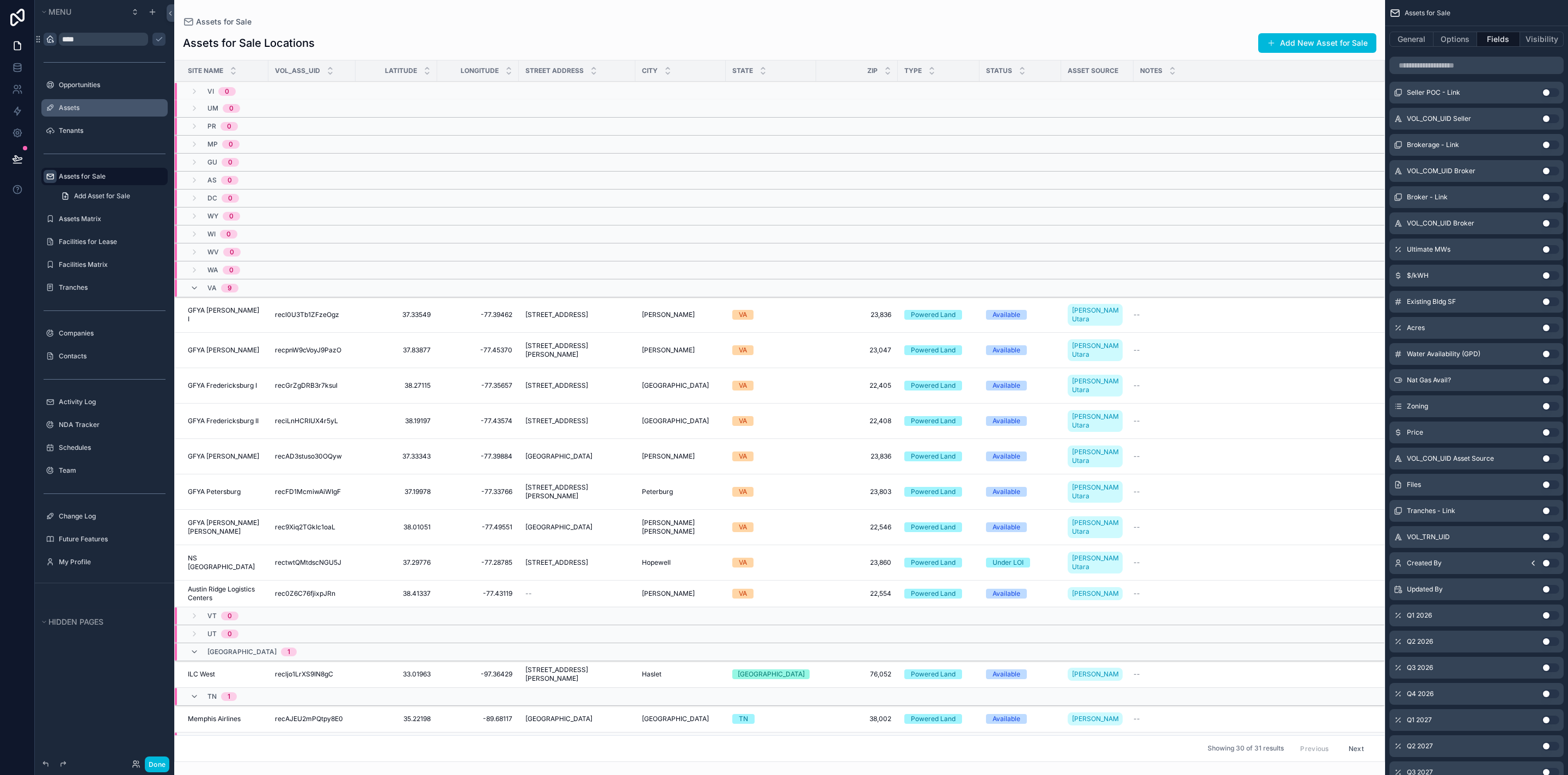
click at [1548, 434] on button "Use setting" at bounding box center [1551, 432] width 18 height 9
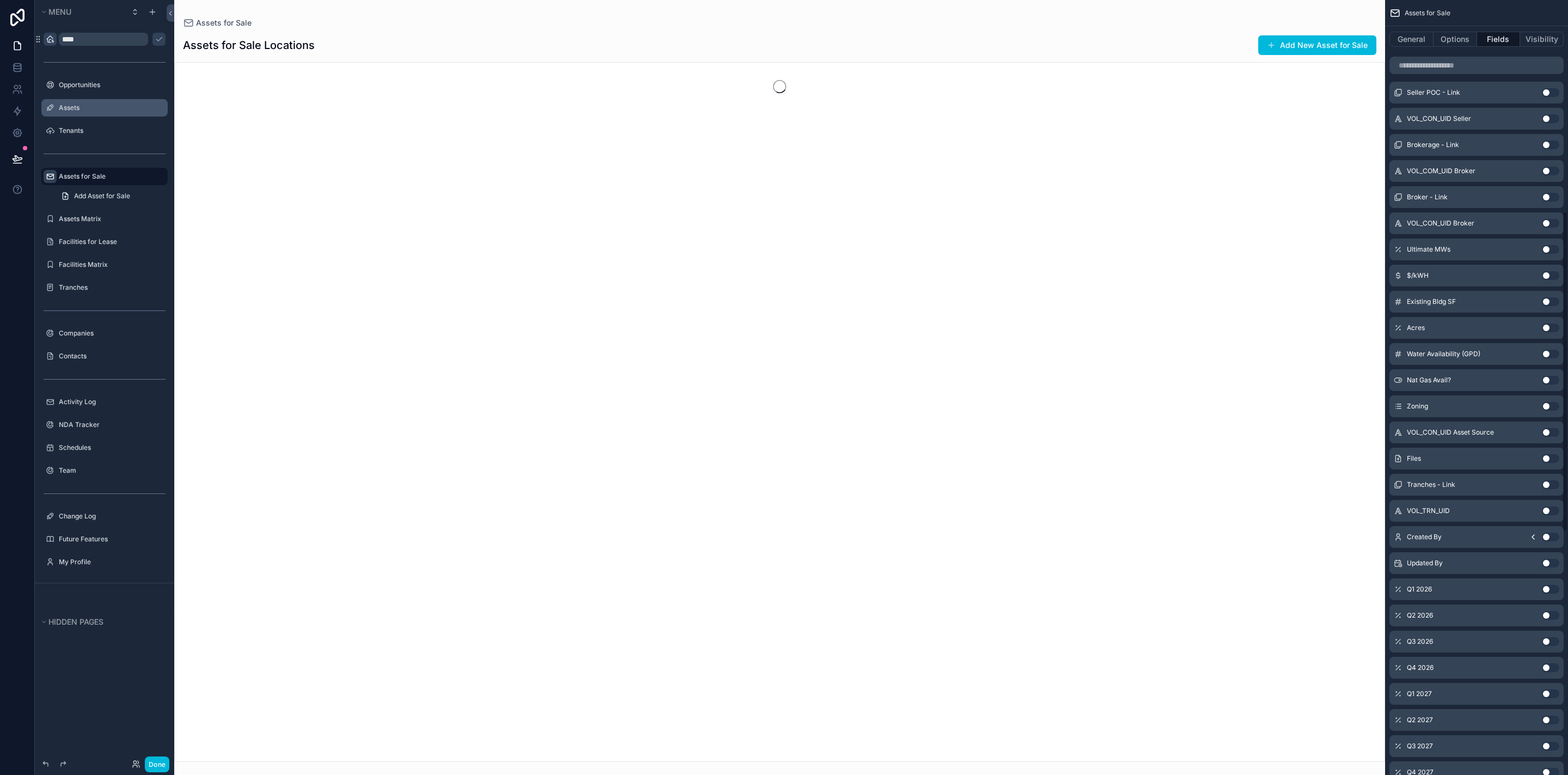
click at [1547, 404] on button "Use setting" at bounding box center [1551, 406] width 18 height 9
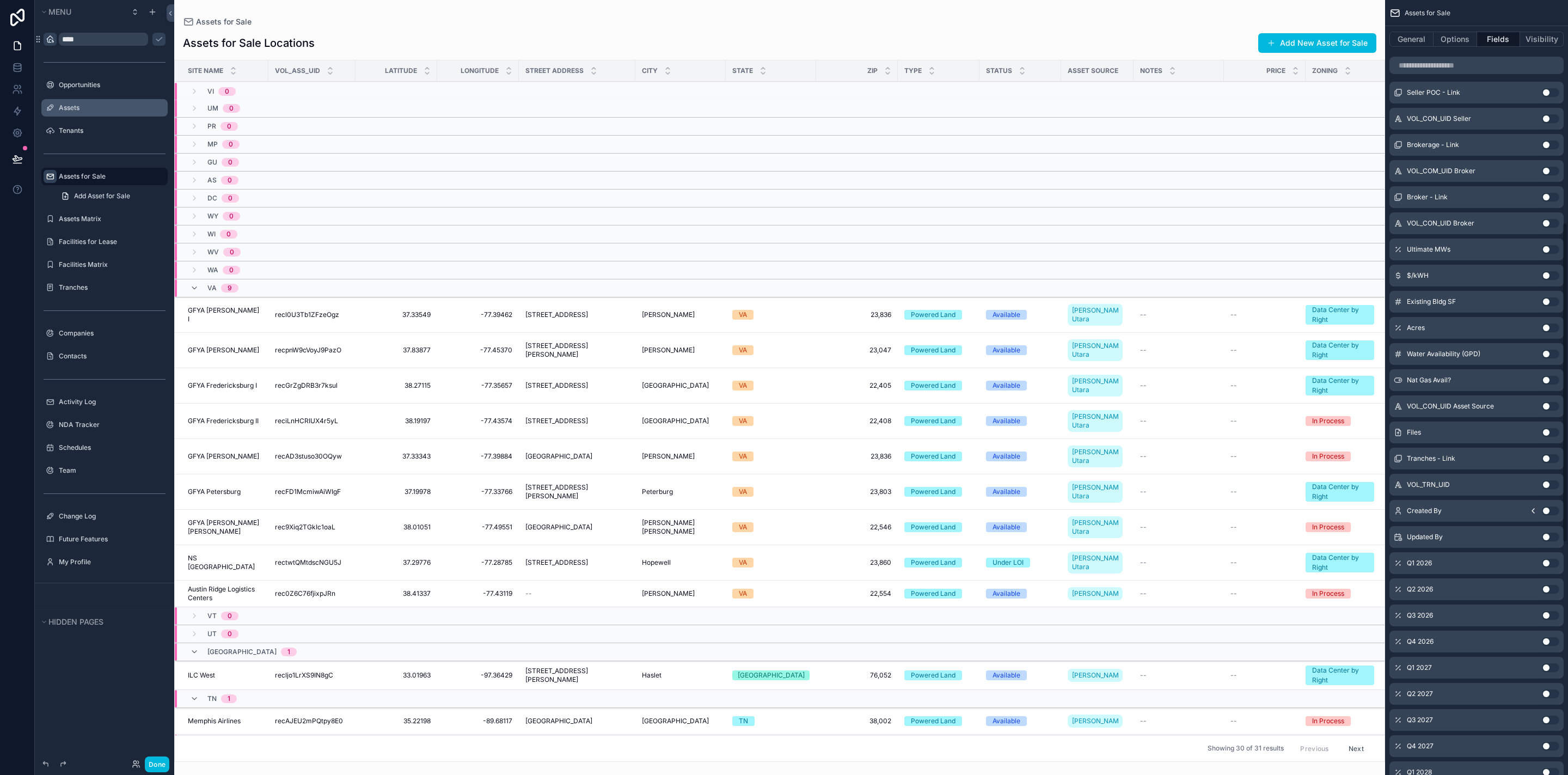
click at [1547, 375] on div "Nat Gas Avail? Use setting" at bounding box center [1476, 380] width 174 height 22
click at [1549, 352] on button "Use setting" at bounding box center [1551, 354] width 18 height 9
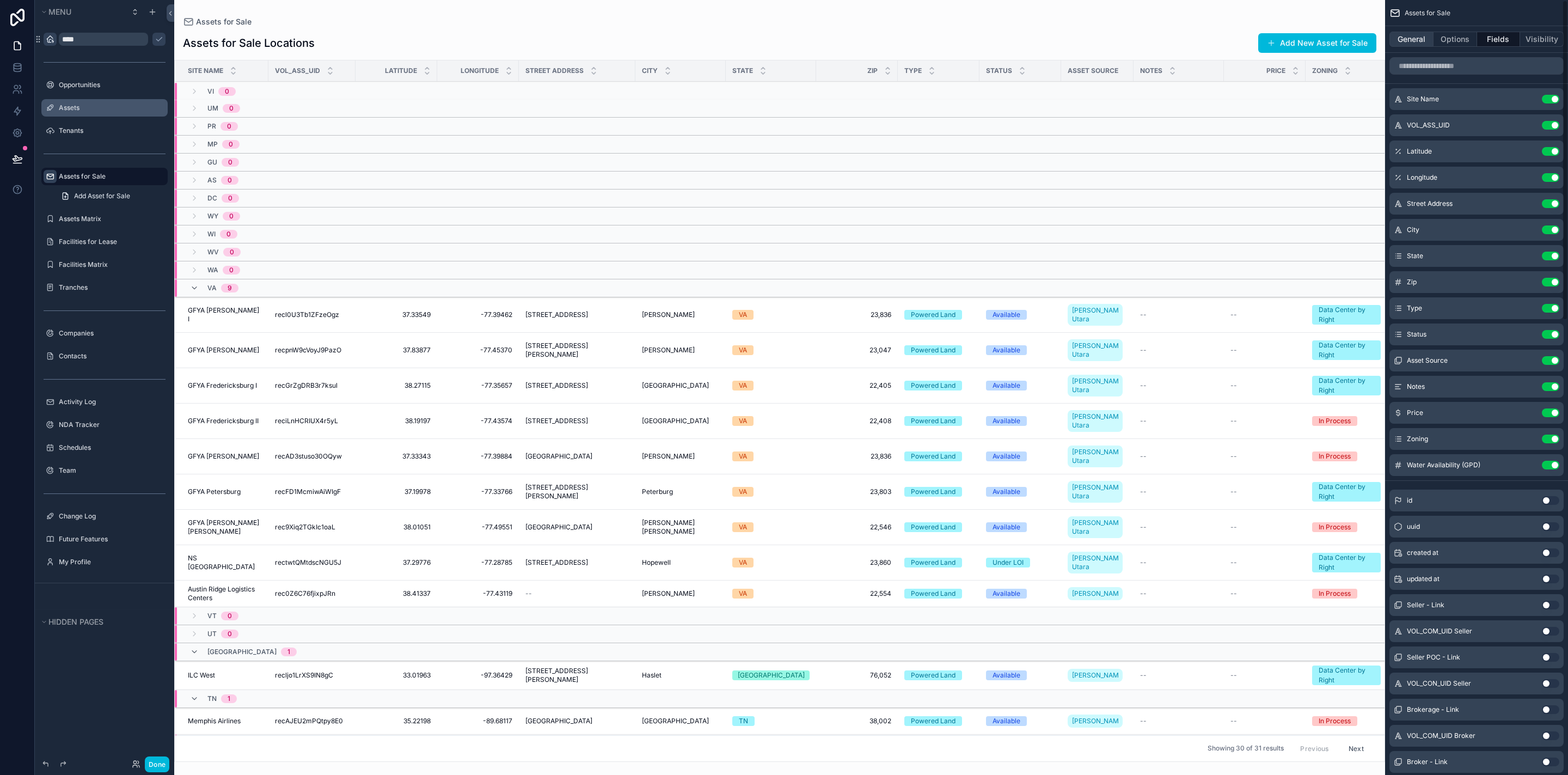
click at [1421, 39] on button "General" at bounding box center [1411, 39] width 44 height 15
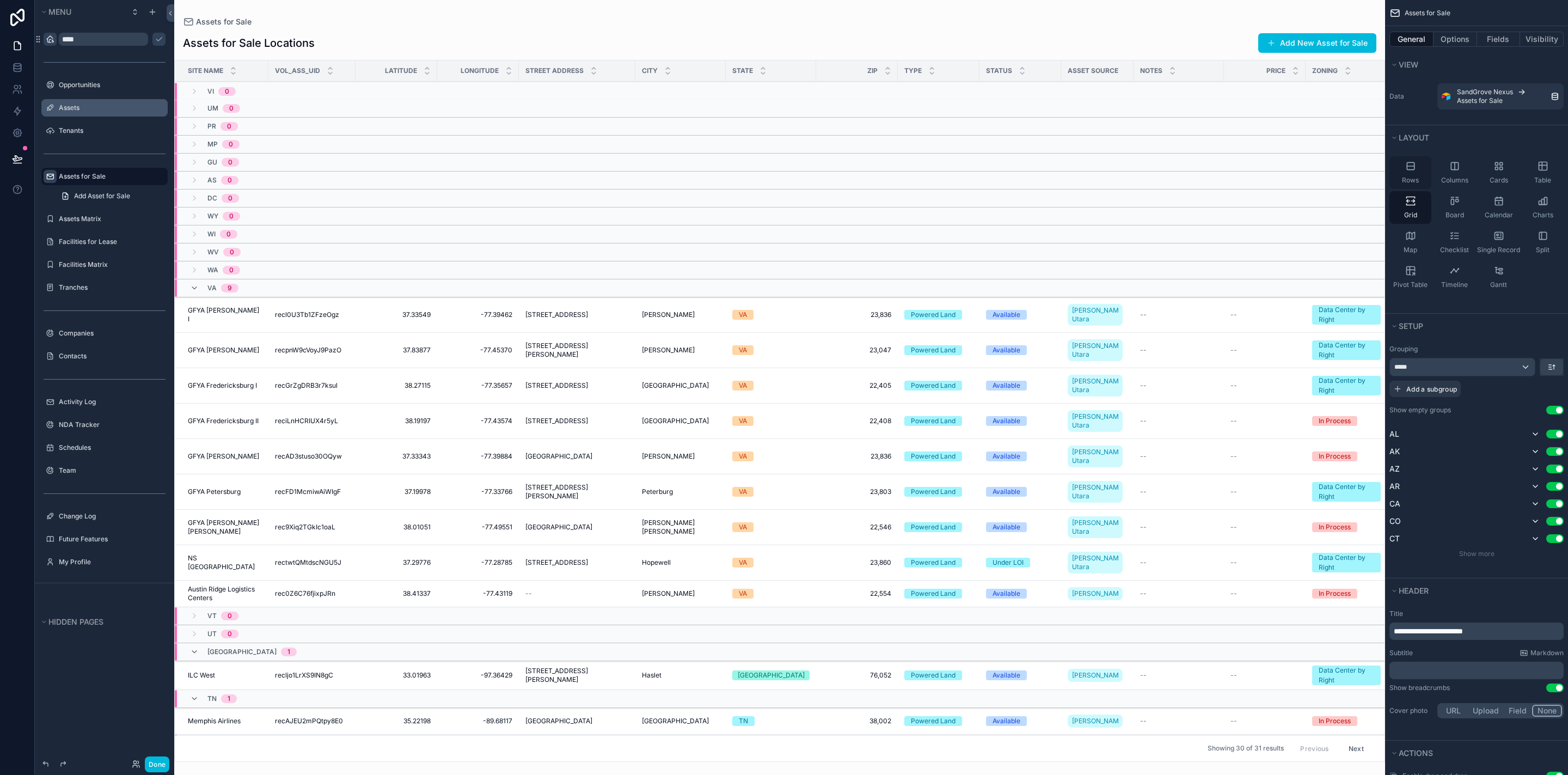
click at [1423, 169] on div "Rows" at bounding box center [1411, 172] width 42 height 33
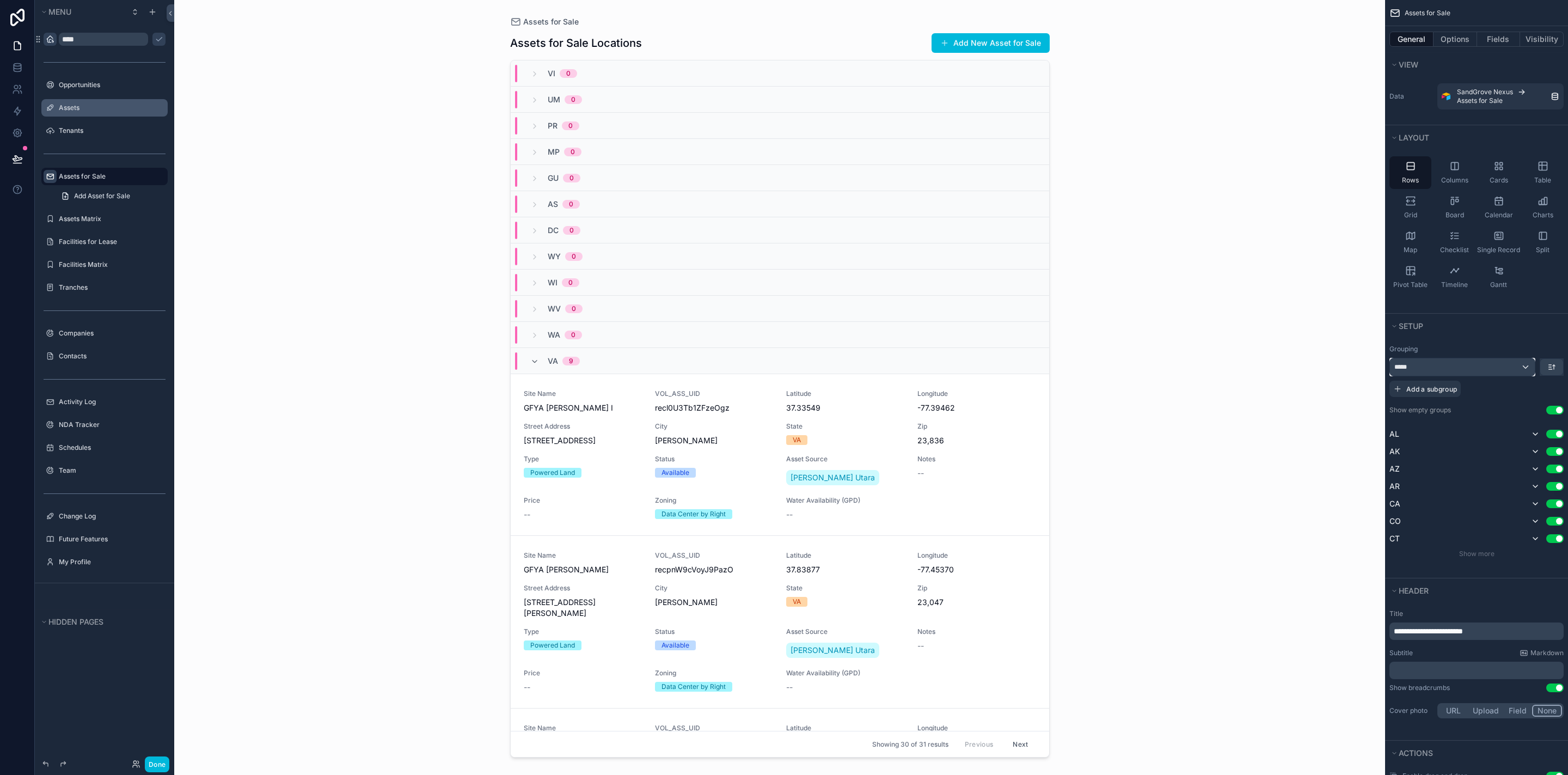
click at [1500, 364] on div "*****" at bounding box center [1462, 367] width 145 height 18
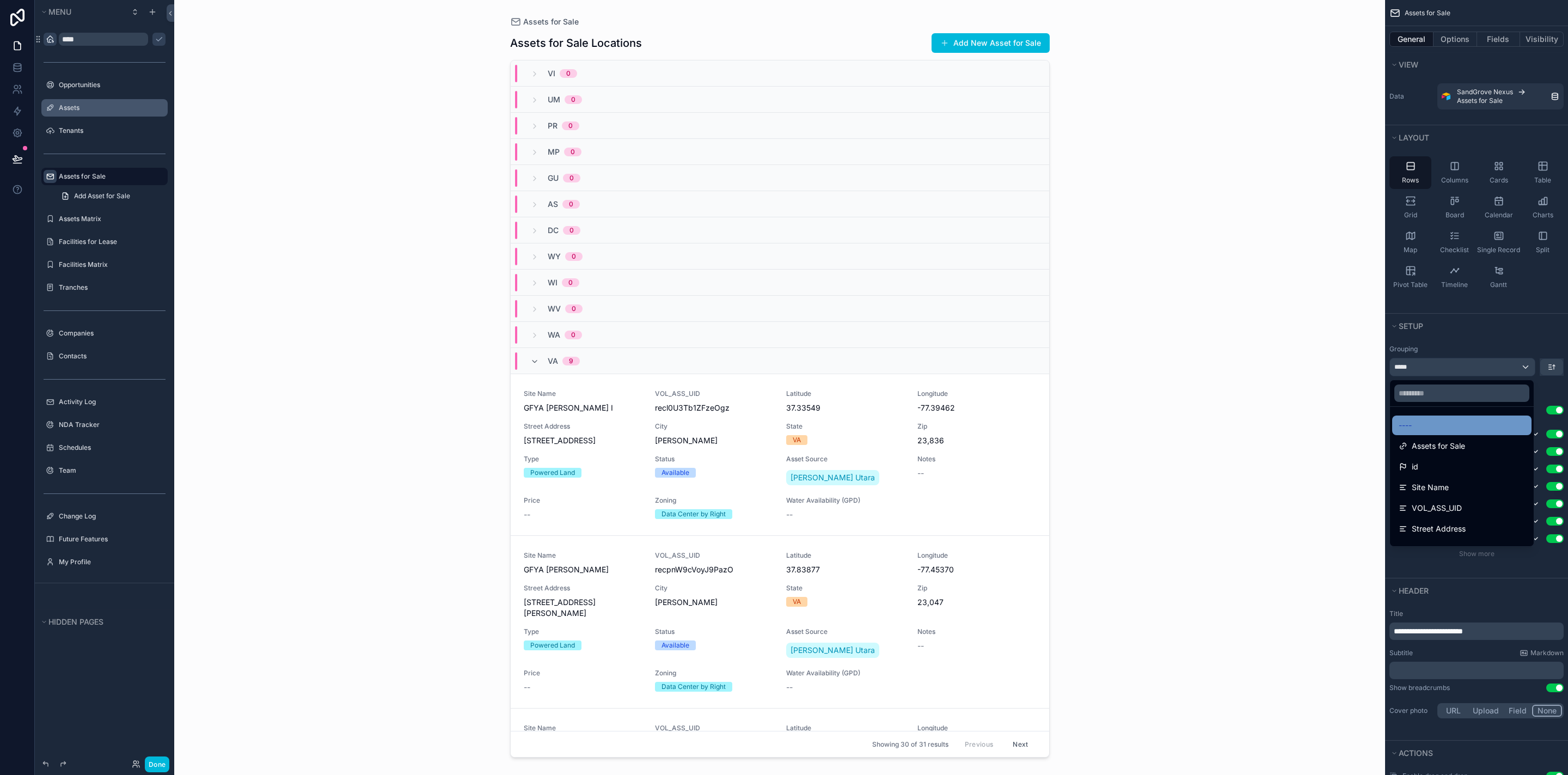
click at [1472, 425] on div "----" at bounding box center [1462, 425] width 126 height 13
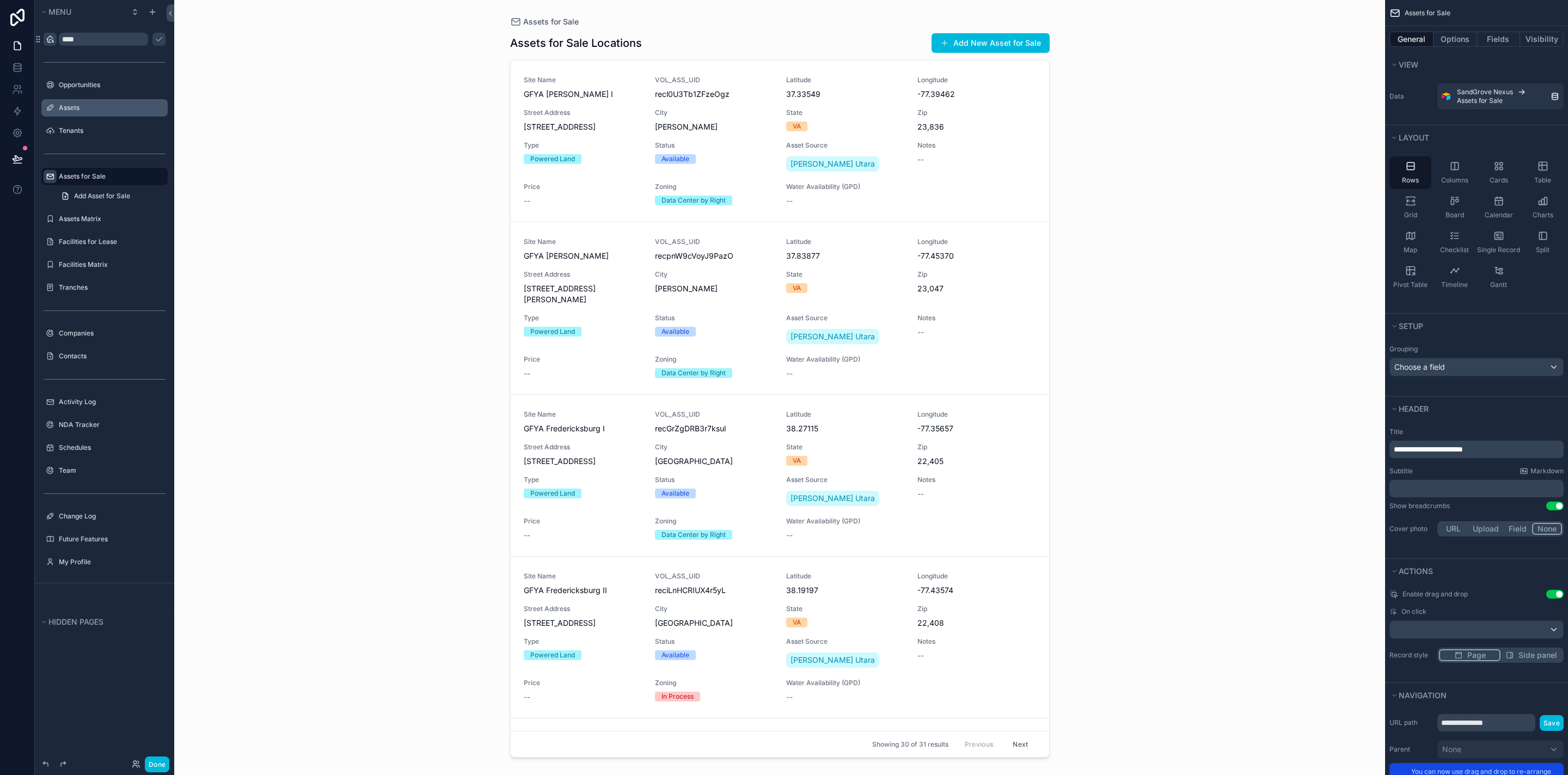
click at [406, 257] on div "Assets for Sale Assets for Sale Locations Add New Asset for Sale Site Name GFYA…" at bounding box center [780, 388] width 1211 height 775
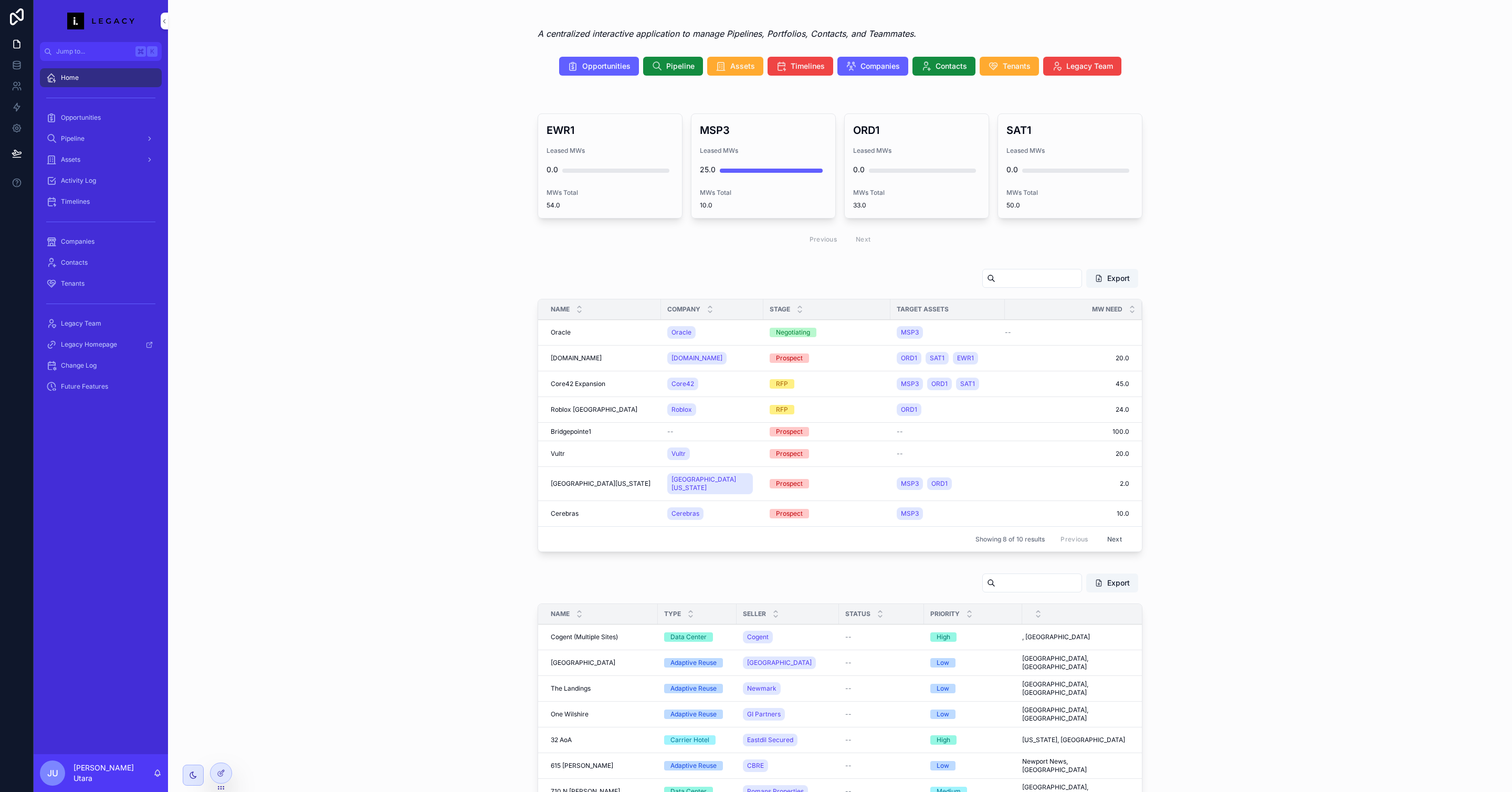
click at [107, 140] on div "Pipeline" at bounding box center [101, 139] width 109 height 17
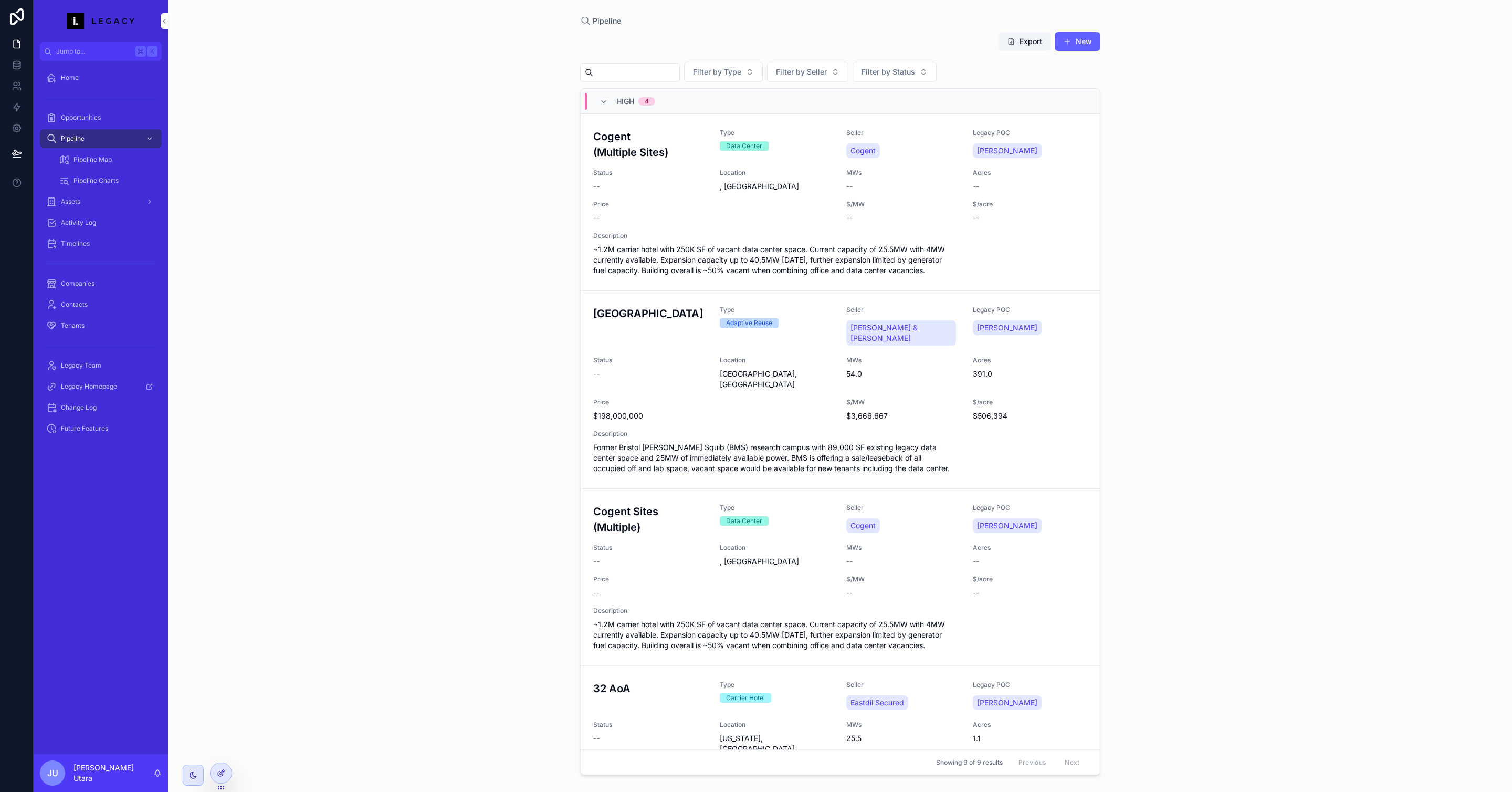
click at [219, 771] on icon at bounding box center [221, 772] width 9 height 9
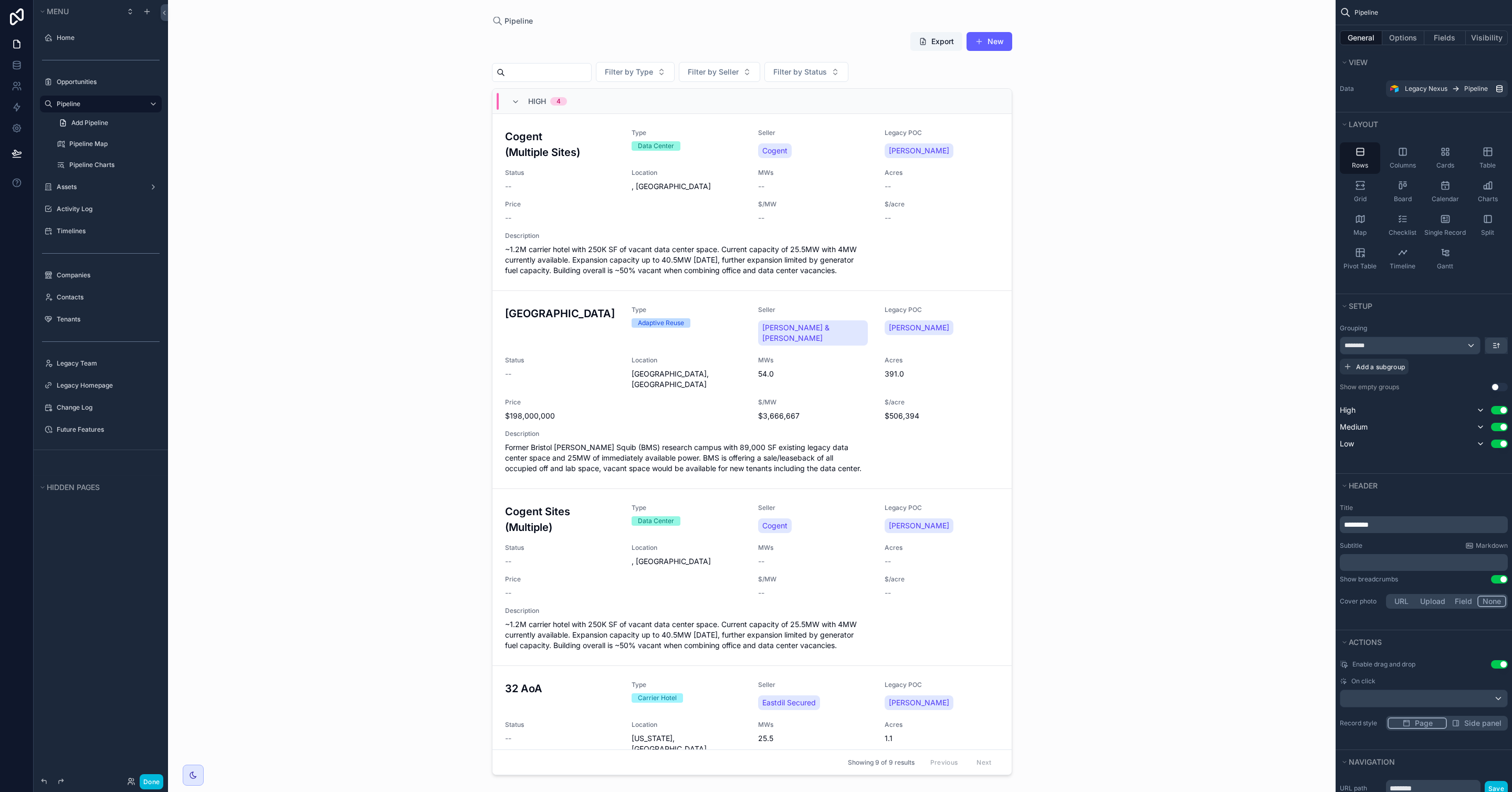
click at [593, 179] on div "scrollable content" at bounding box center [752, 389] width 537 height 779
click at [556, 137] on h3 "Cogent (Multiple Sites)" at bounding box center [562, 145] width 114 height 31
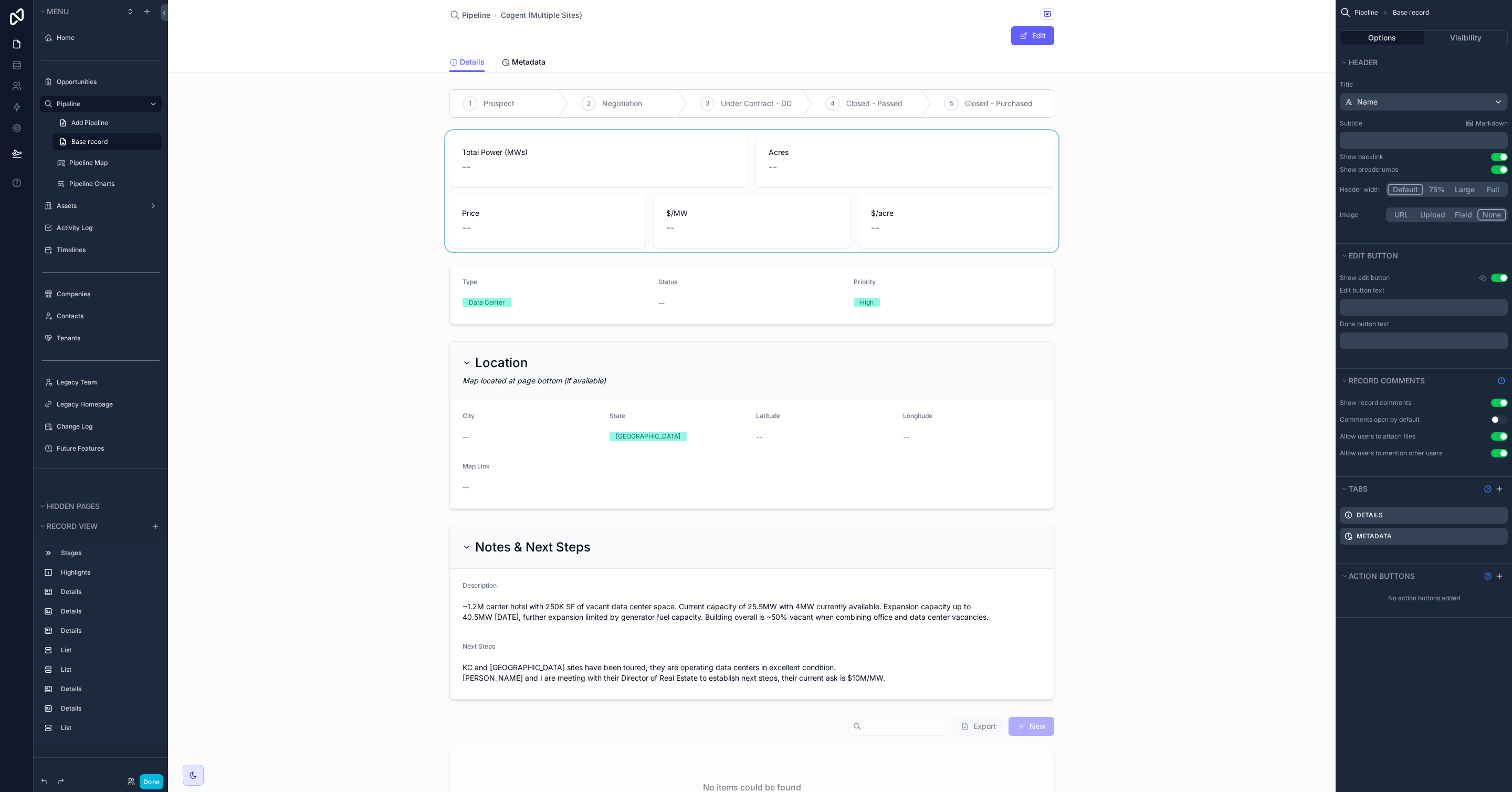
click at [566, 218] on div "scrollable content" at bounding box center [752, 191] width 1168 height 122
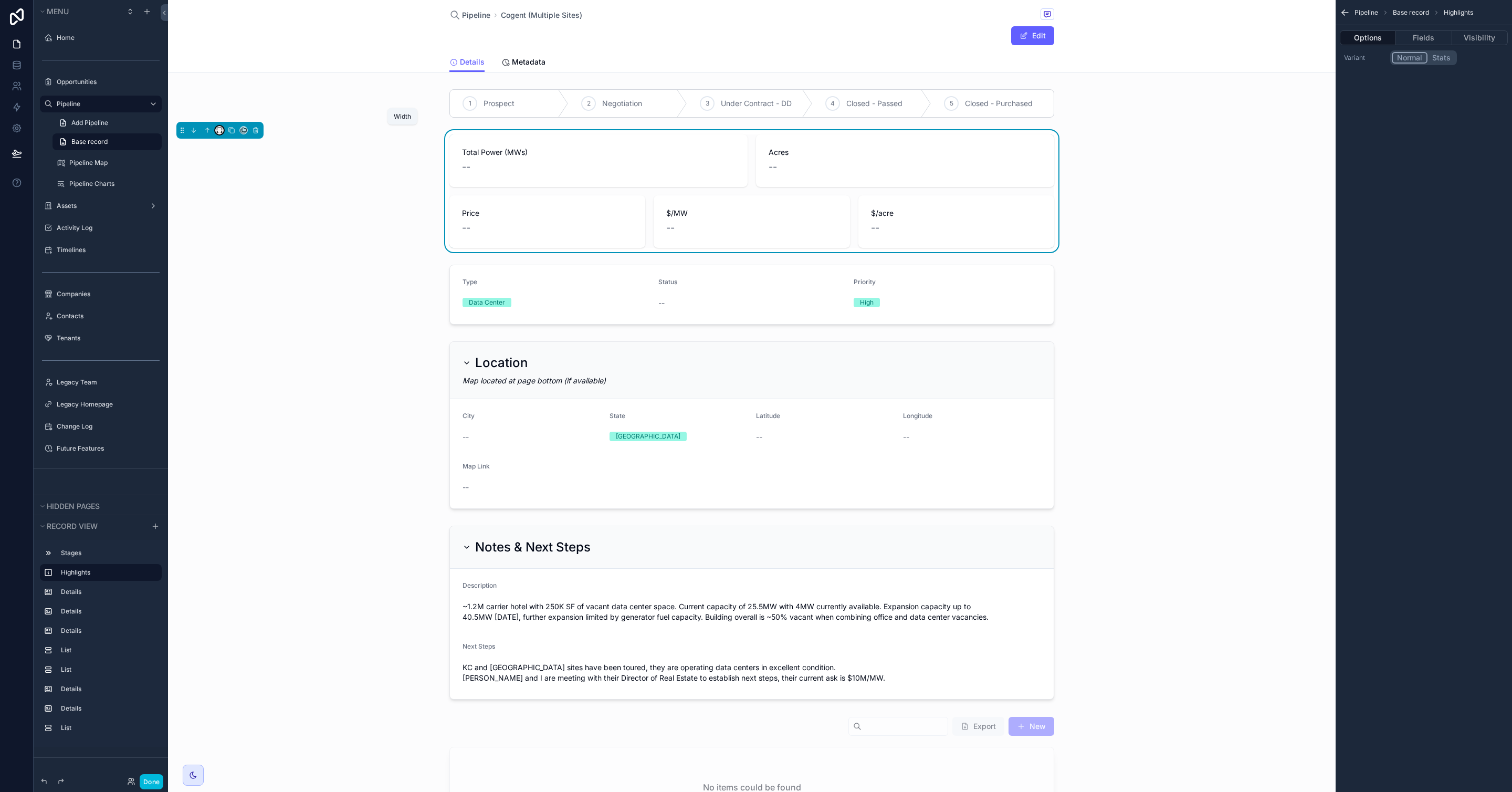
click at [220, 130] on icon "scrollable content" at bounding box center [219, 130] width 7 height 7
click at [363, 192] on div "scrollable content" at bounding box center [756, 396] width 1512 height 792
click at [81, 86] on div "Opportunities" at bounding box center [108, 82] width 103 height 9
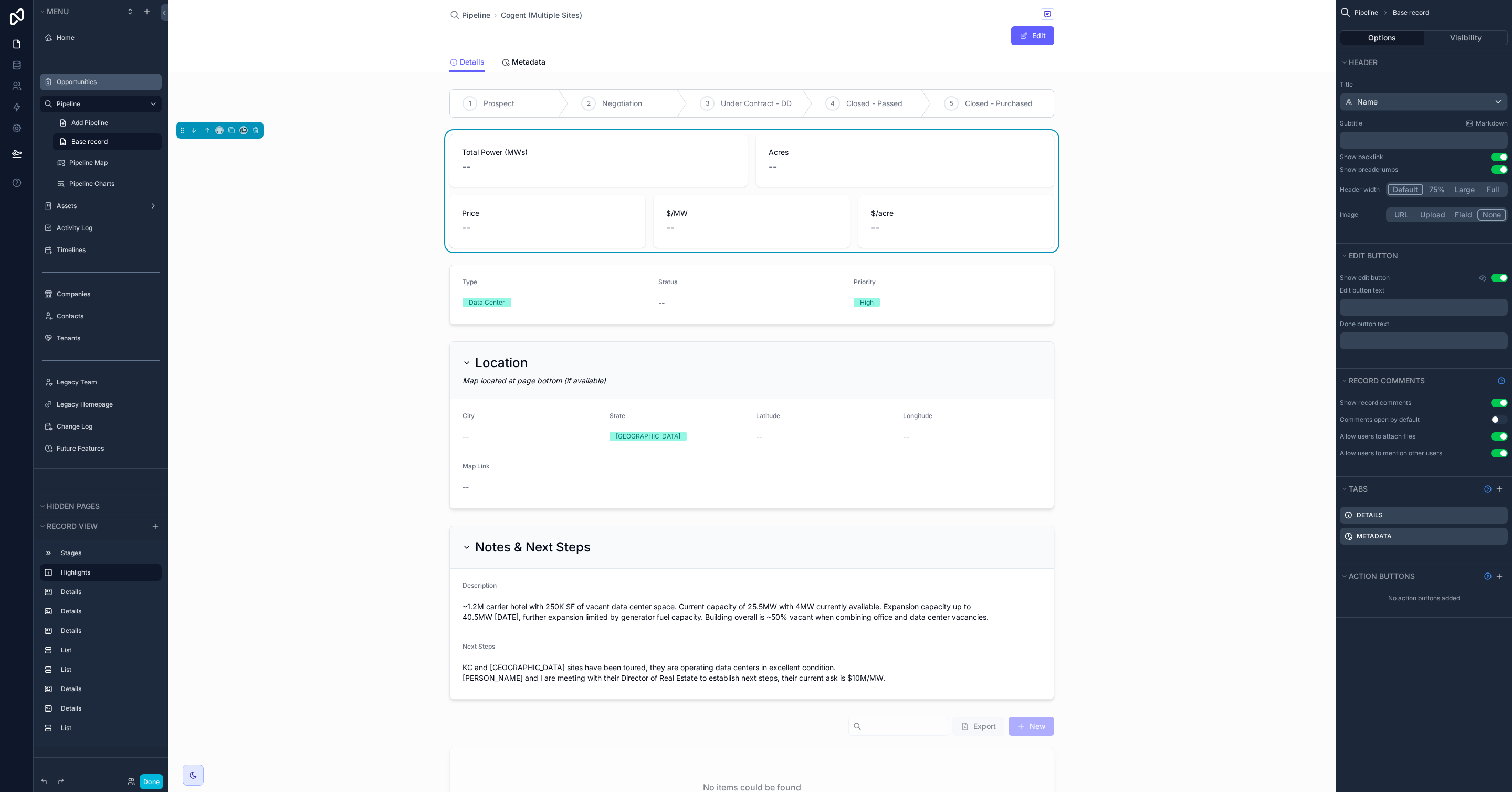
click at [84, 84] on label "Opportunities" at bounding box center [106, 82] width 99 height 9
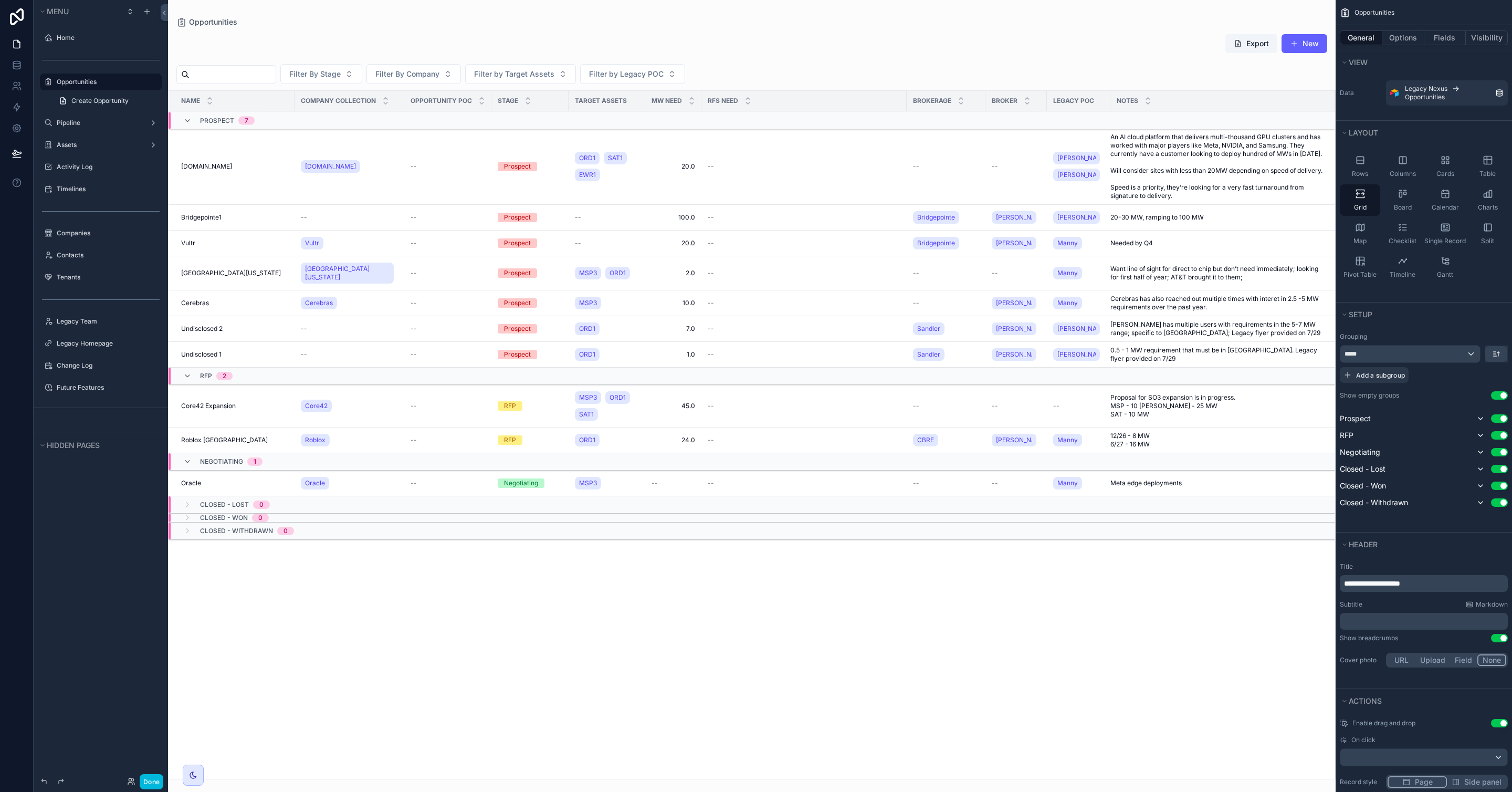
click at [829, 110] on div "RFS Need" at bounding box center [804, 101] width 206 height 20
click at [107, 147] on label "Assets" at bounding box center [99, 145] width 84 height 9
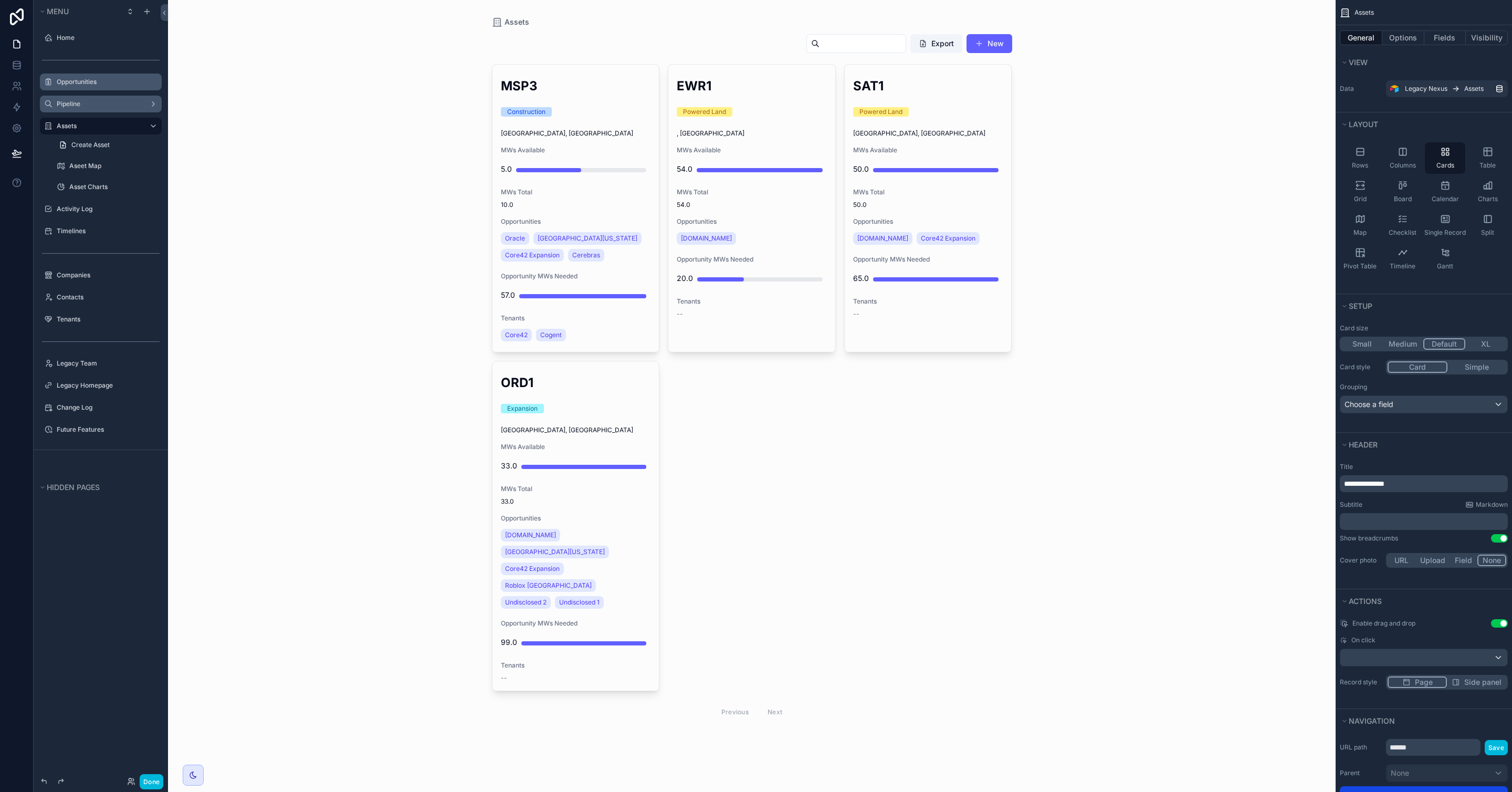
click at [84, 107] on label "Pipeline" at bounding box center [99, 103] width 84 height 9
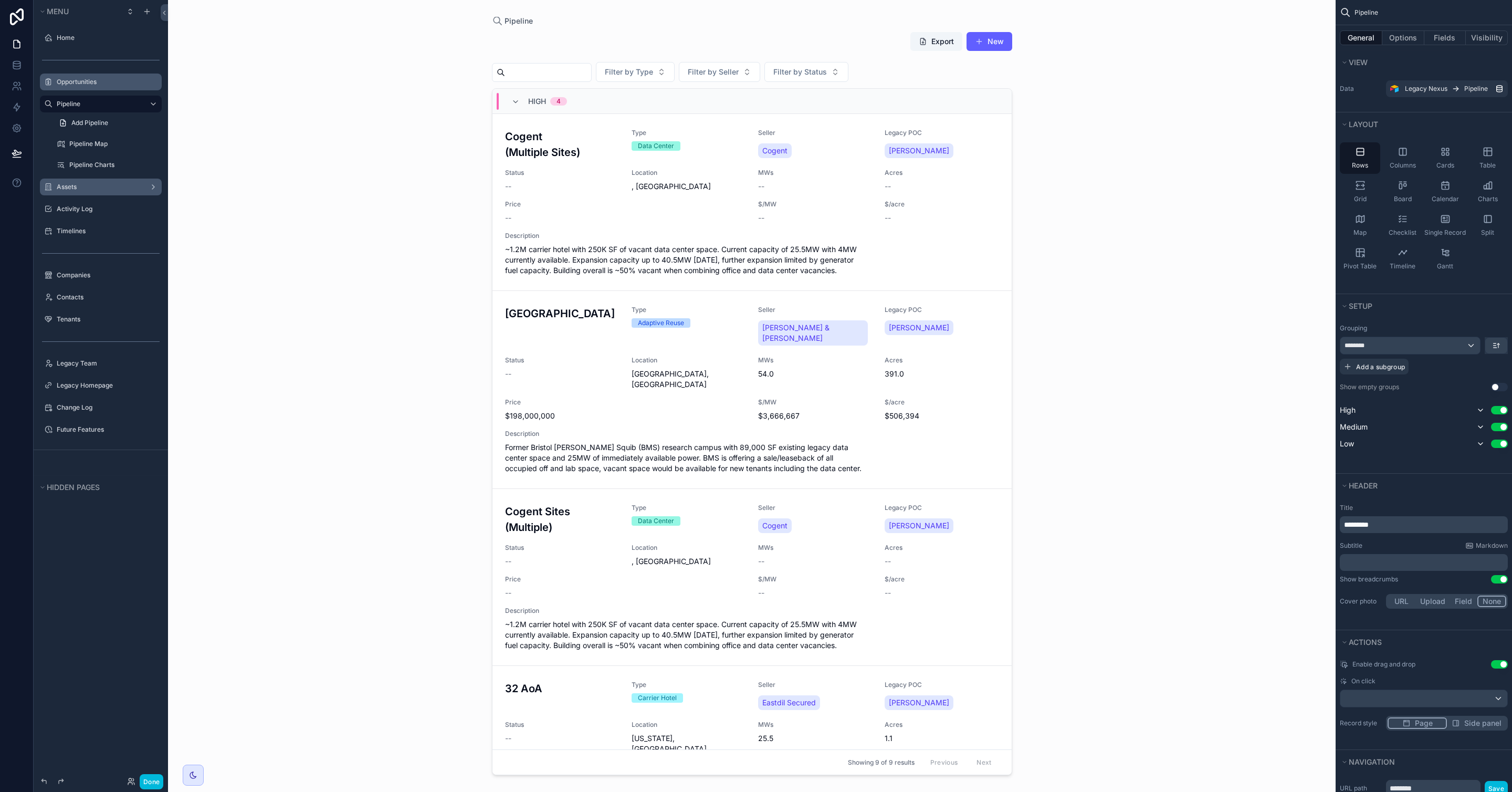
click at [717, 112] on div "High 4" at bounding box center [751, 101] width 519 height 26
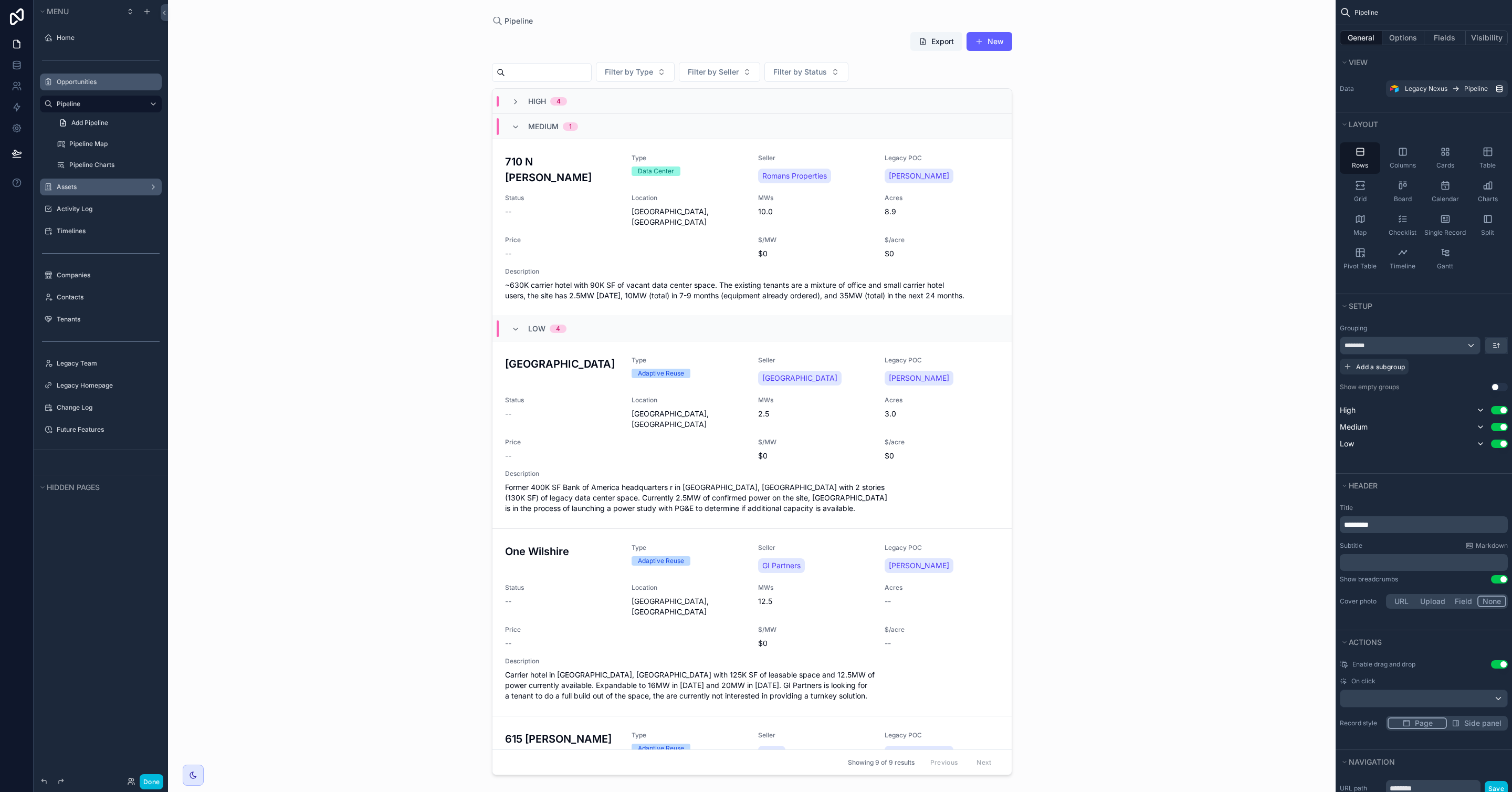
click at [675, 107] on div "High 4" at bounding box center [751, 101] width 519 height 26
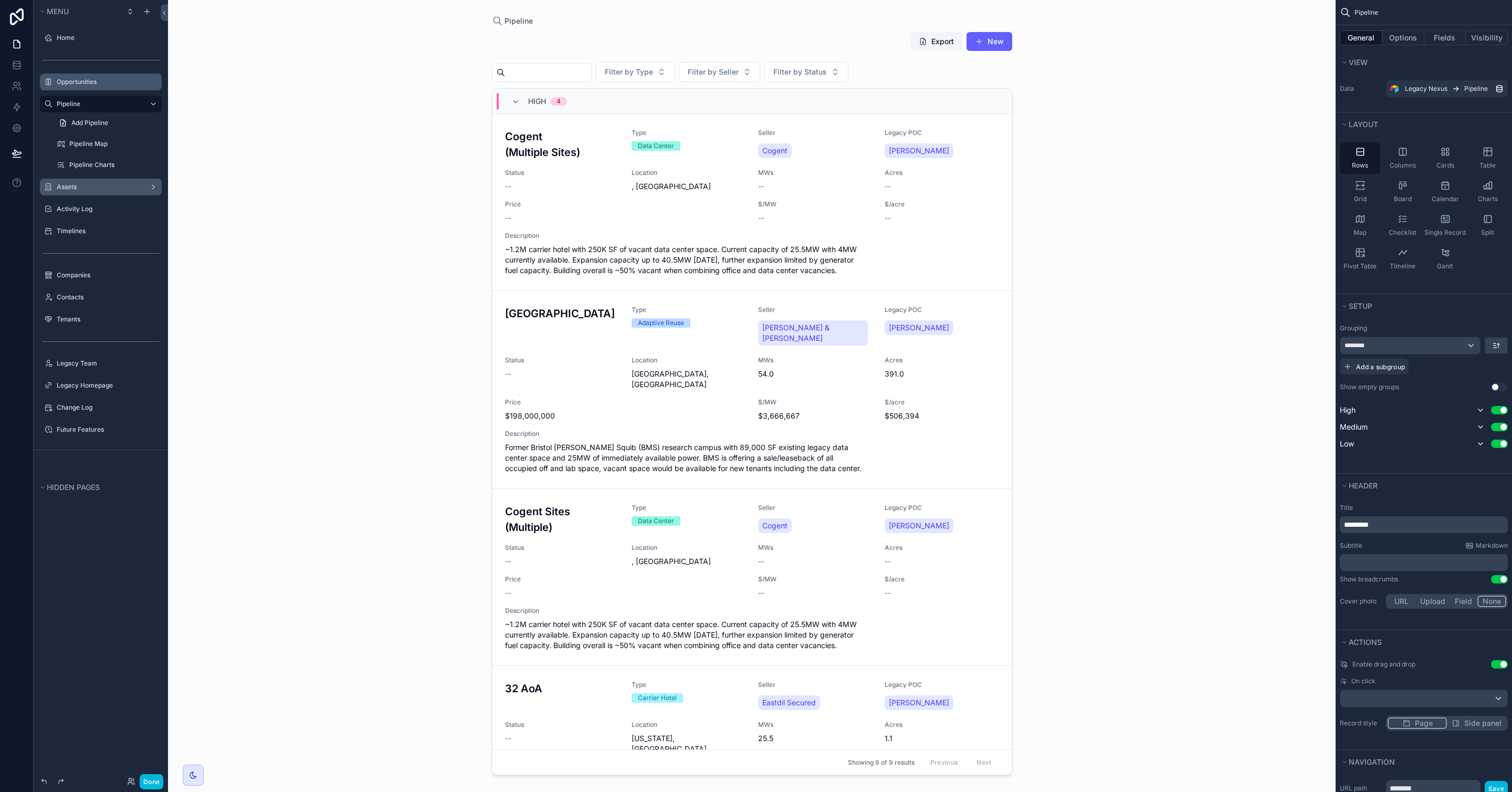
click at [513, 48] on h1 "Pipelines" at bounding box center [515, 43] width 46 height 14
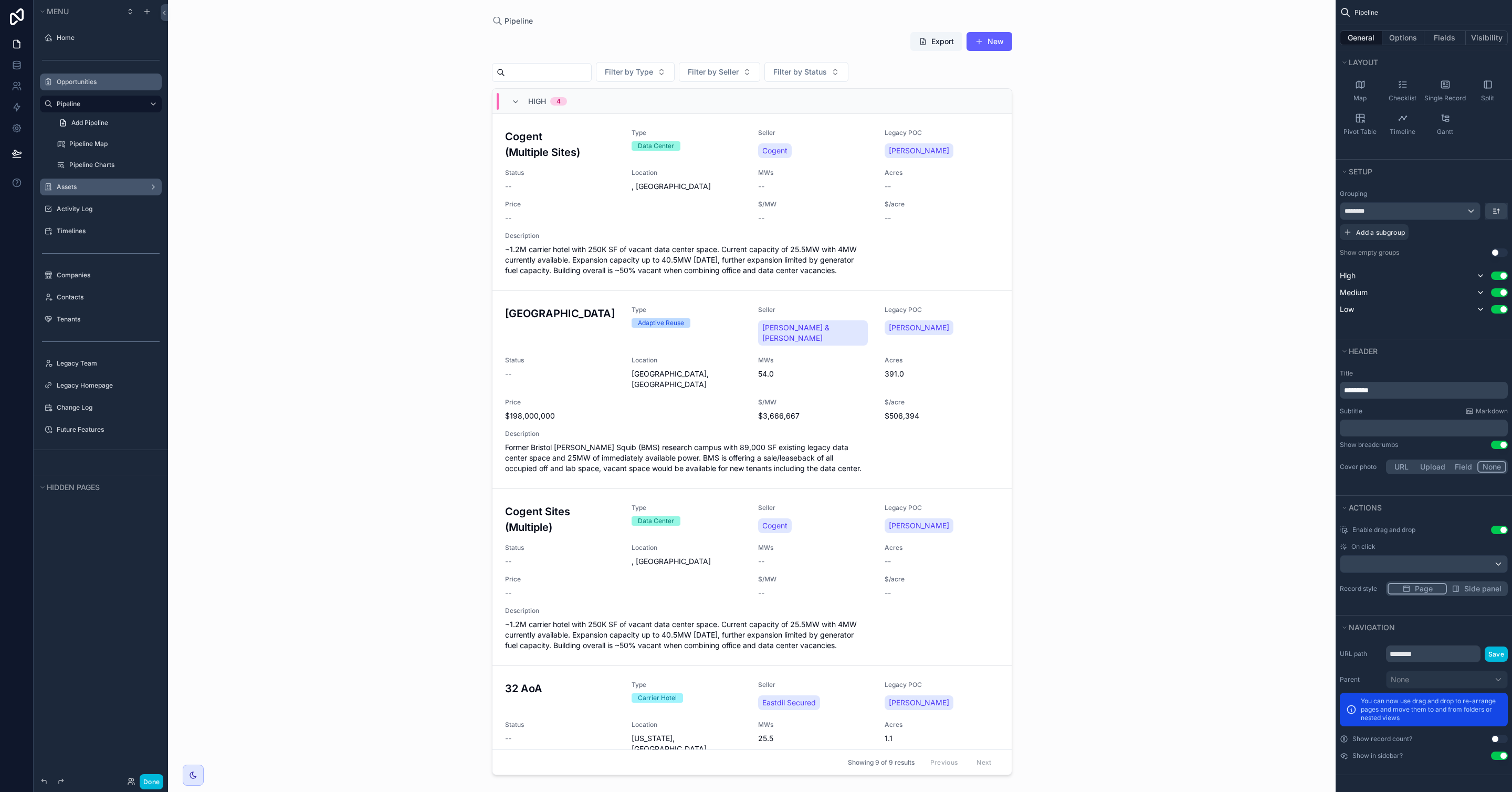
click at [551, 192] on div "Cogent (Multiple Sites) Type Data Center Seller Cogent Legacy POC Alex Status -…" at bounding box center [752, 202] width 494 height 147
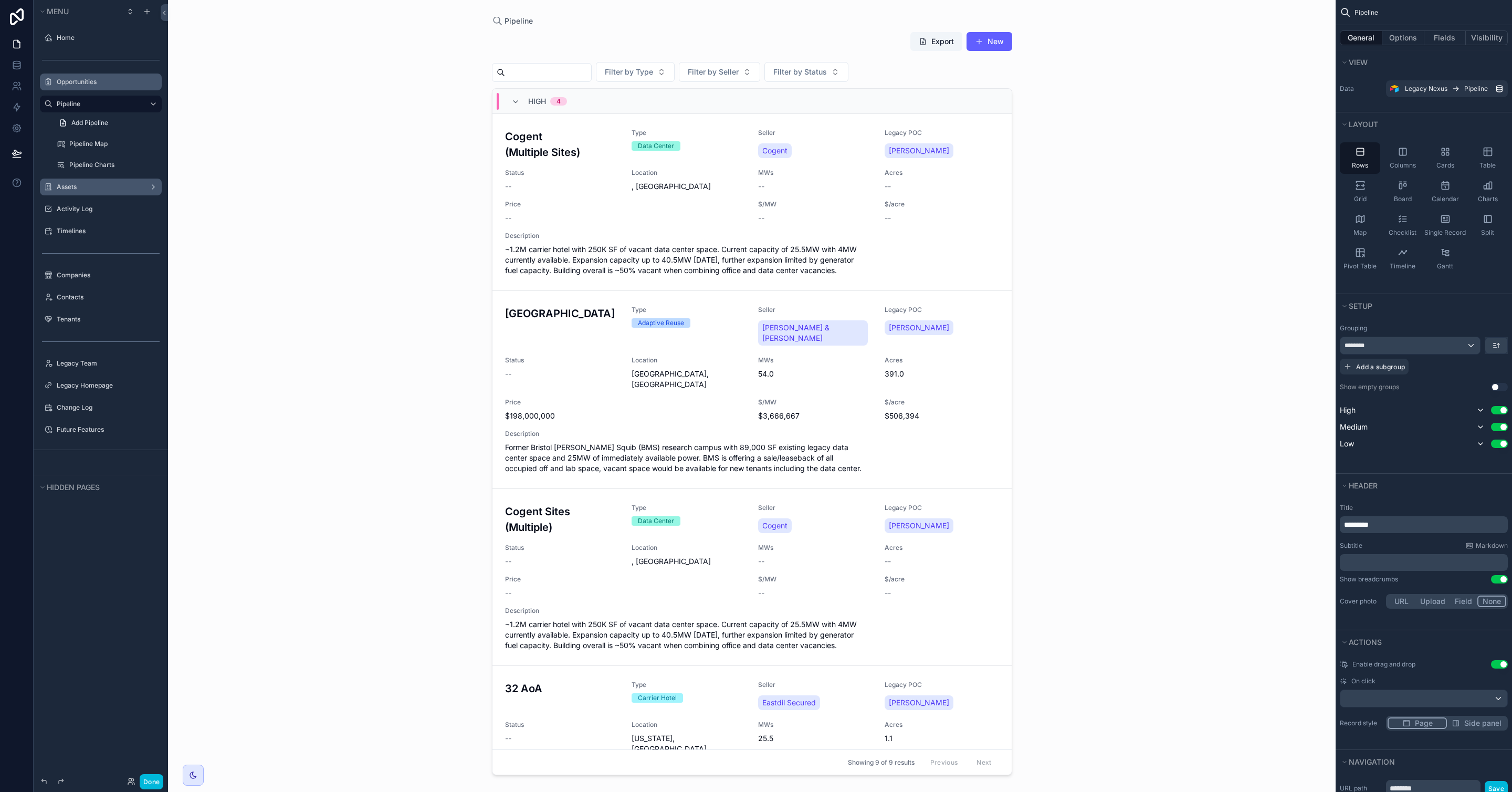
click at [829, 155] on div "Cogent" at bounding box center [815, 151] width 114 height 19
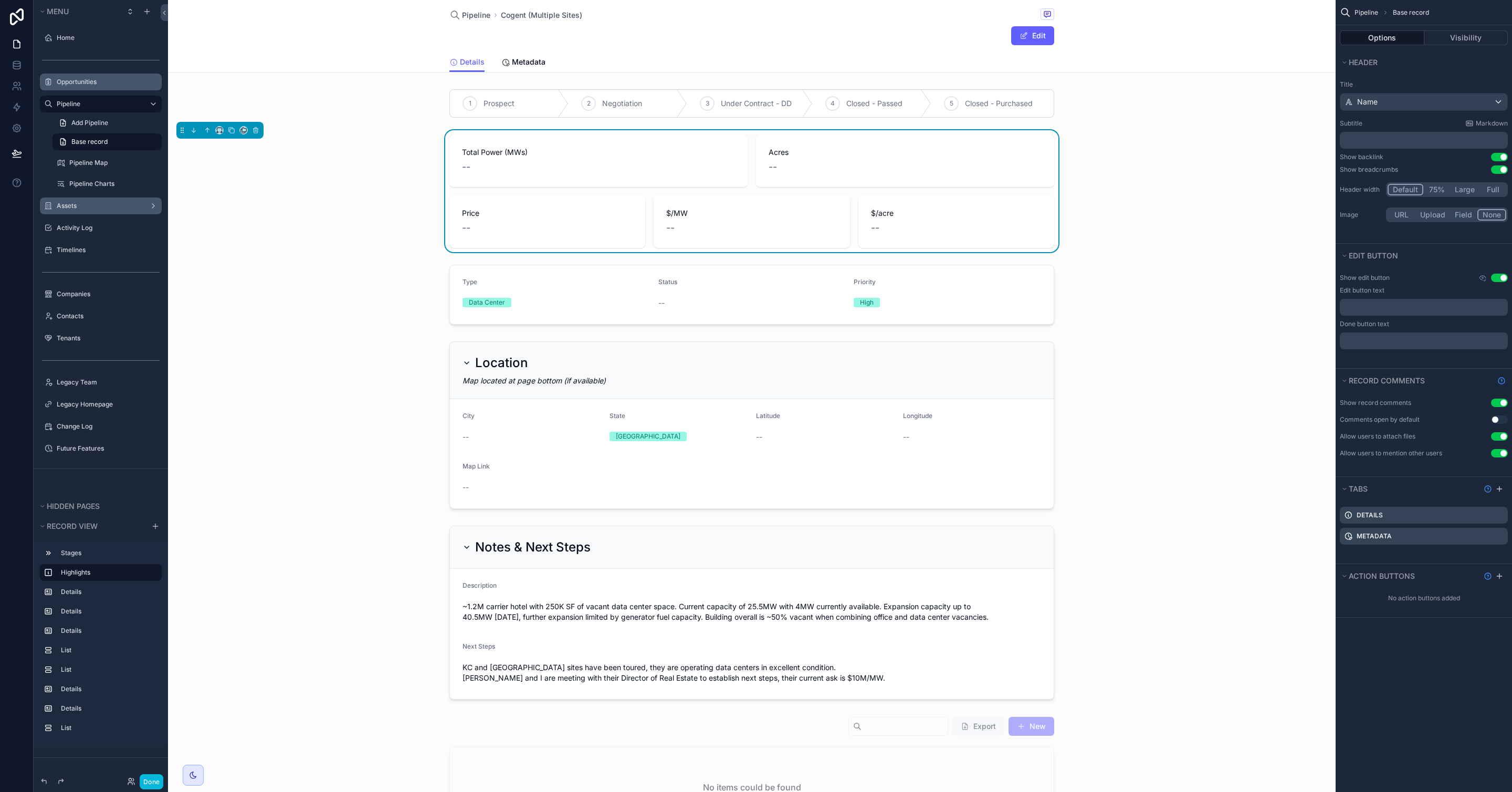
click at [1047, 42] on button "Edit" at bounding box center [1033, 35] width 43 height 19
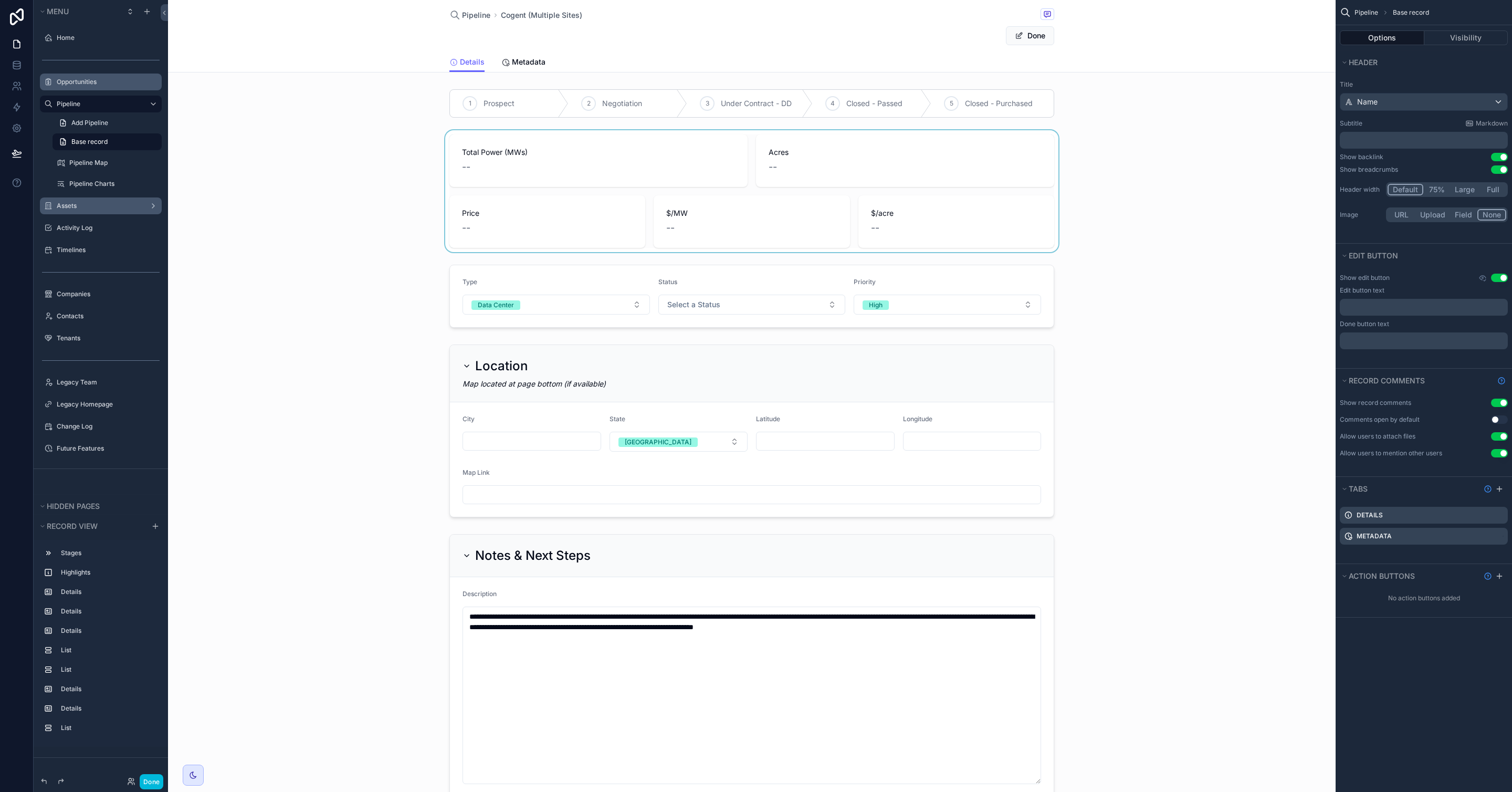
click at [766, 147] on div "scrollable content" at bounding box center [752, 191] width 1168 height 122
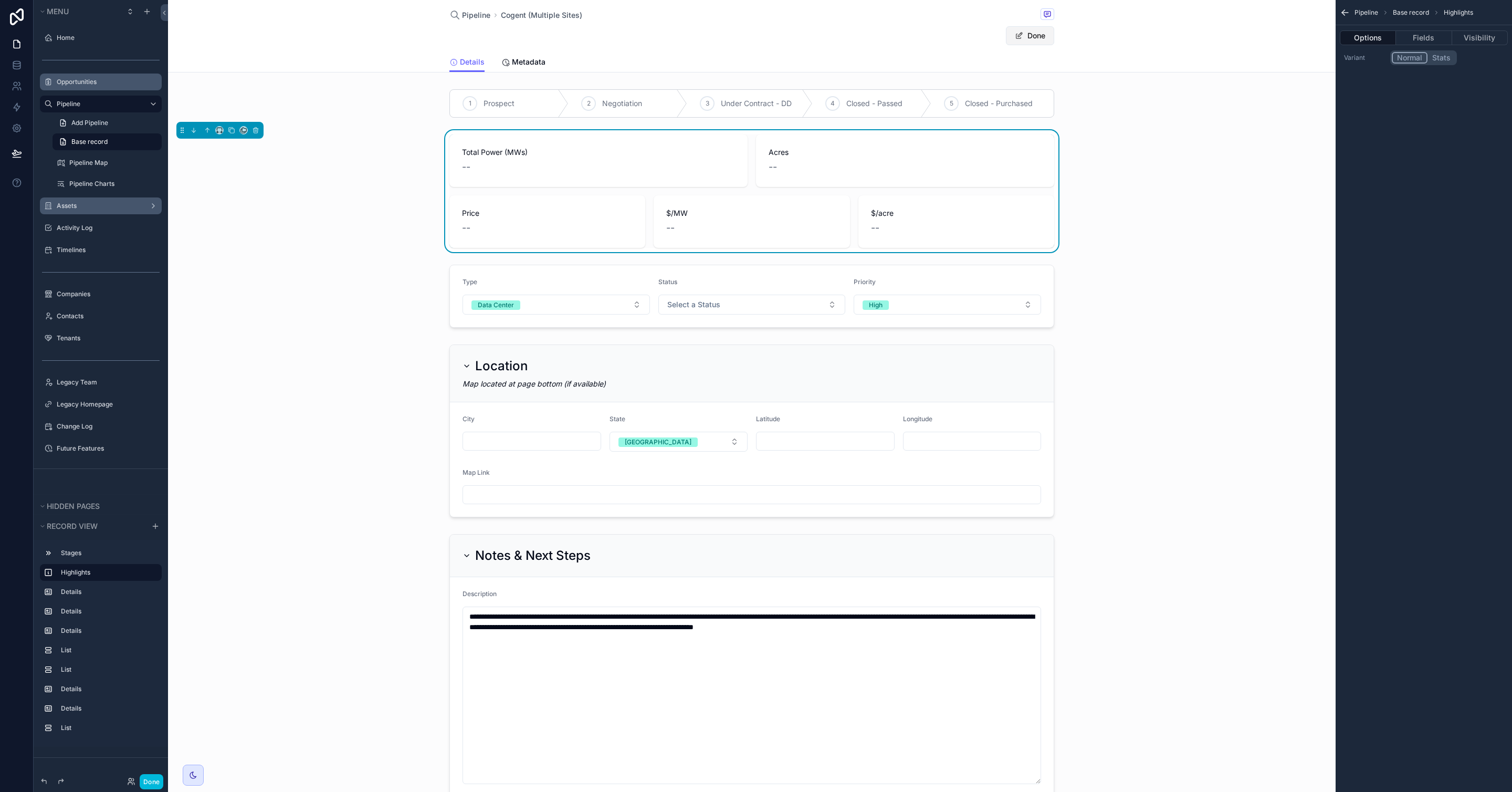
click at [1029, 39] on button "Done" at bounding box center [1030, 35] width 48 height 19
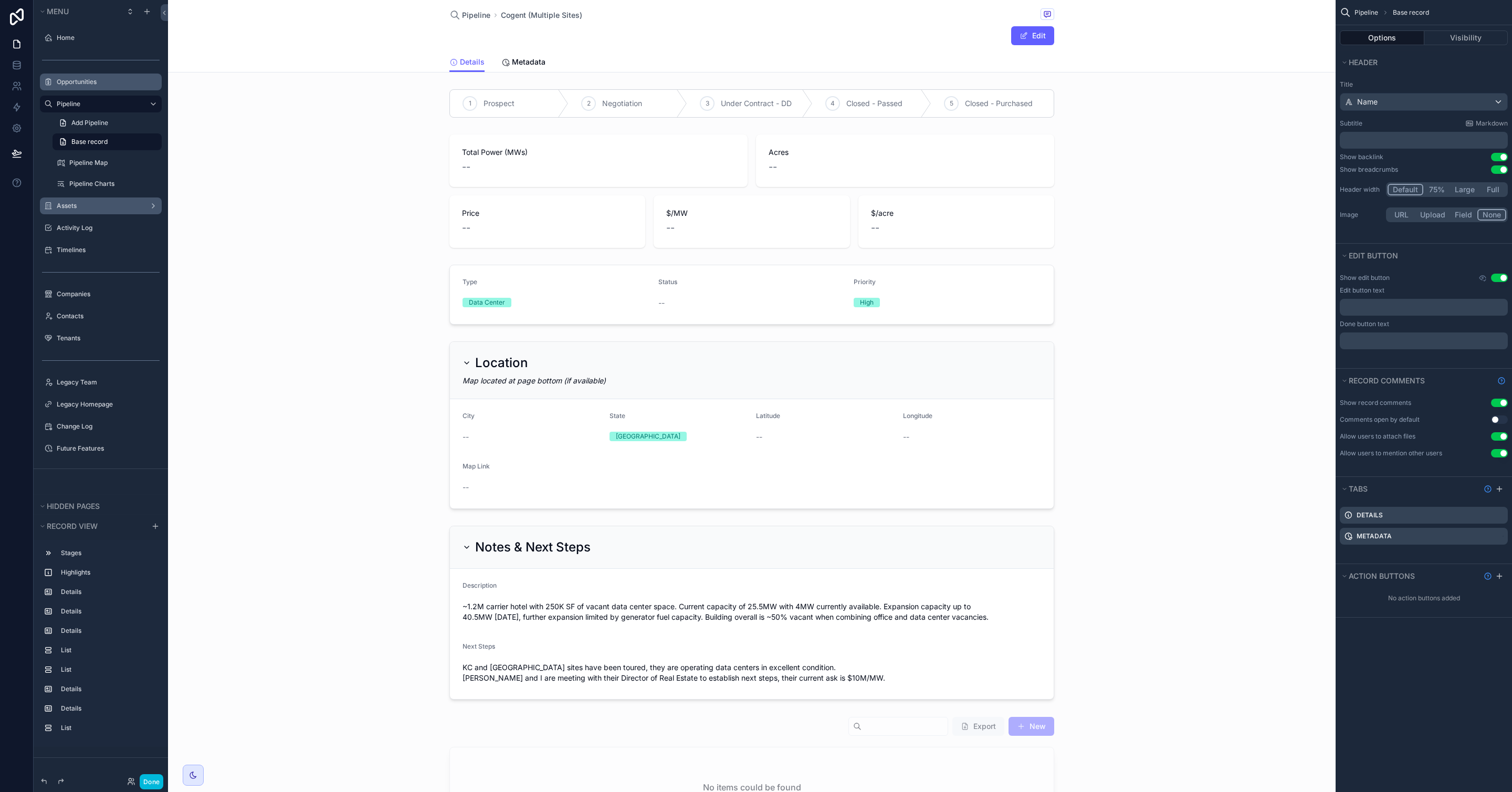
click at [1029, 39] on button "Edit" at bounding box center [1033, 35] width 43 height 19
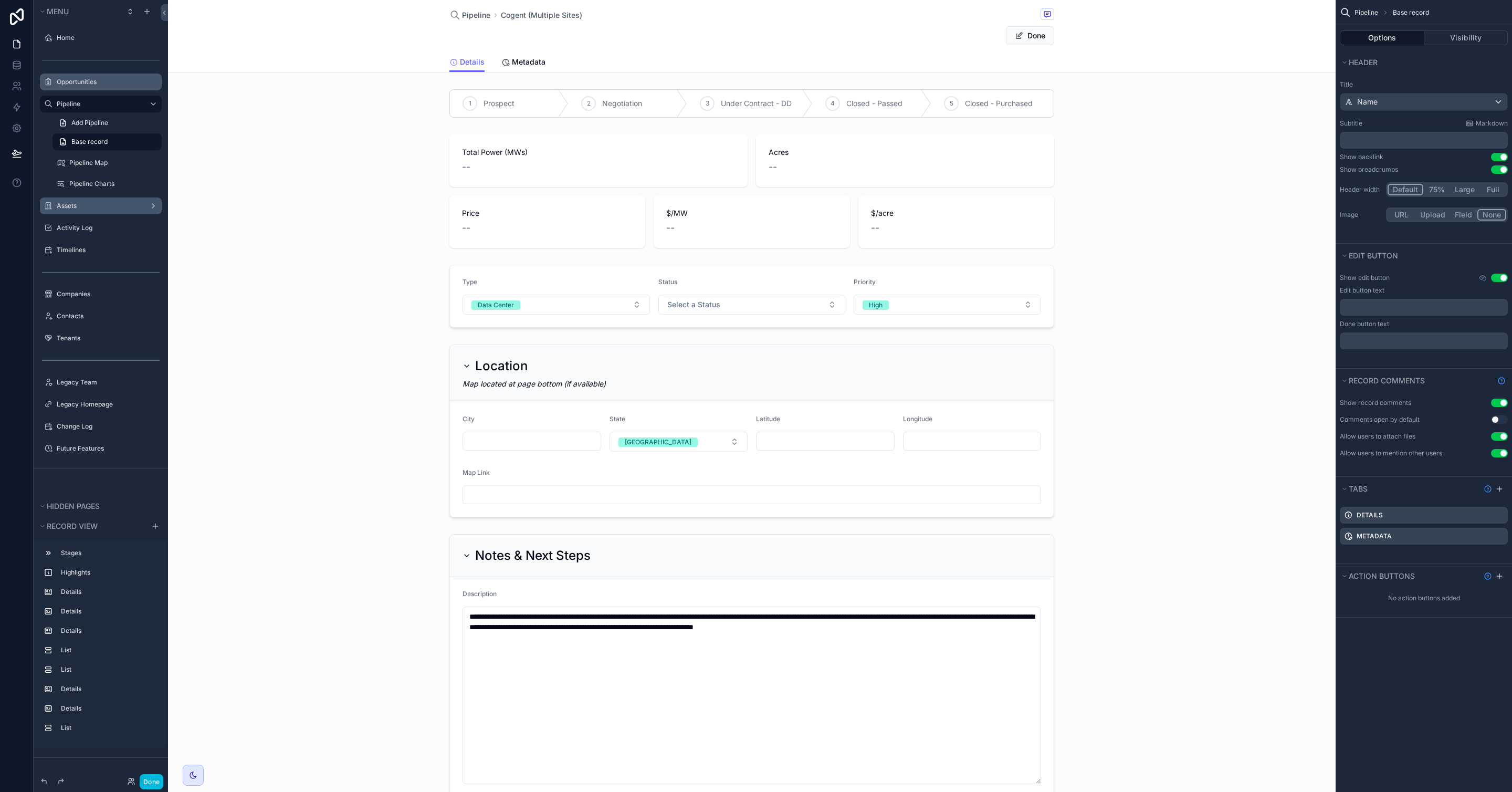
click at [1029, 39] on button "Done" at bounding box center [1030, 35] width 48 height 19
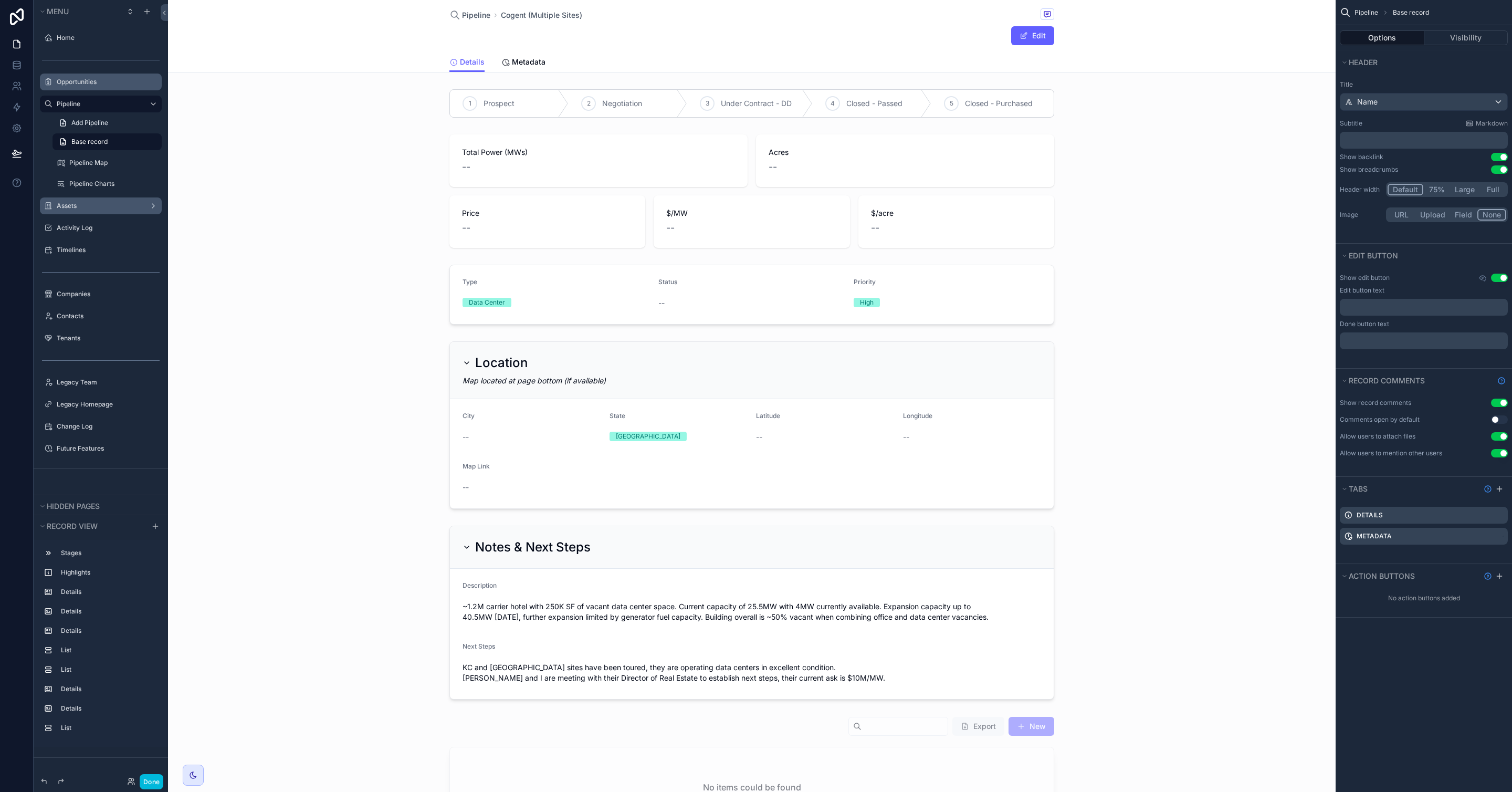
click at [1029, 39] on button "Edit" at bounding box center [1033, 35] width 43 height 19
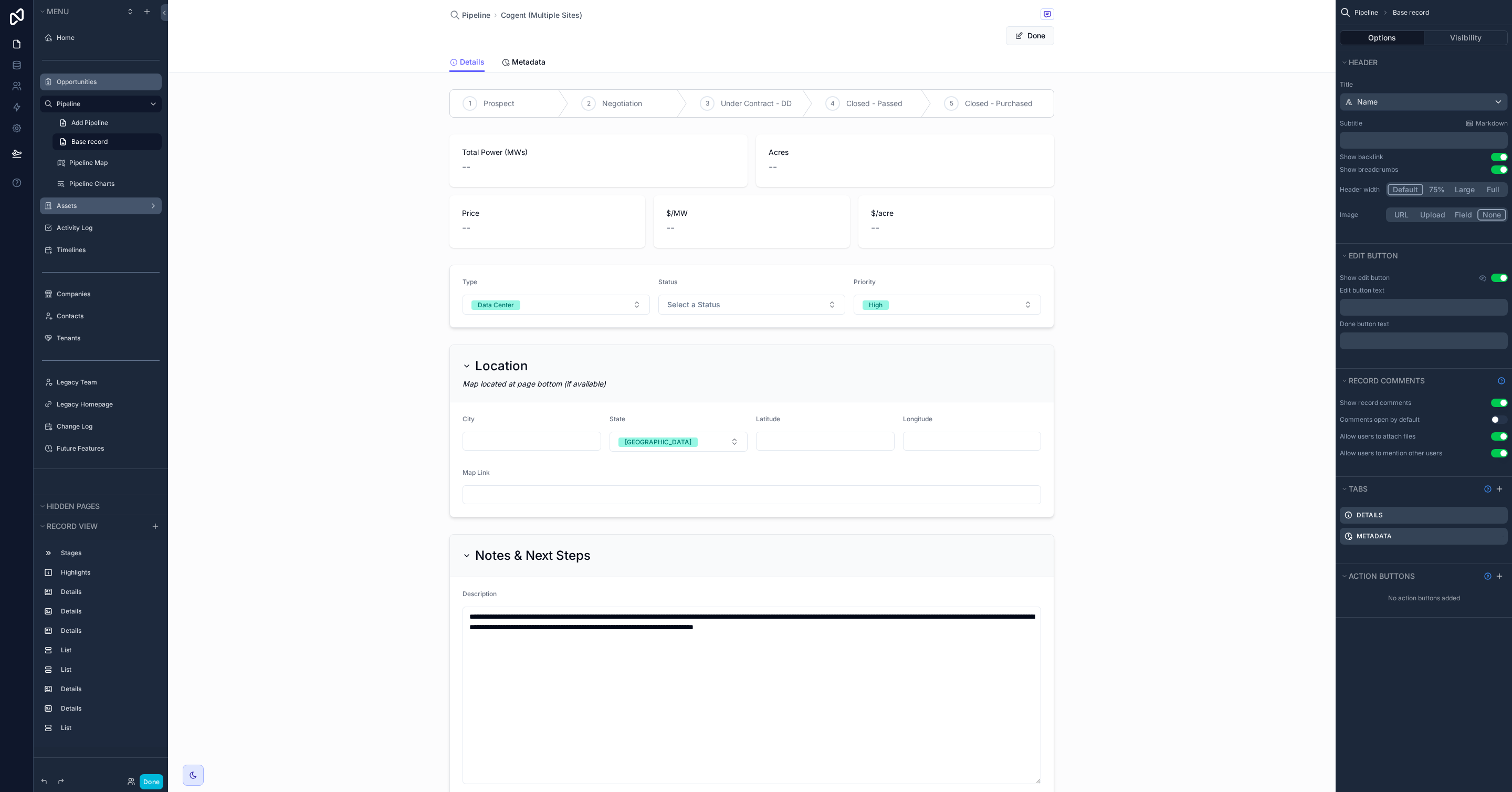
click at [1029, 39] on button "Done" at bounding box center [1030, 35] width 48 height 19
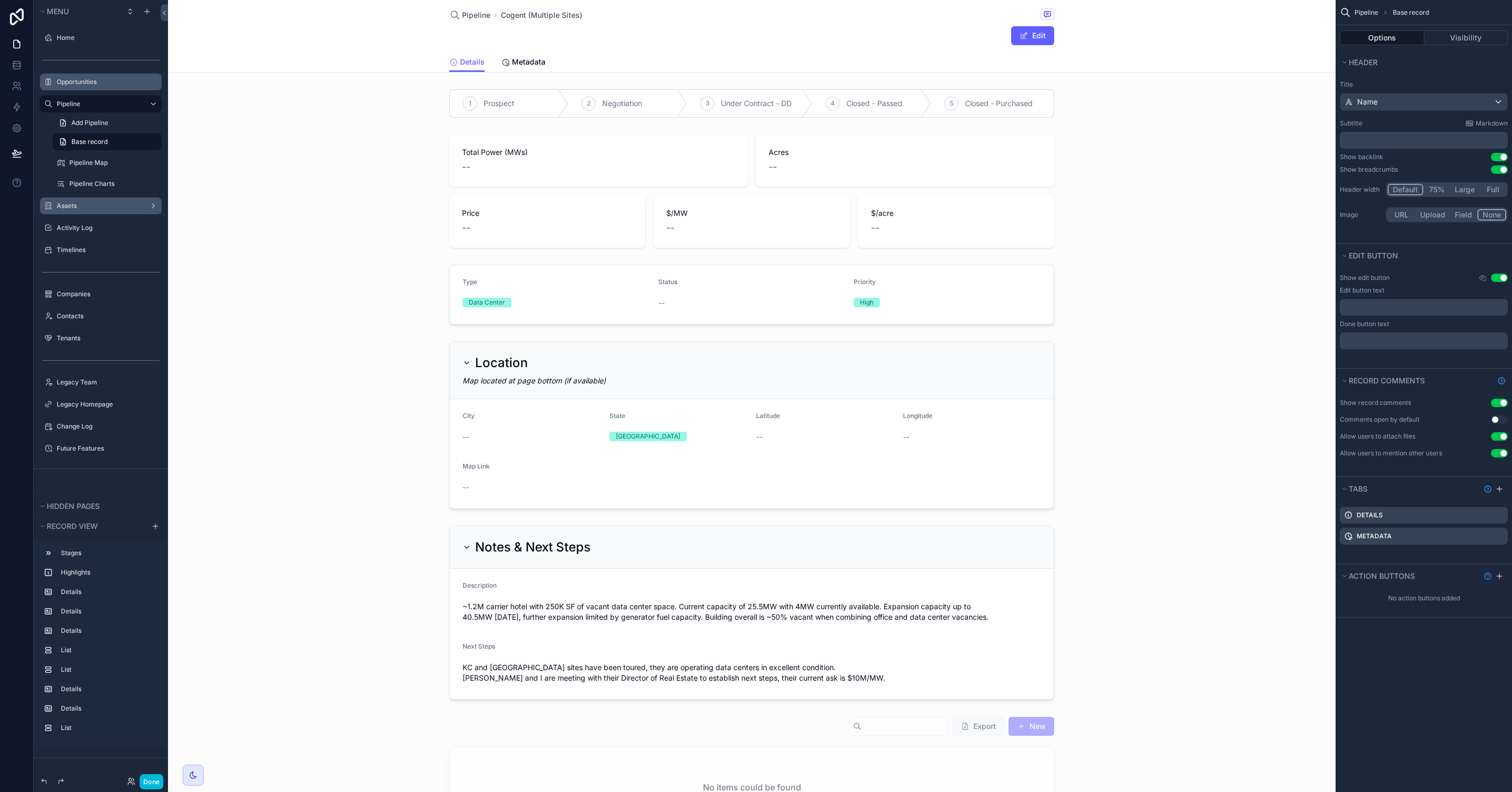
click at [1029, 39] on button "Edit" at bounding box center [1033, 35] width 43 height 19
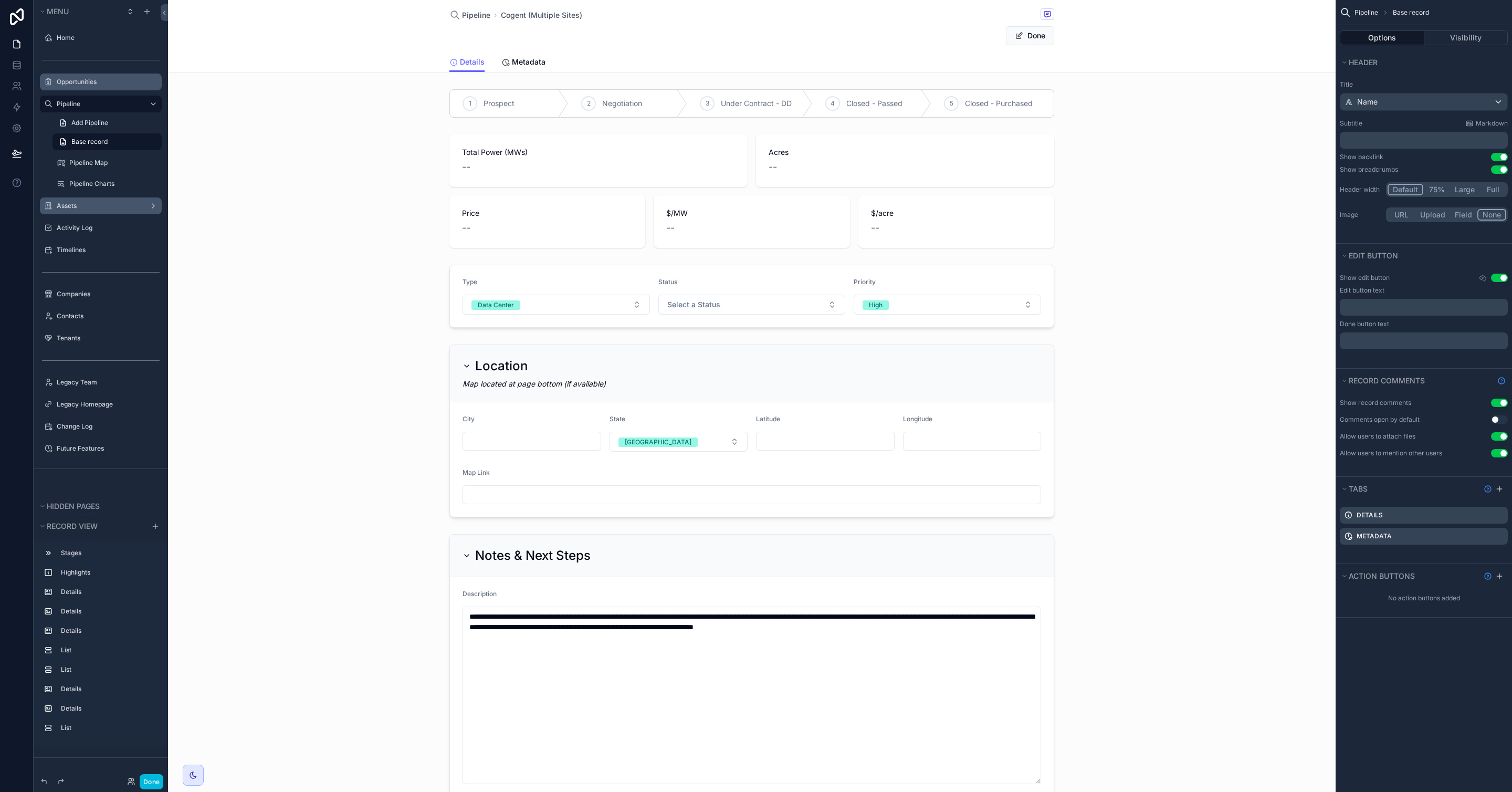
click at [1029, 39] on button "Done" at bounding box center [1030, 35] width 48 height 19
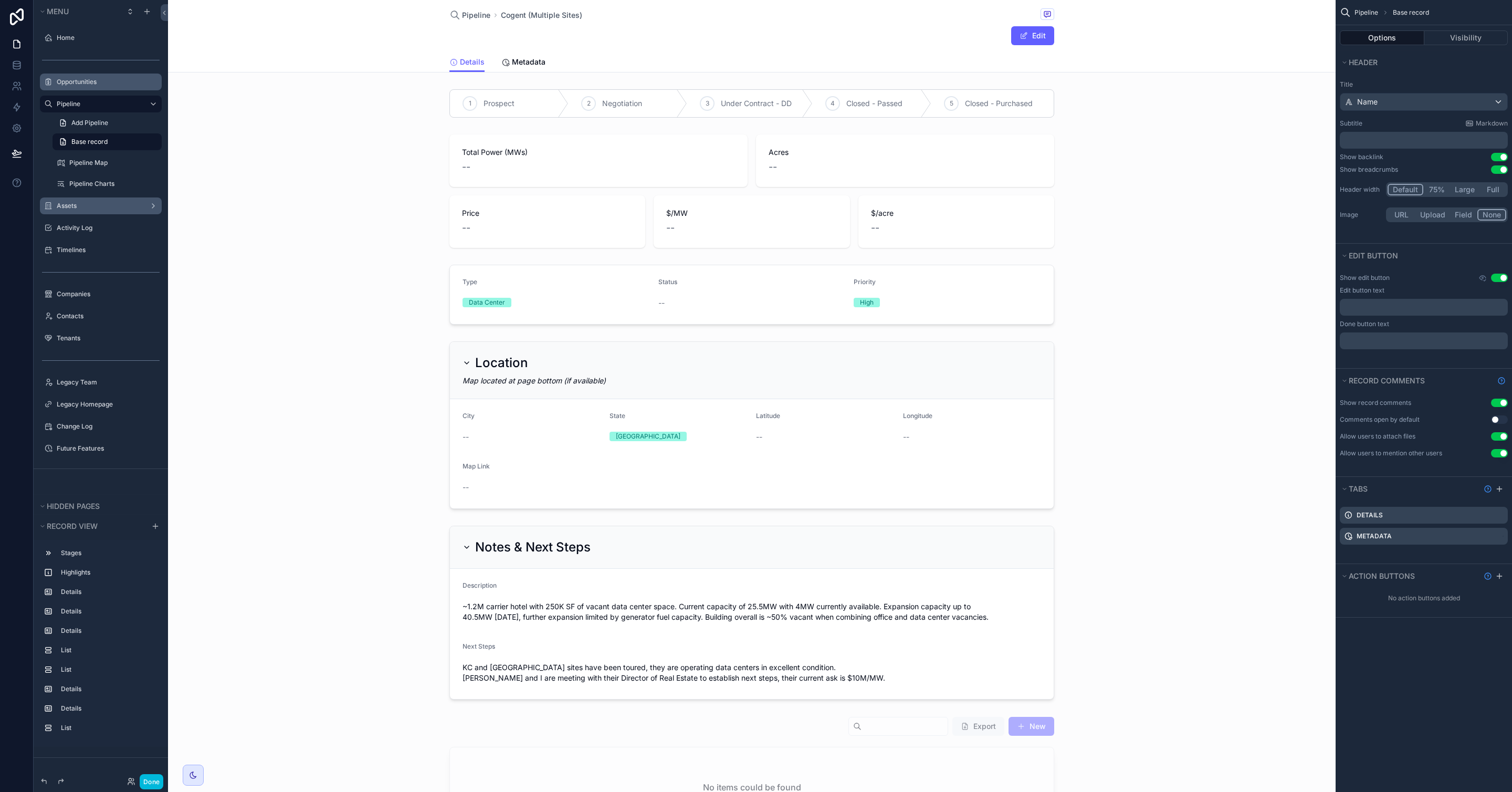
click at [1029, 39] on button "Edit" at bounding box center [1033, 35] width 43 height 19
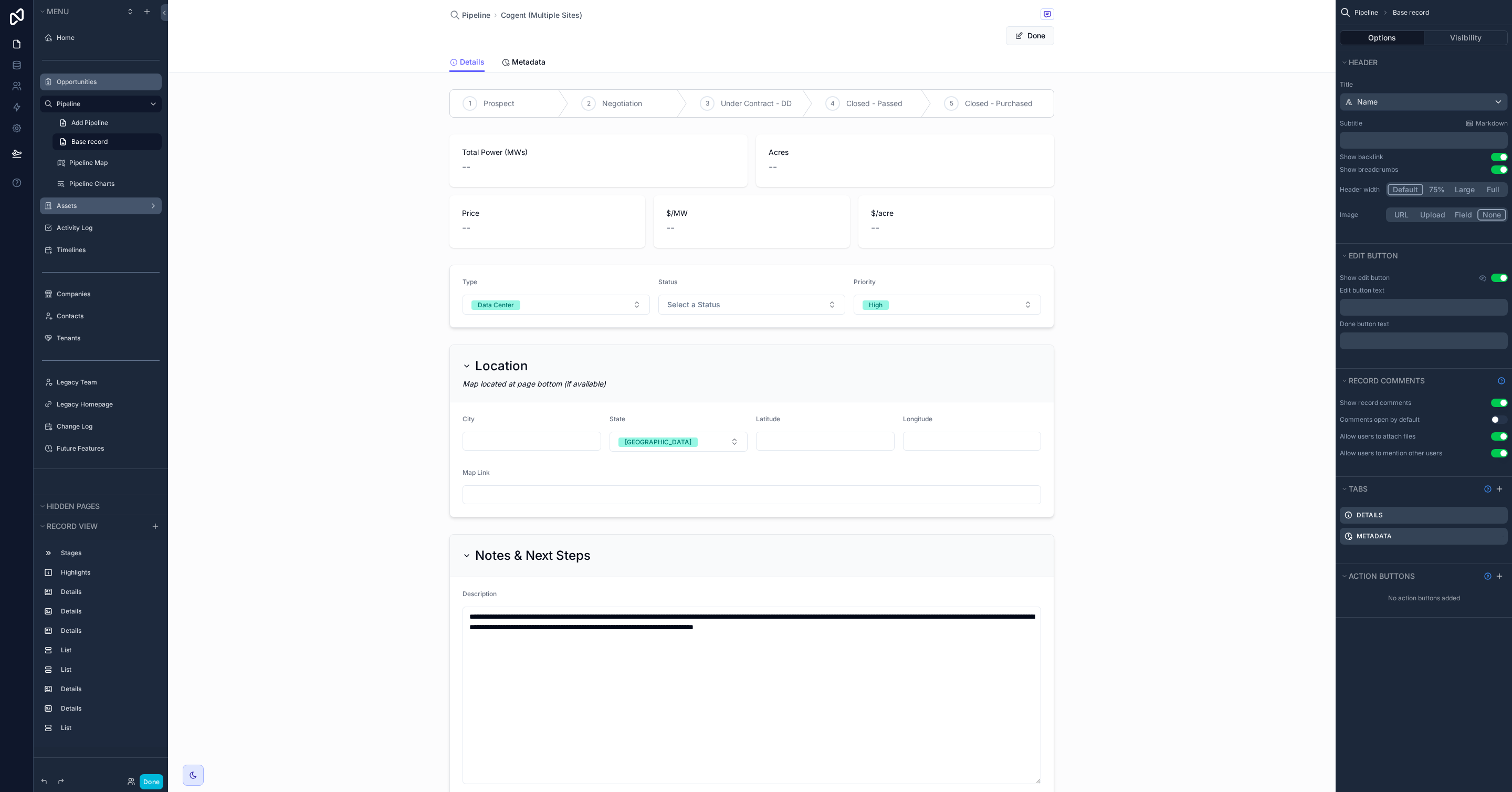
click at [1029, 39] on button "Done" at bounding box center [1030, 35] width 48 height 19
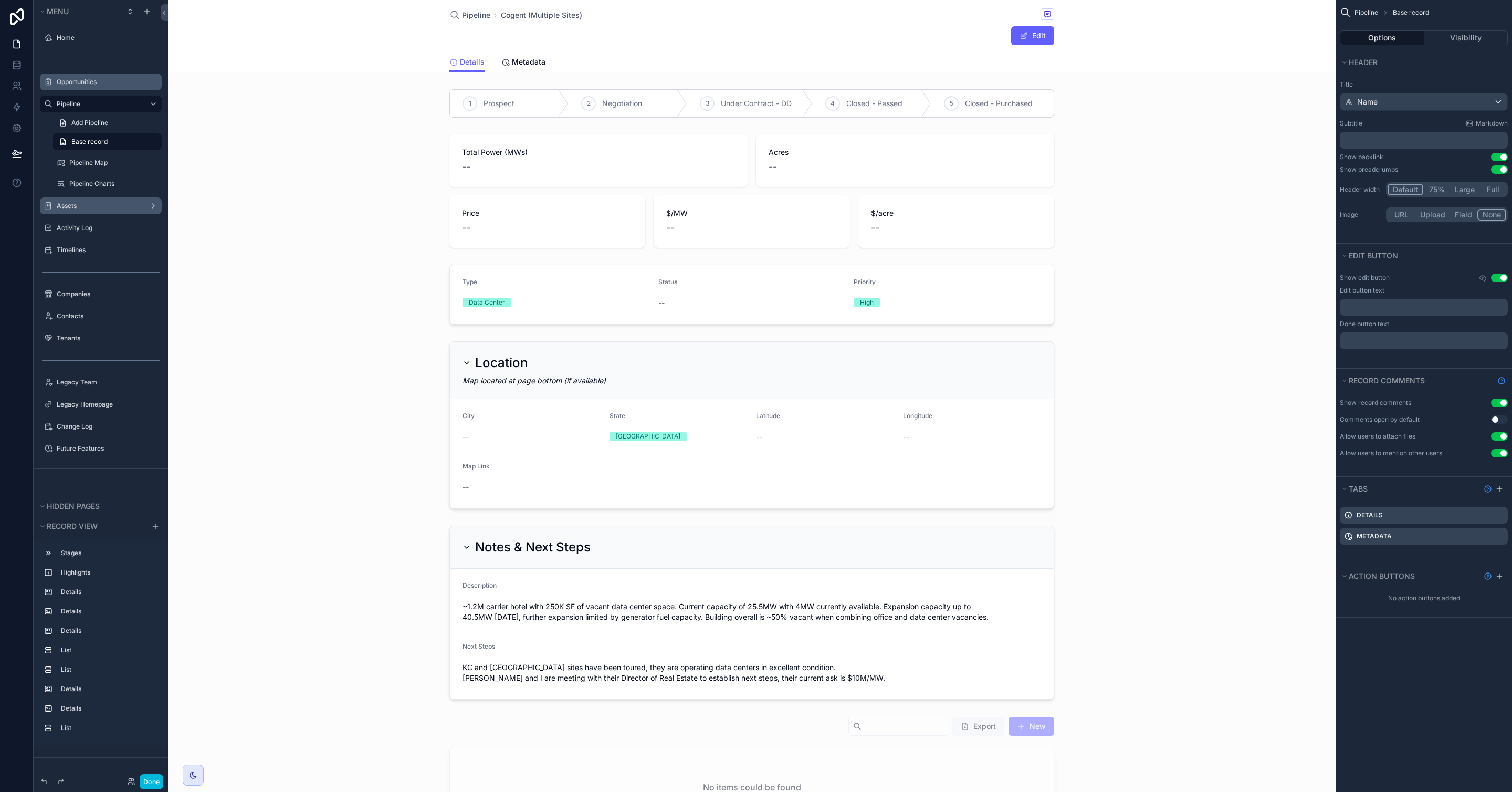
click at [1029, 39] on button "Edit" at bounding box center [1033, 35] width 43 height 19
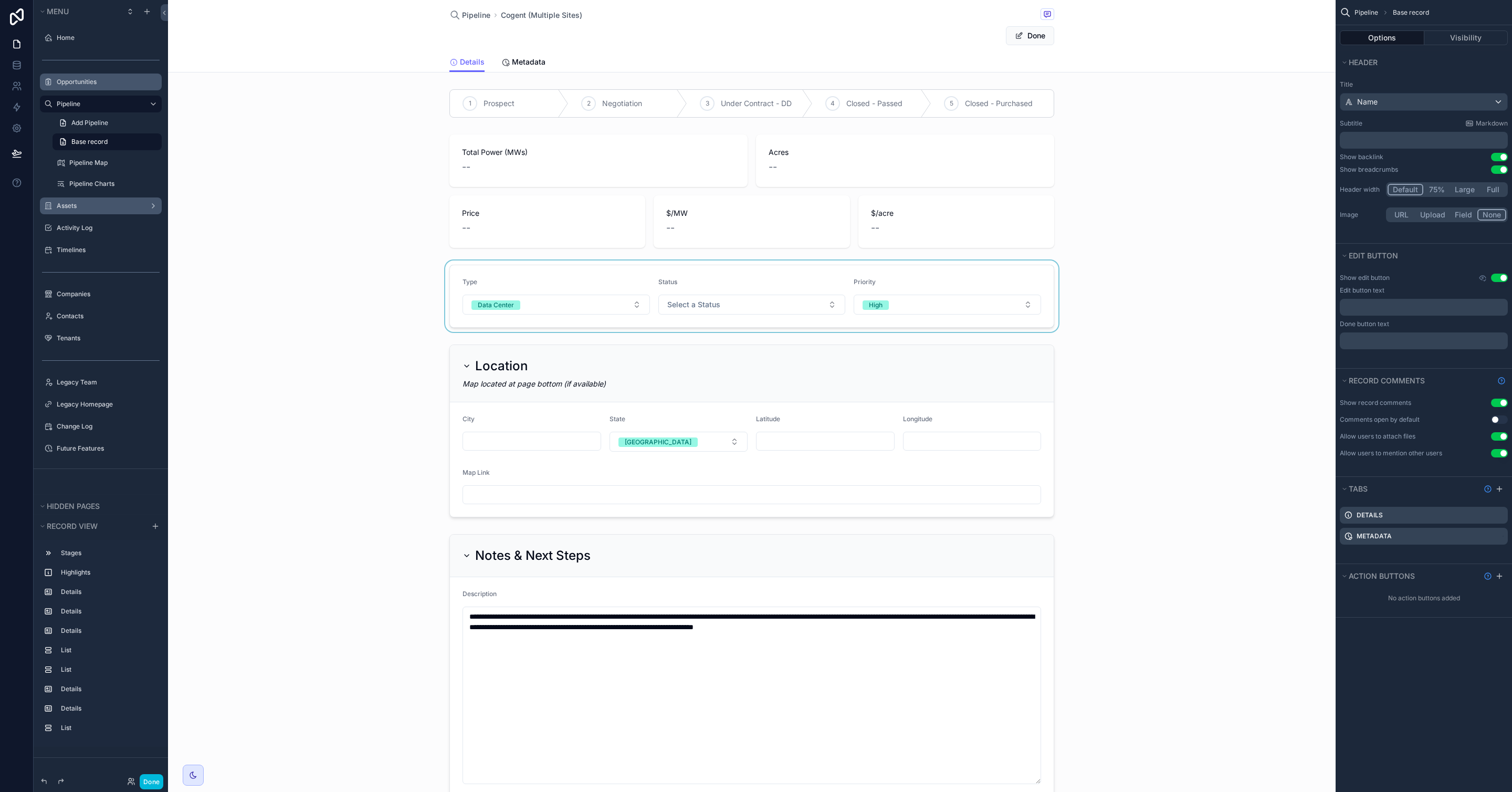
click at [753, 307] on div "scrollable content" at bounding box center [752, 296] width 1168 height 71
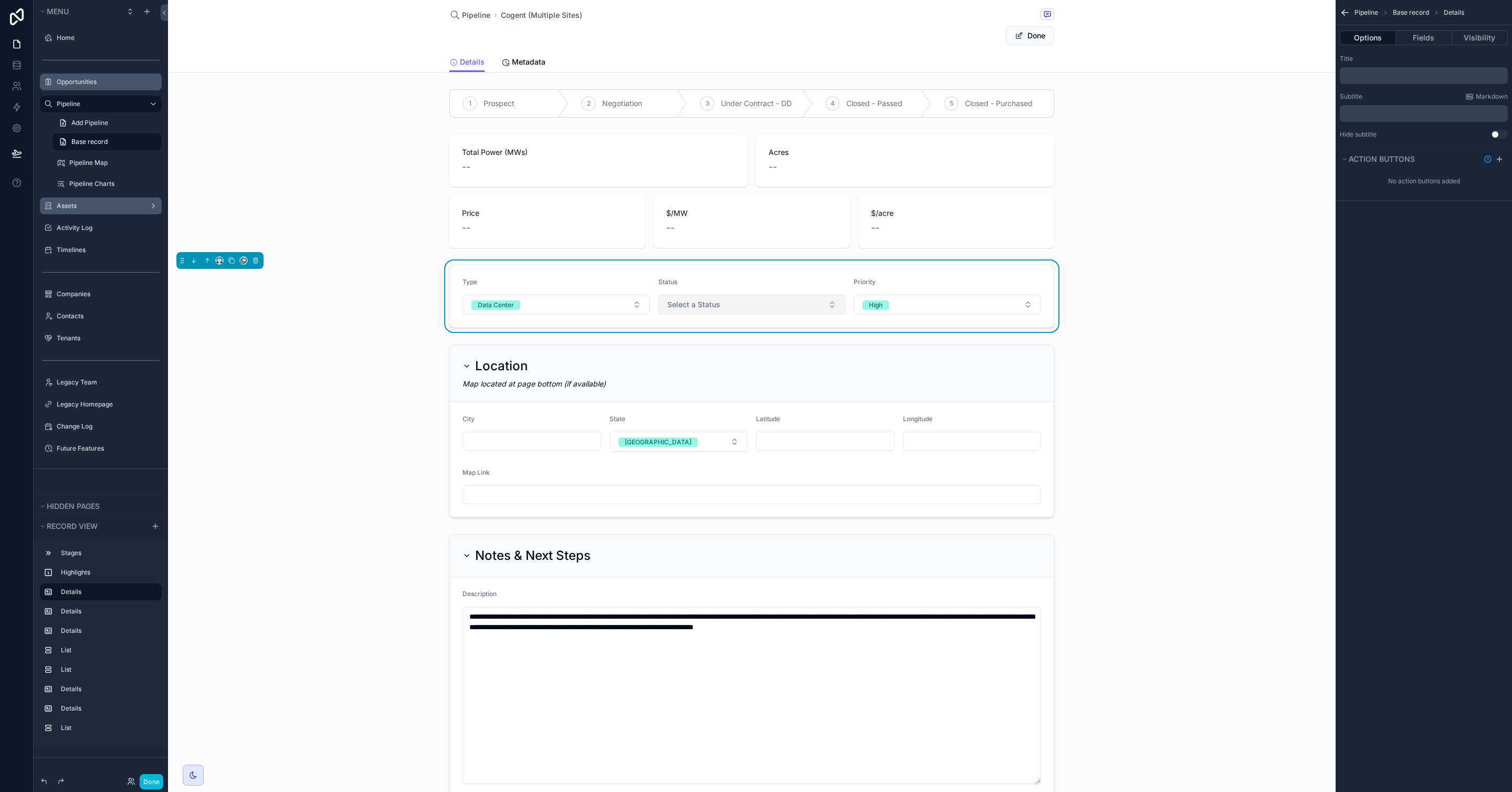
click at [781, 304] on button "Select a Status" at bounding box center [752, 304] width 187 height 20
